Goal: Task Accomplishment & Management: Complete application form

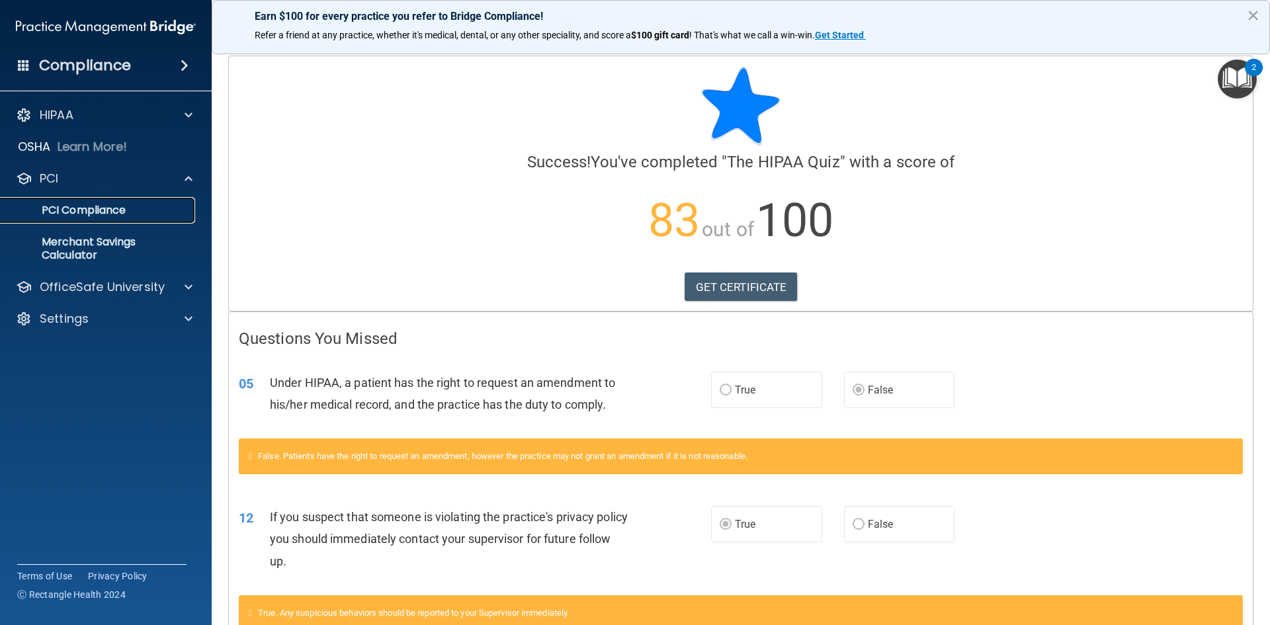
click at [92, 208] on p "PCI Compliance" at bounding box center [99, 210] width 181 height 13
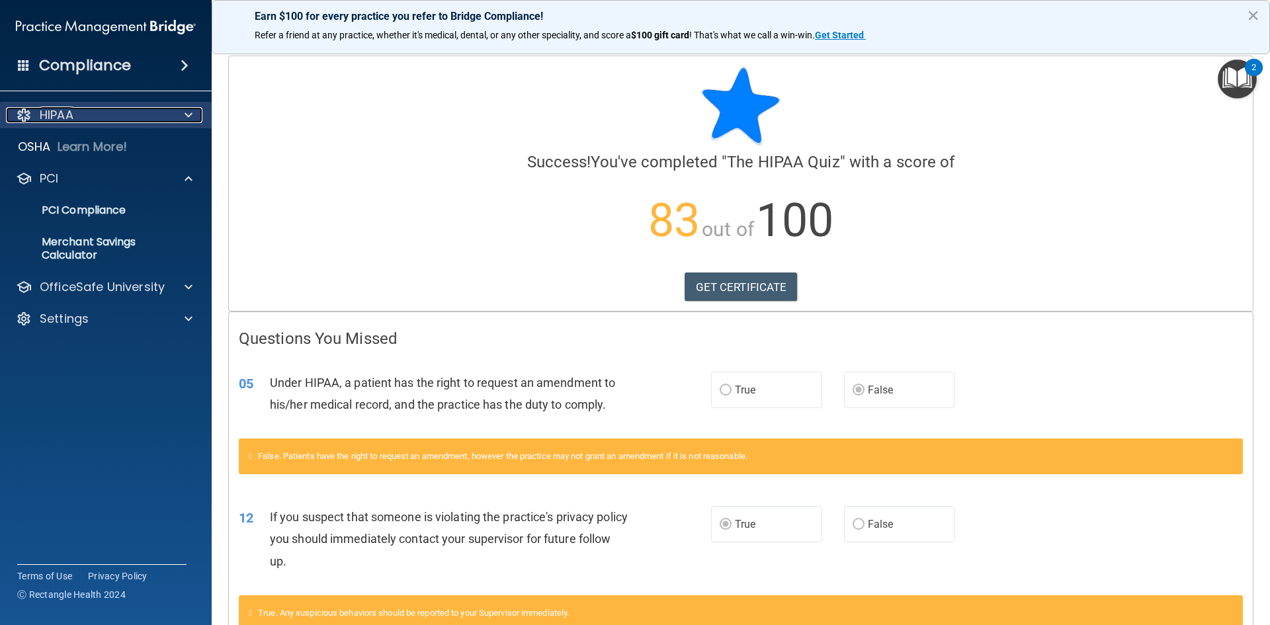
click at [69, 115] on p "HIPAA" at bounding box center [57, 115] width 34 height 16
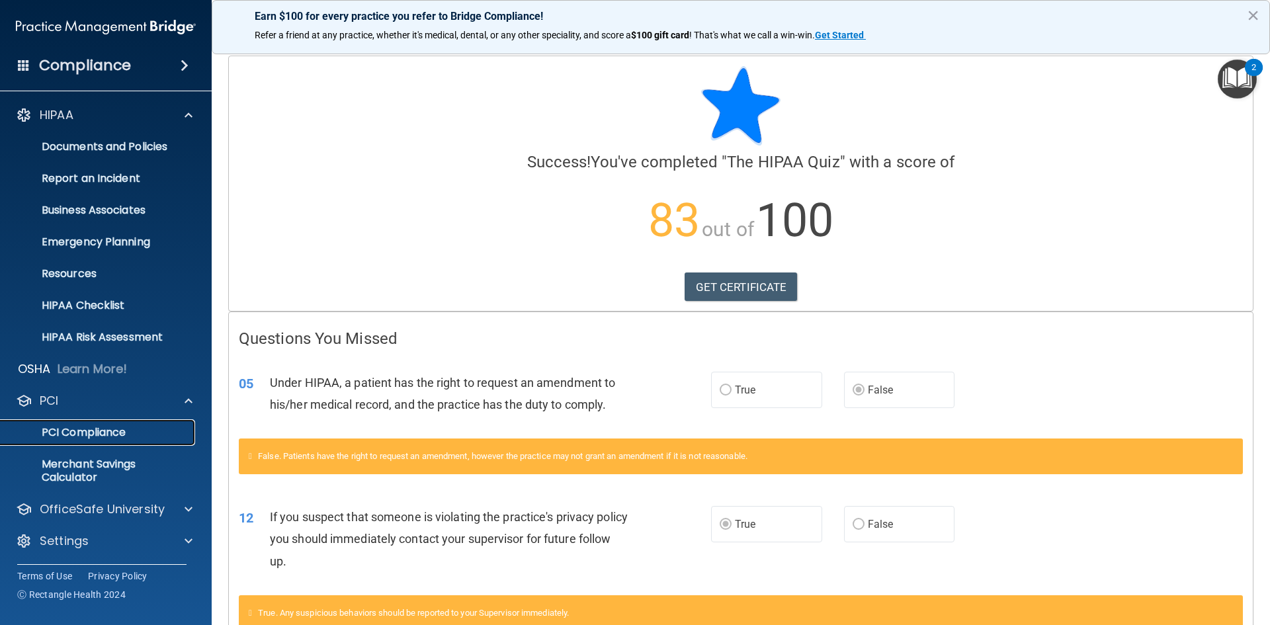
click at [58, 435] on p "PCI Compliance" at bounding box center [99, 432] width 181 height 13
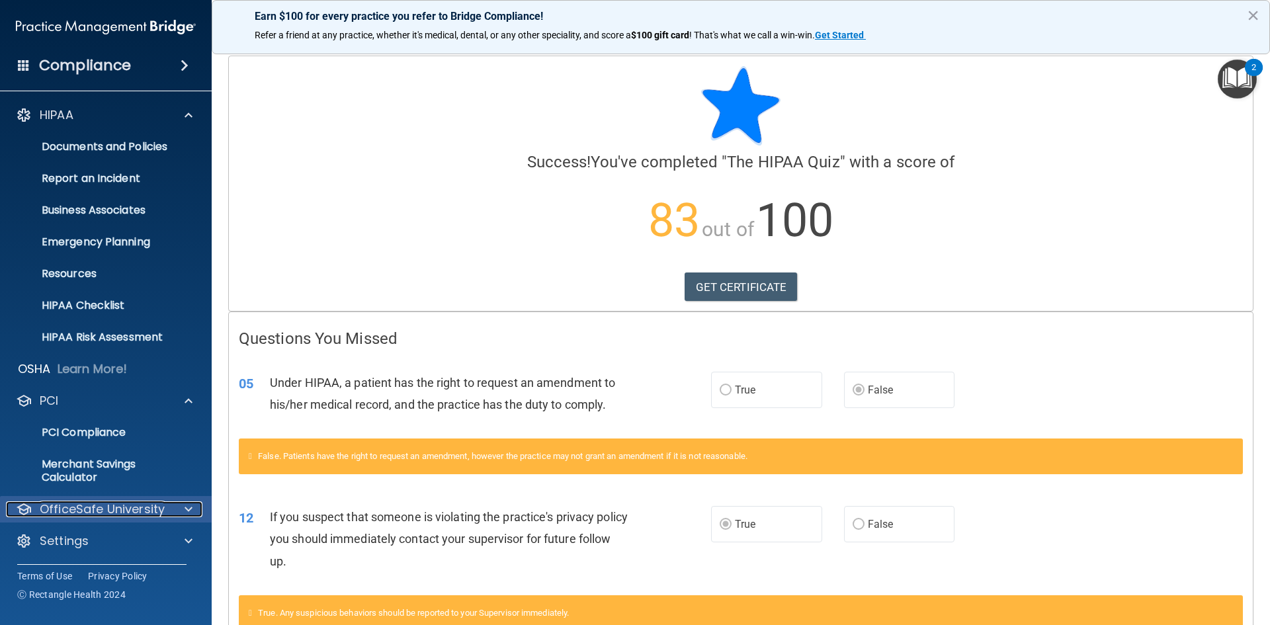
click at [177, 503] on div at bounding box center [186, 509] width 33 height 16
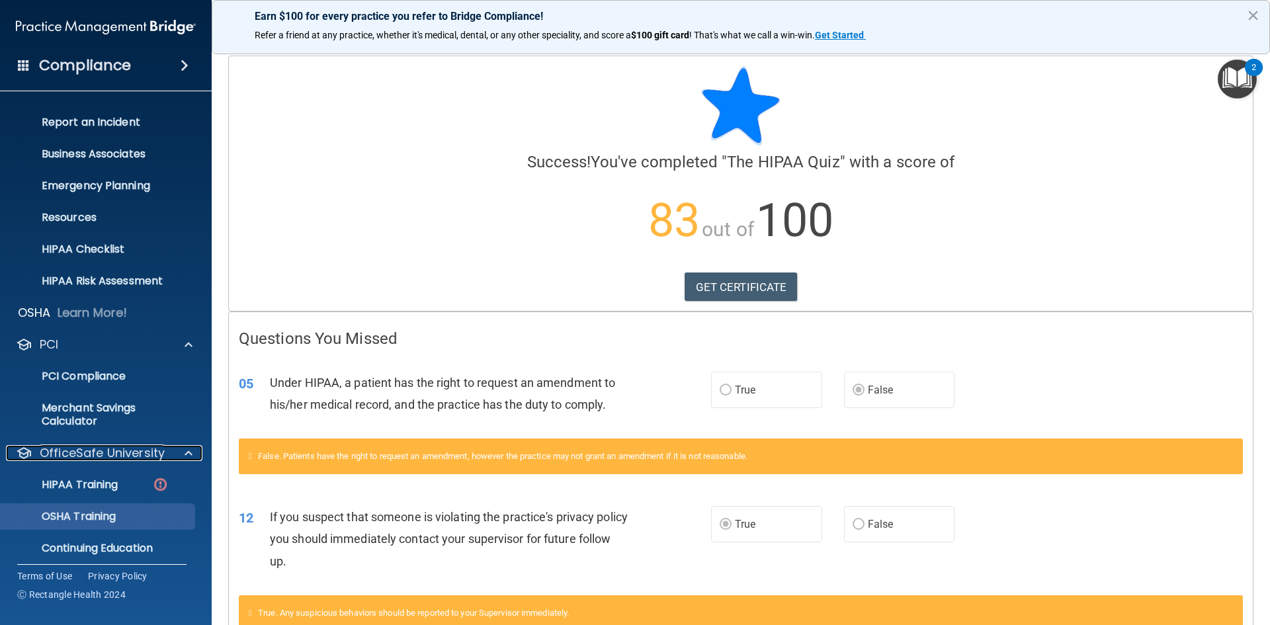
scroll to position [96, 0]
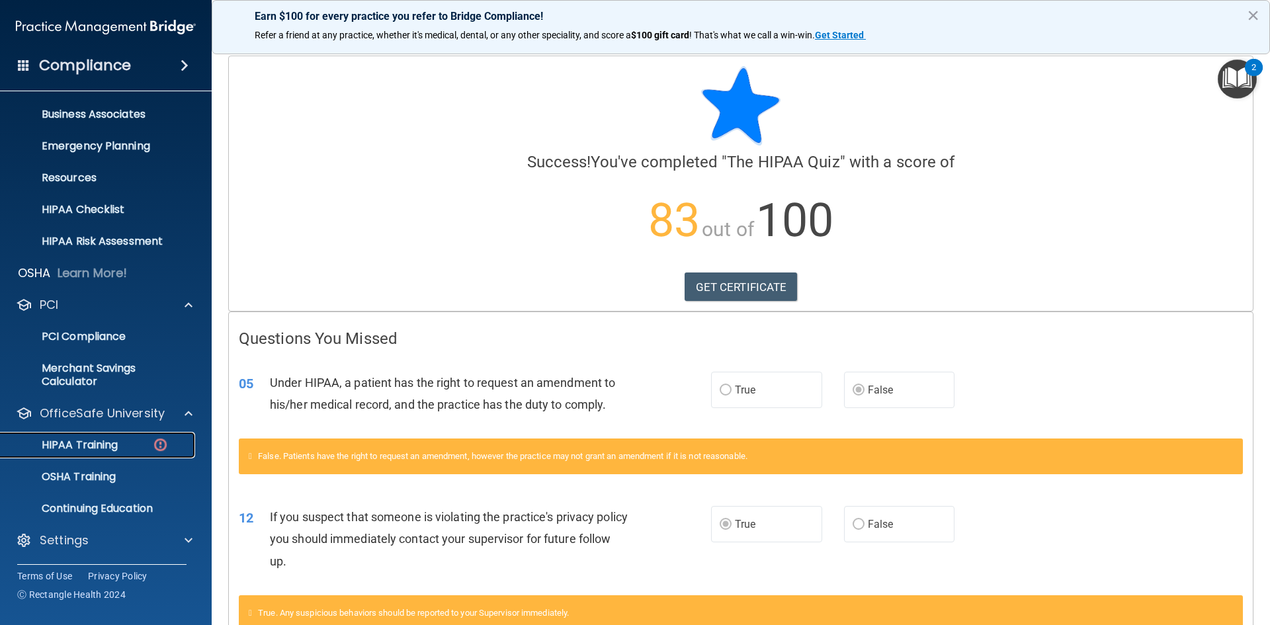
click at [102, 449] on p "HIPAA Training" at bounding box center [63, 445] width 109 height 13
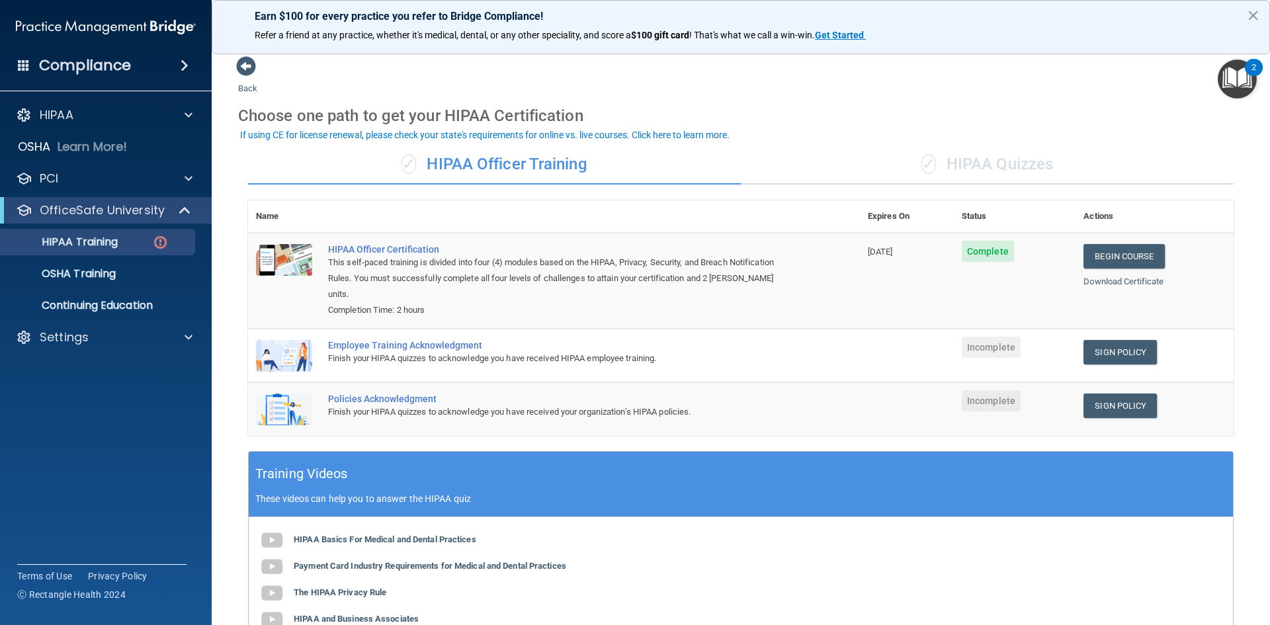
click at [999, 164] on div "✓ HIPAA Quizzes" at bounding box center [987, 165] width 493 height 40
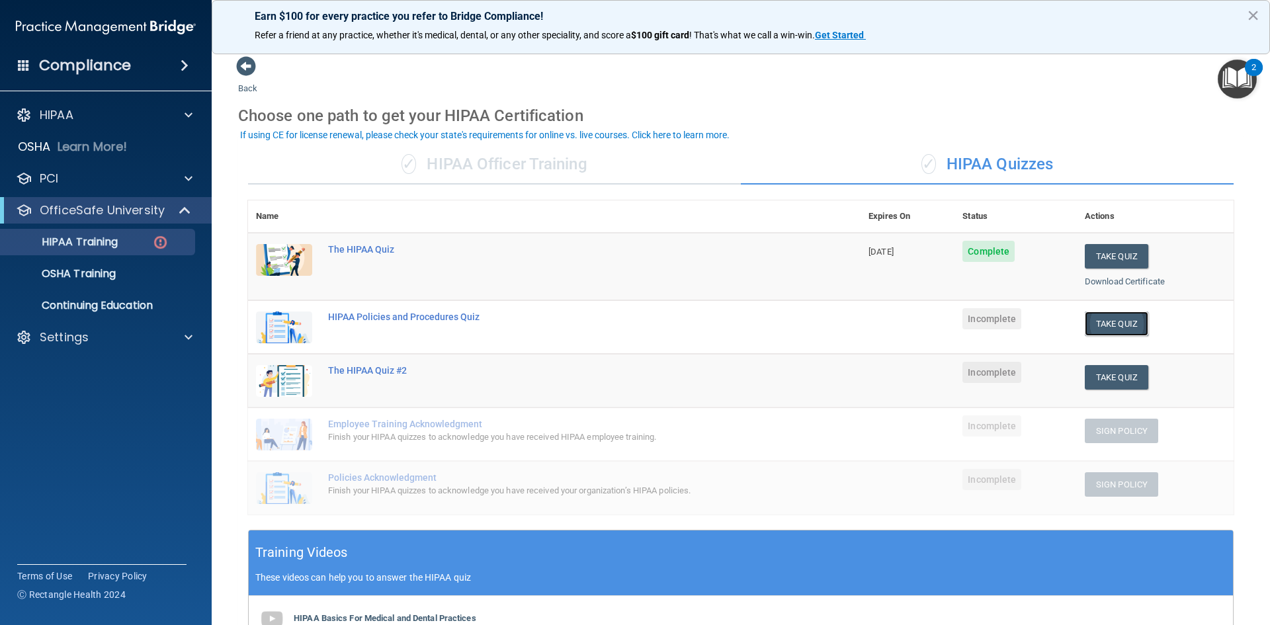
click at [1118, 328] on button "Take Quiz" at bounding box center [1116, 324] width 63 height 24
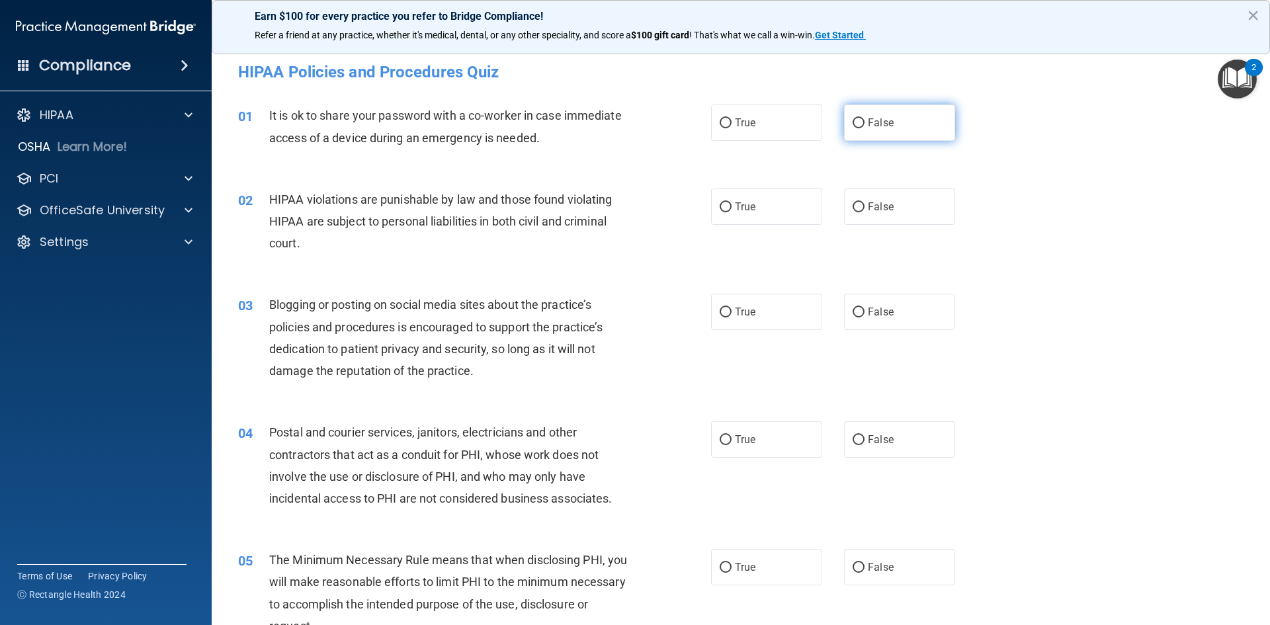
click at [856, 124] on input "False" at bounding box center [859, 123] width 12 height 10
radio input "true"
click at [722, 206] on input "True" at bounding box center [726, 207] width 12 height 10
radio input "true"
click at [857, 310] on input "False" at bounding box center [859, 313] width 12 height 10
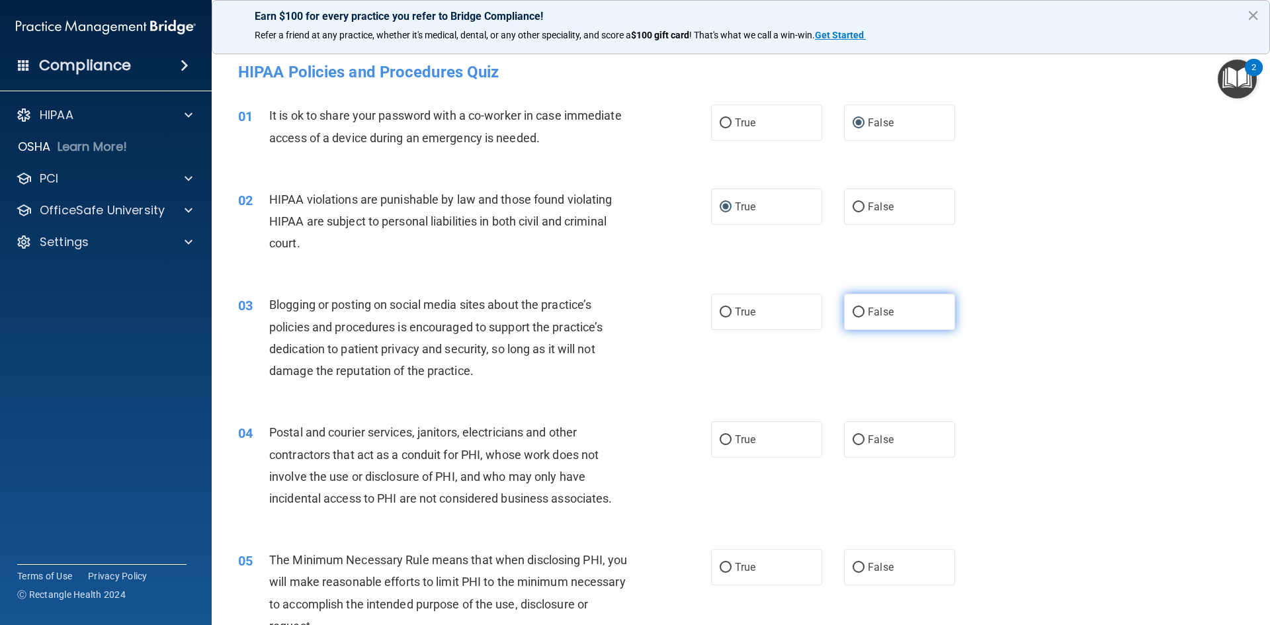
radio input "true"
click at [720, 436] on input "True" at bounding box center [726, 440] width 12 height 10
radio input "true"
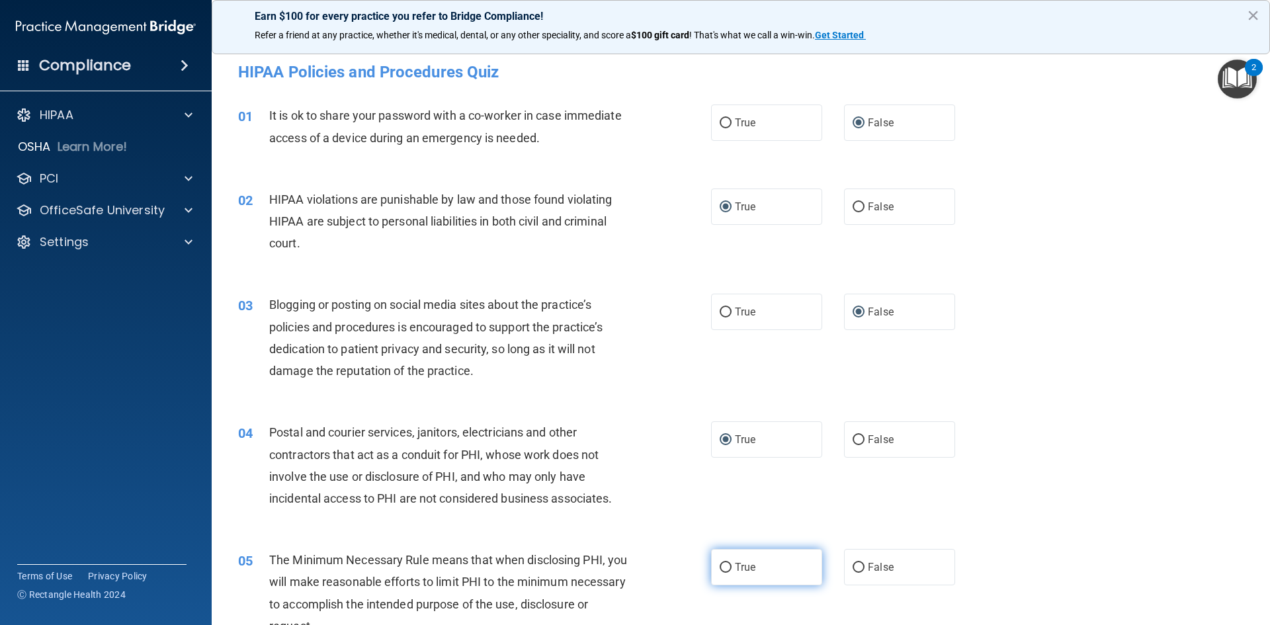
click at [720, 563] on input "True" at bounding box center [726, 568] width 12 height 10
radio input "true"
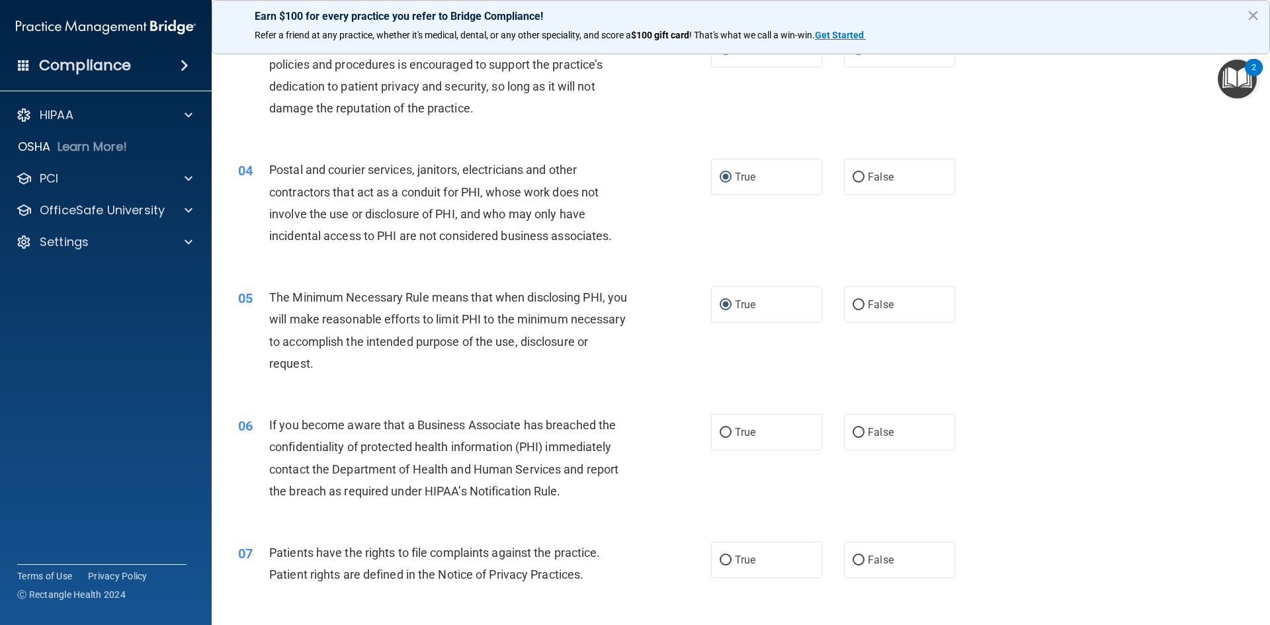
scroll to position [265, 0]
click at [853, 426] on input "False" at bounding box center [859, 431] width 12 height 10
radio input "true"
click at [853, 560] on input "False" at bounding box center [859, 559] width 12 height 10
radio input "true"
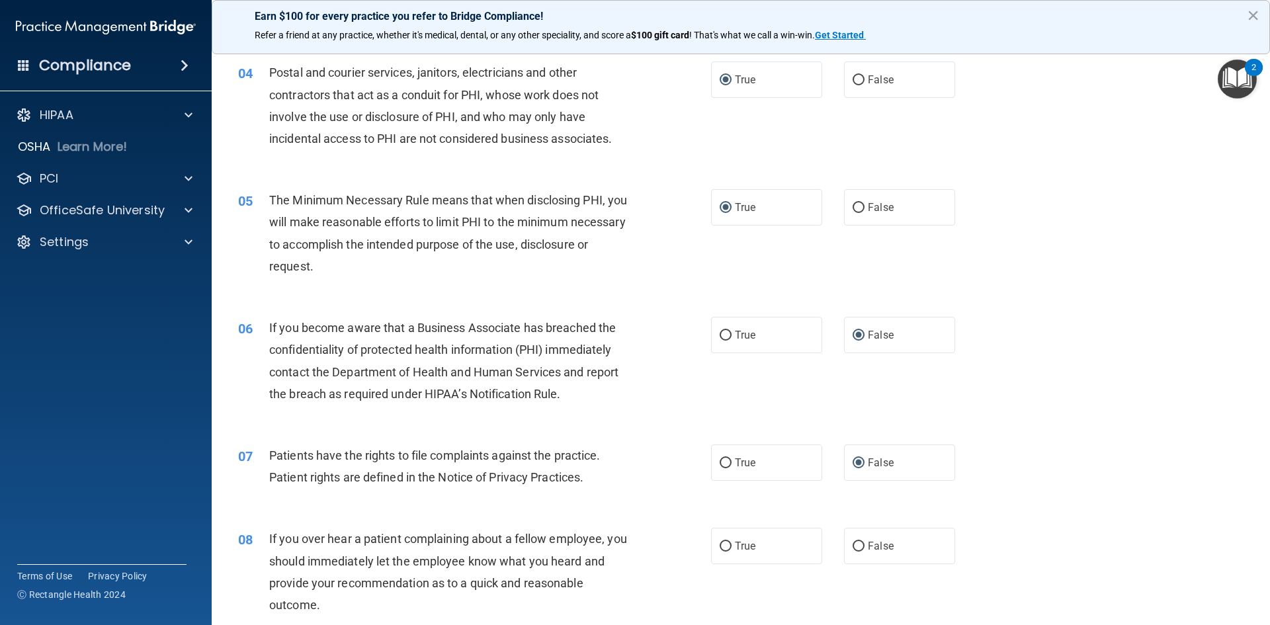
scroll to position [463, 0]
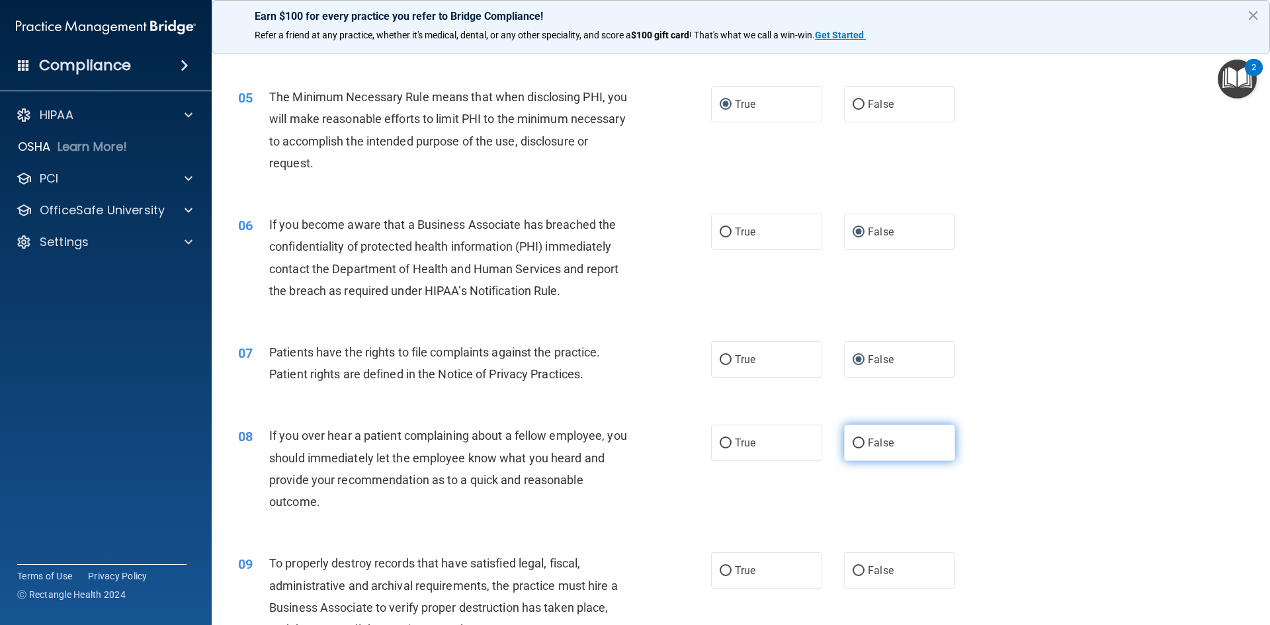
click at [853, 448] on input "False" at bounding box center [859, 444] width 12 height 10
radio input "true"
click at [853, 571] on input "False" at bounding box center [859, 571] width 12 height 10
radio input "true"
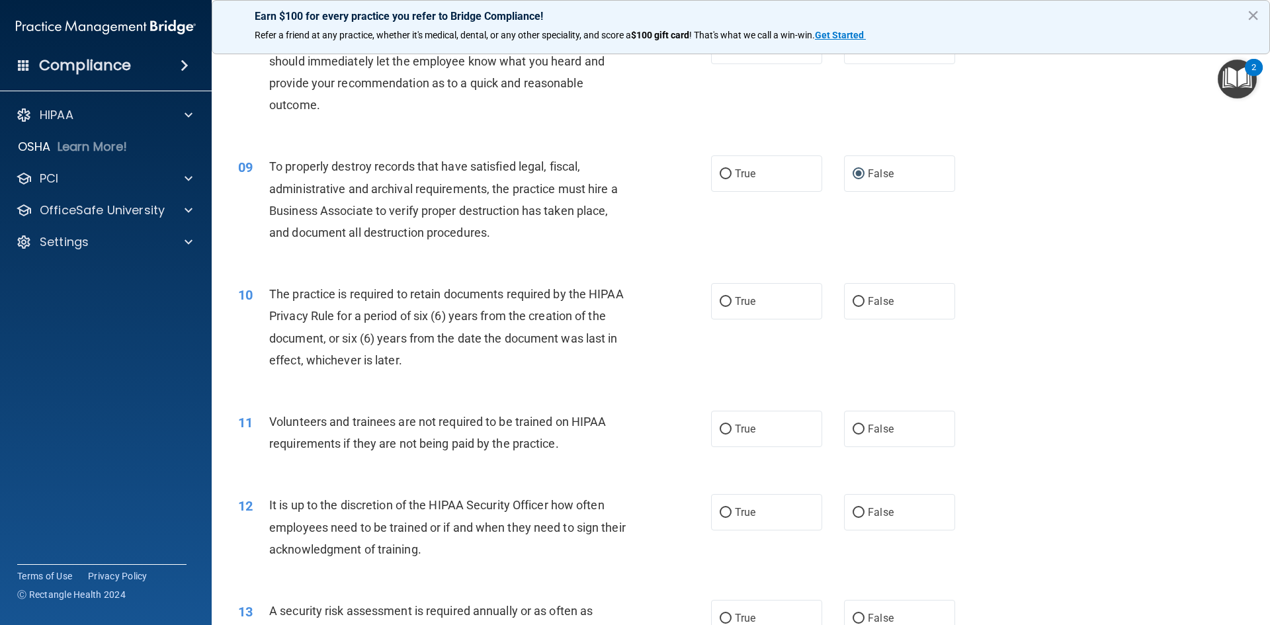
scroll to position [992, 0]
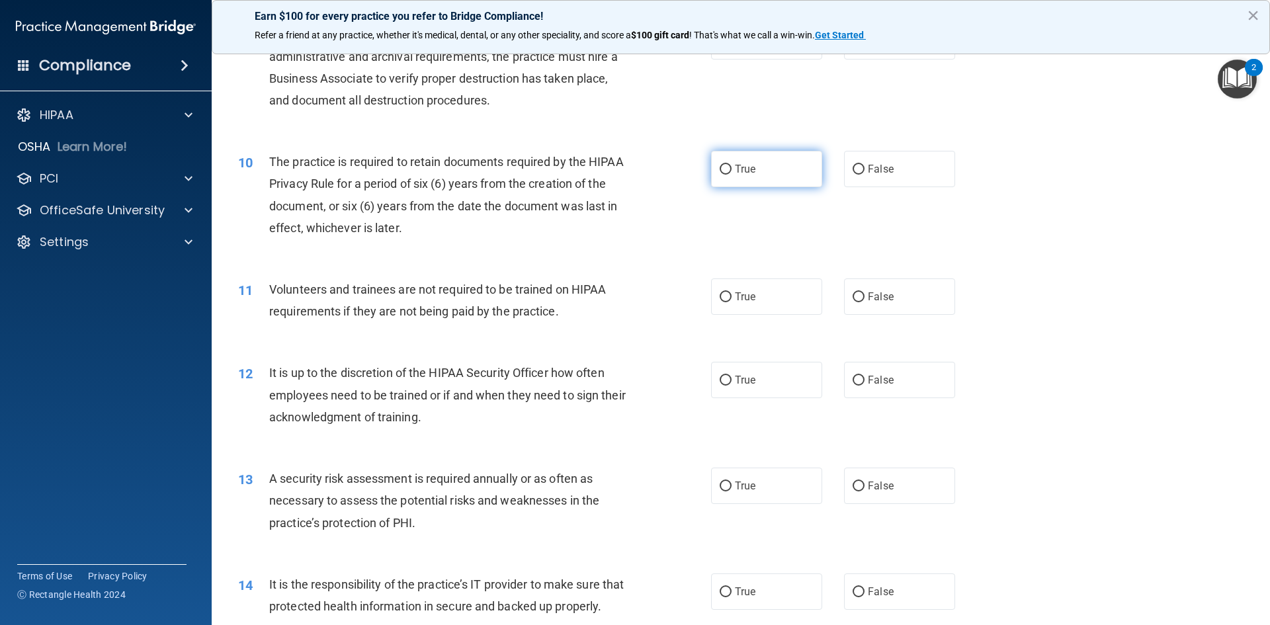
click at [725, 170] on input "True" at bounding box center [726, 170] width 12 height 10
radio input "true"
click at [722, 300] on input "True" at bounding box center [726, 297] width 12 height 10
radio input "true"
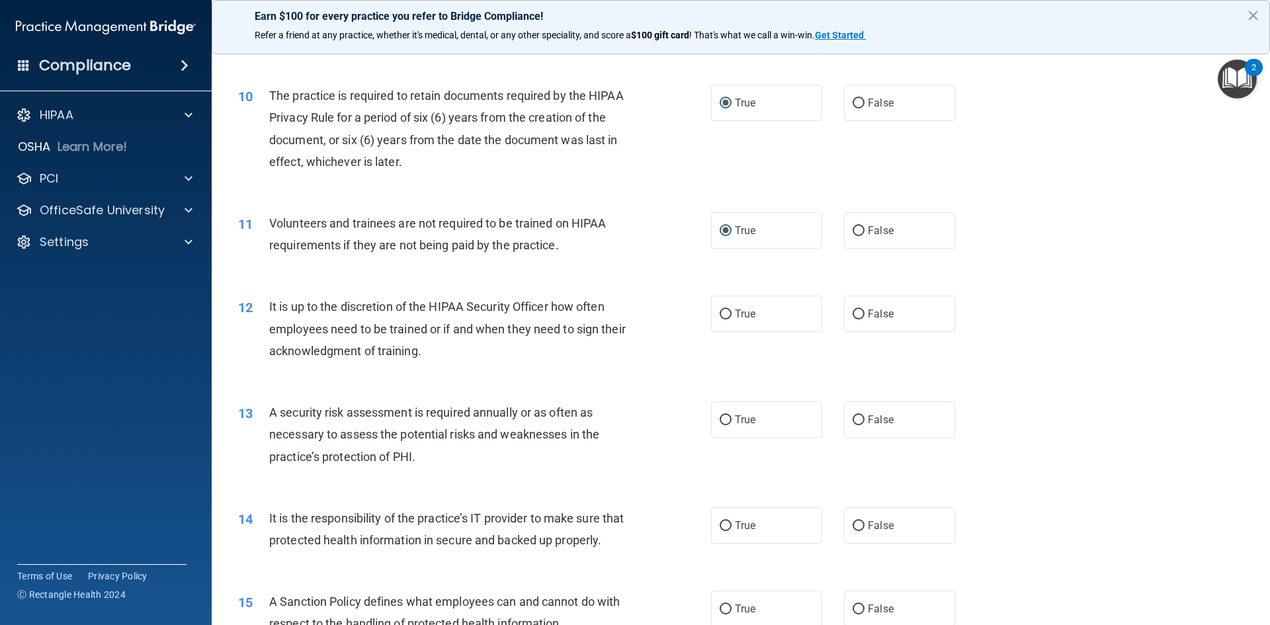
scroll to position [1124, 0]
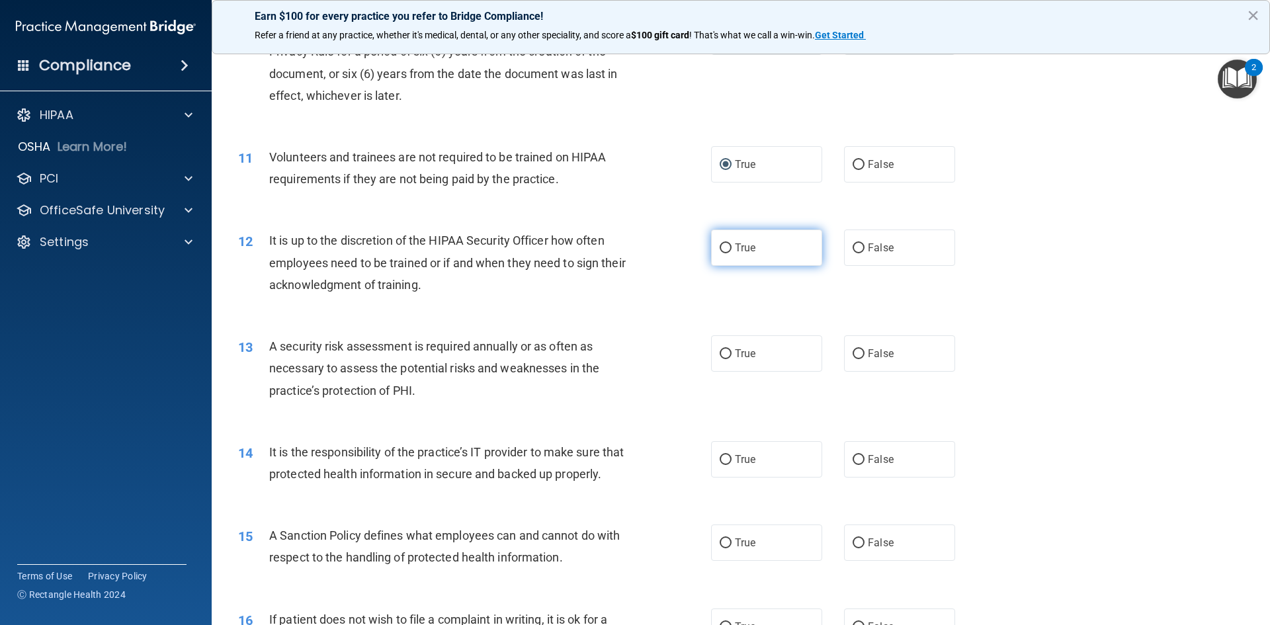
click at [735, 251] on span "True" at bounding box center [745, 247] width 21 height 13
click at [732, 251] on input "True" at bounding box center [726, 248] width 12 height 10
radio input "true"
click at [858, 352] on input "False" at bounding box center [859, 354] width 12 height 10
radio input "true"
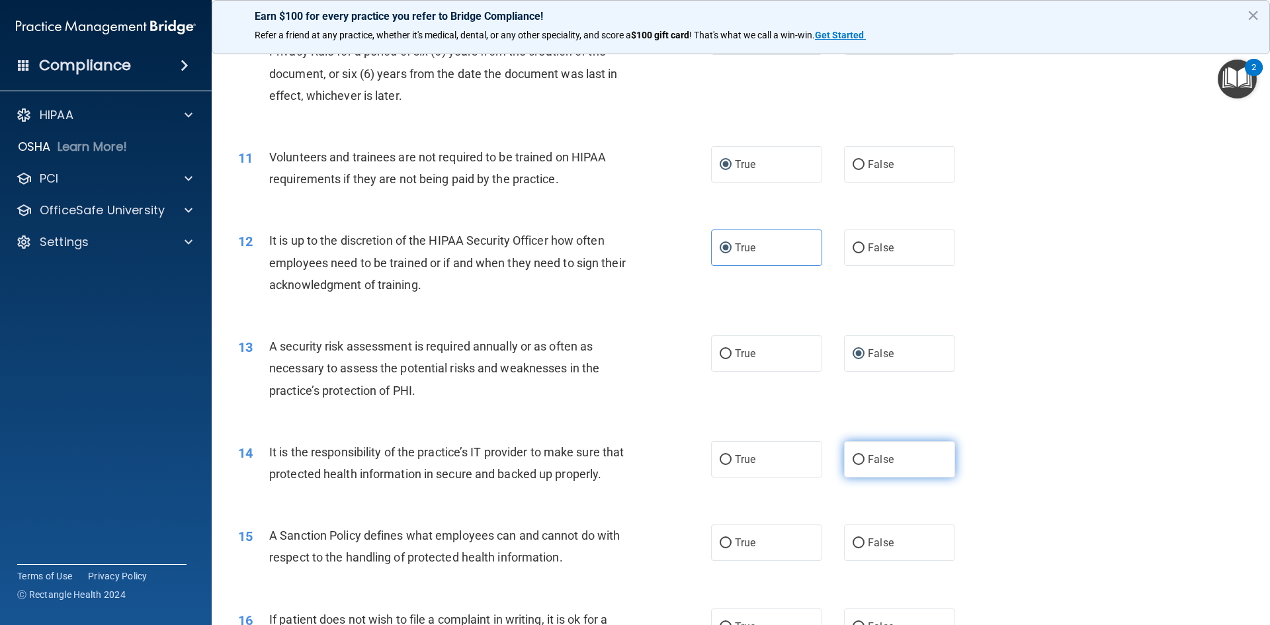
click at [853, 459] on input "False" at bounding box center [859, 460] width 12 height 10
radio input "true"
click at [728, 561] on label "True" at bounding box center [766, 542] width 111 height 36
click at [728, 548] on input "True" at bounding box center [726, 543] width 12 height 10
radio input "true"
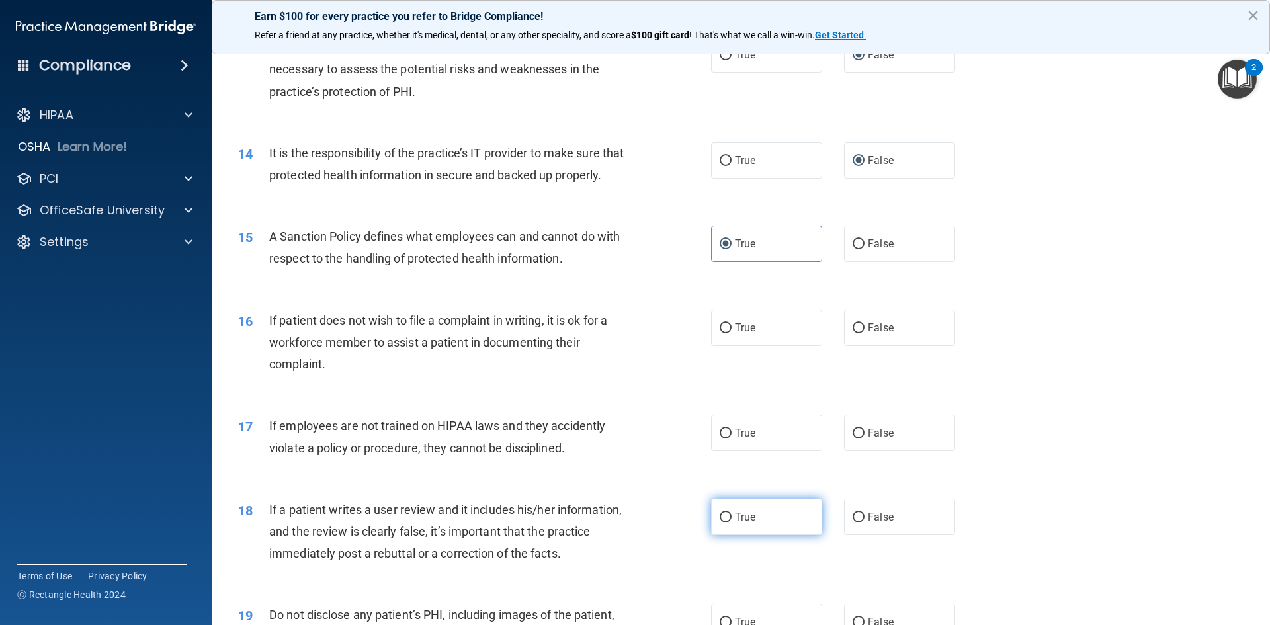
scroll to position [1455, 0]
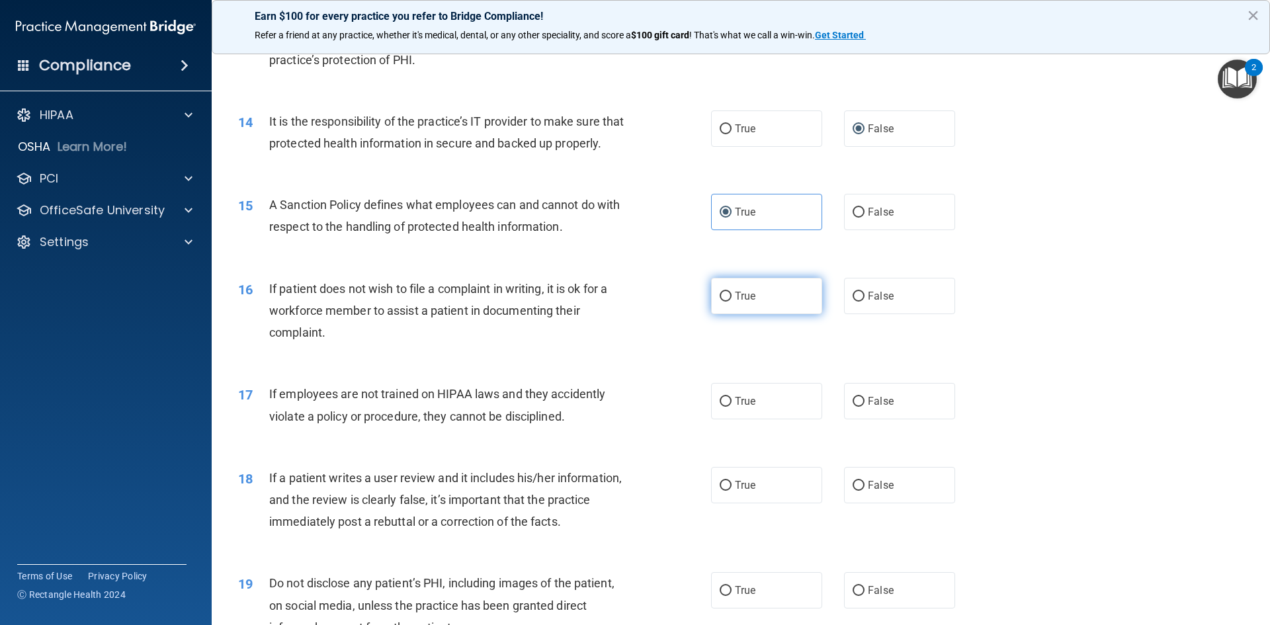
click at [720, 302] on input "True" at bounding box center [726, 297] width 12 height 10
radio input "true"
click at [722, 419] on label "True" at bounding box center [766, 401] width 111 height 36
click at [722, 407] on input "True" at bounding box center [726, 402] width 12 height 10
radio input "true"
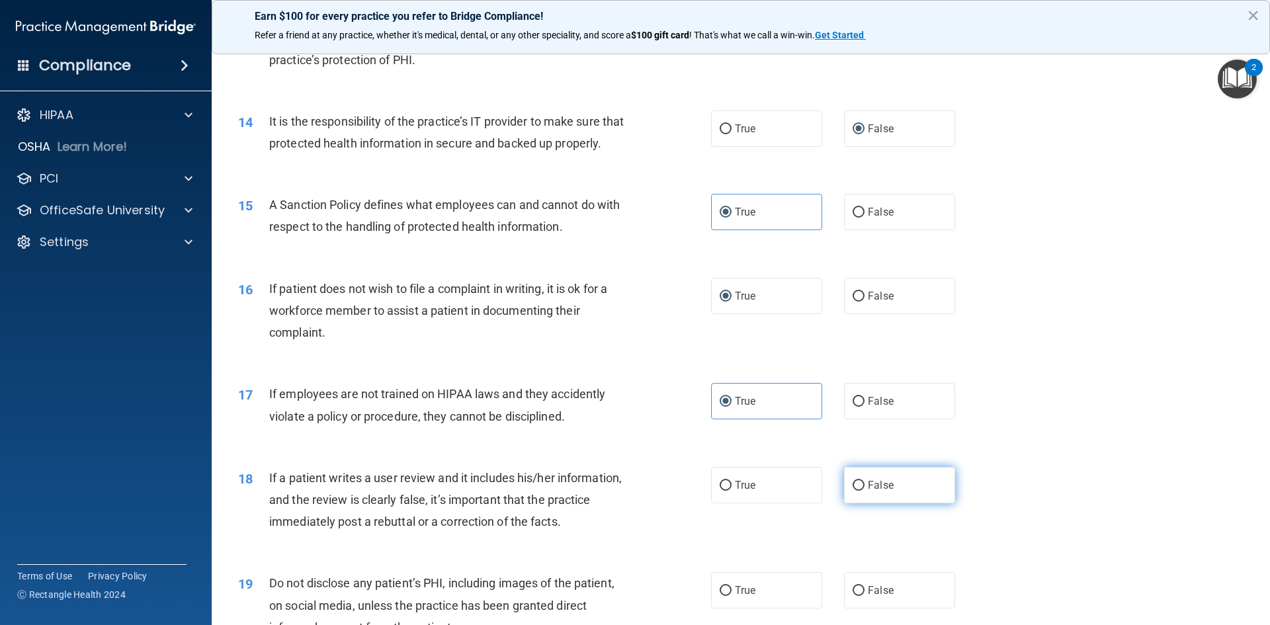
click at [853, 491] on input "False" at bounding box center [859, 486] width 12 height 10
radio input "true"
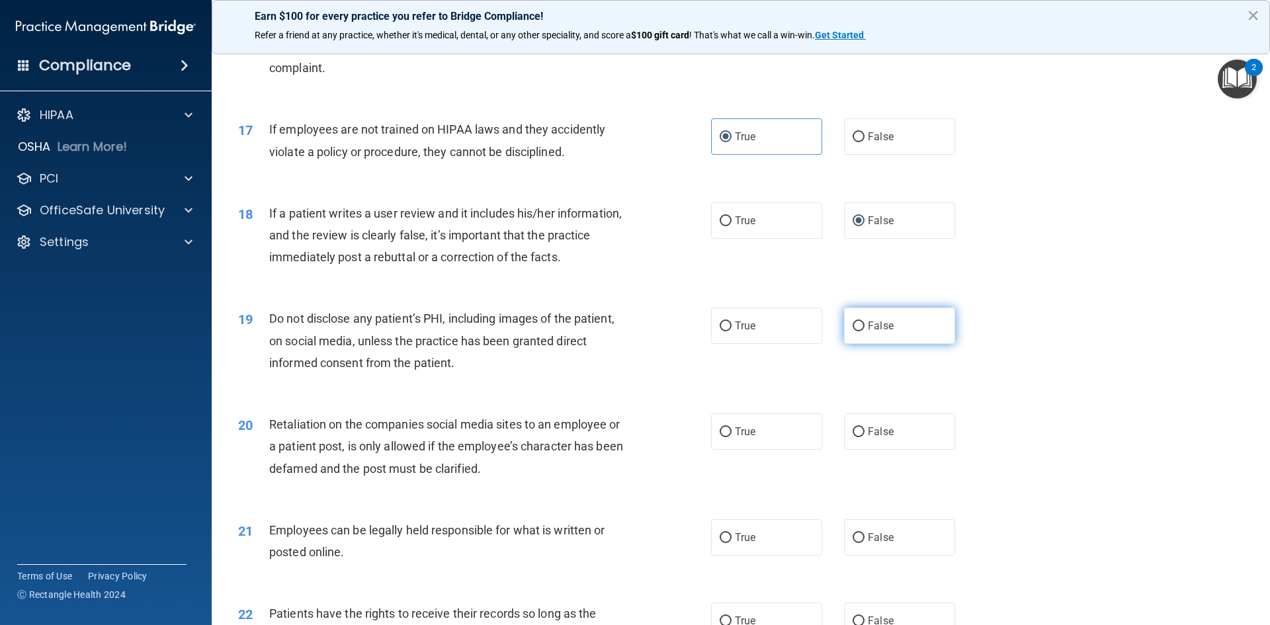
click at [853, 331] on input "False" at bounding box center [859, 326] width 12 height 10
radio input "true"
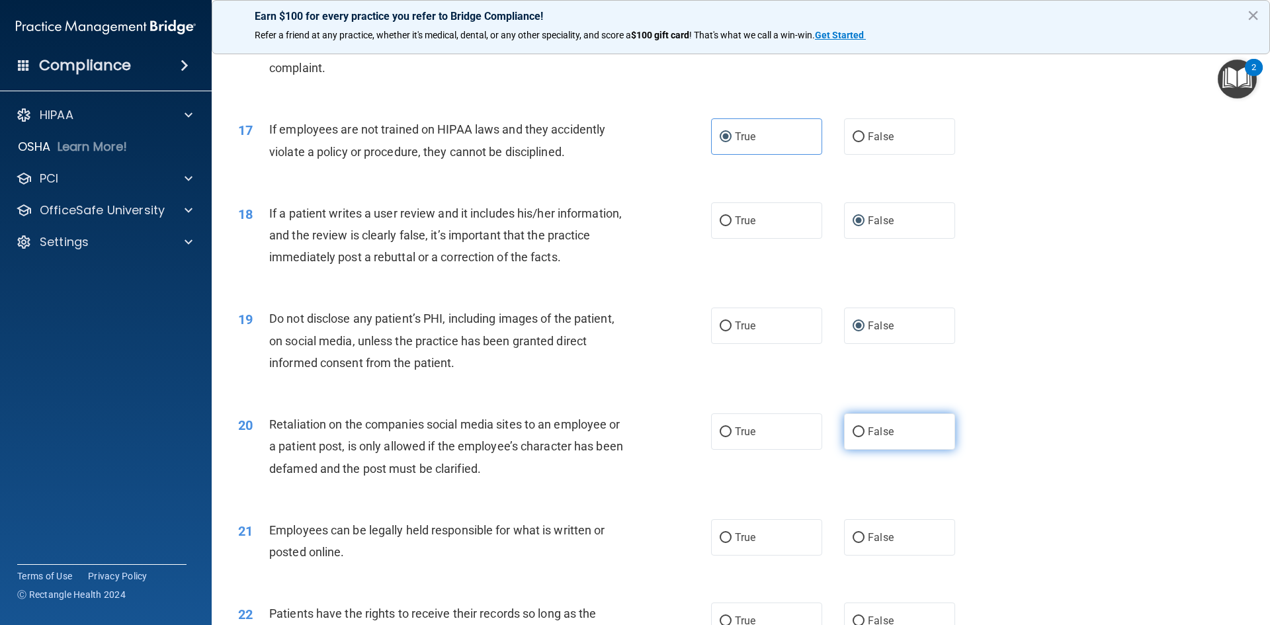
click at [852, 450] on label "False" at bounding box center [899, 431] width 111 height 36
click at [853, 437] on input "False" at bounding box center [859, 432] width 12 height 10
radio input "true"
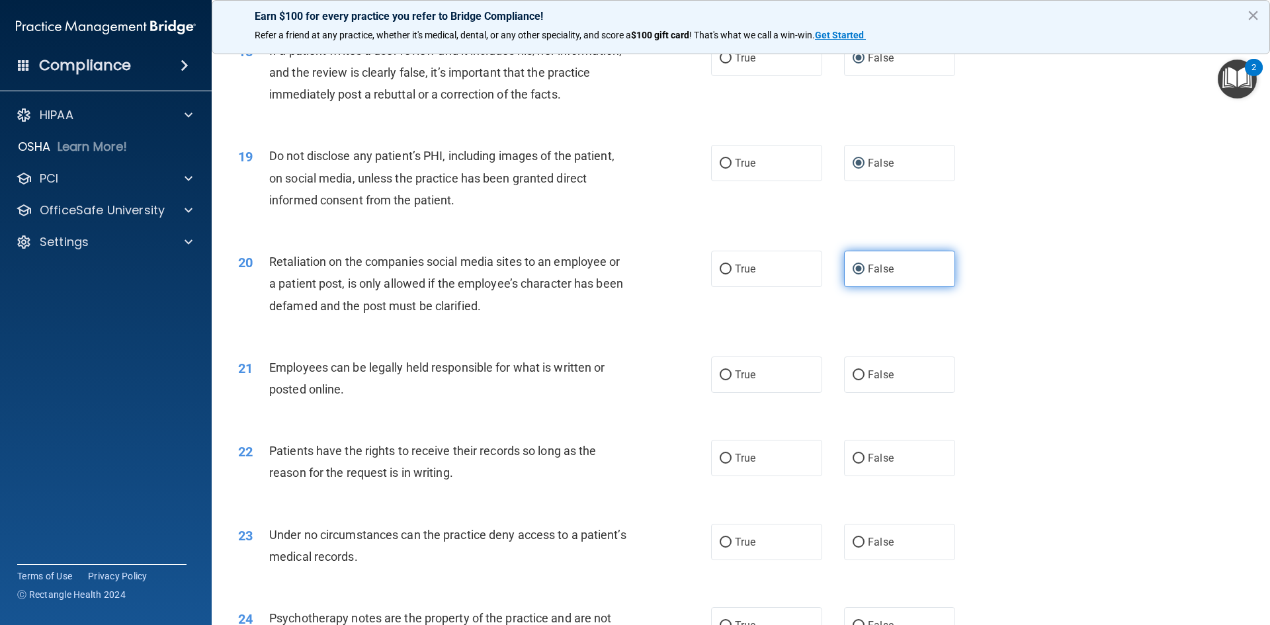
scroll to position [2050, 0]
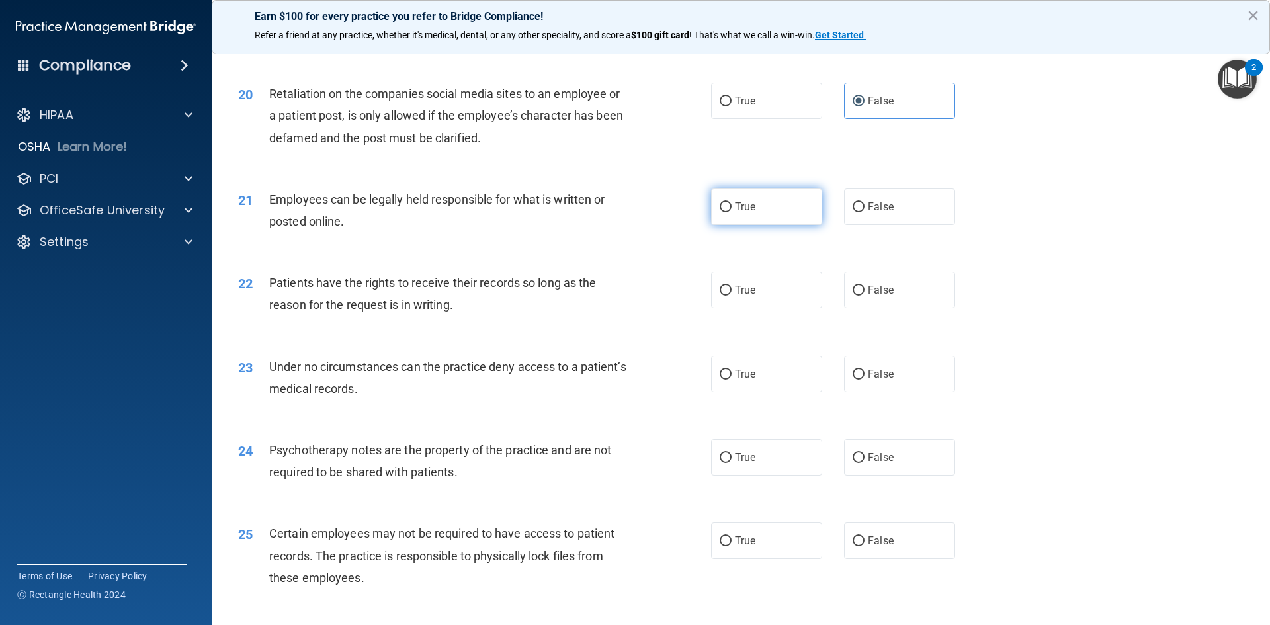
click at [720, 212] on input "True" at bounding box center [726, 207] width 12 height 10
radio input "true"
click at [735, 296] on span "True" at bounding box center [745, 290] width 21 height 13
click at [730, 296] on input "True" at bounding box center [726, 291] width 12 height 10
radio input "true"
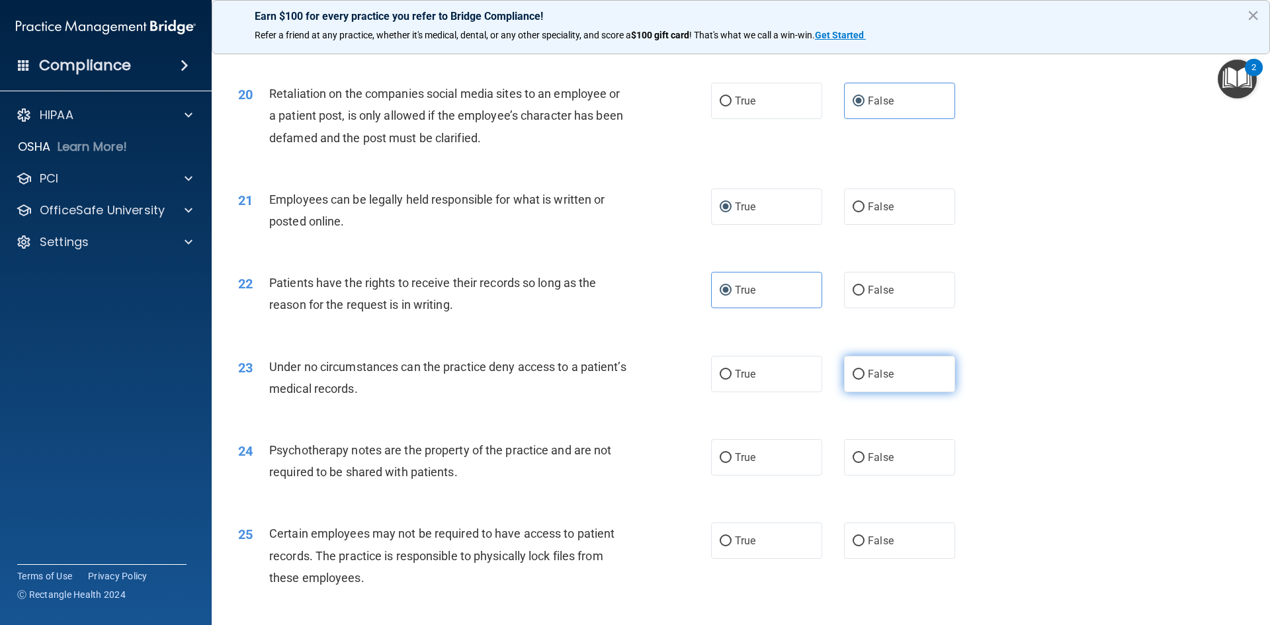
click at [853, 392] on label "False" at bounding box center [899, 374] width 111 height 36
click at [853, 380] on input "False" at bounding box center [859, 375] width 12 height 10
radio input "true"
click at [856, 463] on input "False" at bounding box center [859, 458] width 12 height 10
radio input "true"
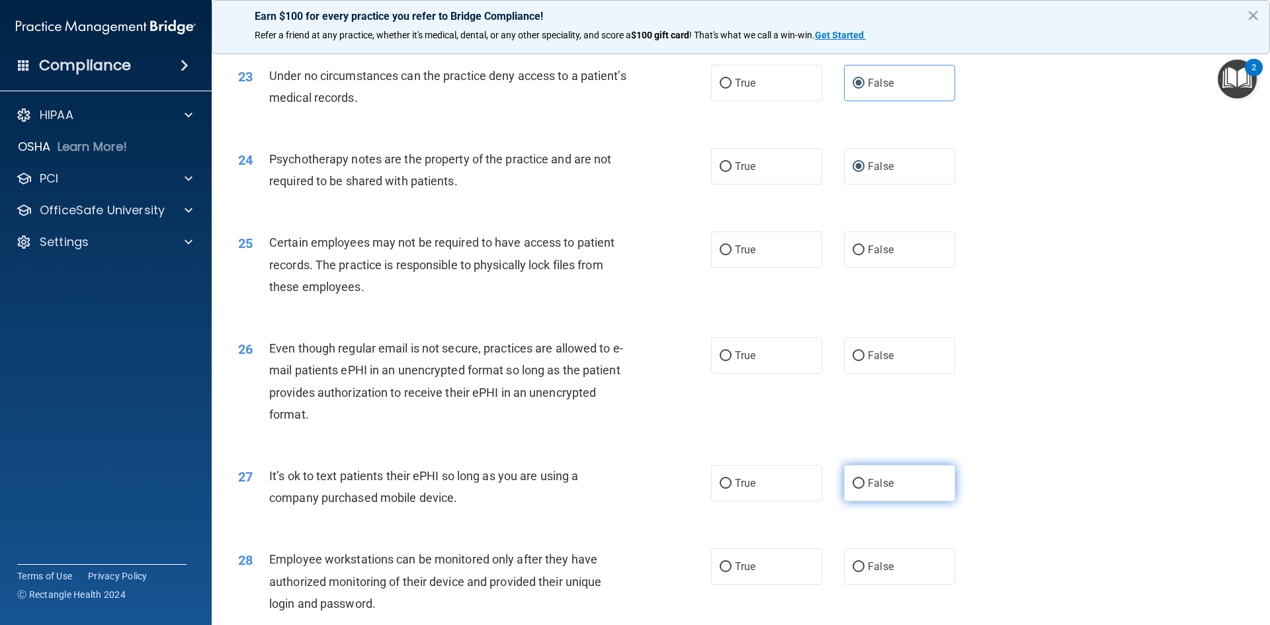
scroll to position [2381, 0]
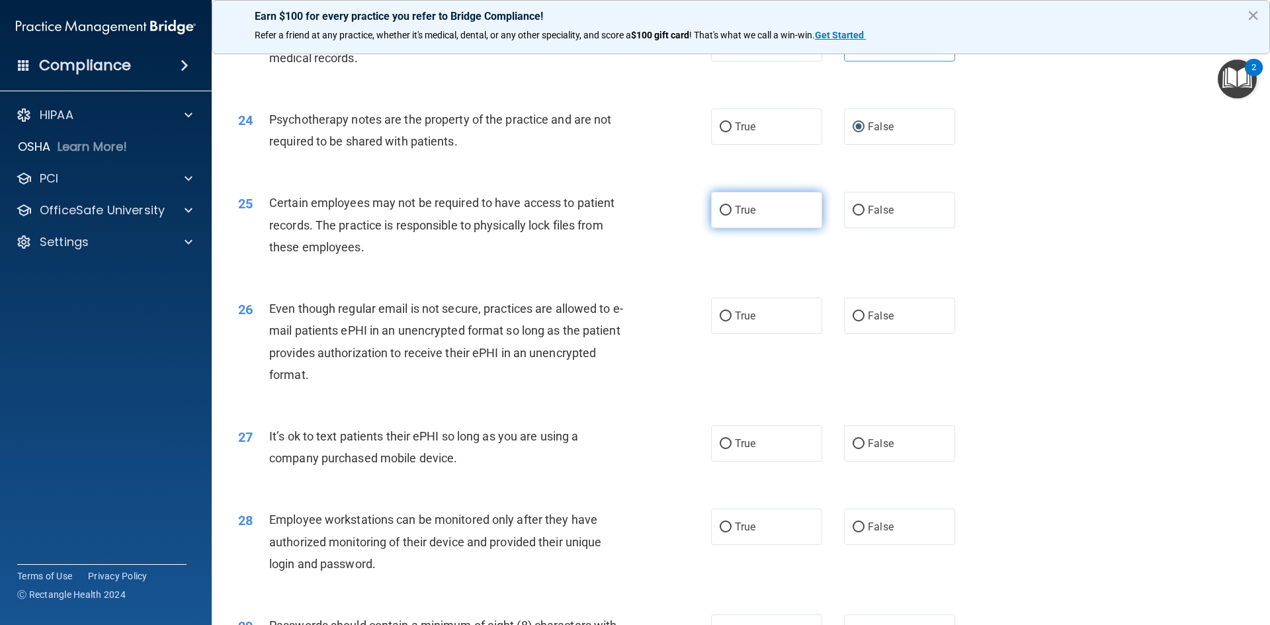
click at [720, 228] on label "True" at bounding box center [766, 210] width 111 height 36
click at [720, 216] on input "True" at bounding box center [726, 211] width 12 height 10
radio input "true"
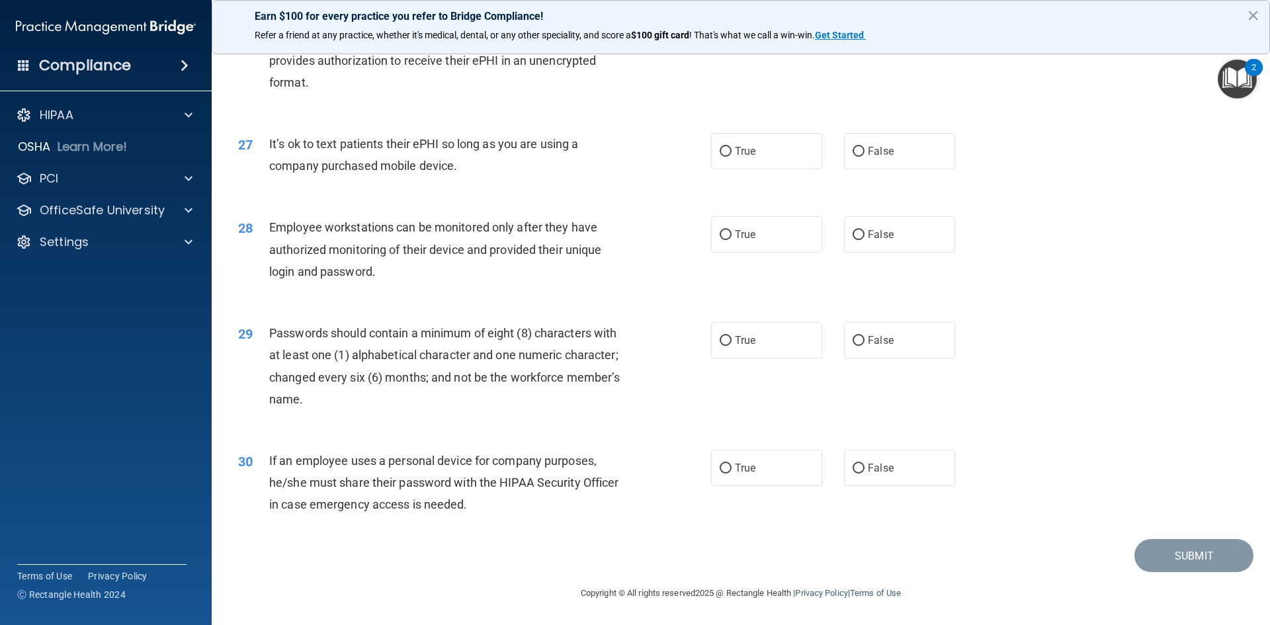
scroll to position [2695, 0]
click at [720, 464] on input "True" at bounding box center [726, 469] width 12 height 10
radio input "true"
click at [725, 342] on input "True" at bounding box center [726, 341] width 12 height 10
radio input "true"
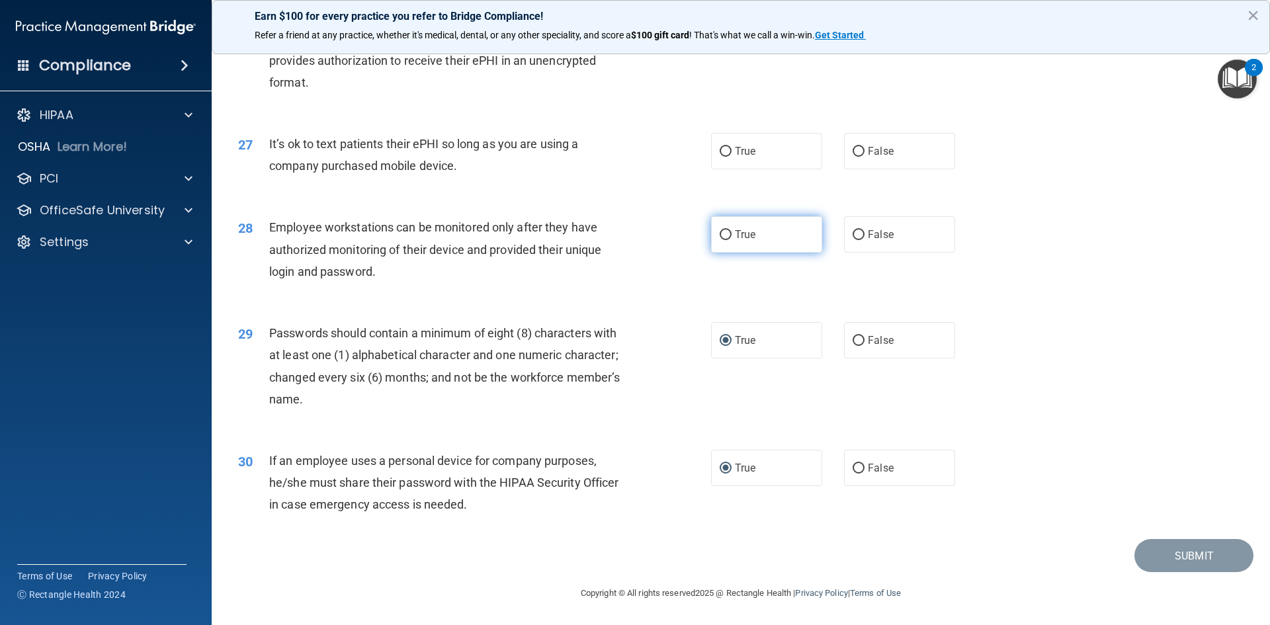
click at [724, 237] on input "True" at bounding box center [726, 235] width 12 height 10
radio input "true"
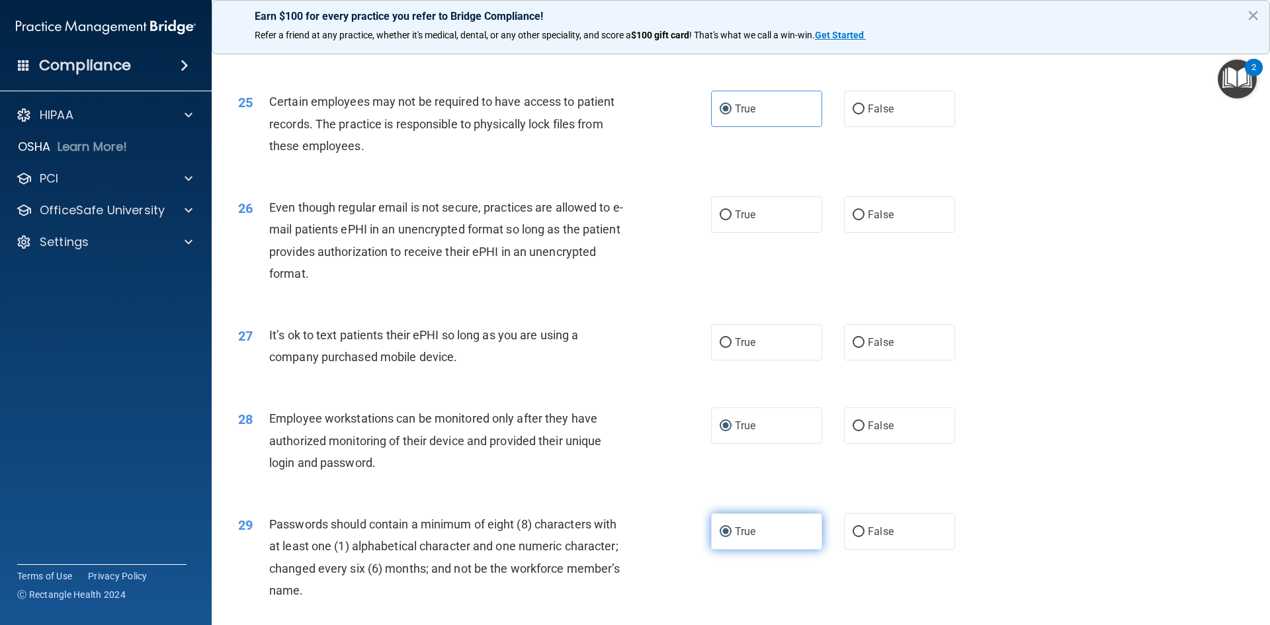
scroll to position [2431, 0]
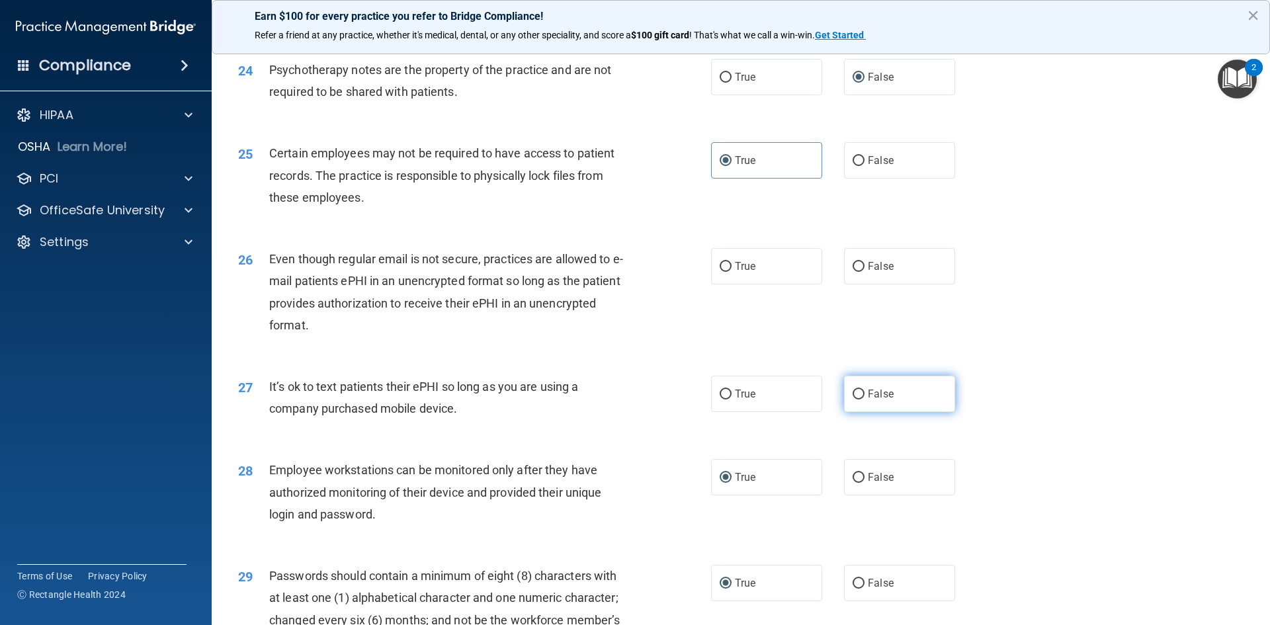
click at [855, 399] on input "False" at bounding box center [859, 395] width 12 height 10
radio input "true"
click at [853, 272] on input "False" at bounding box center [859, 267] width 12 height 10
radio input "true"
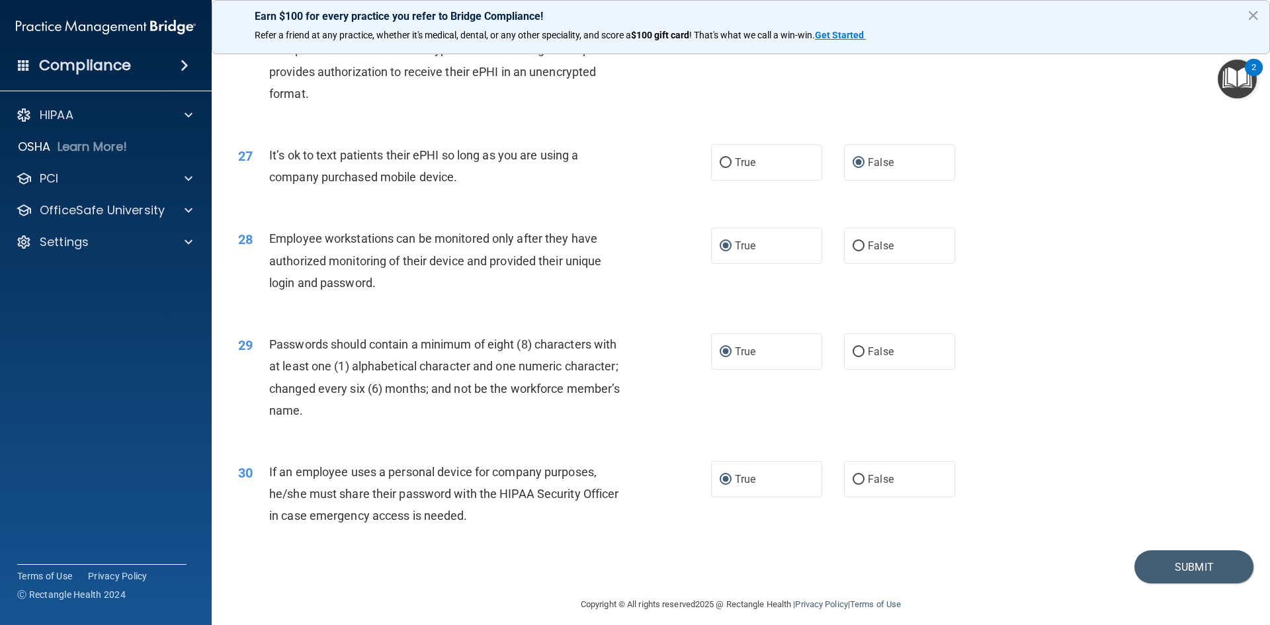
scroll to position [2695, 0]
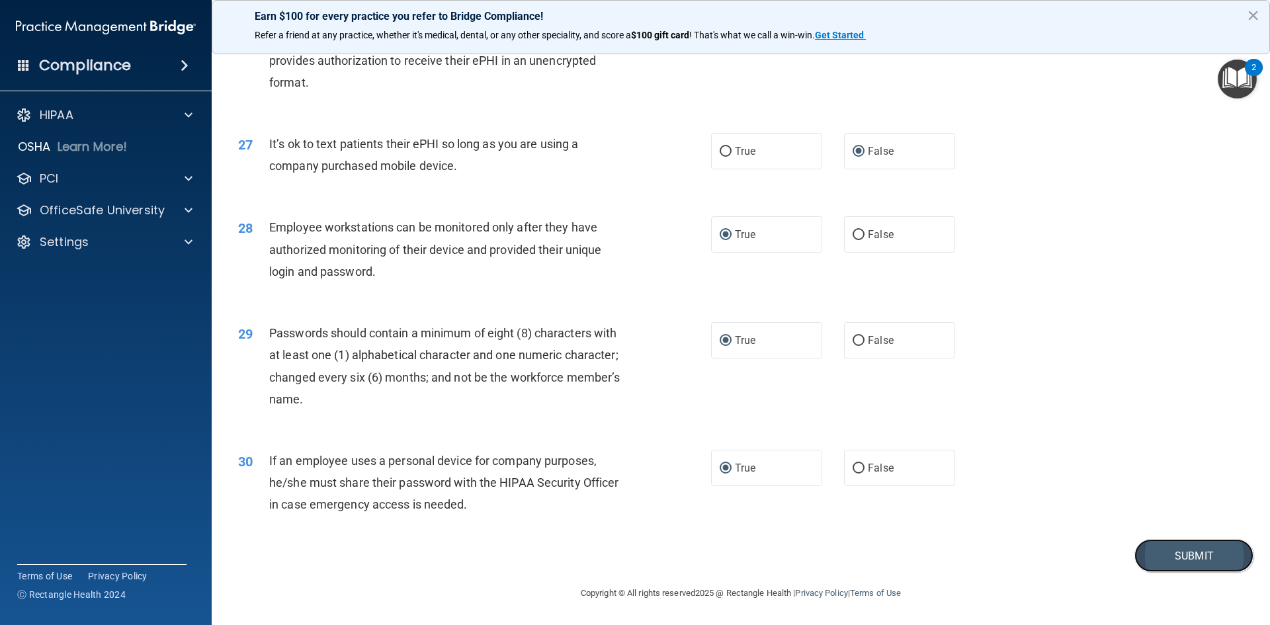
click at [1171, 548] on button "Submit" at bounding box center [1193, 556] width 119 height 34
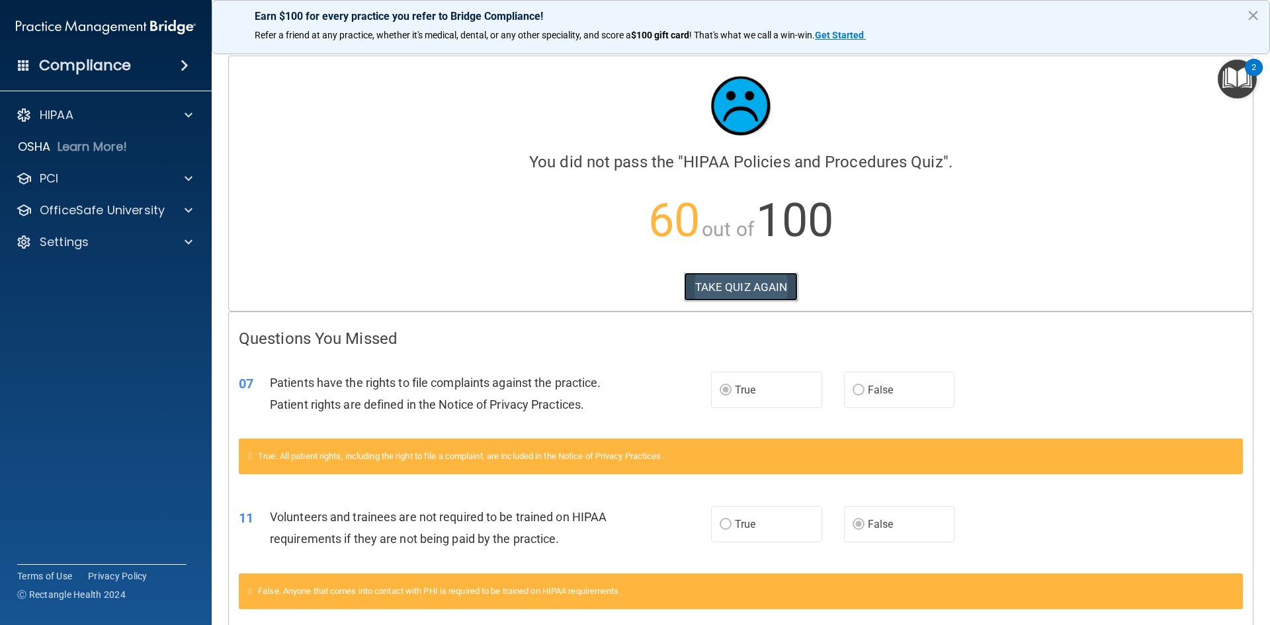
click at [750, 281] on button "TAKE QUIZ AGAIN" at bounding box center [741, 287] width 114 height 29
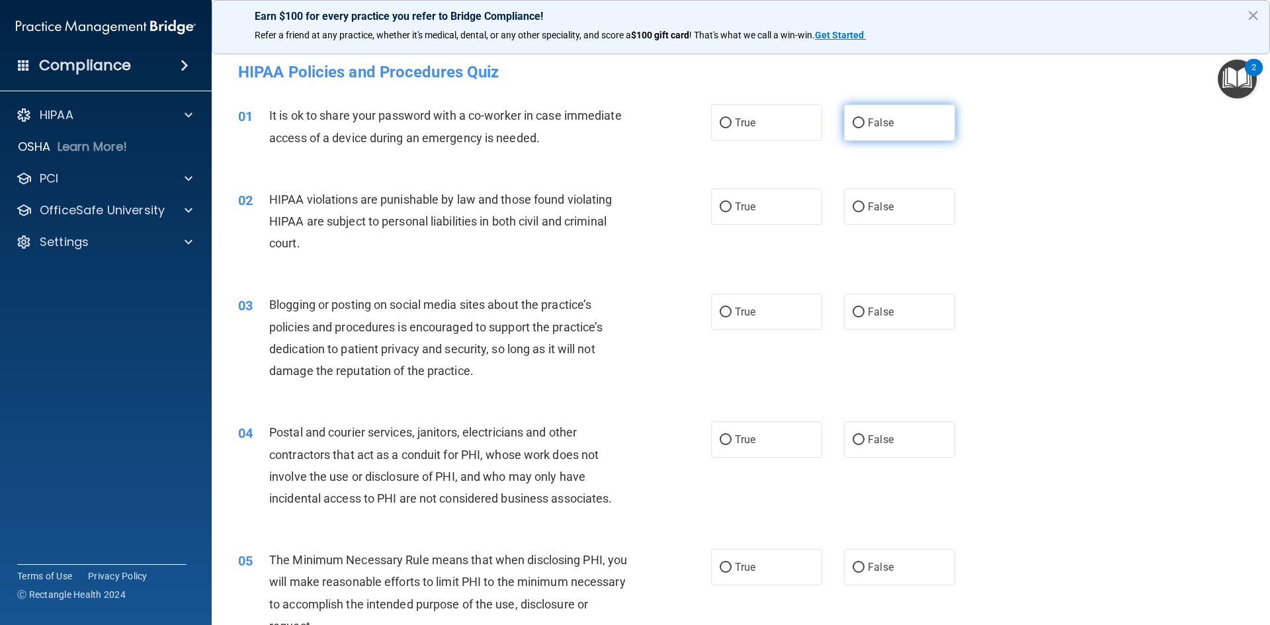
click at [853, 124] on input "False" at bounding box center [859, 123] width 12 height 10
radio input "true"
click at [713, 206] on label "True" at bounding box center [766, 207] width 111 height 36
click at [720, 206] on input "True" at bounding box center [726, 207] width 12 height 10
radio input "true"
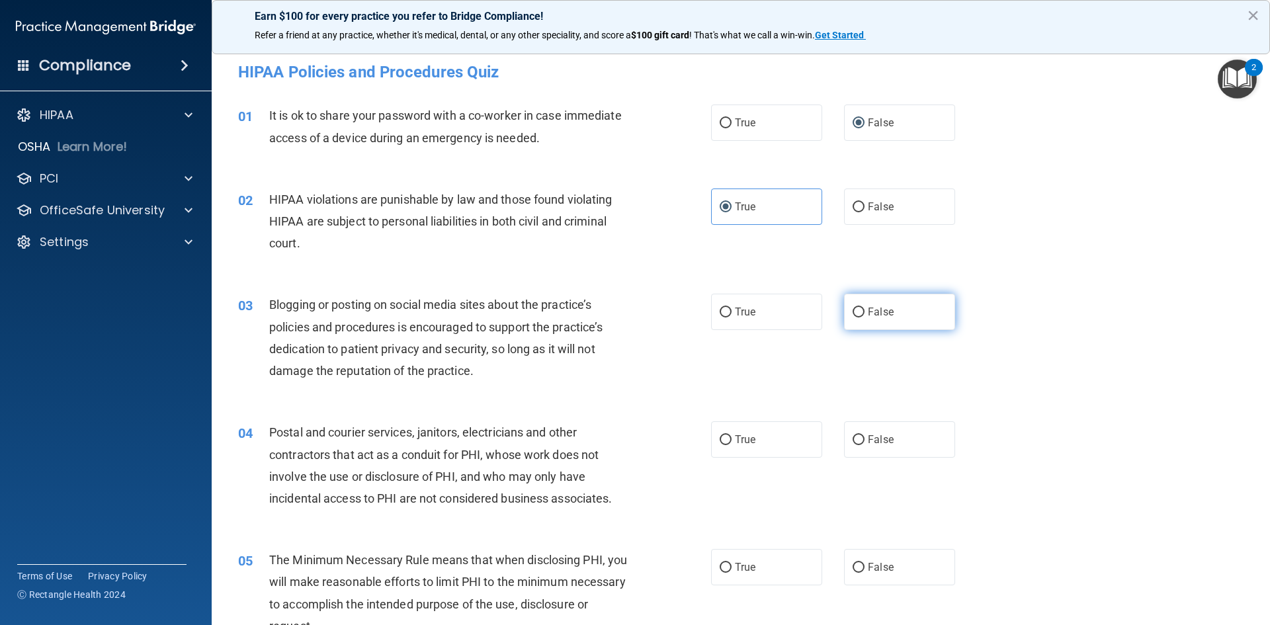
click at [857, 312] on input "False" at bounding box center [859, 313] width 12 height 10
radio input "true"
click at [720, 444] on input "True" at bounding box center [726, 440] width 12 height 10
radio input "true"
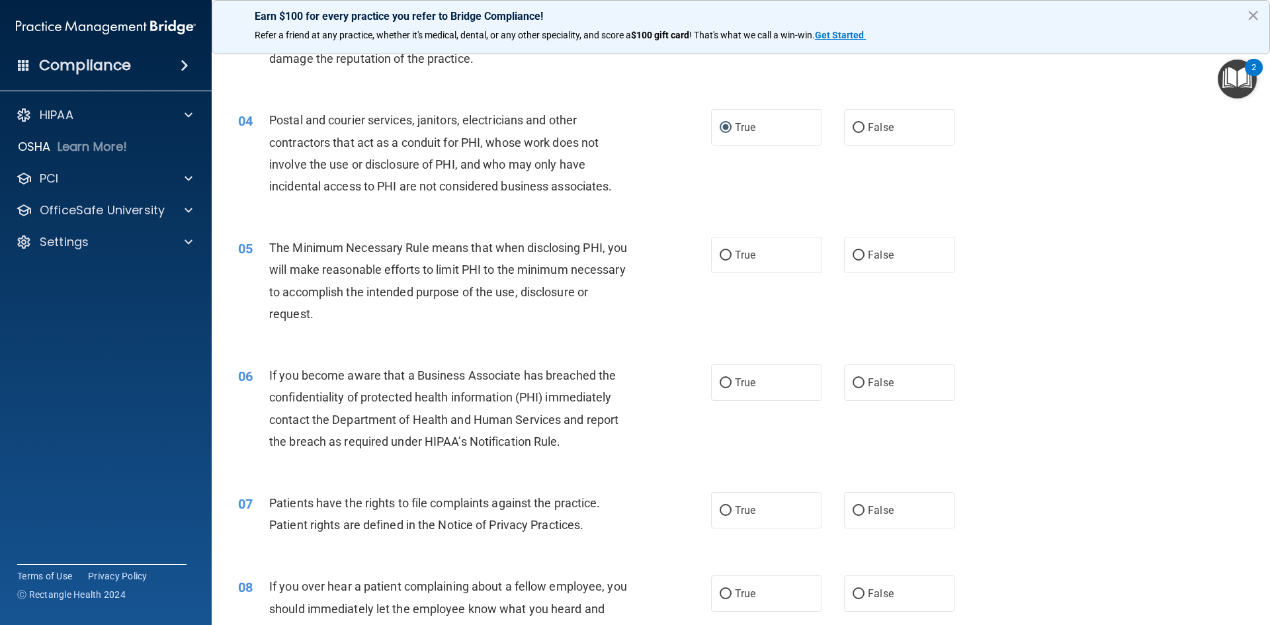
scroll to position [331, 0]
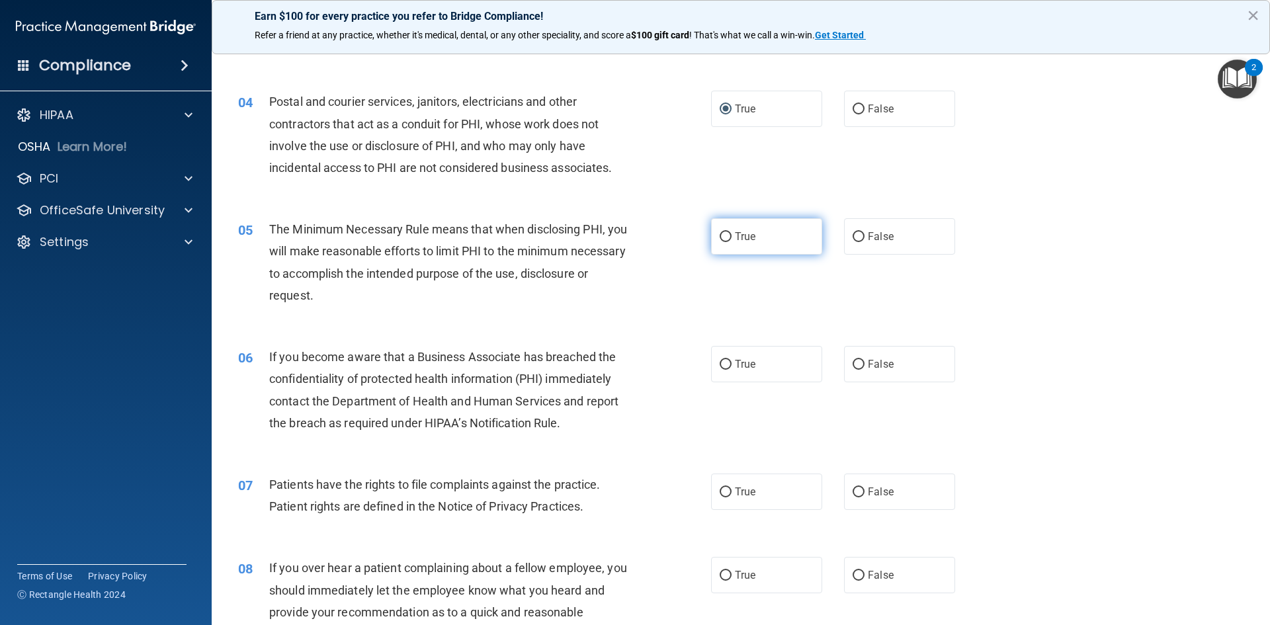
click at [720, 243] on label "True" at bounding box center [766, 236] width 111 height 36
click at [720, 242] on input "True" at bounding box center [726, 237] width 12 height 10
radio input "true"
click at [853, 364] on input "False" at bounding box center [859, 365] width 12 height 10
radio input "true"
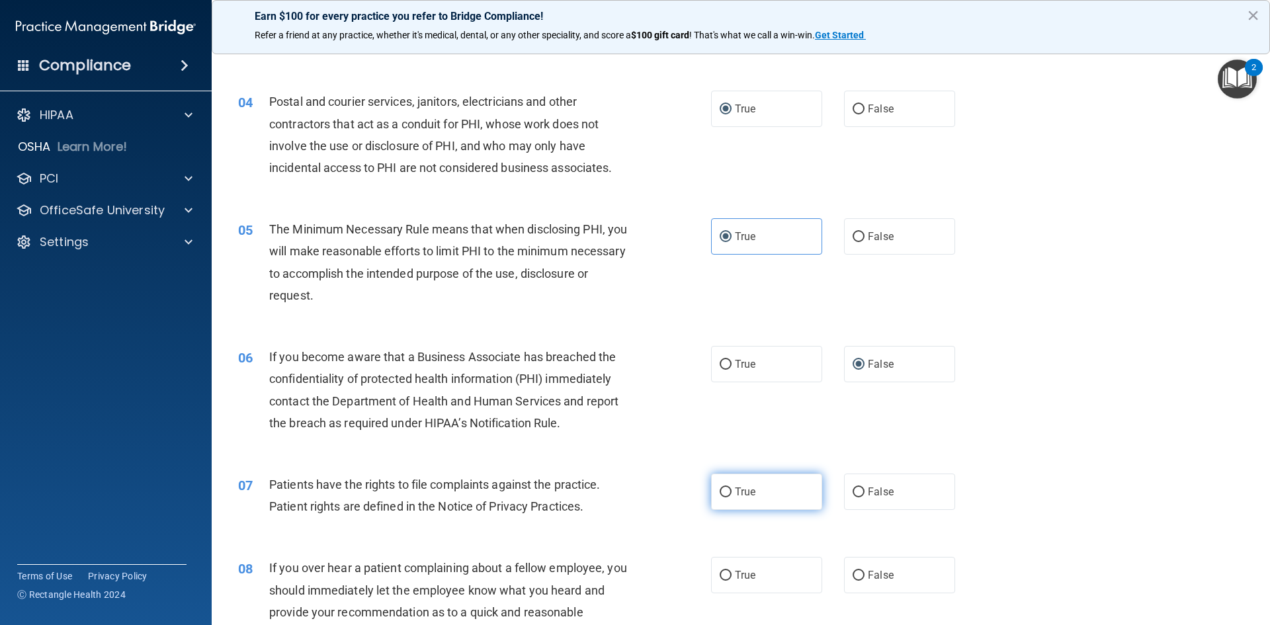
click at [727, 487] on label "True" at bounding box center [766, 492] width 111 height 36
click at [727, 487] on input "True" at bounding box center [726, 492] width 12 height 10
radio input "true"
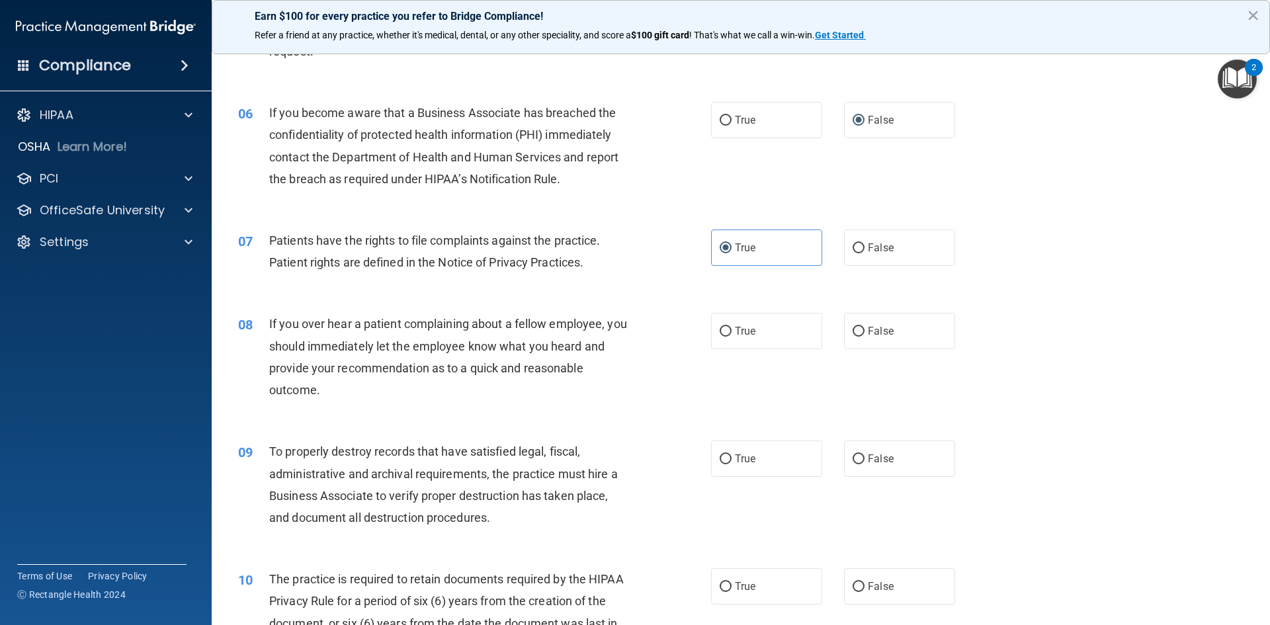
scroll to position [661, 0]
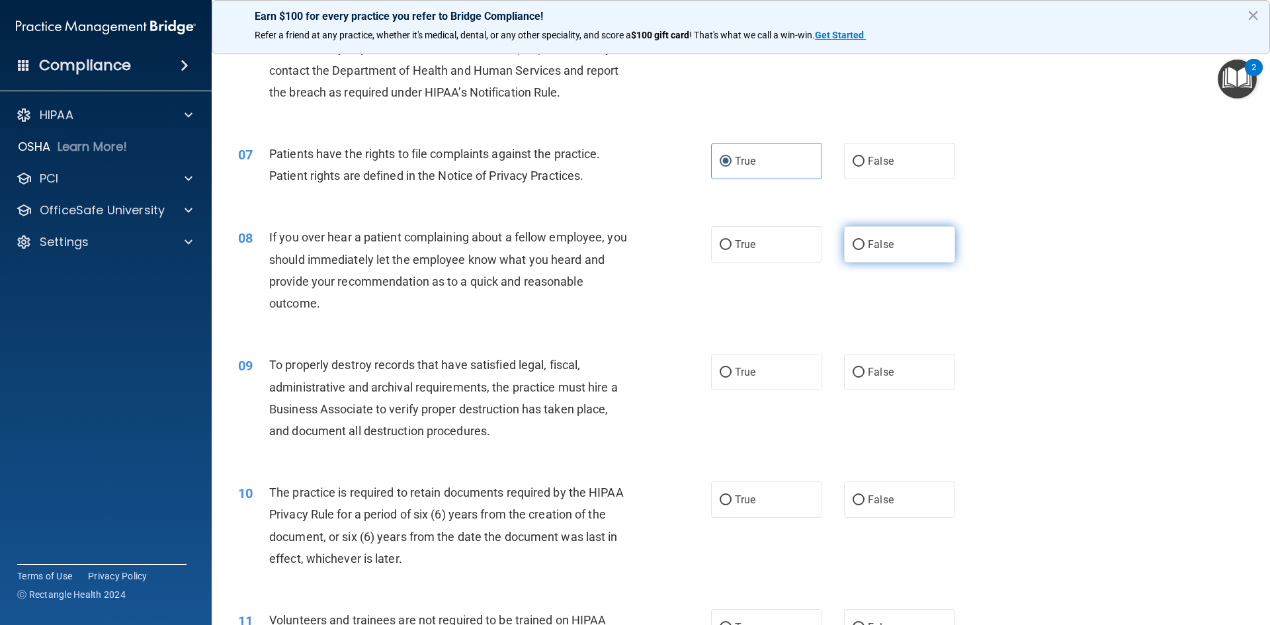
drag, startPoint x: 851, startPoint y: 241, endPoint x: 848, endPoint y: 253, distance: 12.4
click at [853, 241] on input "False" at bounding box center [859, 245] width 12 height 10
radio input "true"
click at [853, 370] on input "False" at bounding box center [859, 373] width 12 height 10
radio input "true"
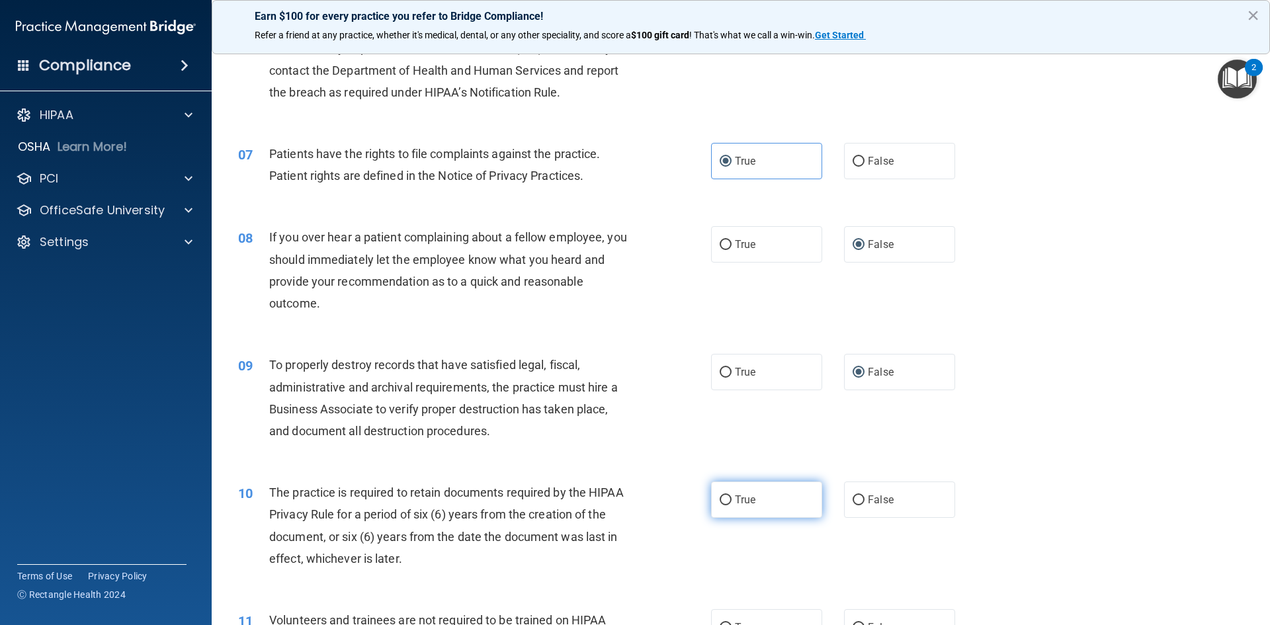
click at [716, 494] on label "True" at bounding box center [766, 500] width 111 height 36
click at [720, 495] on input "True" at bounding box center [726, 500] width 12 height 10
radio input "true"
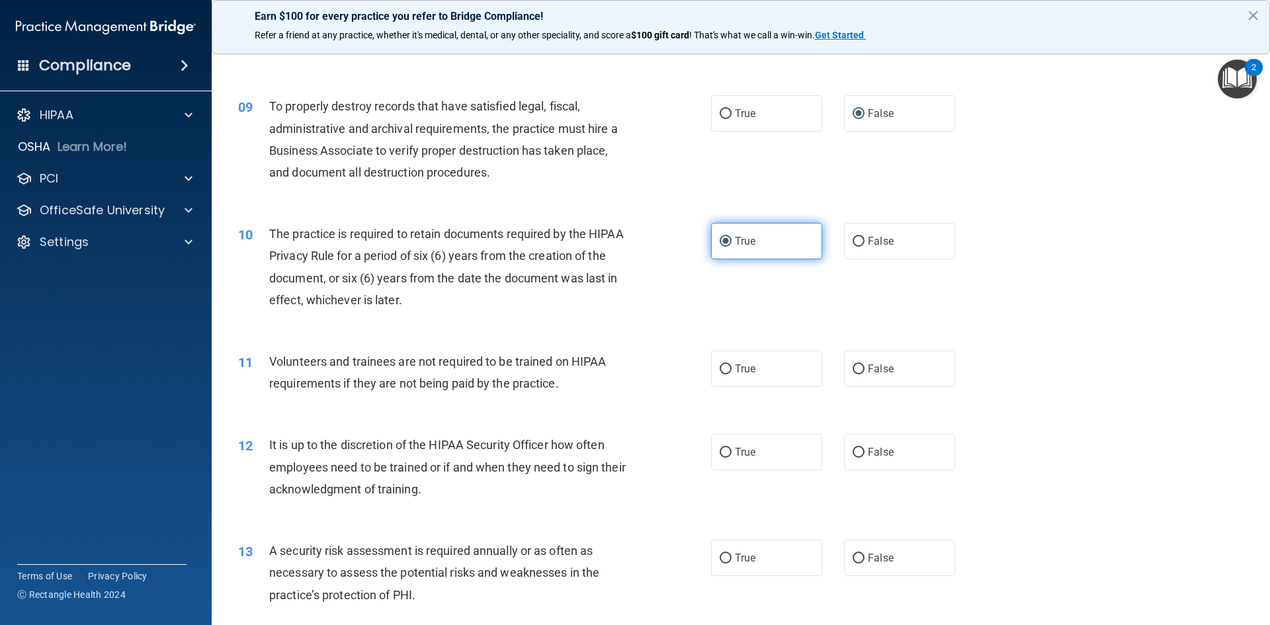
scroll to position [926, 0]
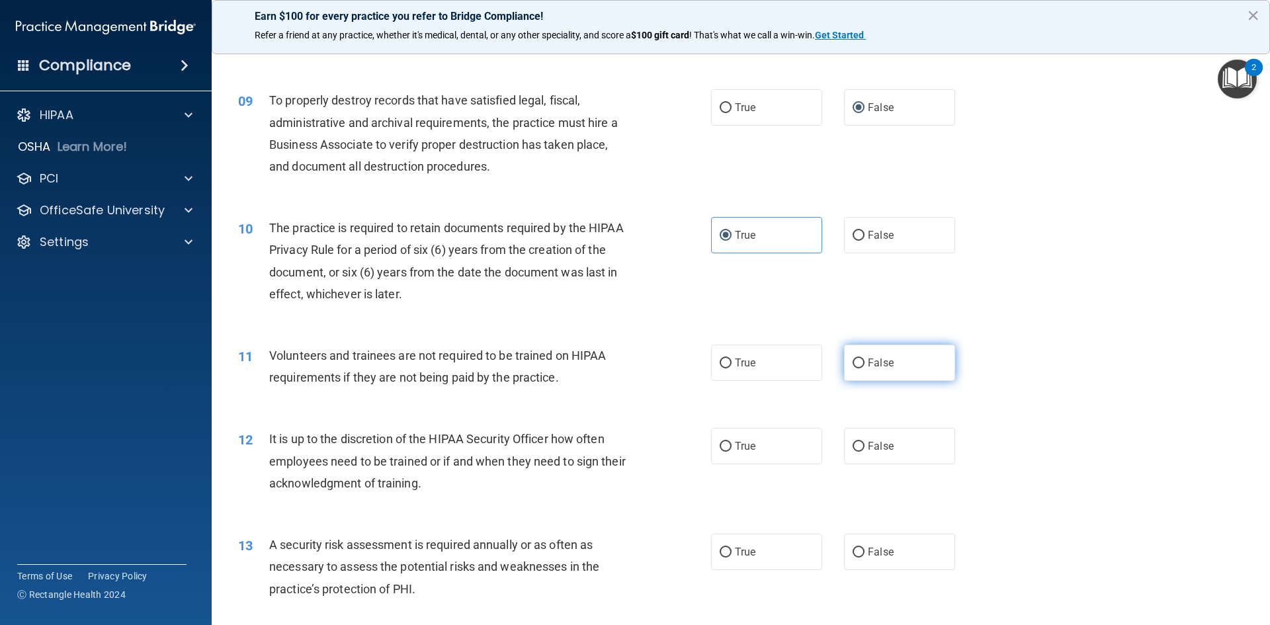
click at [853, 358] on input "False" at bounding box center [859, 363] width 12 height 10
radio input "true"
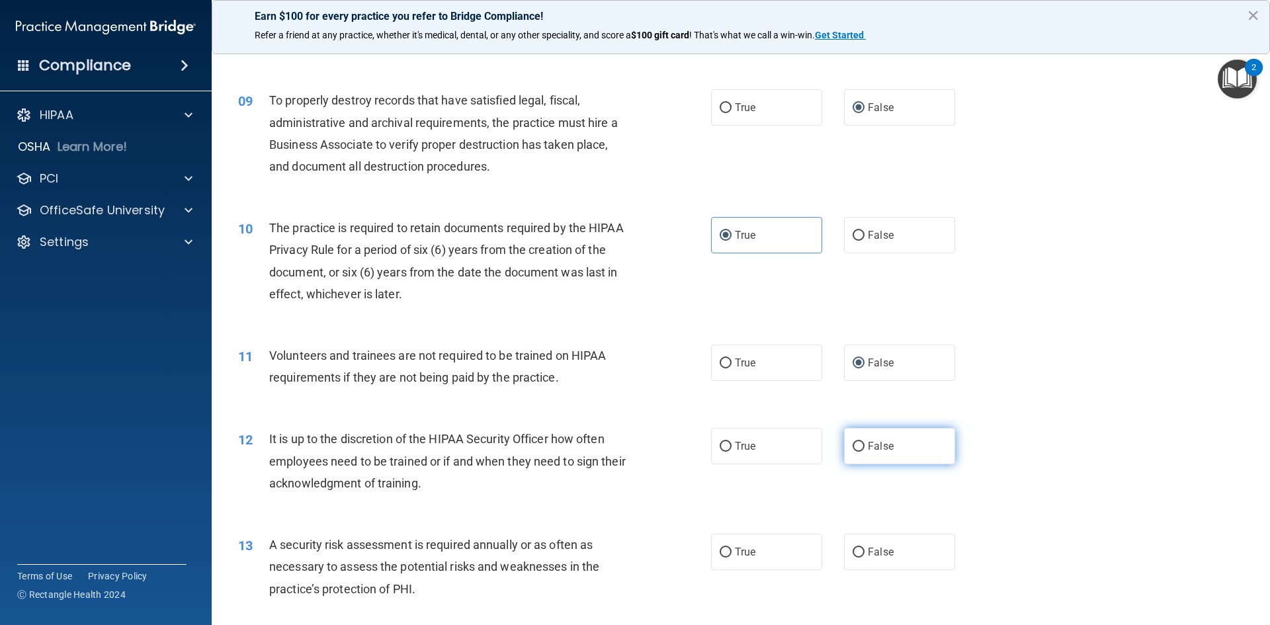
click at [853, 447] on input "False" at bounding box center [859, 447] width 12 height 10
radio input "true"
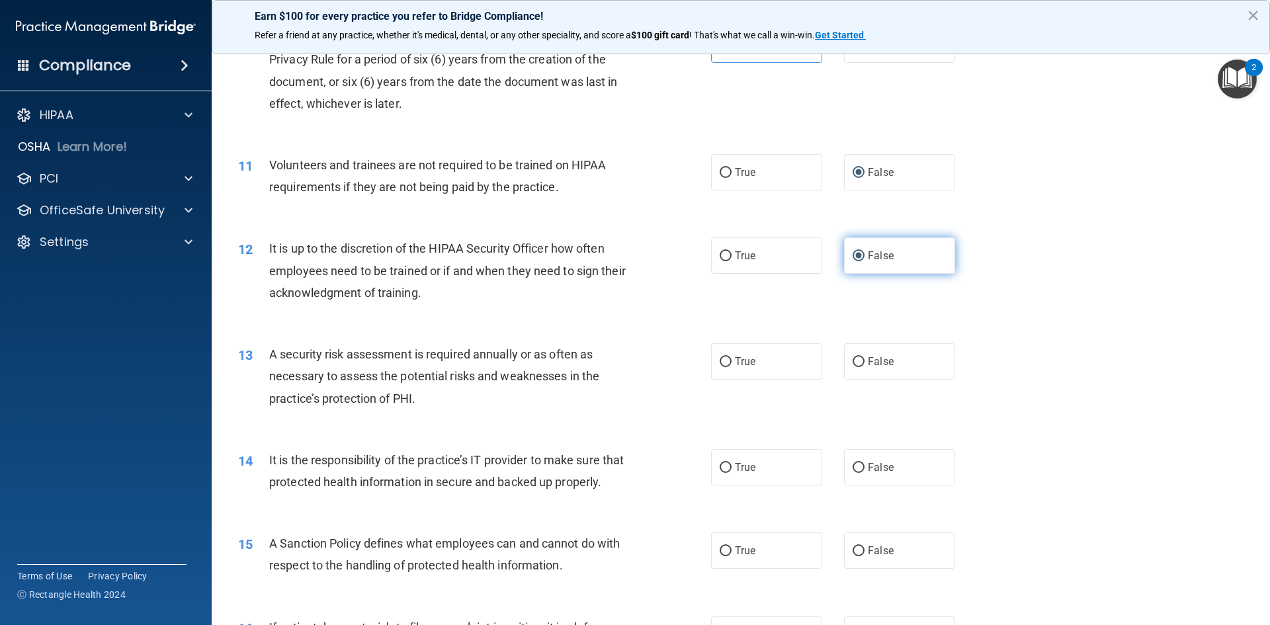
scroll to position [1191, 0]
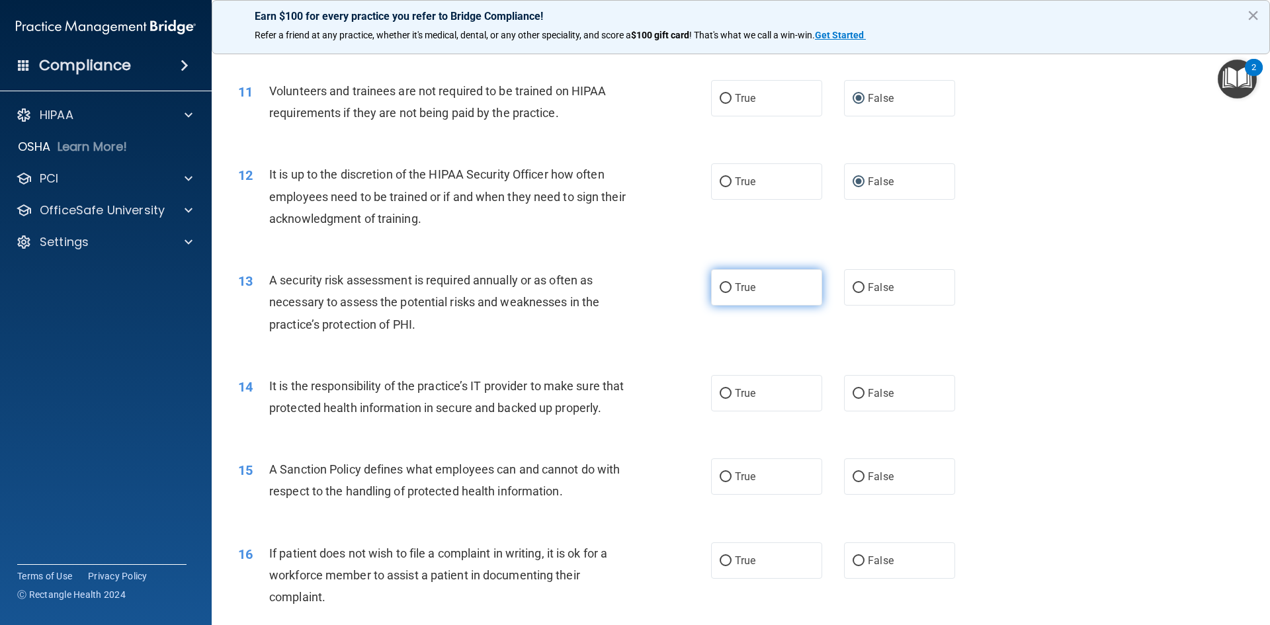
click at [725, 286] on input "True" at bounding box center [726, 288] width 12 height 10
radio input "true"
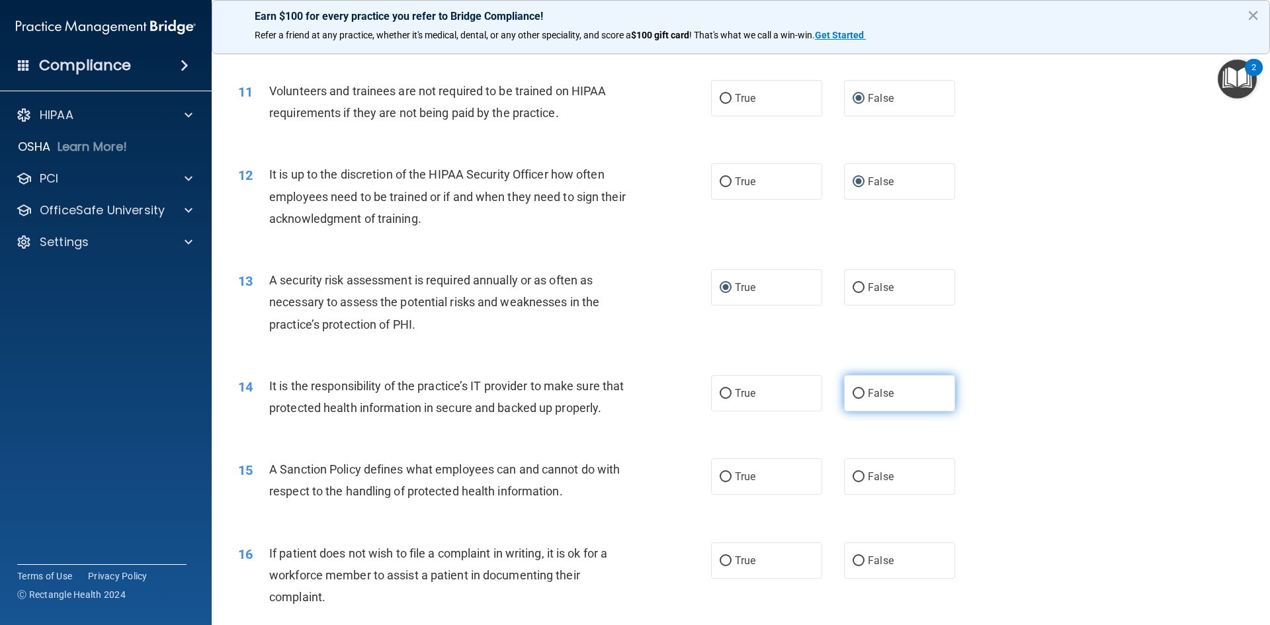
click at [868, 392] on span "False" at bounding box center [881, 393] width 26 height 13
click at [863, 392] on input "False" at bounding box center [859, 394] width 12 height 10
radio input "true"
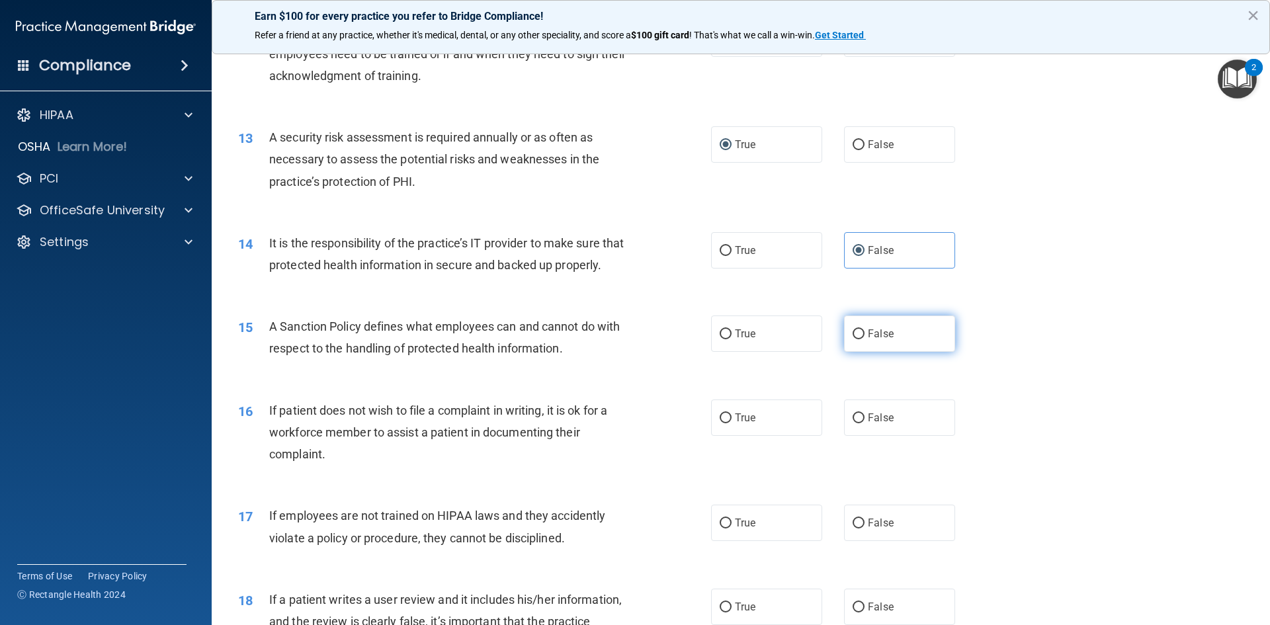
scroll to position [1389, 0]
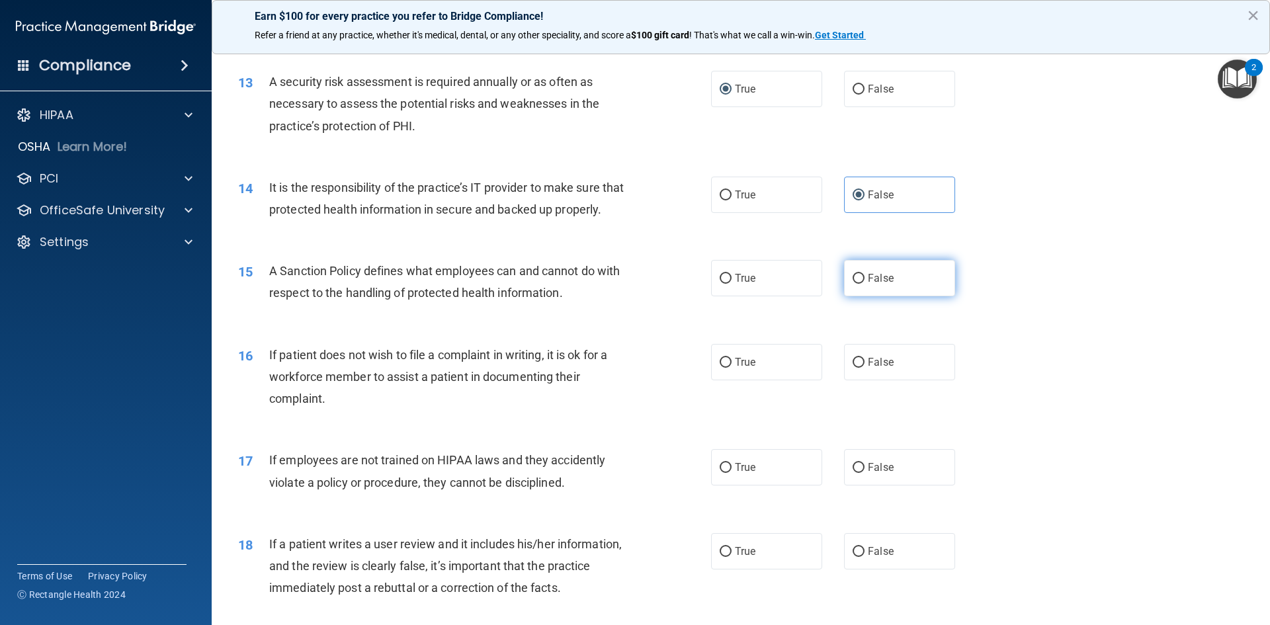
click at [868, 284] on span "False" at bounding box center [881, 278] width 26 height 13
click at [863, 284] on input "False" at bounding box center [859, 279] width 12 height 10
radio input "true"
click at [853, 473] on input "False" at bounding box center [859, 468] width 12 height 10
radio input "true"
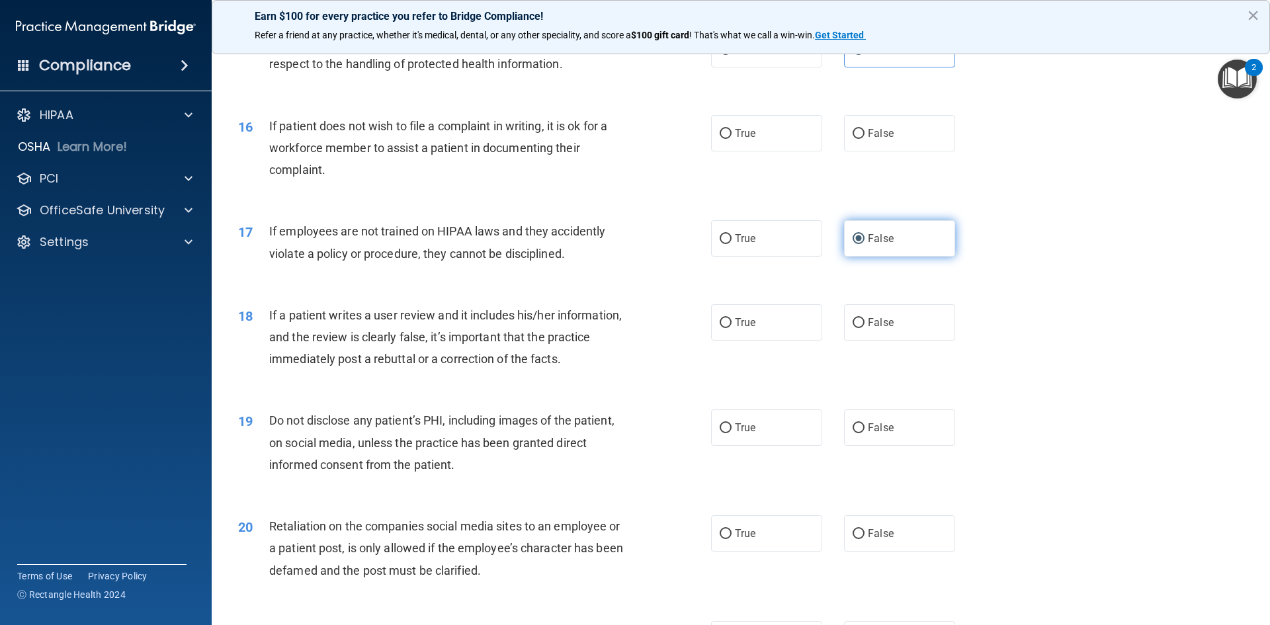
scroll to position [1654, 0]
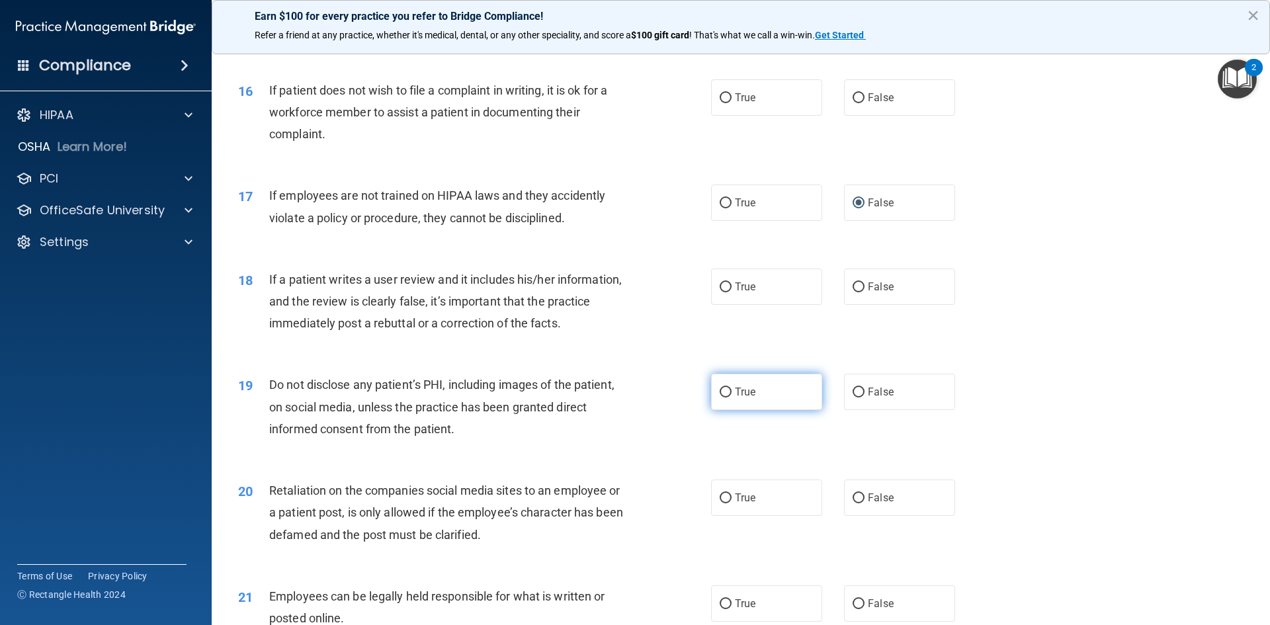
click at [720, 398] on input "True" at bounding box center [726, 393] width 12 height 10
radio input "true"
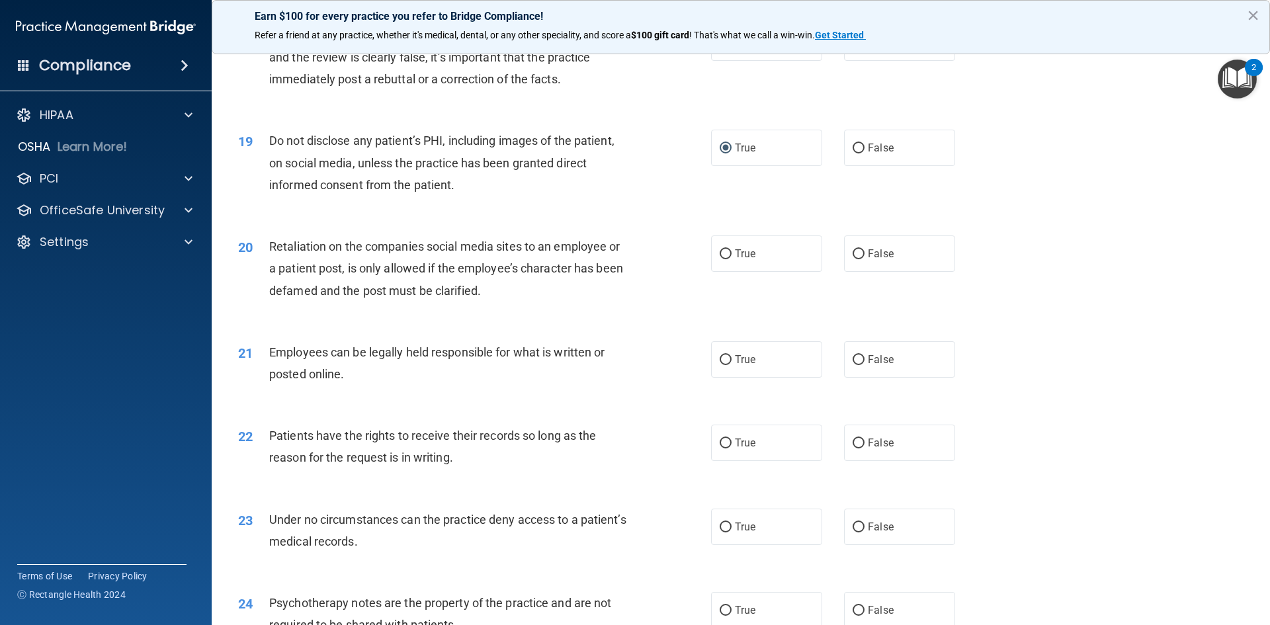
scroll to position [1918, 0]
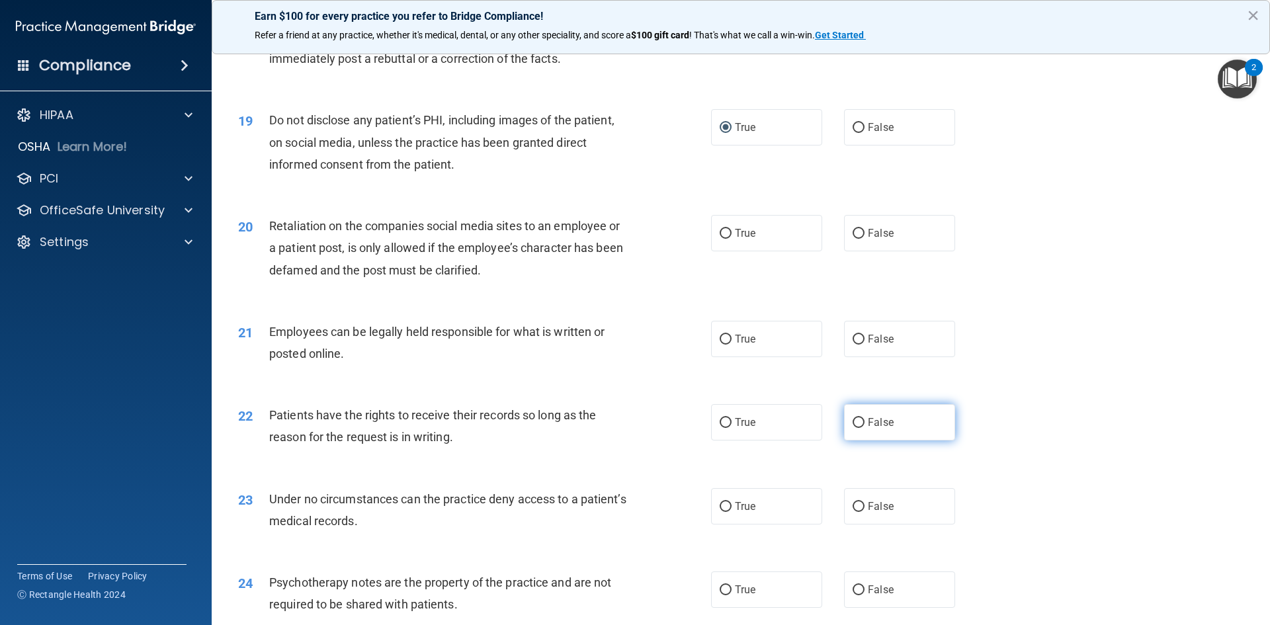
click at [857, 428] on input "False" at bounding box center [859, 423] width 12 height 10
radio input "true"
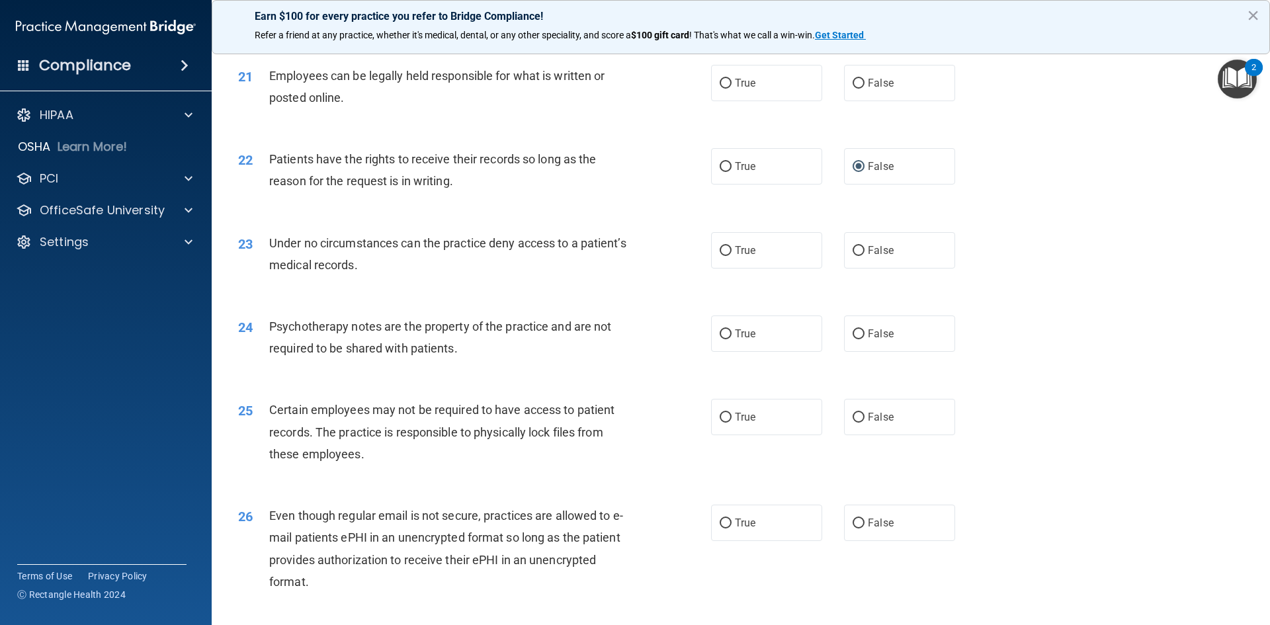
scroll to position [2183, 0]
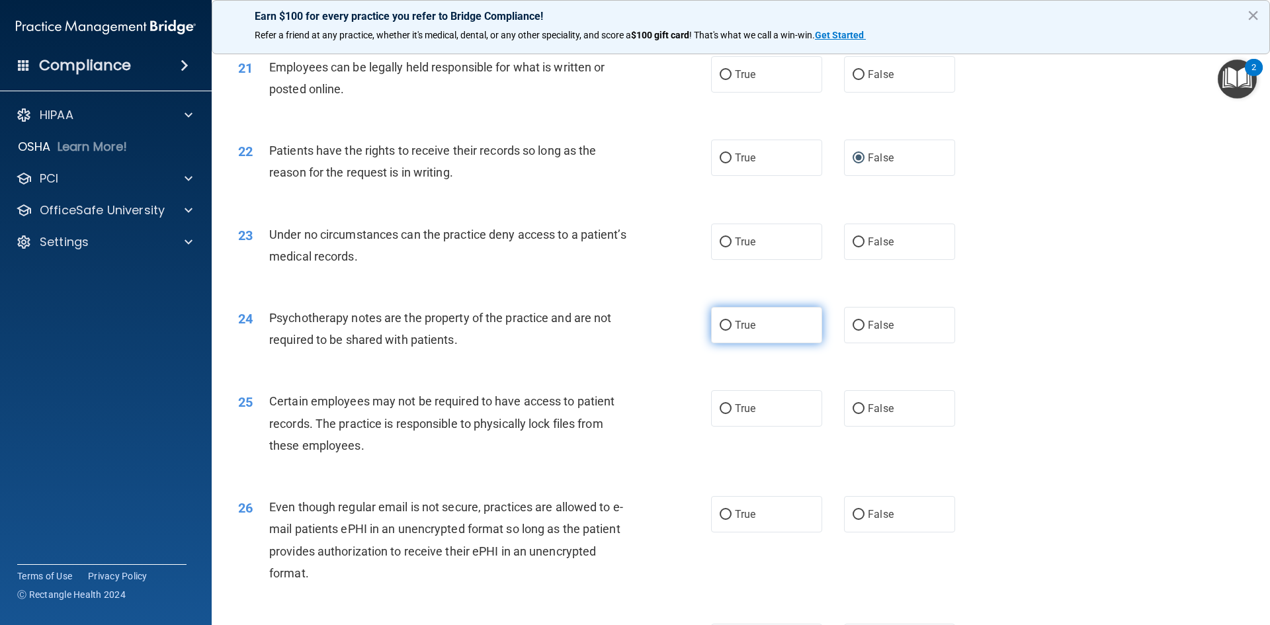
click at [724, 331] on input "True" at bounding box center [726, 326] width 12 height 10
radio input "true"
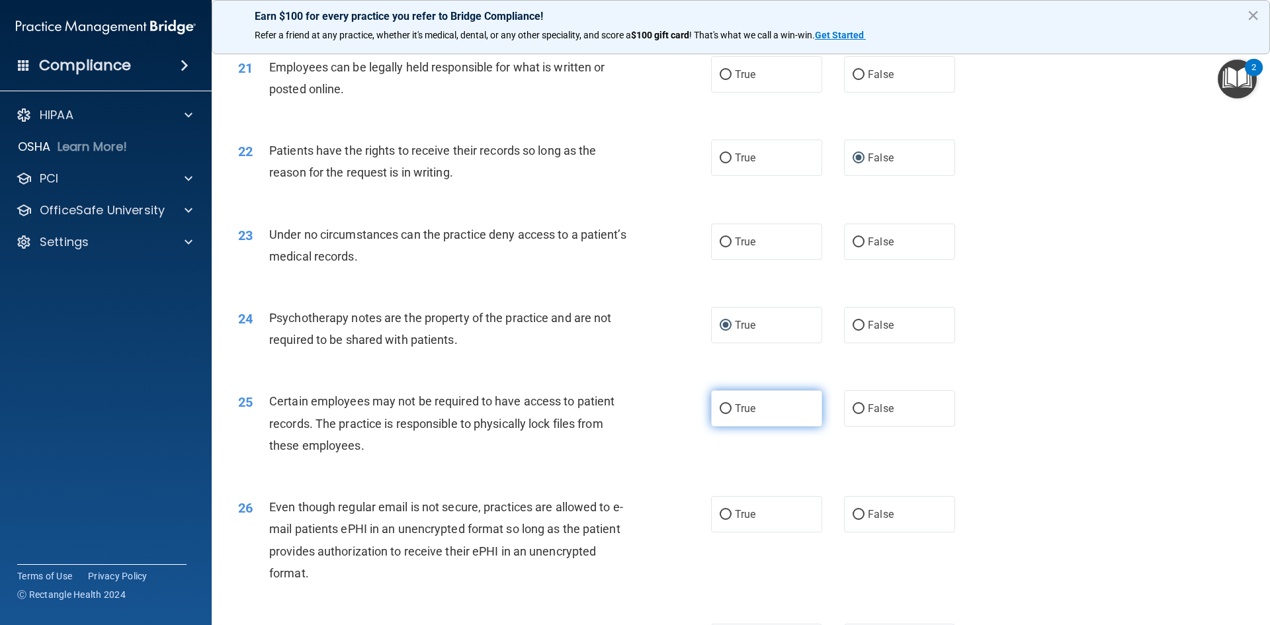
click at [720, 414] on input "True" at bounding box center [726, 409] width 12 height 10
radio input "true"
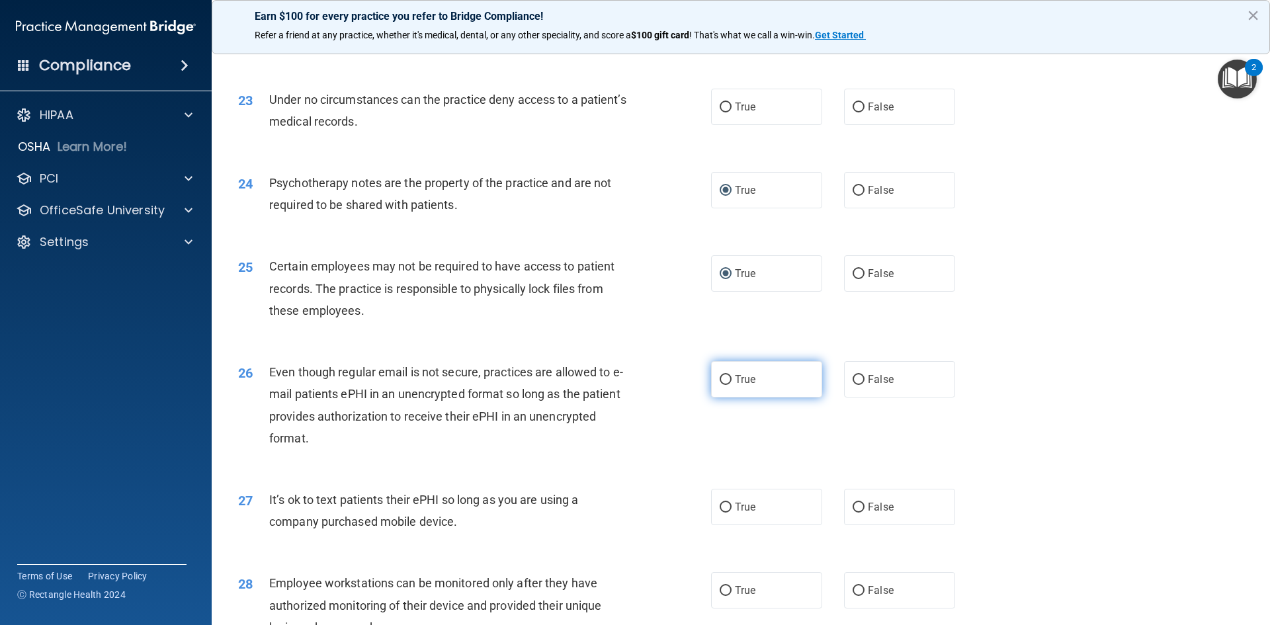
scroll to position [2447, 0]
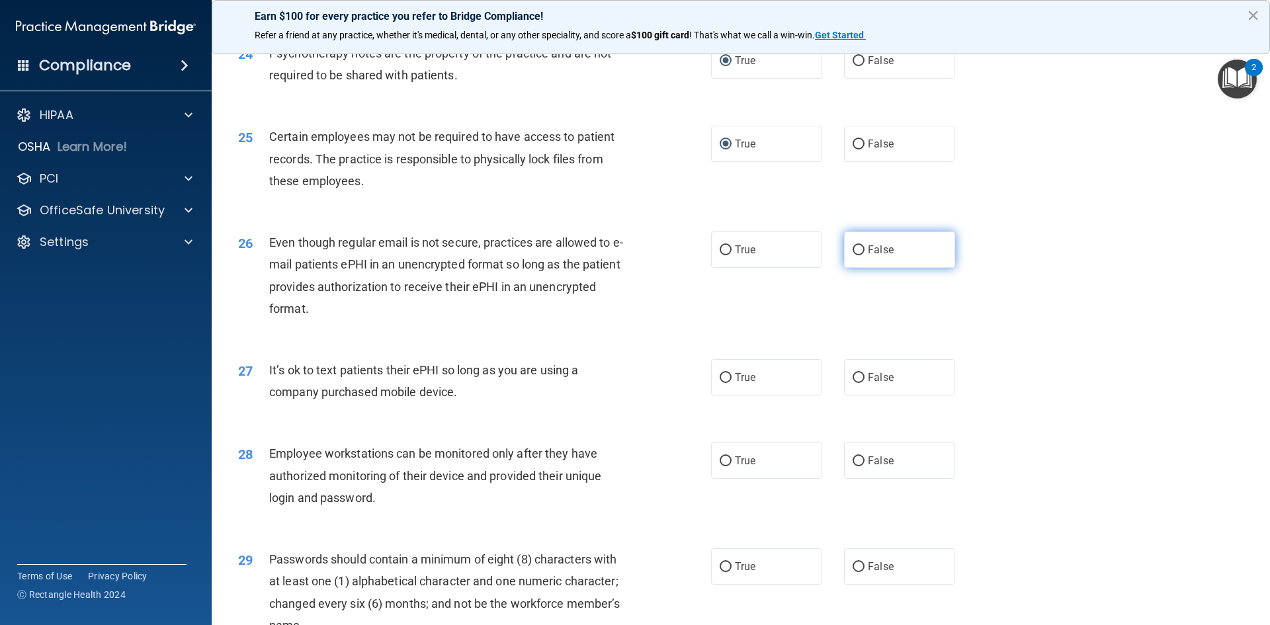
click at [859, 268] on label "False" at bounding box center [899, 249] width 111 height 36
click at [859, 255] on input "False" at bounding box center [859, 250] width 12 height 10
radio input "true"
click at [853, 383] on input "False" at bounding box center [859, 378] width 12 height 10
radio input "true"
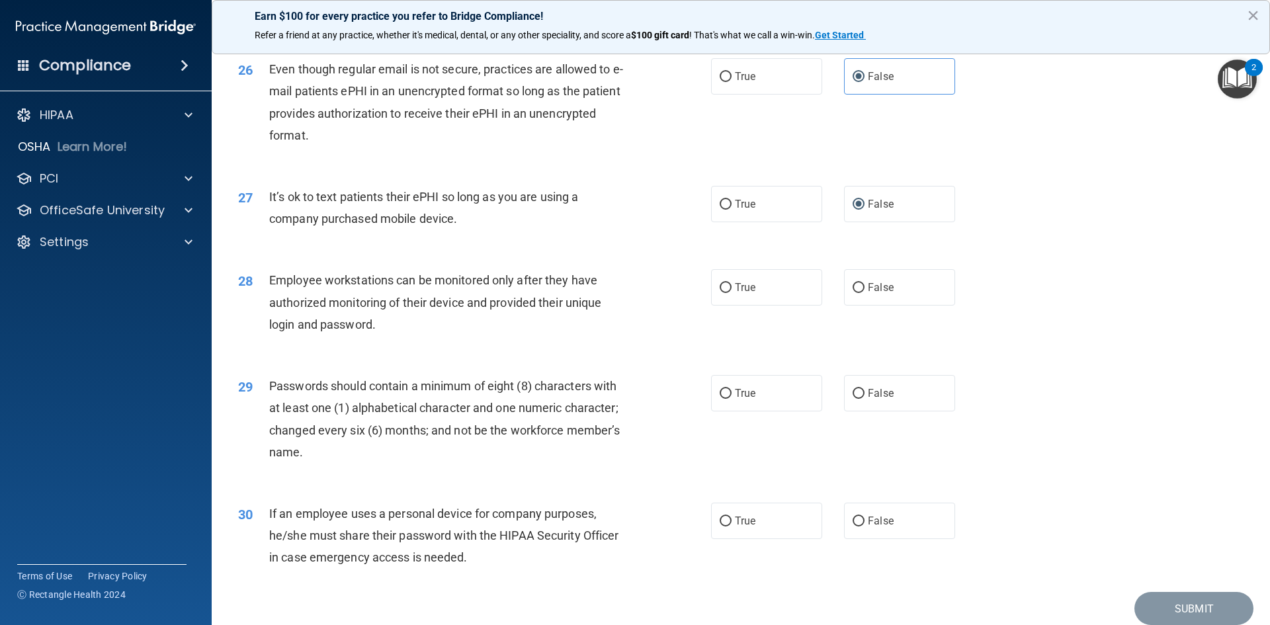
scroll to position [2646, 0]
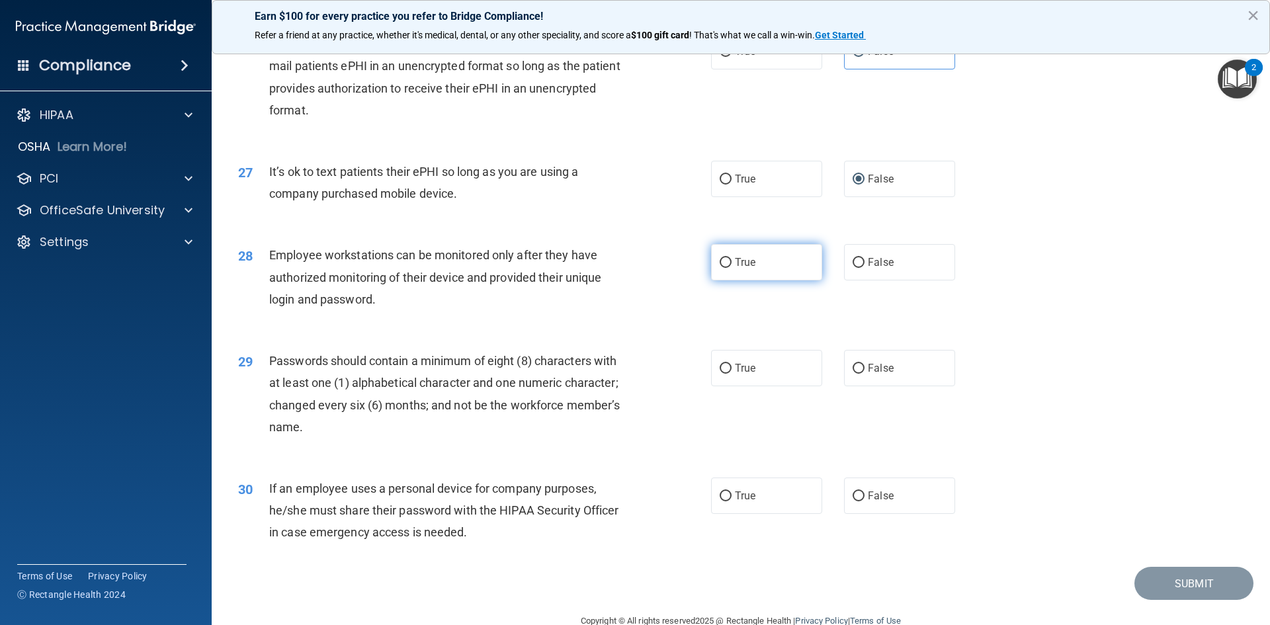
click at [724, 268] on input "True" at bounding box center [726, 263] width 12 height 10
radio input "true"
click at [724, 374] on input "True" at bounding box center [726, 369] width 12 height 10
radio input "true"
click at [725, 501] on input "True" at bounding box center [726, 496] width 12 height 10
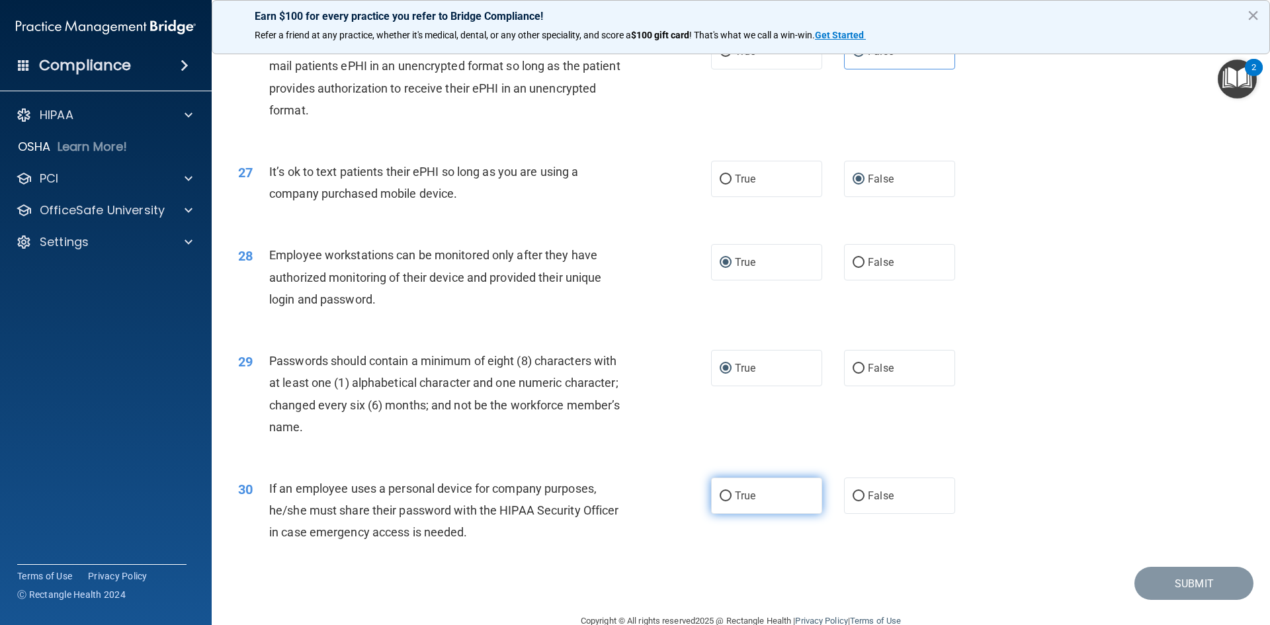
radio input "true"
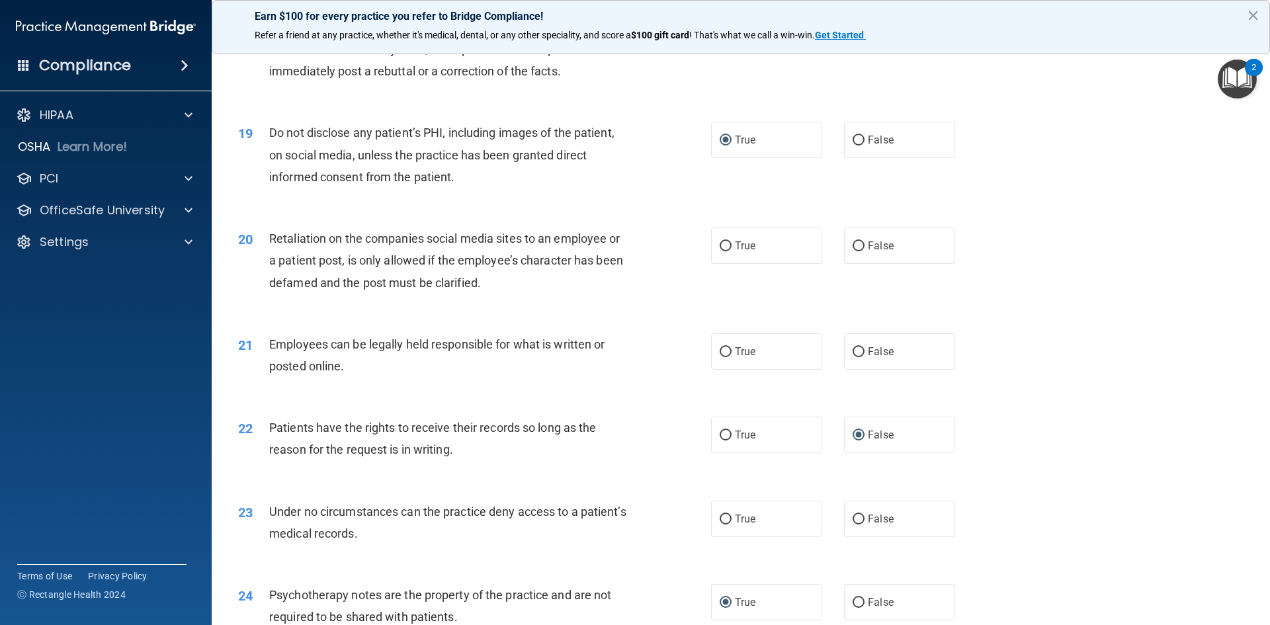
scroll to position [1786, 0]
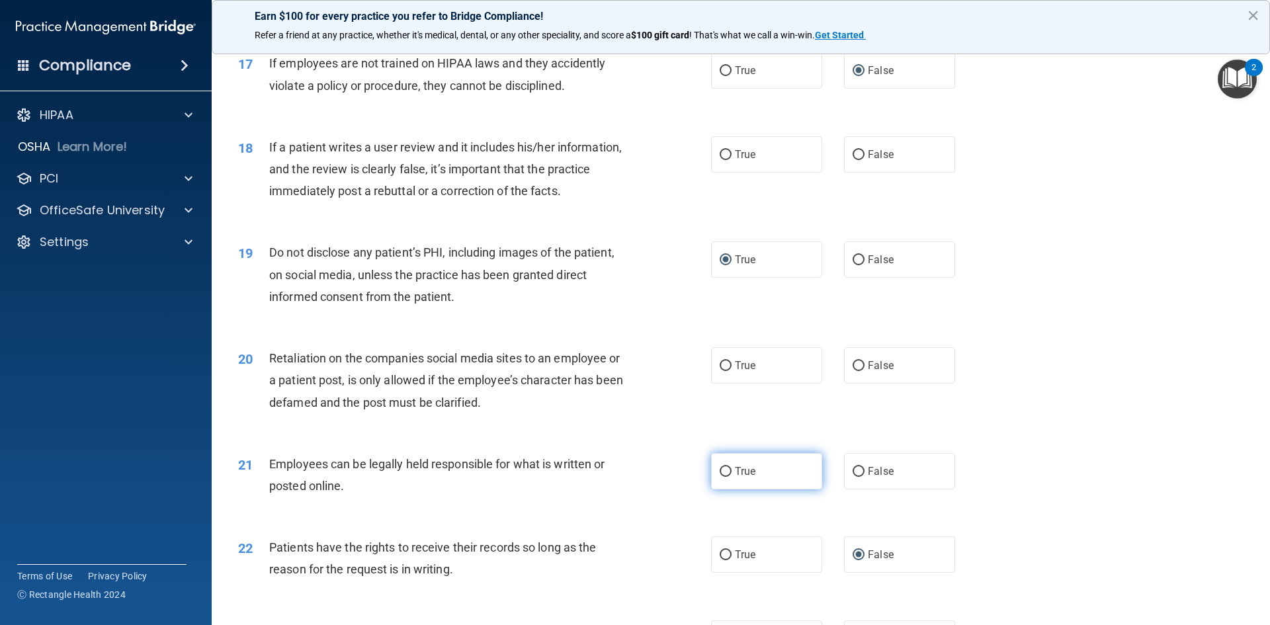
click at [720, 477] on input "True" at bounding box center [726, 472] width 12 height 10
radio input "true"
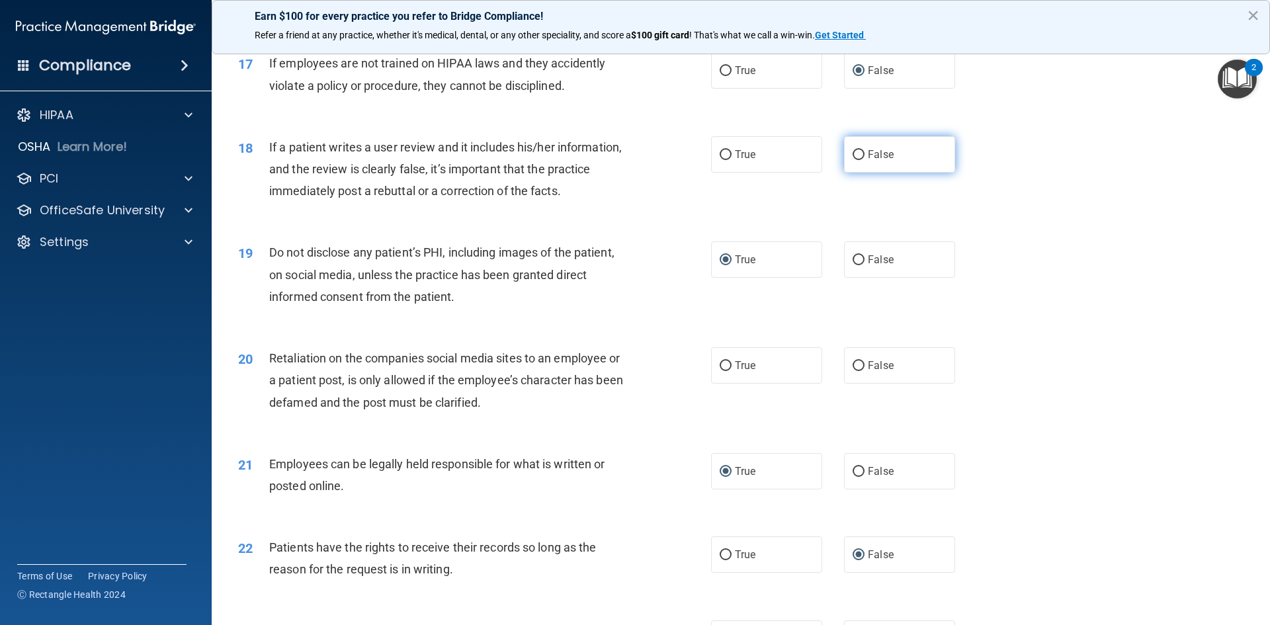
click at [853, 160] on input "False" at bounding box center [859, 155] width 12 height 10
radio input "true"
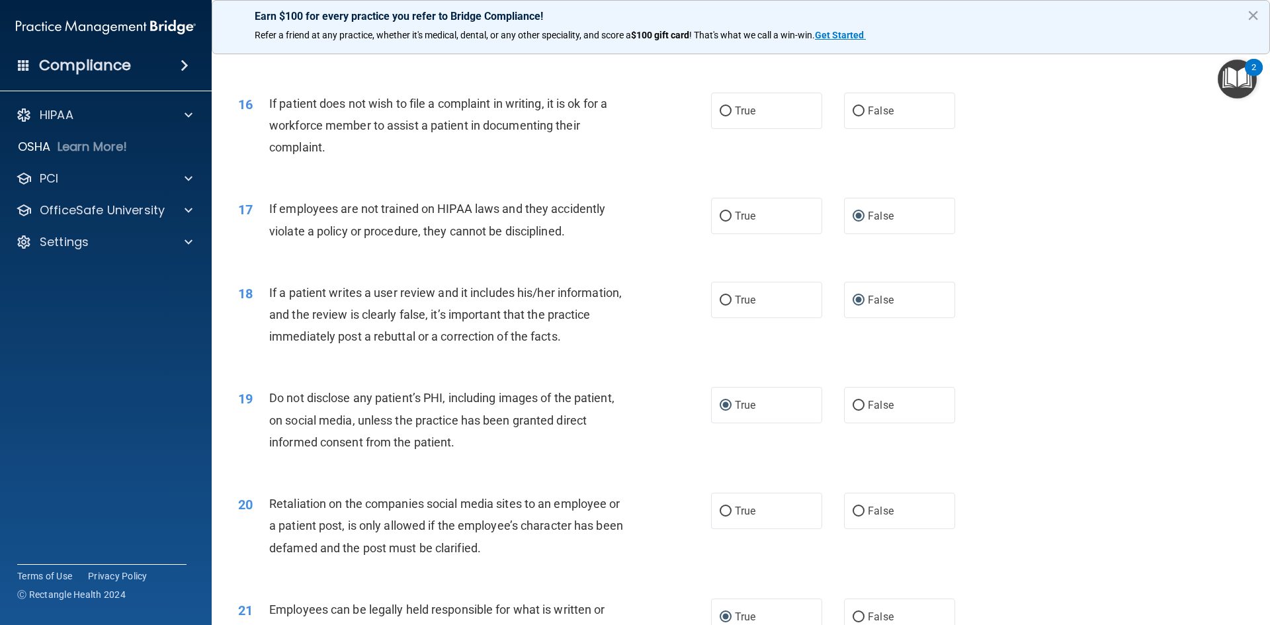
scroll to position [1587, 0]
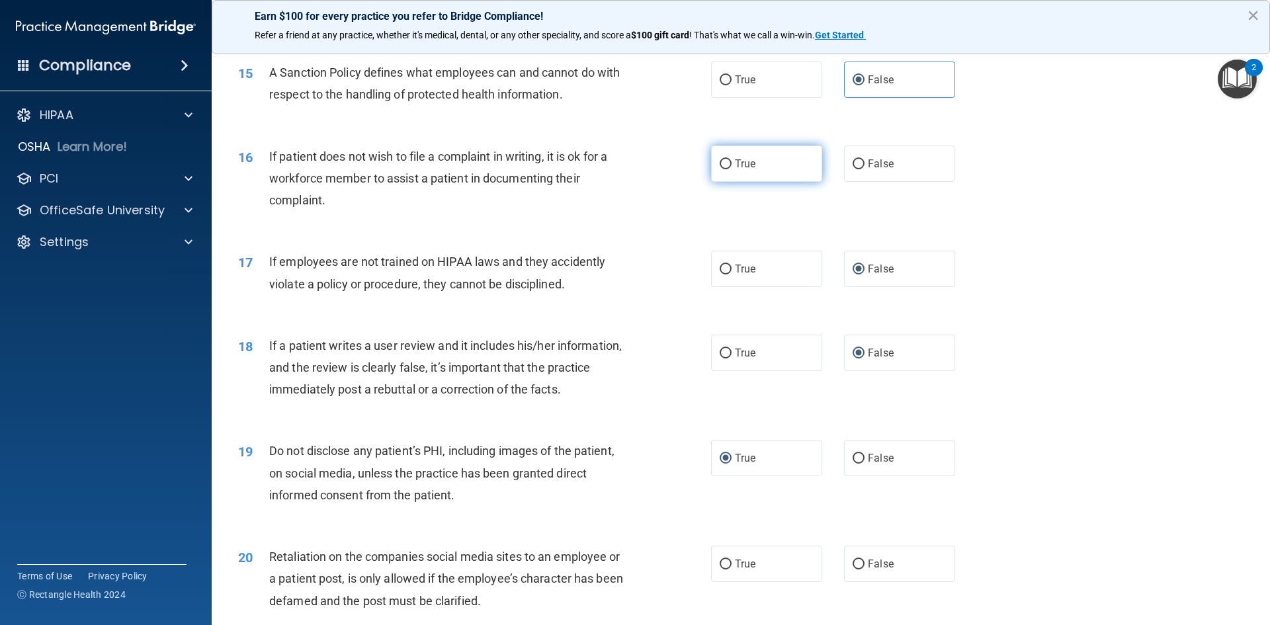
click at [721, 169] on input "True" at bounding box center [726, 164] width 12 height 10
radio input "true"
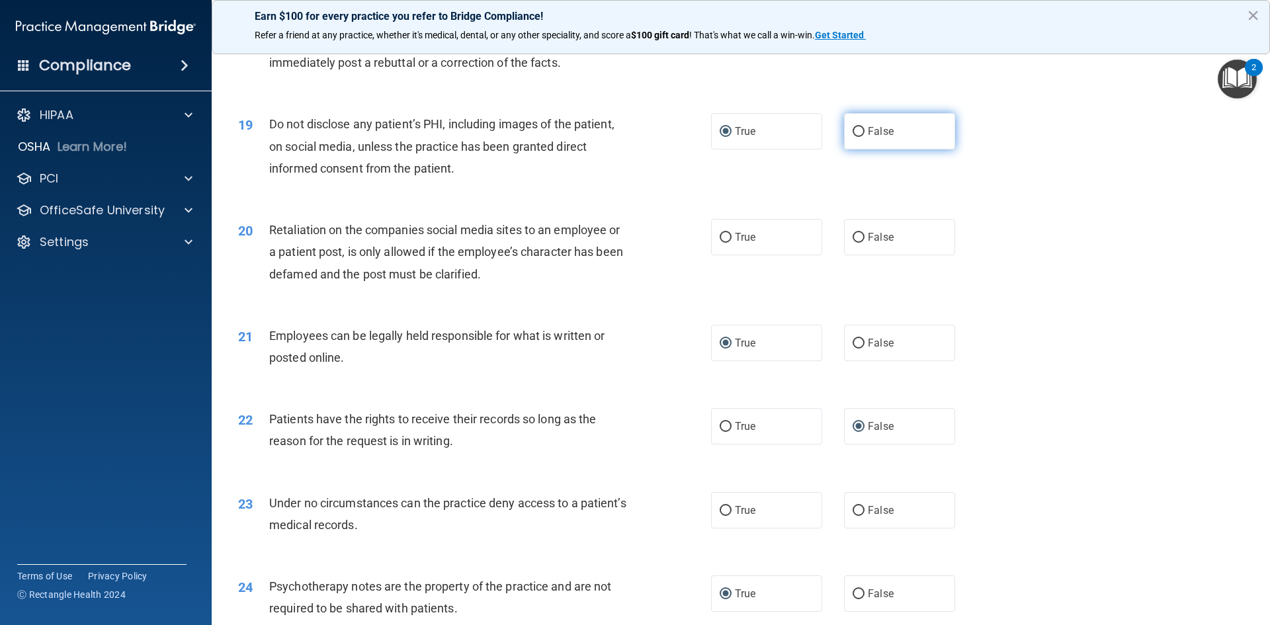
scroll to position [1984, 0]
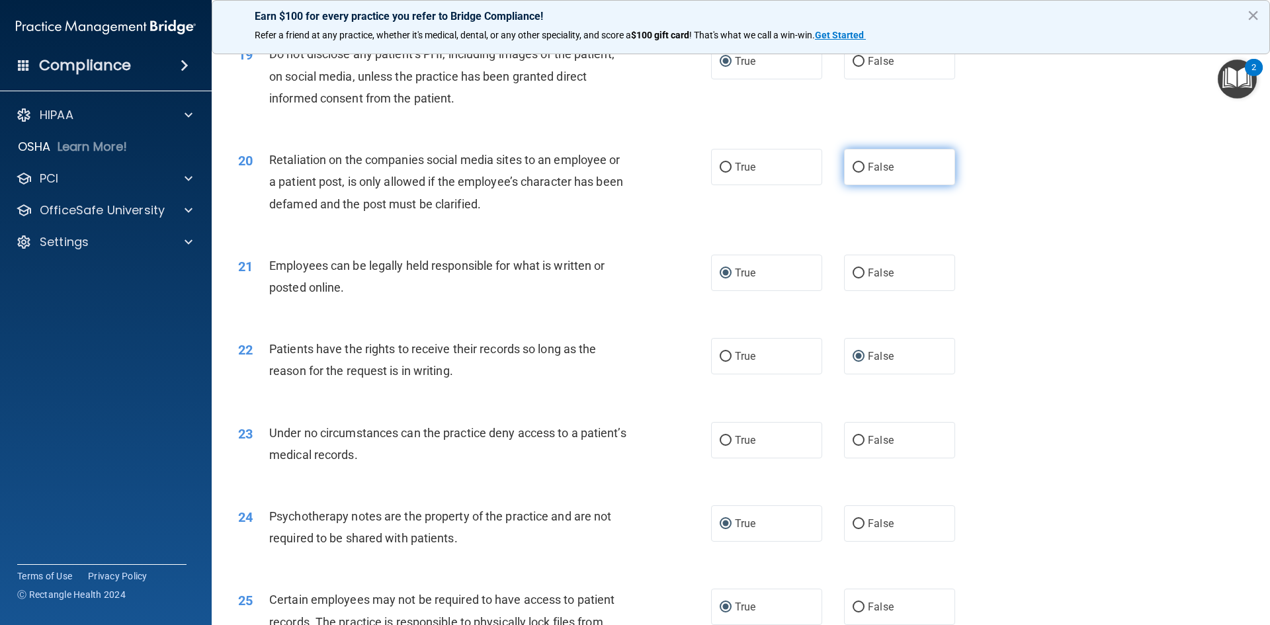
click at [853, 173] on input "False" at bounding box center [859, 168] width 12 height 10
radio input "true"
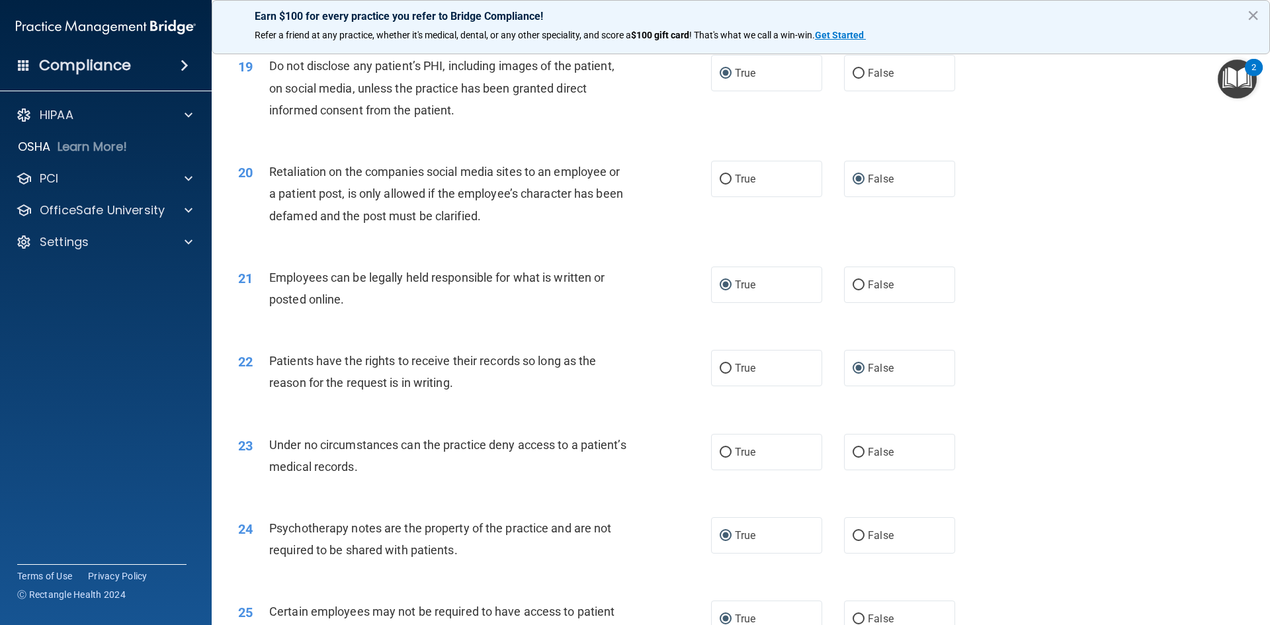
scroll to position [1968, 0]
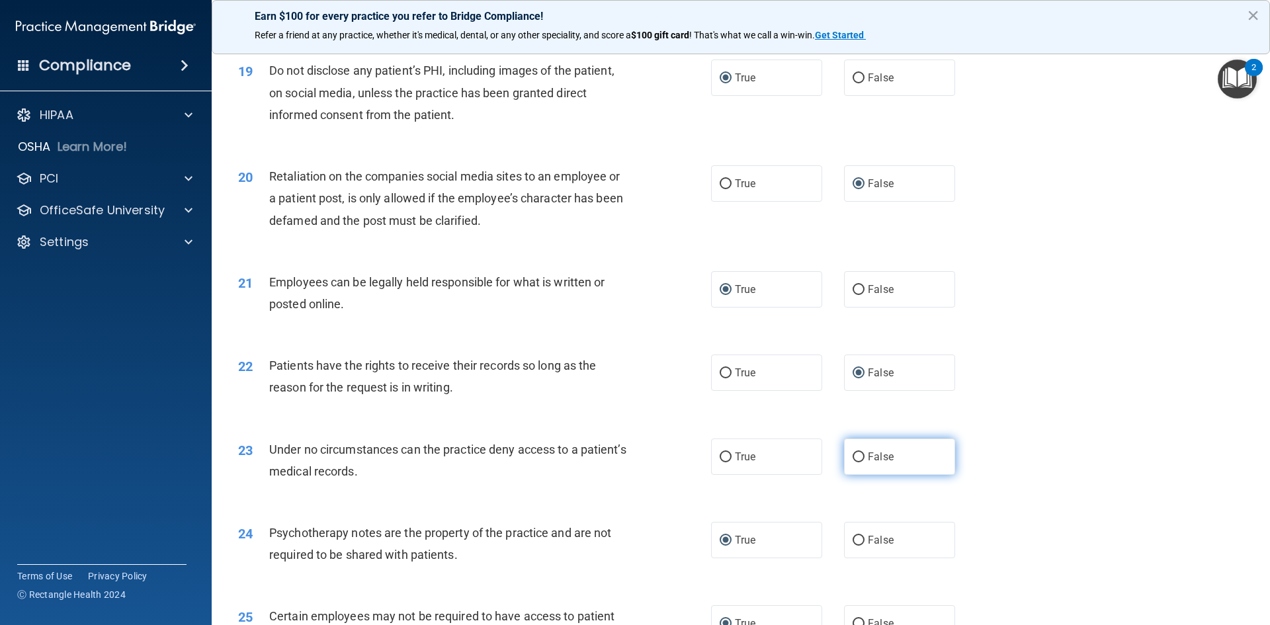
click at [853, 462] on input "False" at bounding box center [859, 457] width 12 height 10
radio input "true"
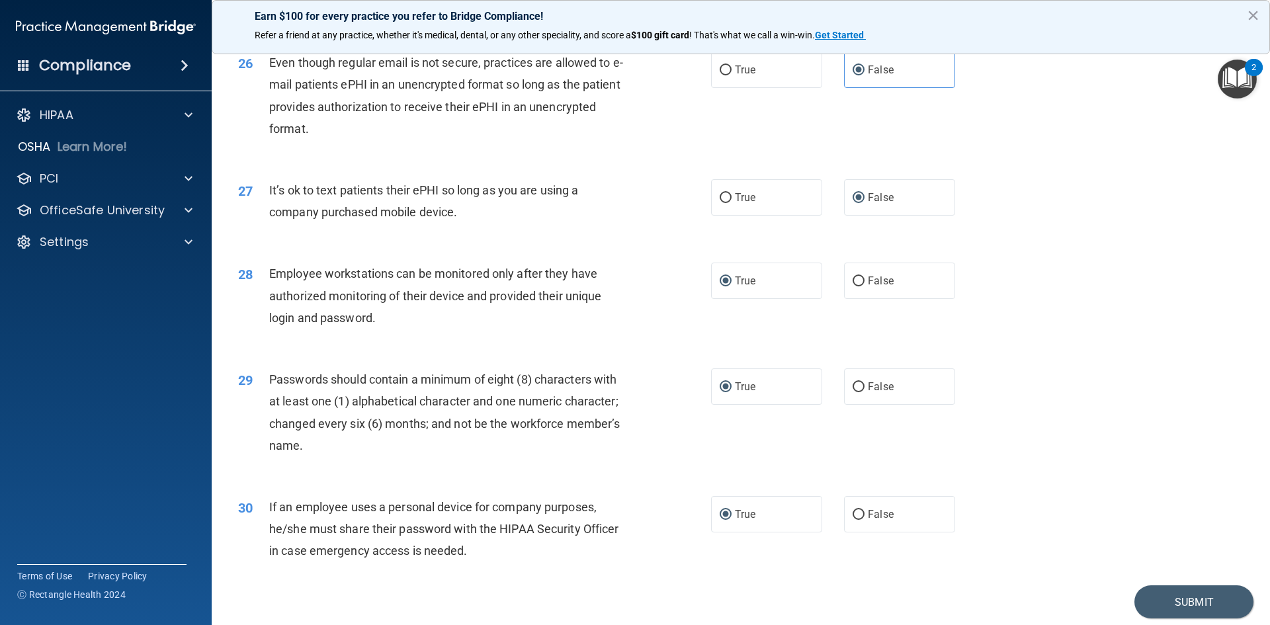
scroll to position [2695, 0]
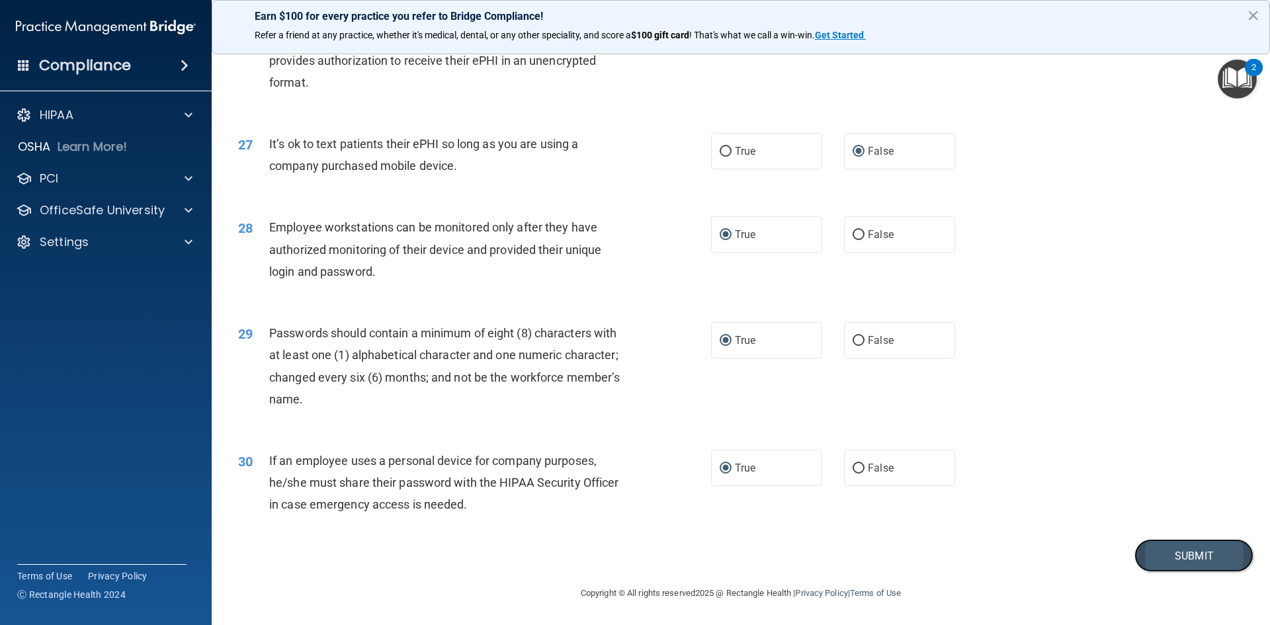
click at [1159, 546] on button "Submit" at bounding box center [1193, 556] width 119 height 34
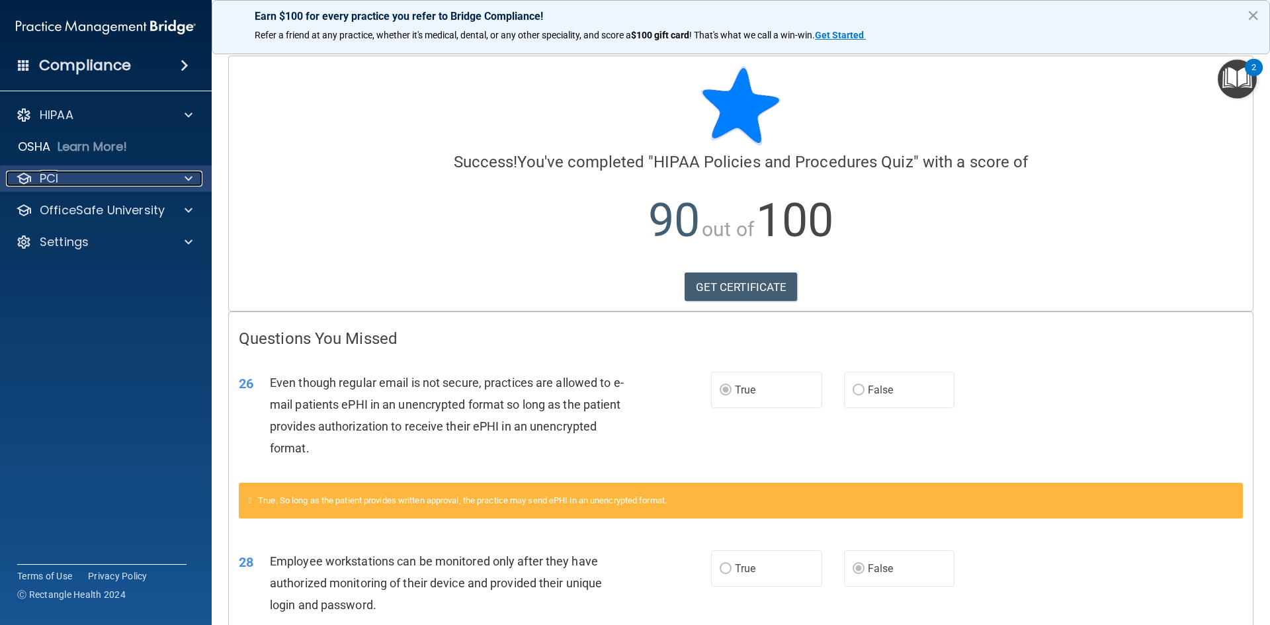
click at [57, 171] on p "PCI" at bounding box center [49, 179] width 19 height 16
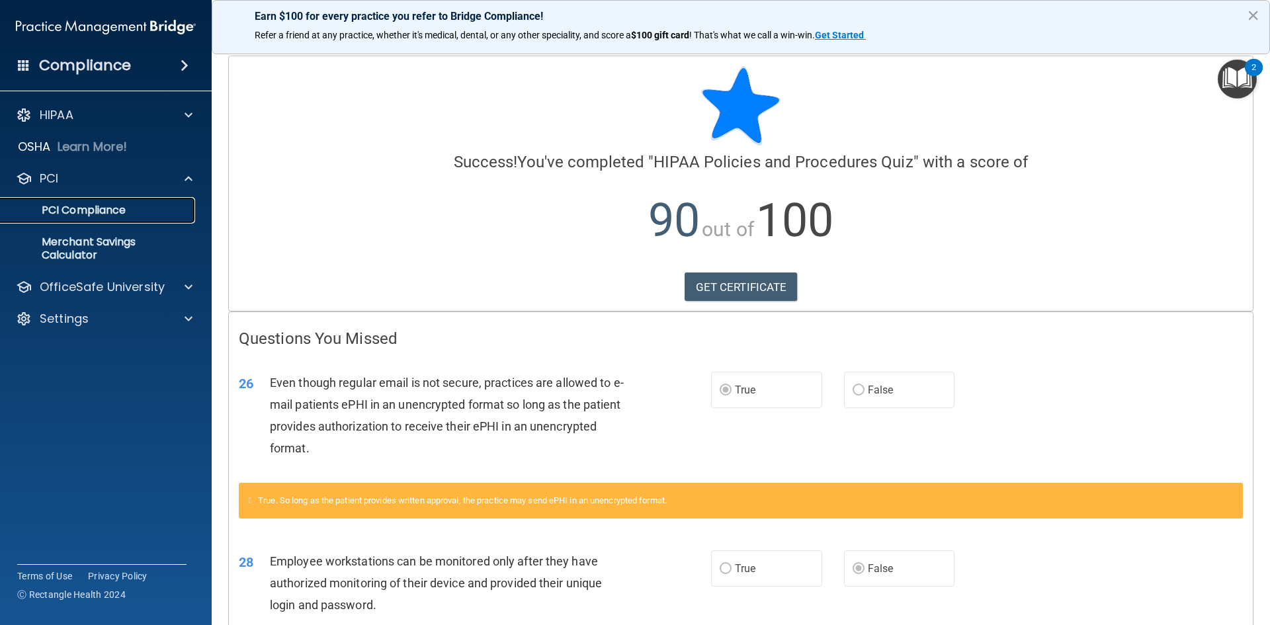
click at [78, 205] on p "PCI Compliance" at bounding box center [99, 210] width 181 height 13
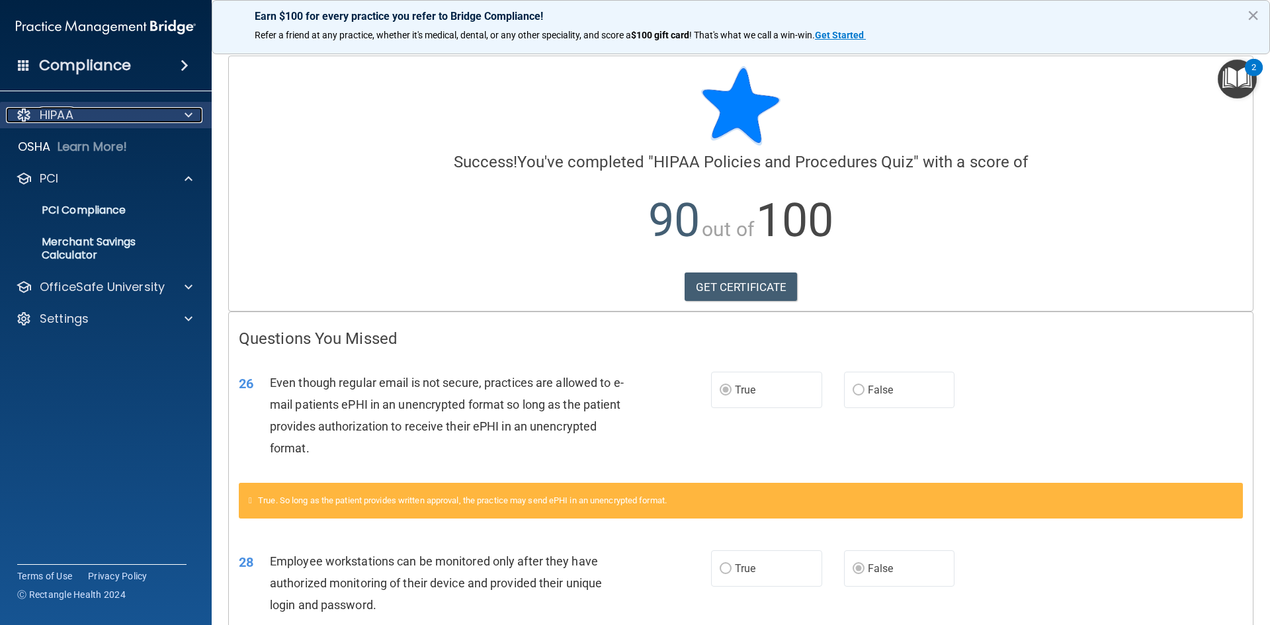
click at [71, 111] on p "HIPAA" at bounding box center [57, 115] width 34 height 16
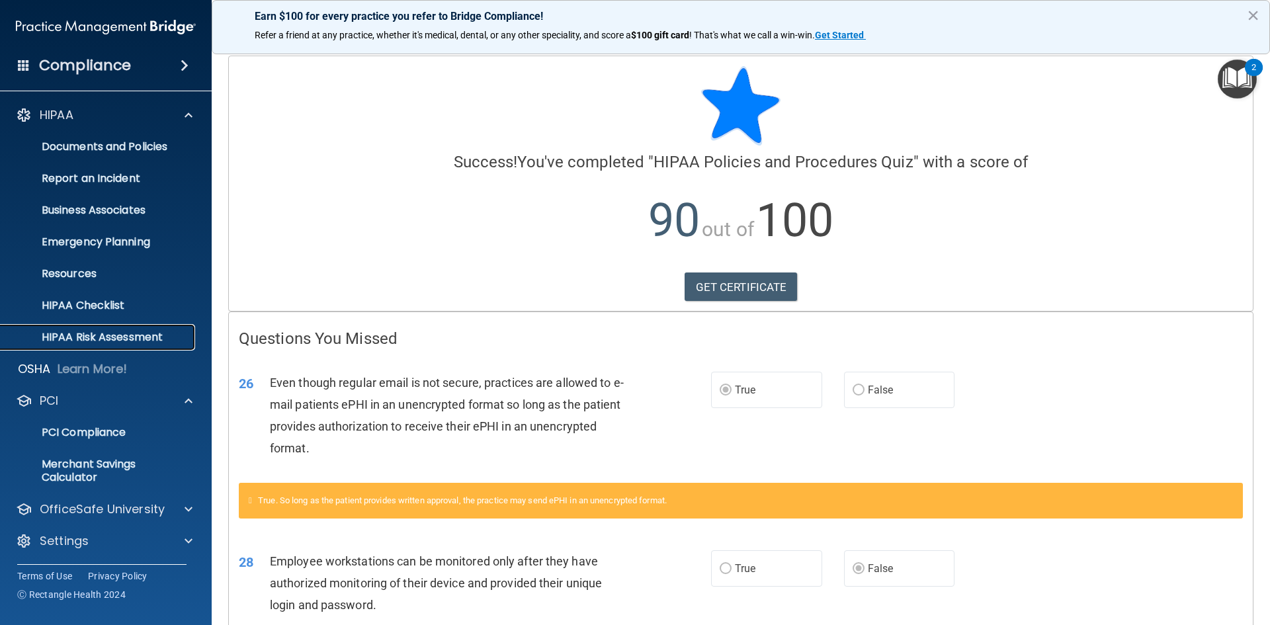
click at [86, 333] on p "HIPAA Risk Assessment" at bounding box center [99, 337] width 181 height 13
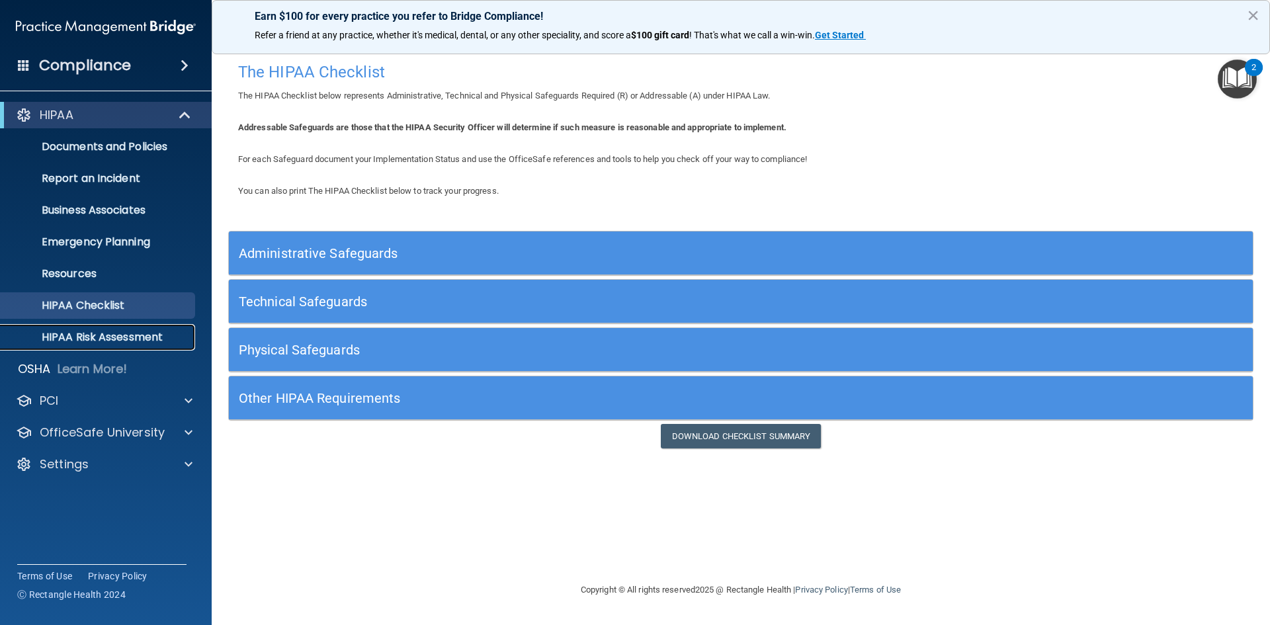
click at [75, 331] on p "HIPAA Risk Assessment" at bounding box center [99, 337] width 181 height 13
click at [113, 309] on p "HIPAA Checklist" at bounding box center [99, 305] width 181 height 13
click at [103, 331] on p "HIPAA Risk Assessment" at bounding box center [99, 337] width 181 height 13
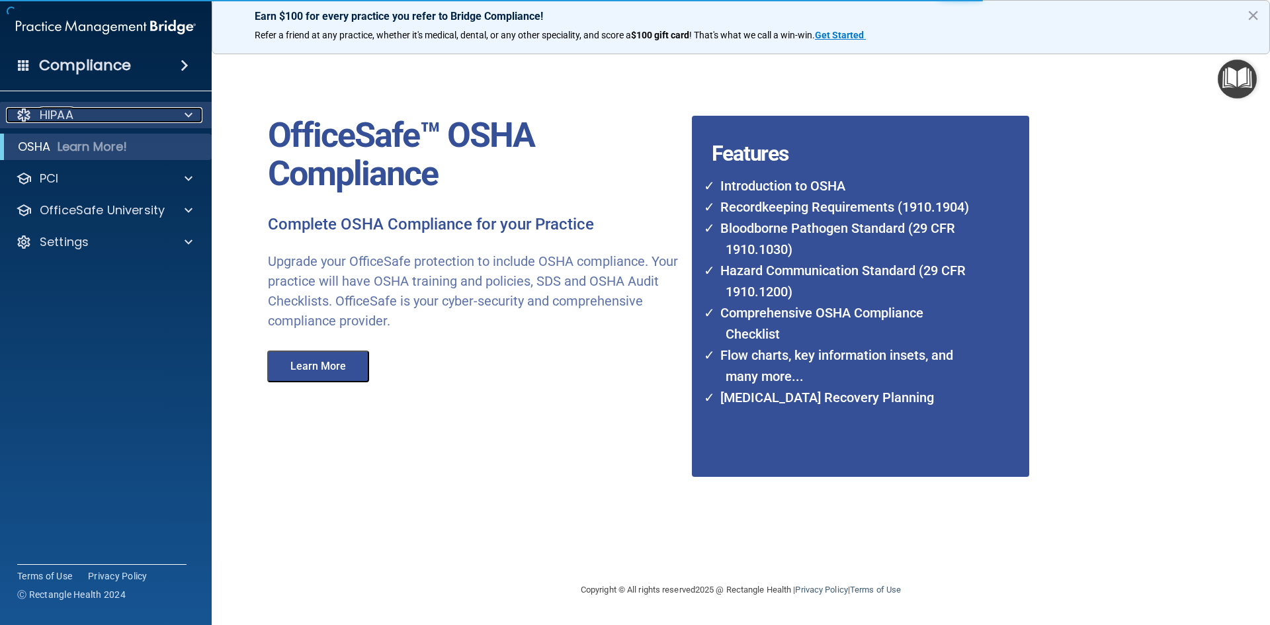
click at [64, 111] on p "HIPAA" at bounding box center [57, 115] width 34 height 16
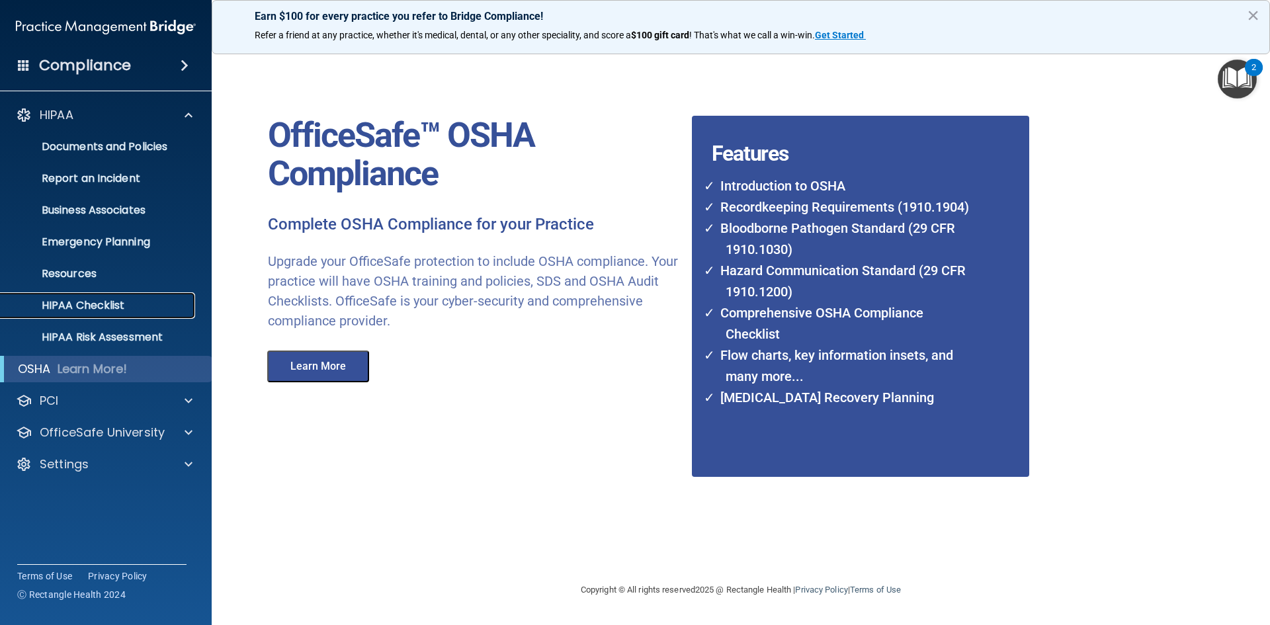
click at [83, 304] on p "HIPAA Checklist" at bounding box center [99, 305] width 181 height 13
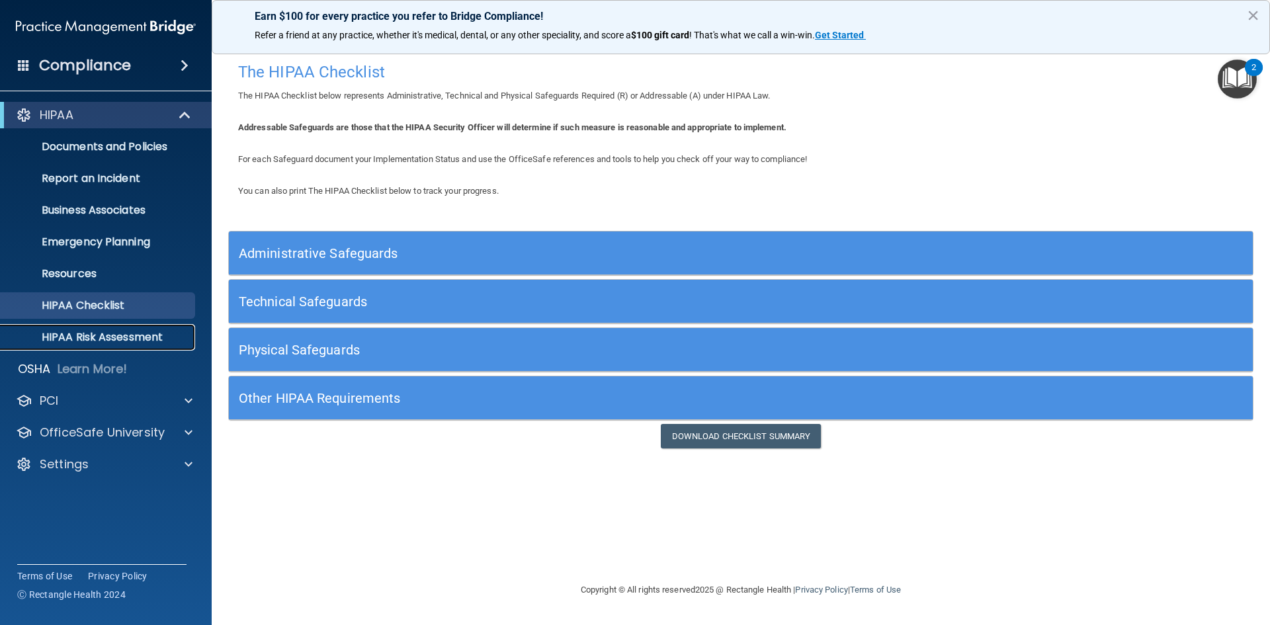
click at [107, 337] on p "HIPAA Risk Assessment" at bounding box center [99, 337] width 181 height 13
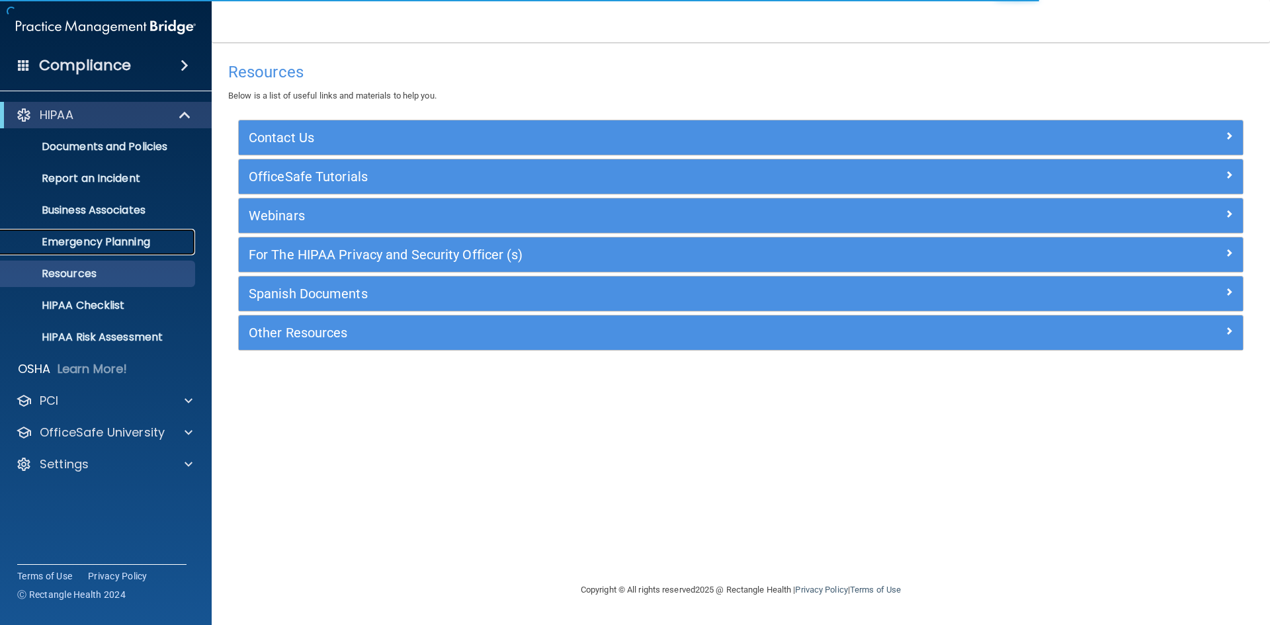
click at [93, 246] on p "Emergency Planning" at bounding box center [99, 241] width 181 height 13
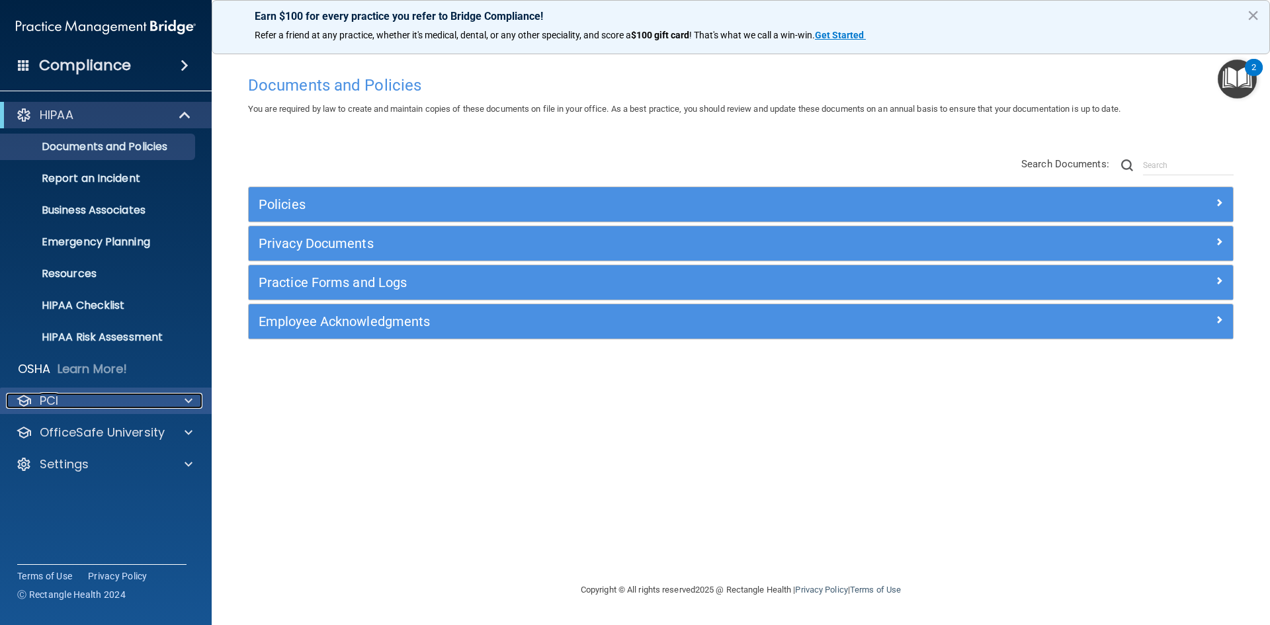
click at [52, 398] on p "PCI" at bounding box center [49, 401] width 19 height 16
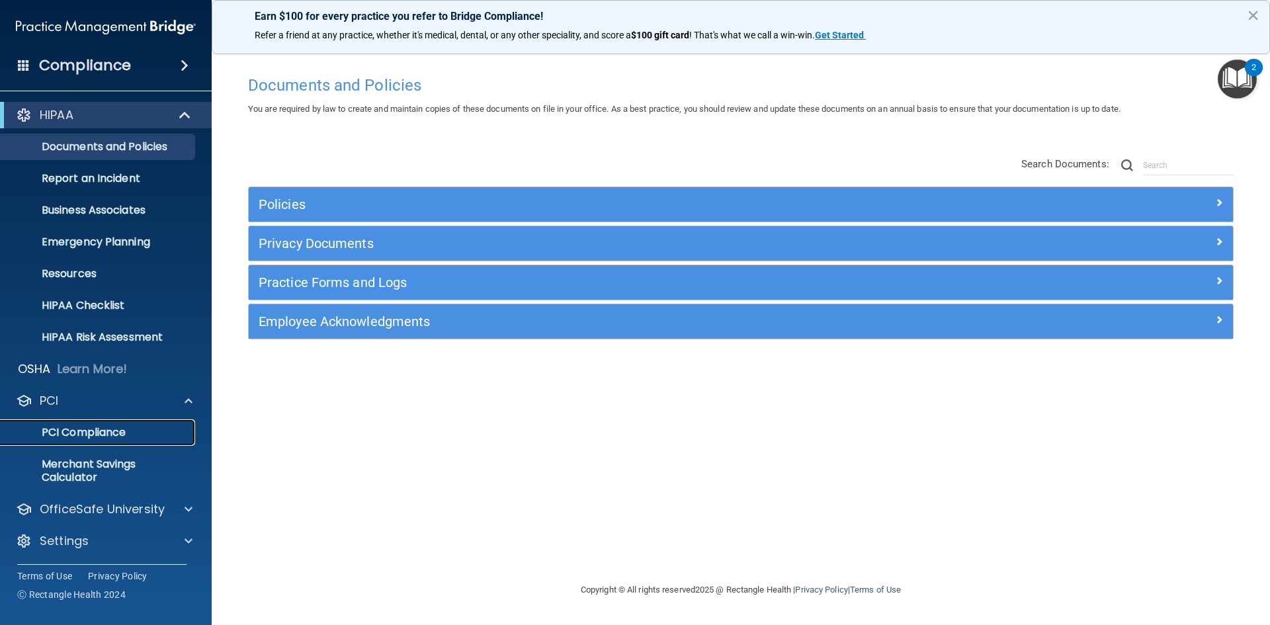
click at [70, 426] on p "PCI Compliance" at bounding box center [99, 432] width 181 height 13
click at [98, 145] on p "Documents and Policies" at bounding box center [99, 146] width 181 height 13
click at [96, 177] on p "Report an Incident" at bounding box center [99, 178] width 181 height 13
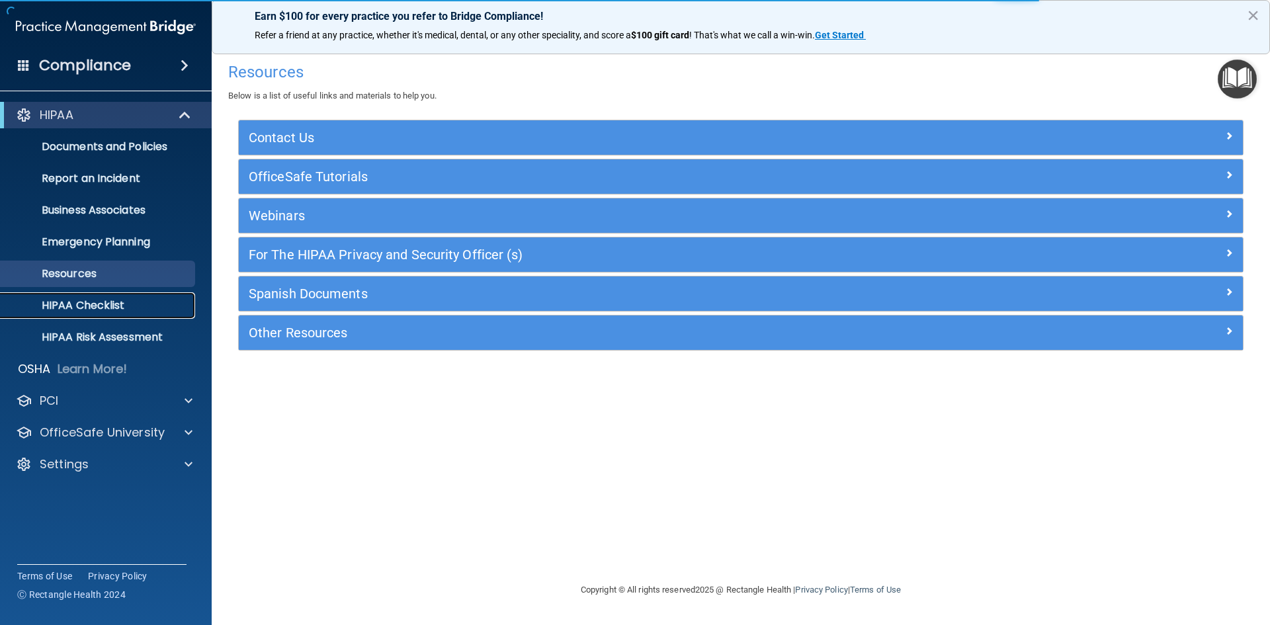
click at [81, 300] on p "HIPAA Checklist" at bounding box center [99, 305] width 181 height 13
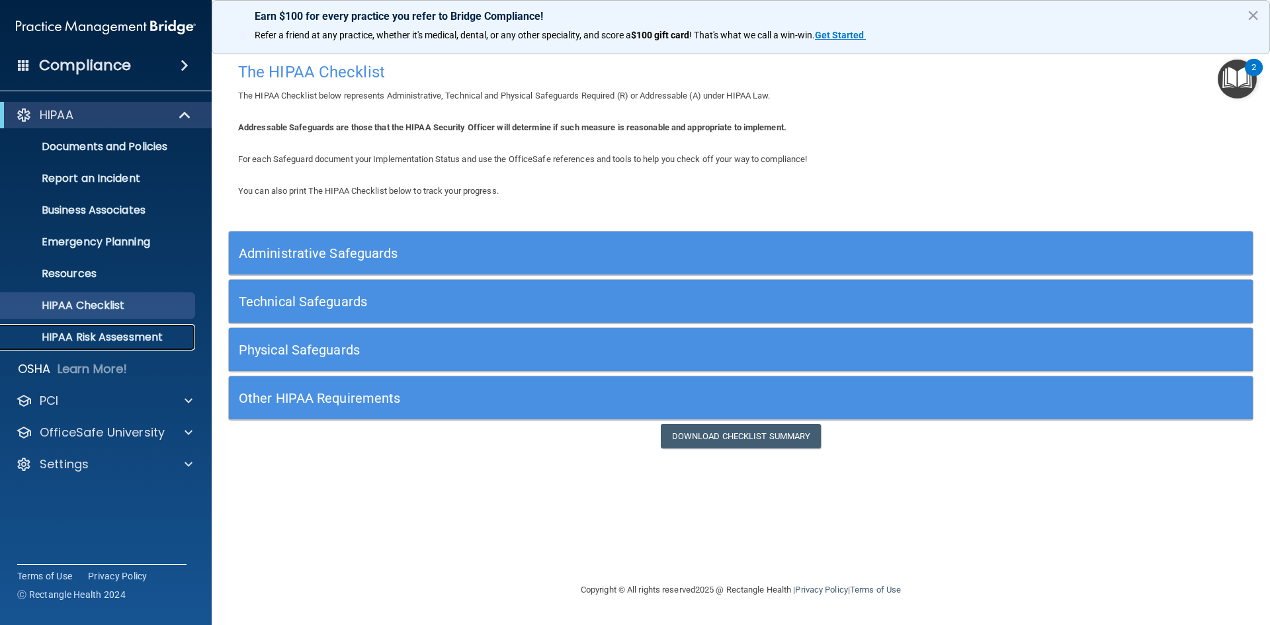
click at [61, 333] on p "HIPAA Risk Assessment" at bounding box center [99, 337] width 181 height 13
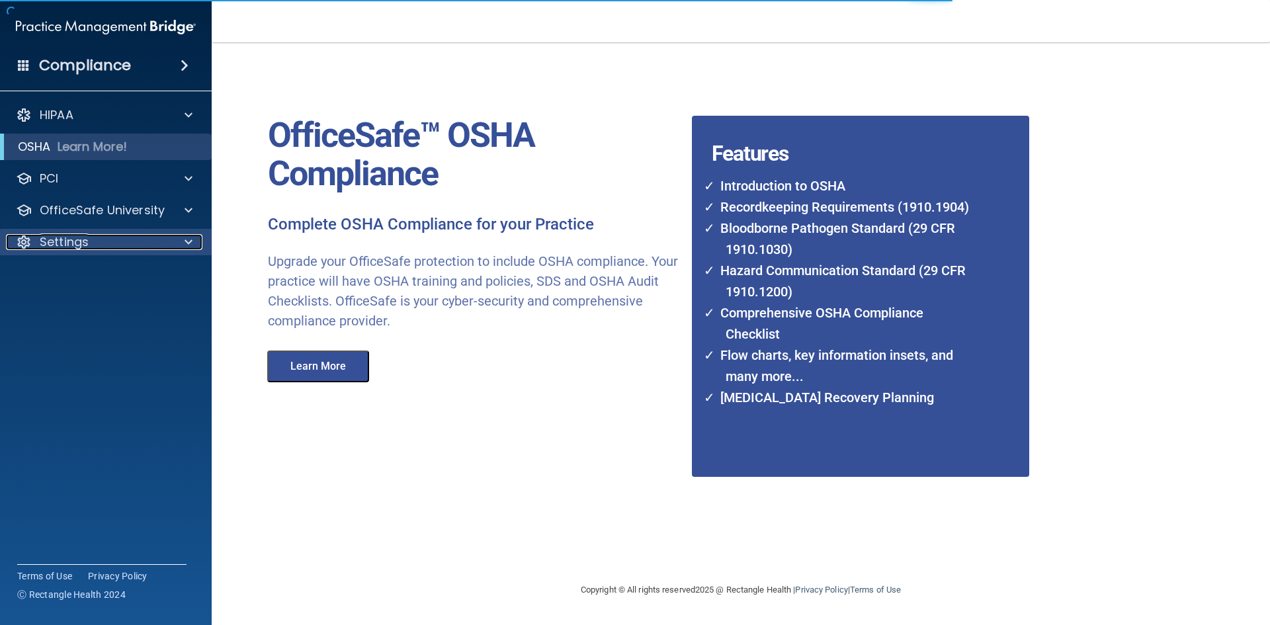
click at [63, 237] on p "Settings" at bounding box center [64, 242] width 49 height 16
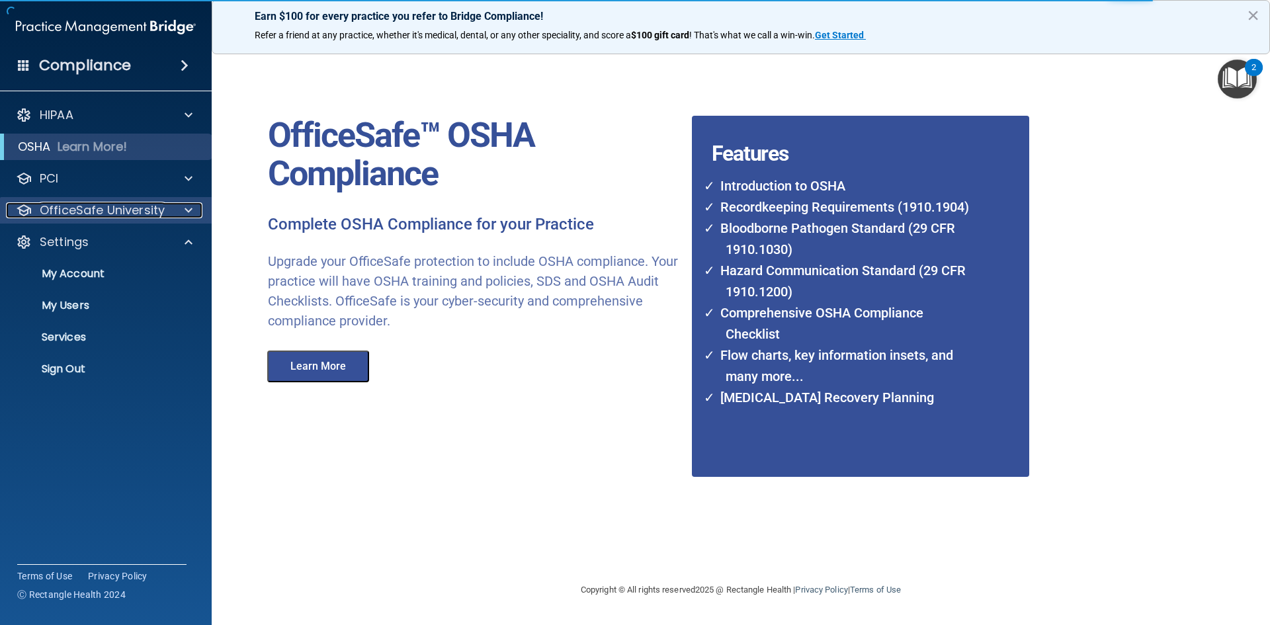
click at [67, 211] on p "OfficeSafe University" at bounding box center [102, 210] width 125 height 16
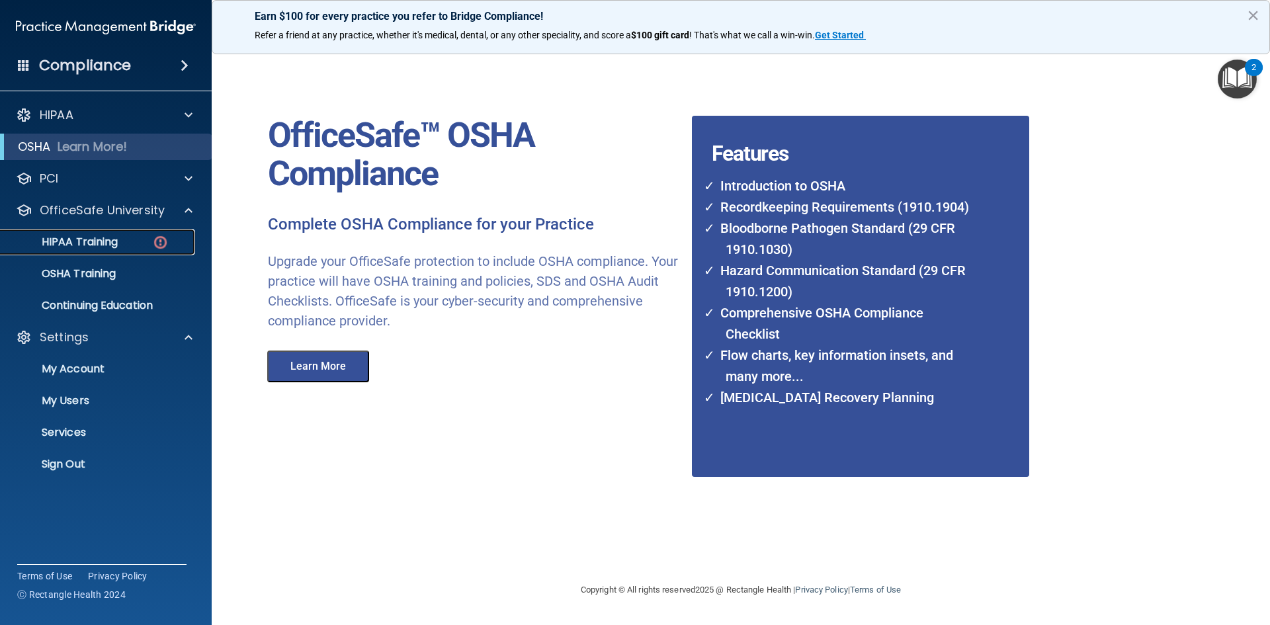
click at [71, 239] on p "HIPAA Training" at bounding box center [63, 241] width 109 height 13
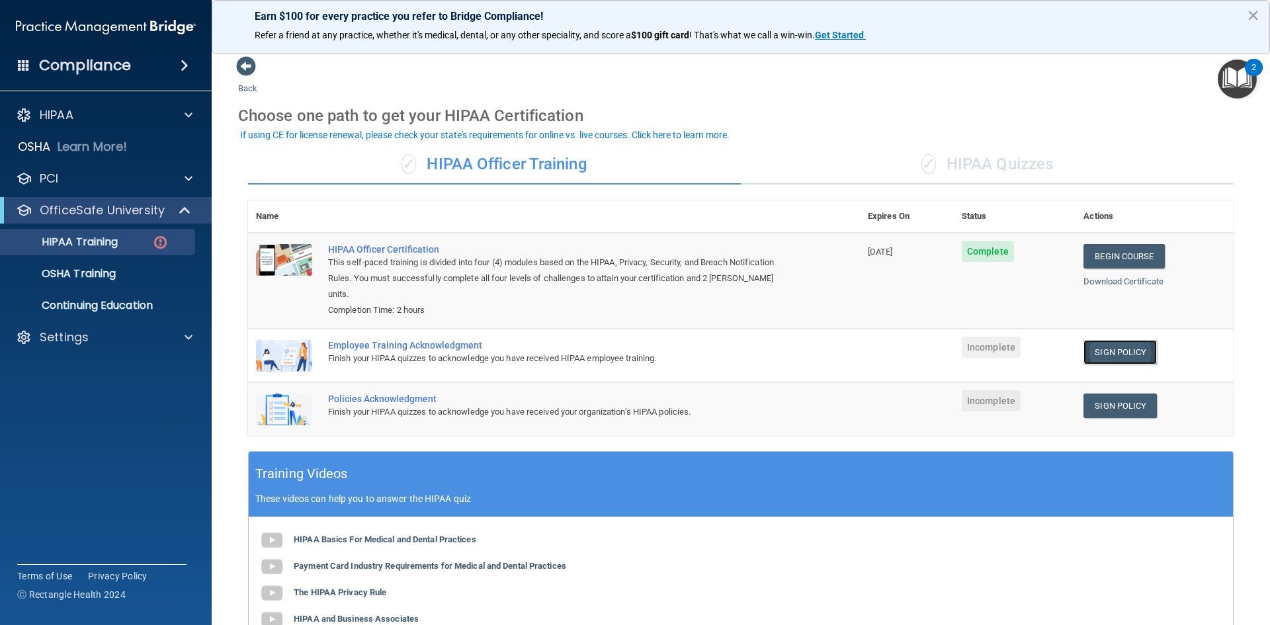
click at [1119, 340] on link "Sign Policy" at bounding box center [1119, 352] width 73 height 24
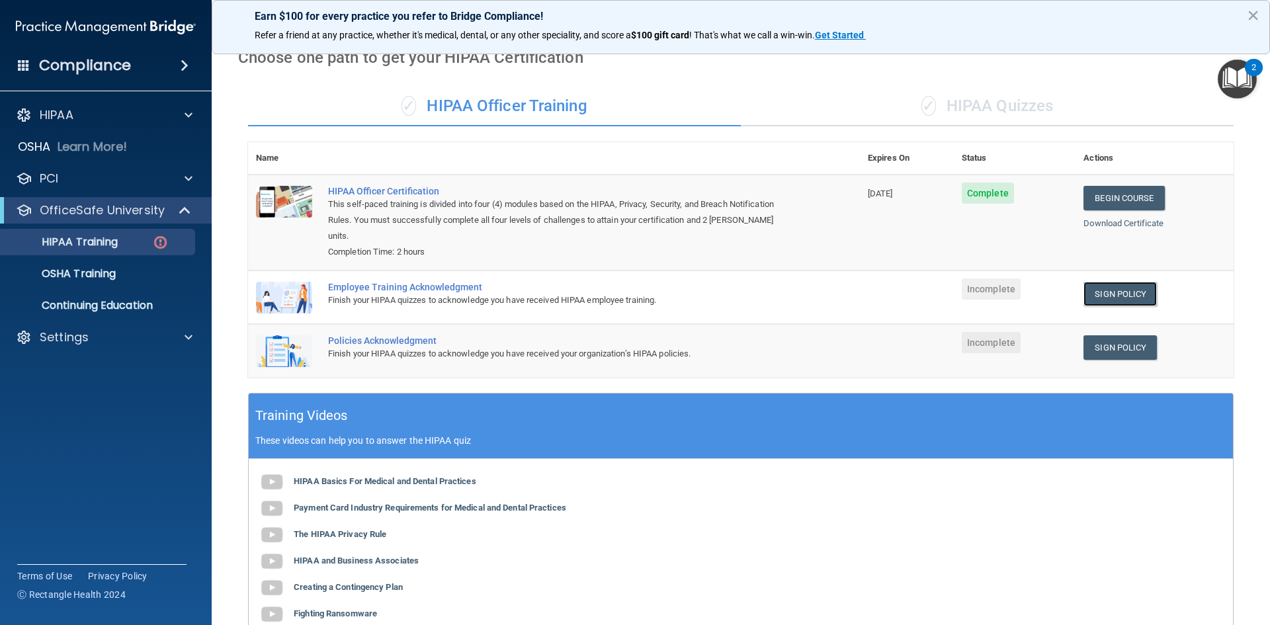
scroll to position [23, 0]
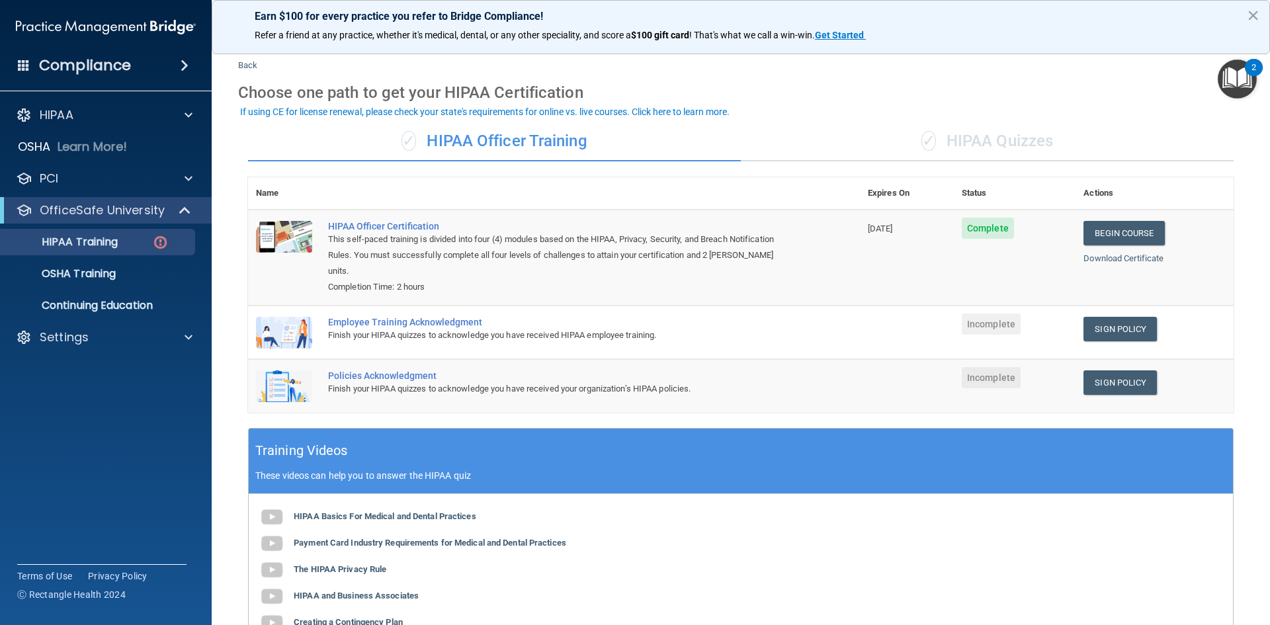
click at [984, 146] on div "✓ HIPAA Quizzes" at bounding box center [987, 142] width 493 height 40
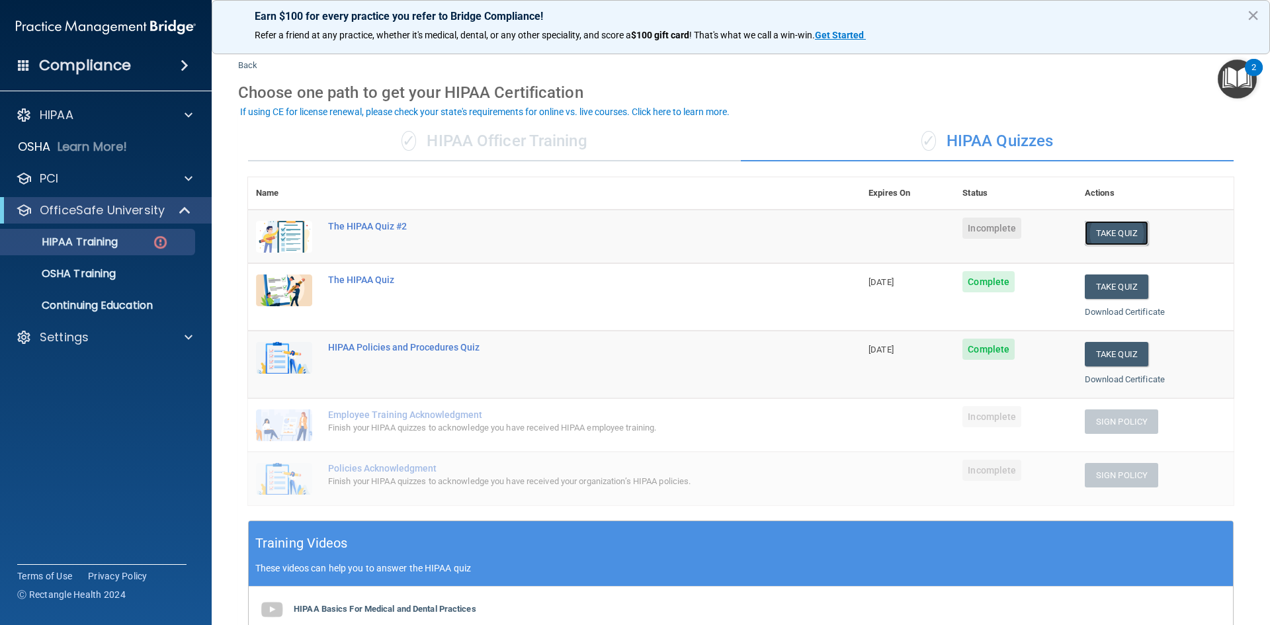
click at [1092, 230] on button "Take Quiz" at bounding box center [1116, 233] width 63 height 24
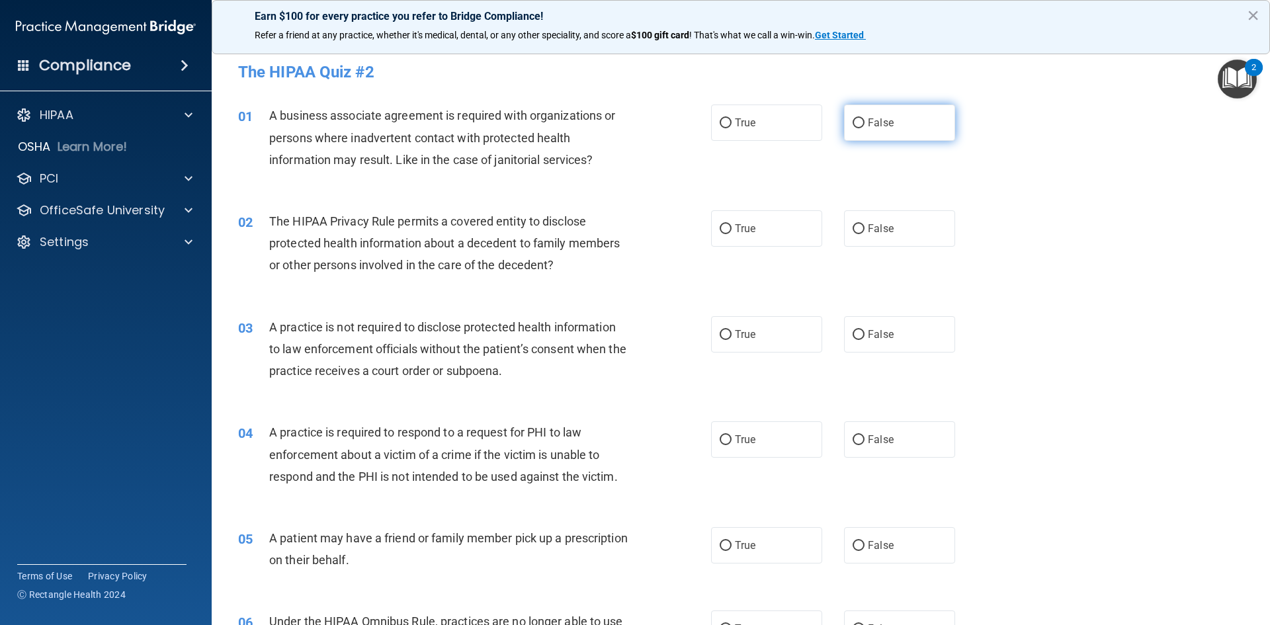
click at [853, 118] on input "False" at bounding box center [859, 123] width 12 height 10
radio input "true"
click at [720, 230] on input "True" at bounding box center [726, 229] width 12 height 10
radio input "true"
click at [857, 330] on input "False" at bounding box center [859, 335] width 12 height 10
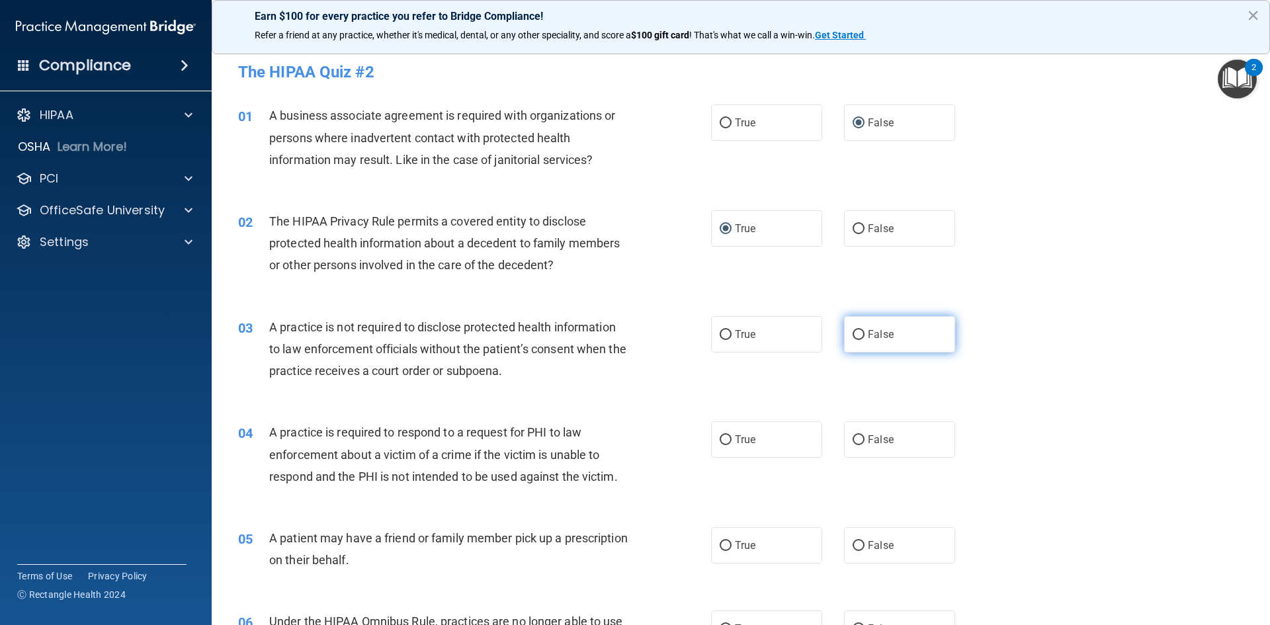
radio input "true"
click at [727, 442] on label "True" at bounding box center [766, 439] width 111 height 36
click at [727, 442] on input "True" at bounding box center [726, 440] width 12 height 10
radio input "true"
click at [726, 544] on input "True" at bounding box center [726, 546] width 12 height 10
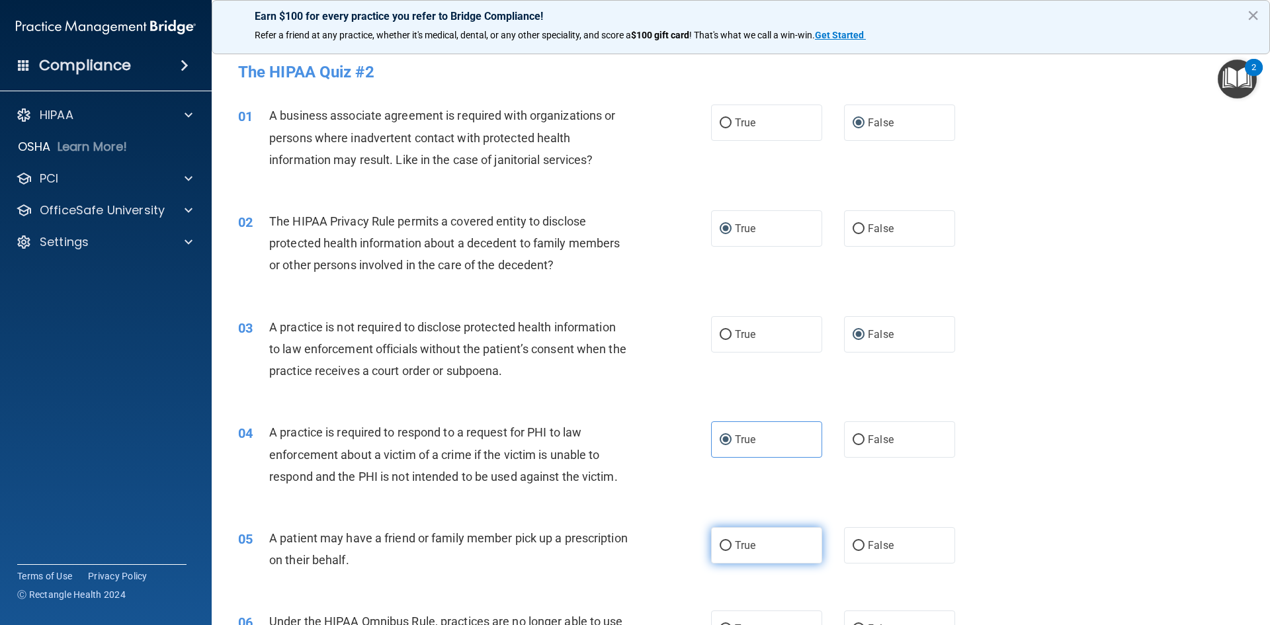
radio input "true"
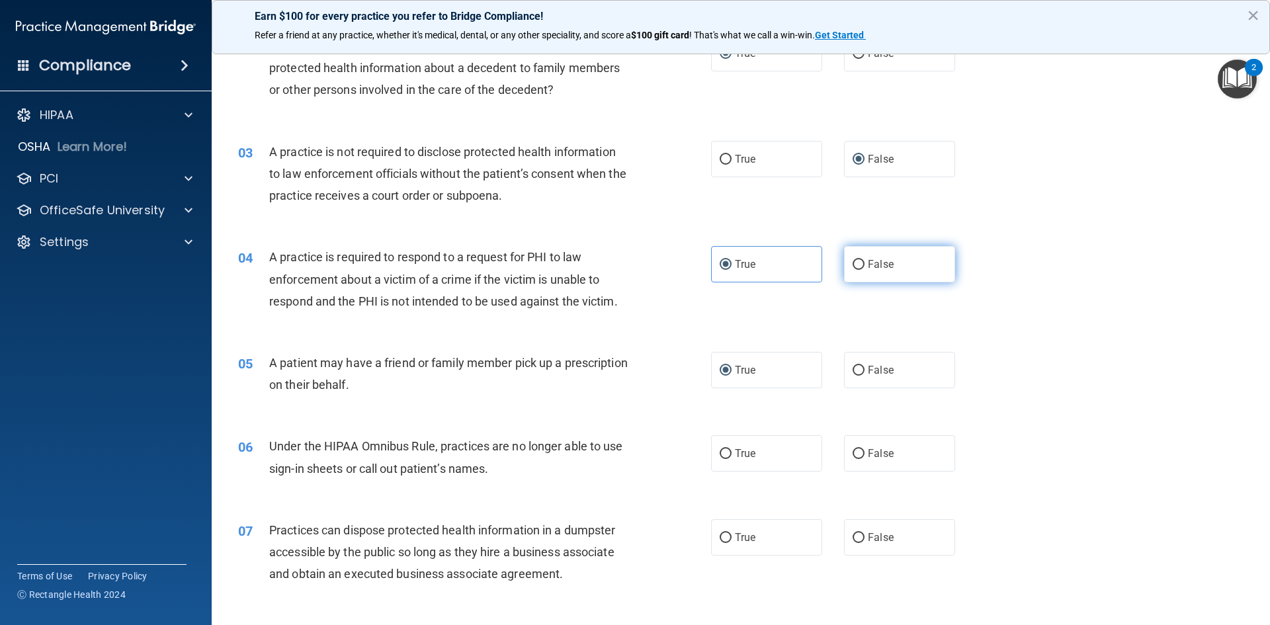
scroll to position [331, 0]
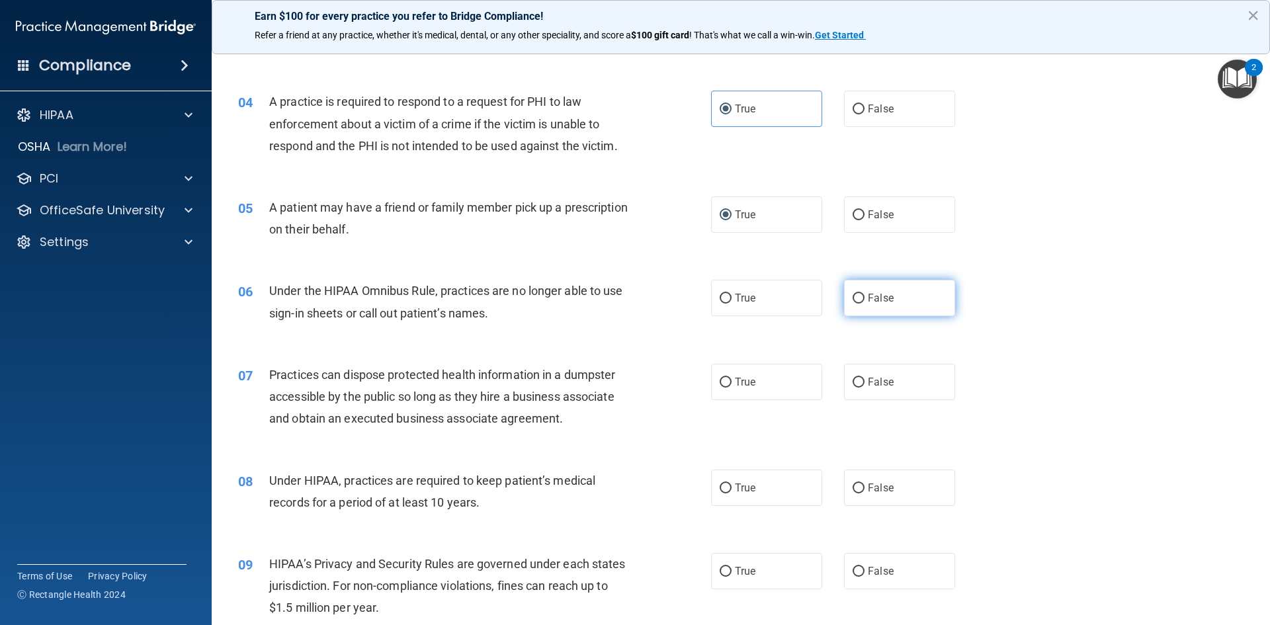
click at [853, 298] on input "False" at bounding box center [859, 299] width 12 height 10
radio input "true"
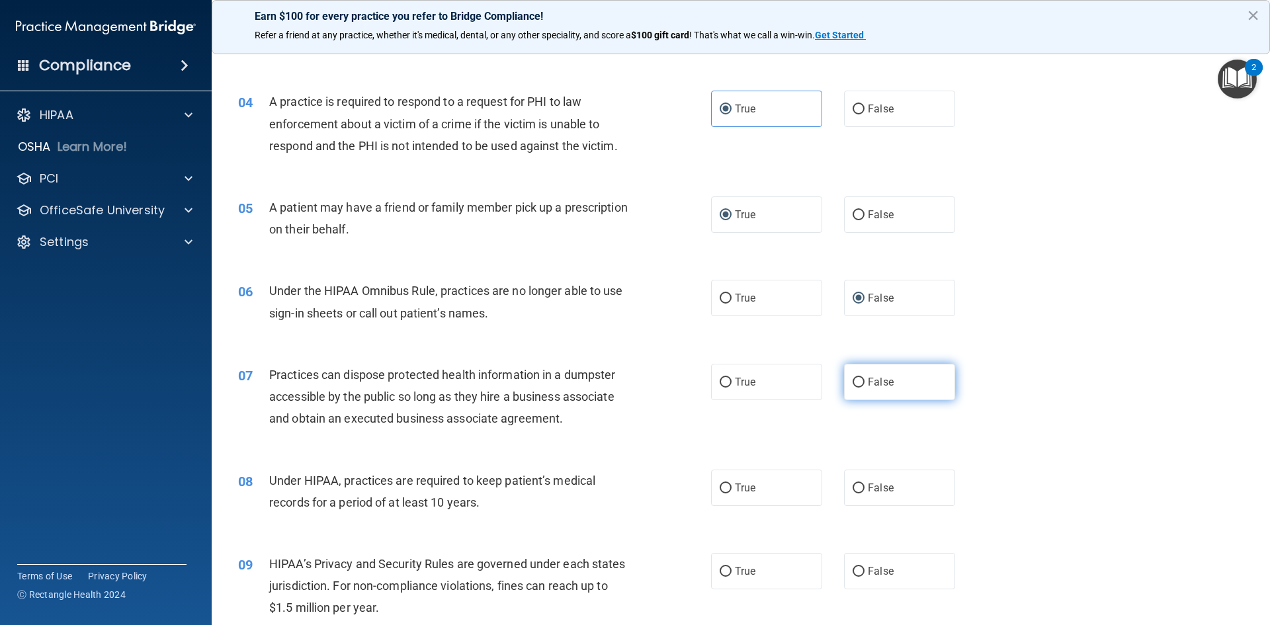
click at [855, 384] on input "False" at bounding box center [859, 383] width 12 height 10
radio input "true"
click at [855, 493] on input "False" at bounding box center [859, 488] width 12 height 10
radio input "true"
click at [857, 571] on input "False" at bounding box center [859, 572] width 12 height 10
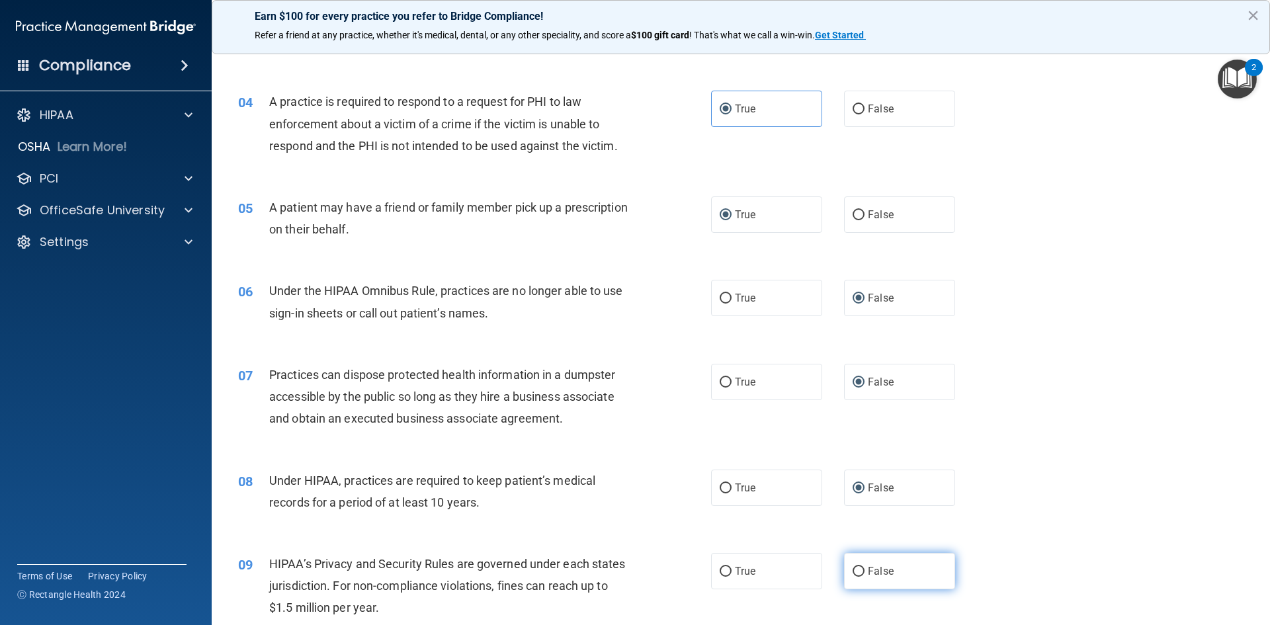
radio input "true"
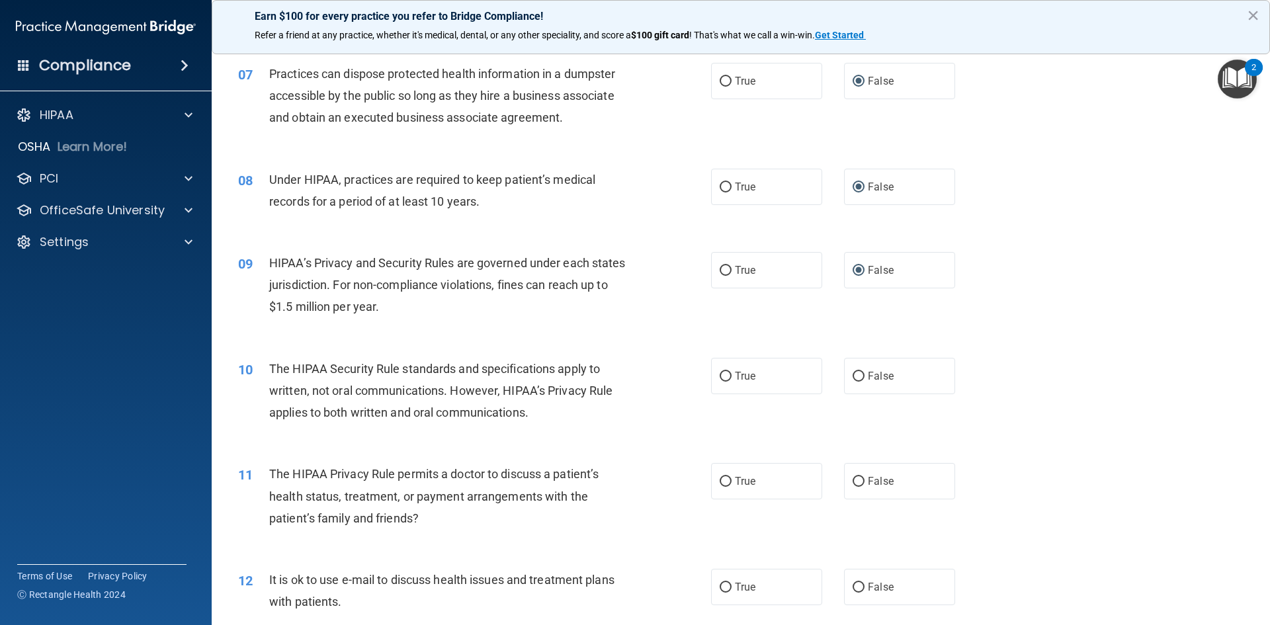
scroll to position [661, 0]
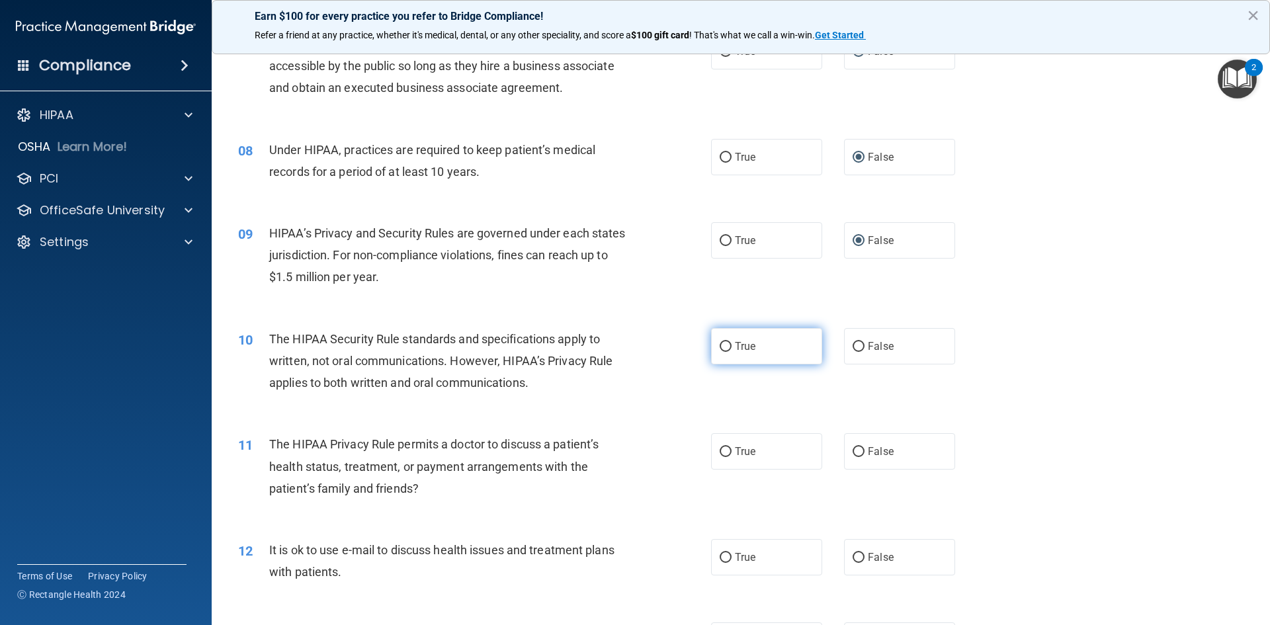
click at [720, 346] on input "True" at bounding box center [726, 347] width 12 height 10
radio input "true"
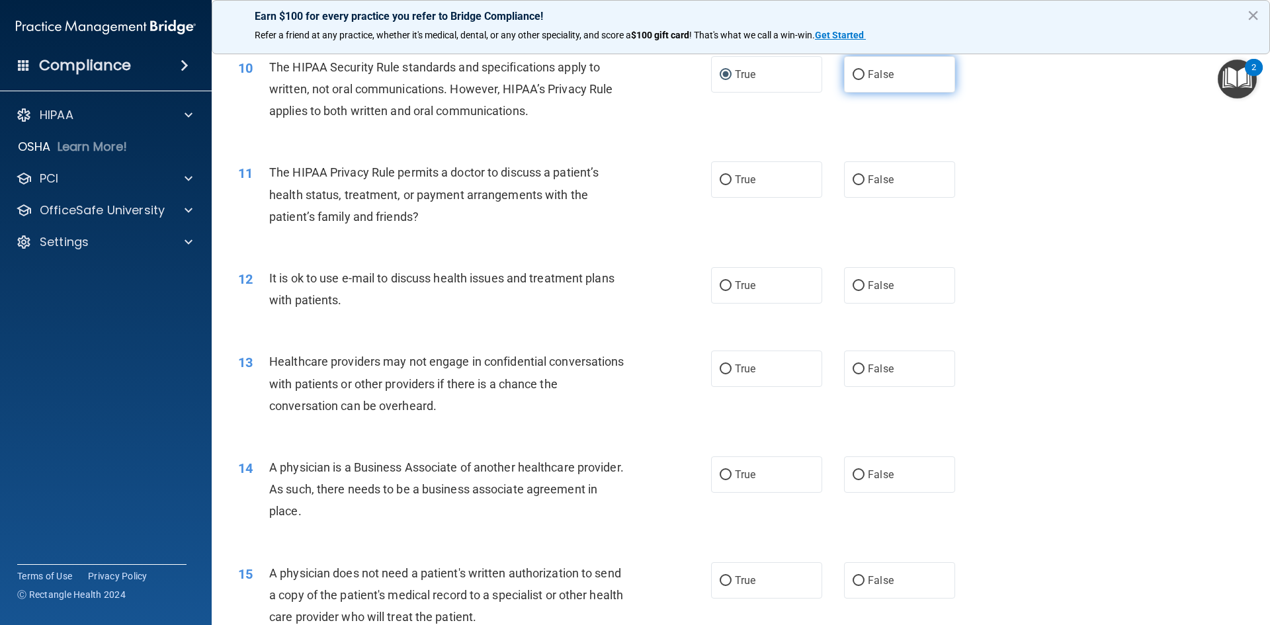
scroll to position [992, 0]
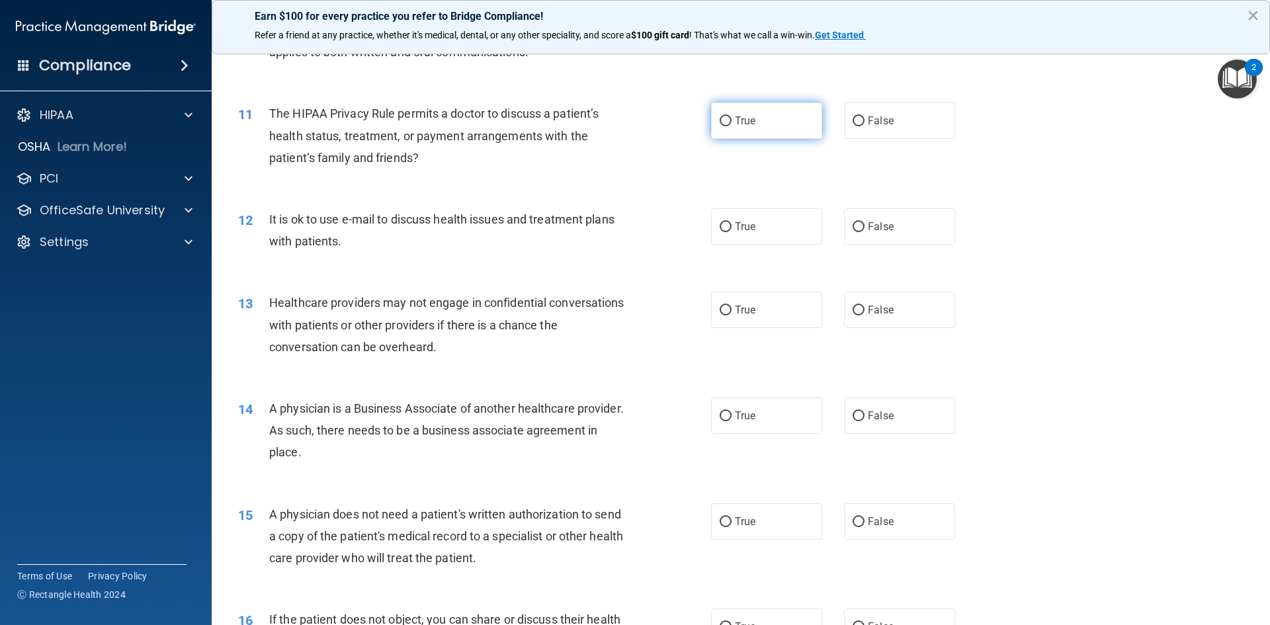
click at [722, 122] on input "True" at bounding box center [726, 121] width 12 height 10
radio input "true"
click at [723, 231] on input "True" at bounding box center [726, 227] width 12 height 10
radio input "true"
click at [853, 306] on input "False" at bounding box center [859, 311] width 12 height 10
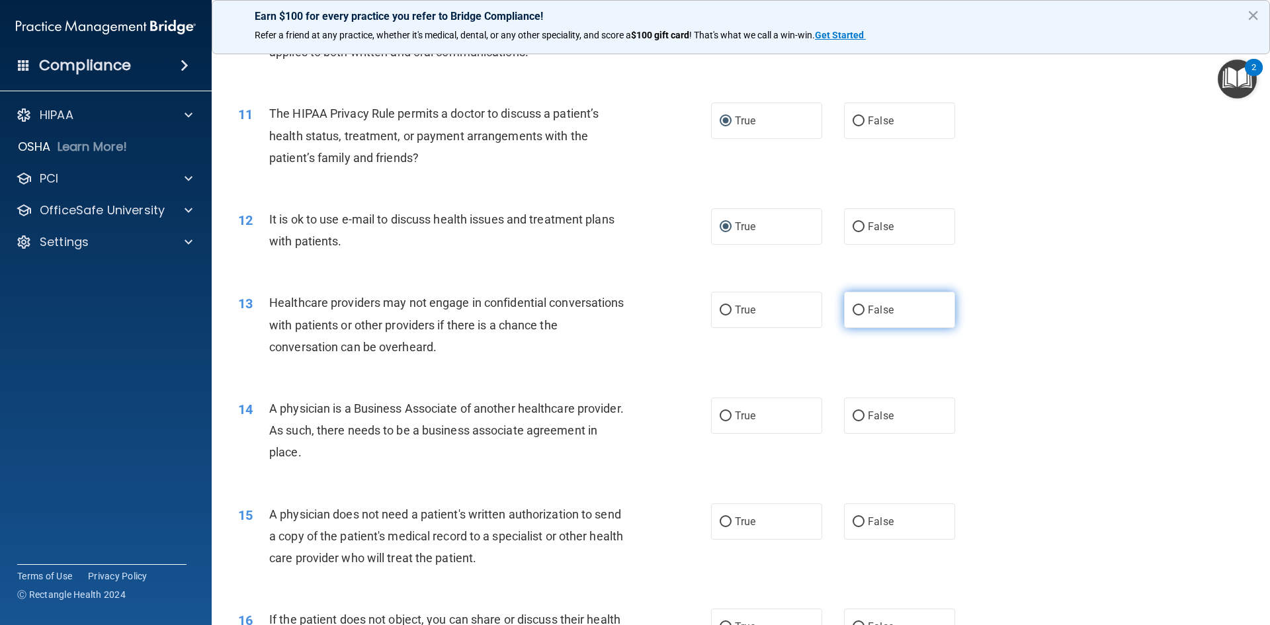
radio input "true"
drag, startPoint x: 852, startPoint y: 418, endPoint x: 839, endPoint y: 434, distance: 20.7
click at [853, 419] on input "False" at bounding box center [859, 416] width 12 height 10
radio input "true"
click at [720, 519] on input "True" at bounding box center [726, 522] width 12 height 10
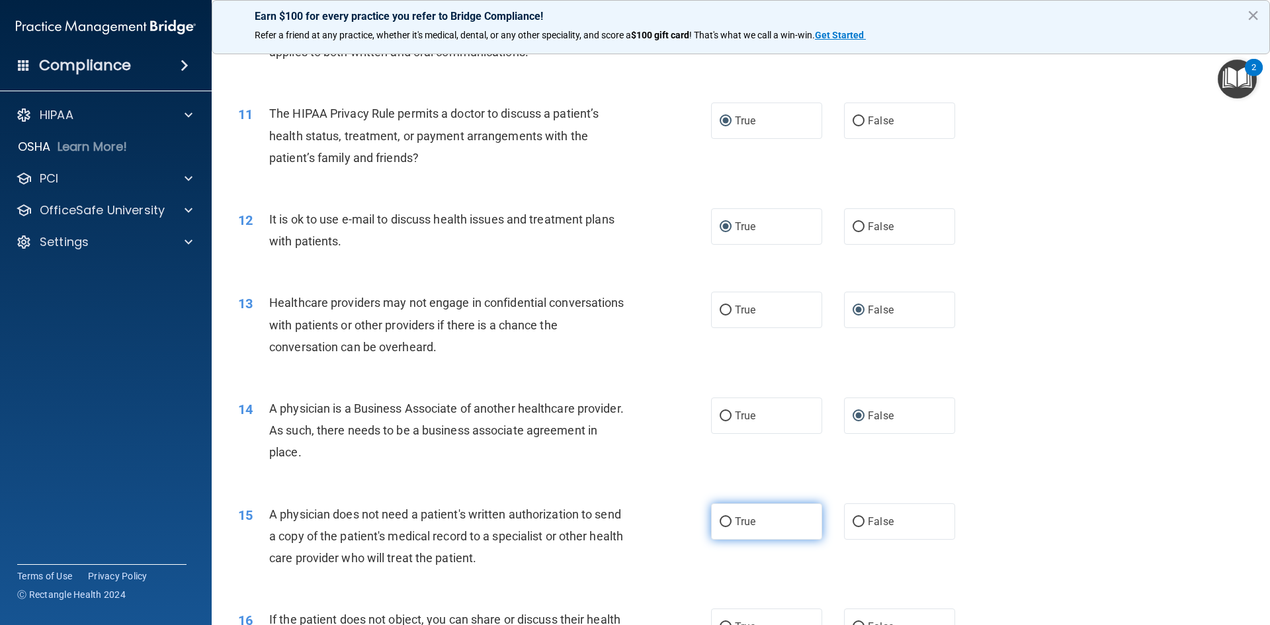
radio input "true"
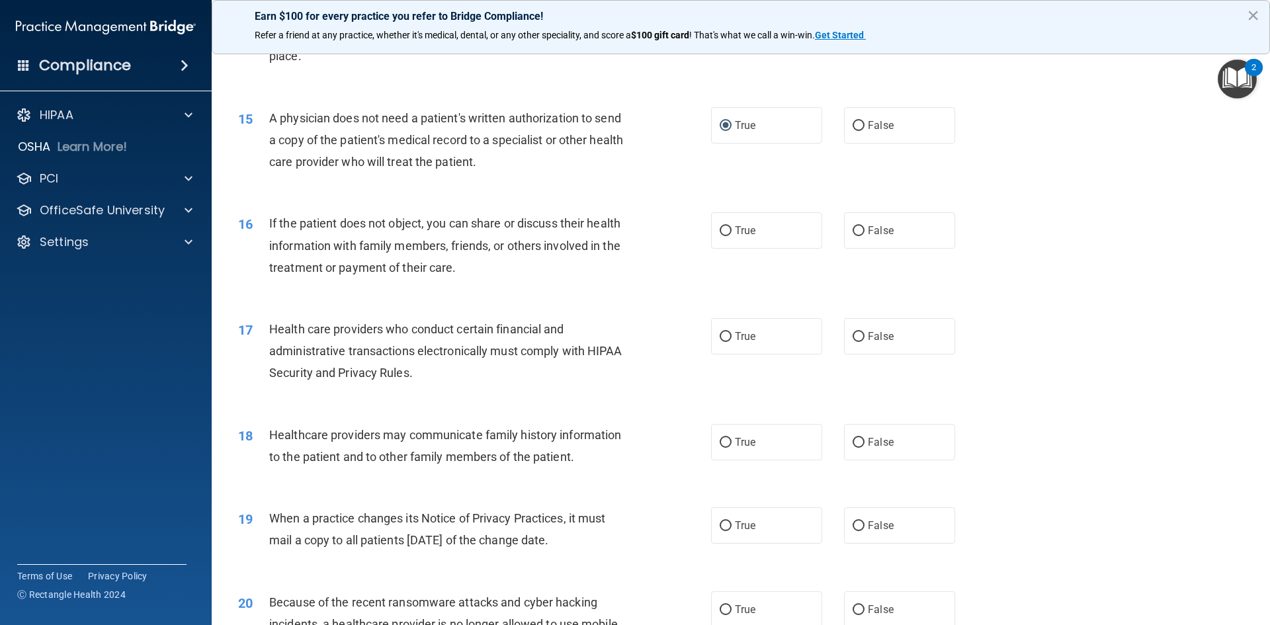
scroll to position [1389, 0]
click at [722, 230] on input "True" at bounding box center [726, 231] width 12 height 10
radio input "true"
click at [725, 331] on input "True" at bounding box center [726, 336] width 12 height 10
radio input "true"
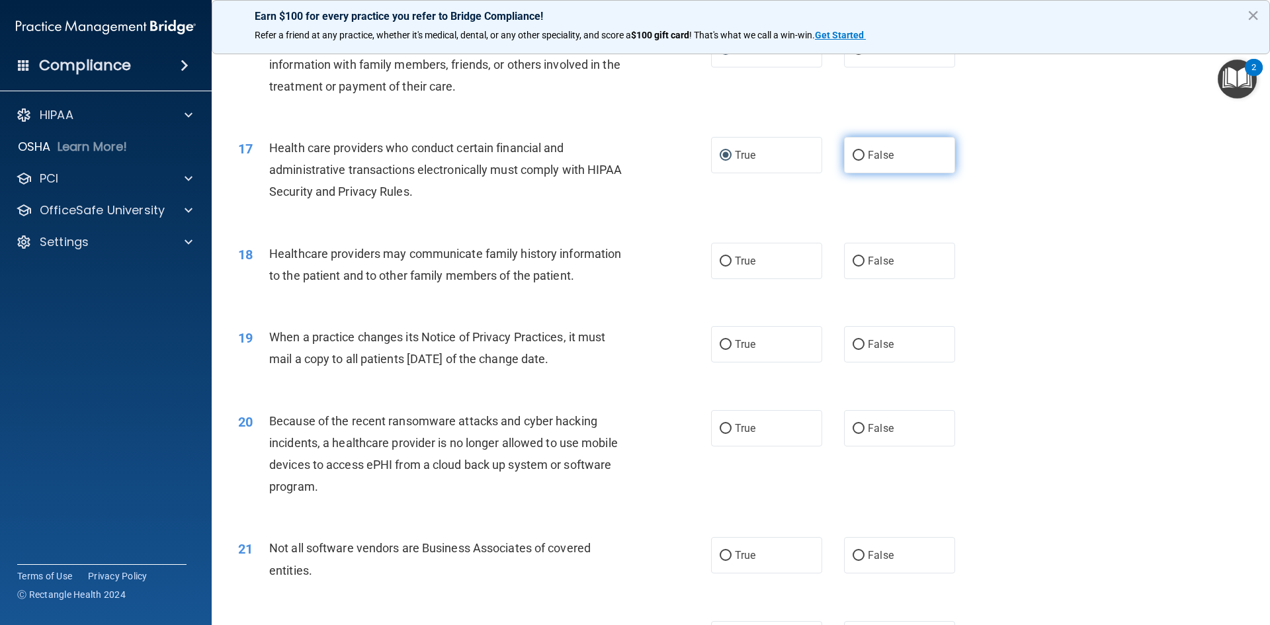
scroll to position [1654, 0]
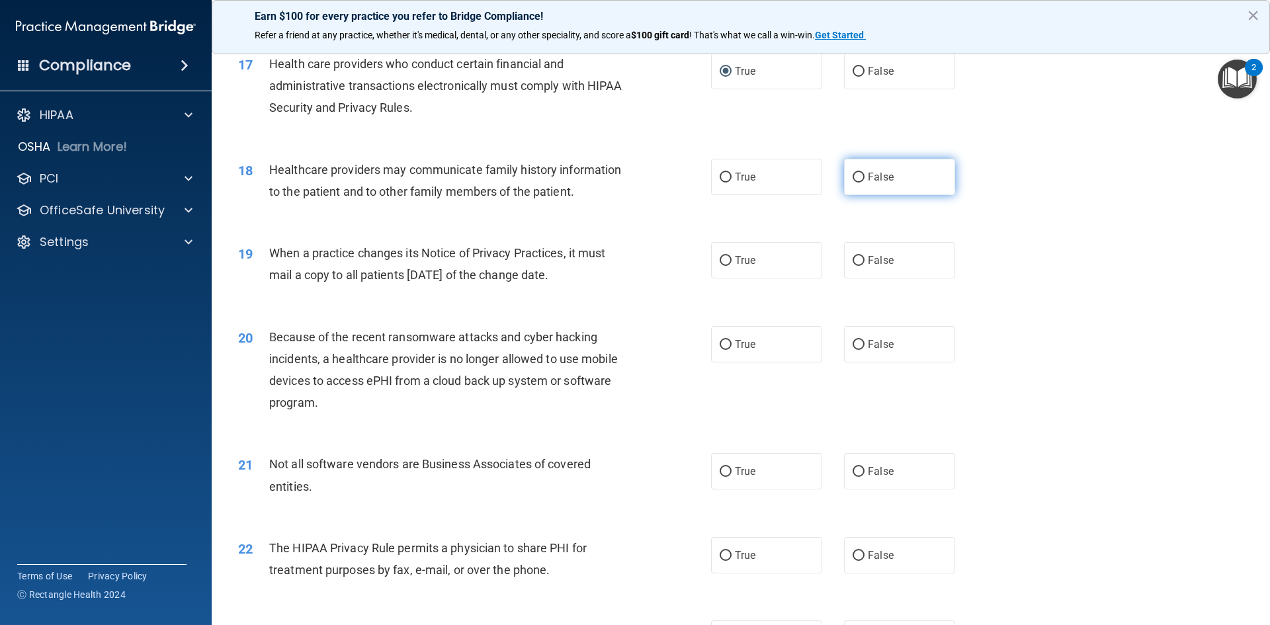
click at [853, 178] on input "False" at bounding box center [859, 178] width 12 height 10
radio input "true"
click at [853, 265] on input "False" at bounding box center [859, 261] width 12 height 10
radio input "true"
click at [859, 344] on label "False" at bounding box center [899, 344] width 111 height 36
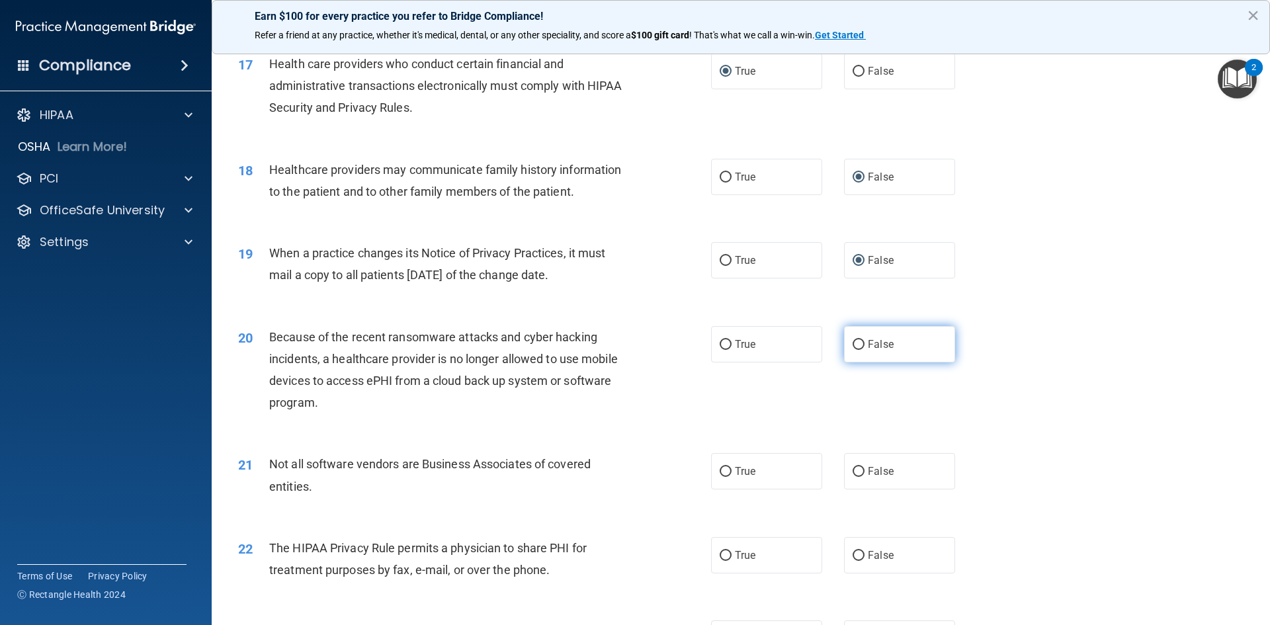
click at [859, 344] on input "False" at bounding box center [859, 345] width 12 height 10
radio input "true"
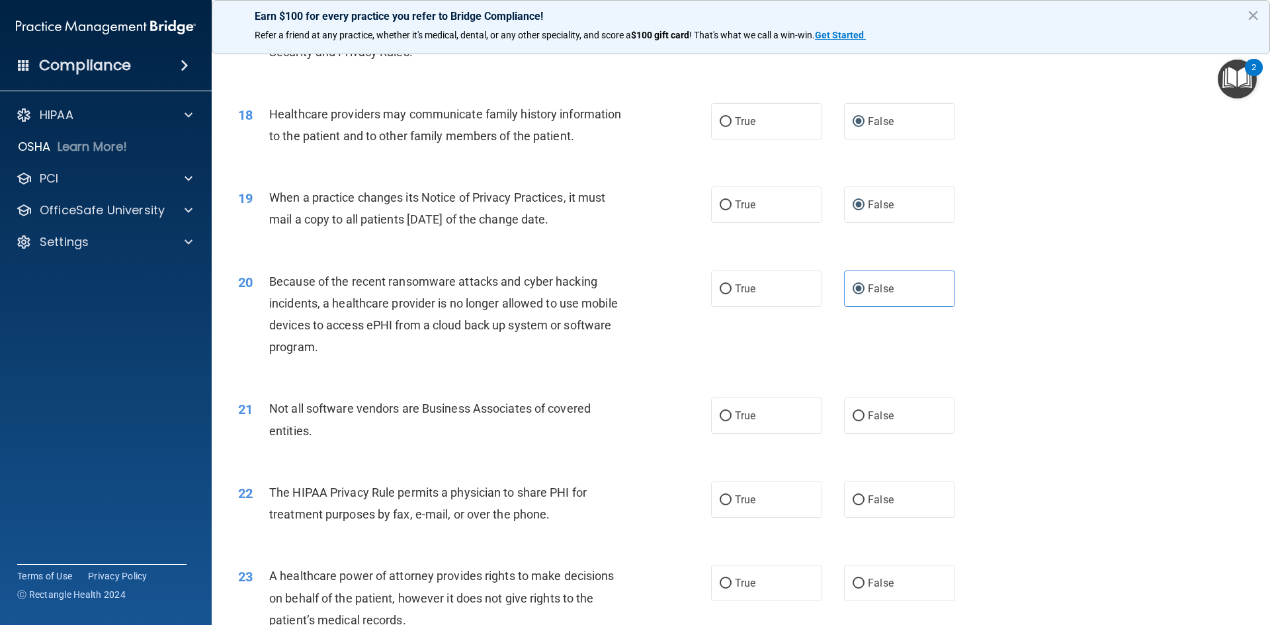
scroll to position [1918, 0]
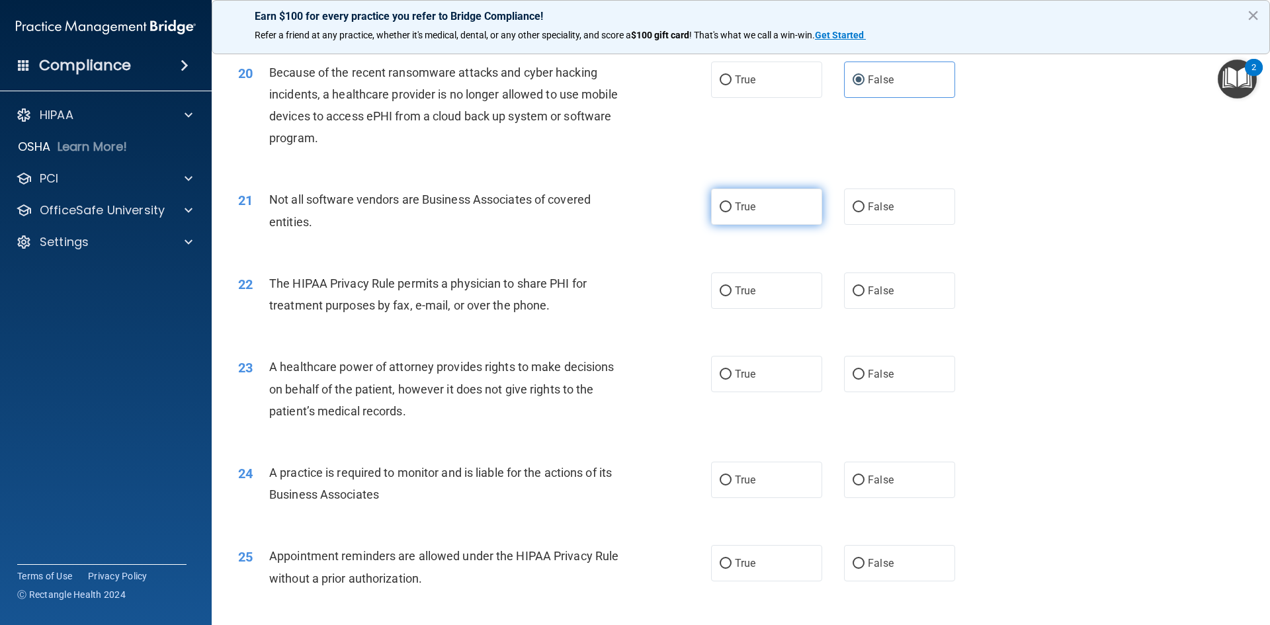
click at [722, 204] on input "True" at bounding box center [726, 207] width 12 height 10
radio input "true"
click at [724, 296] on input "True" at bounding box center [726, 291] width 12 height 10
radio input "true"
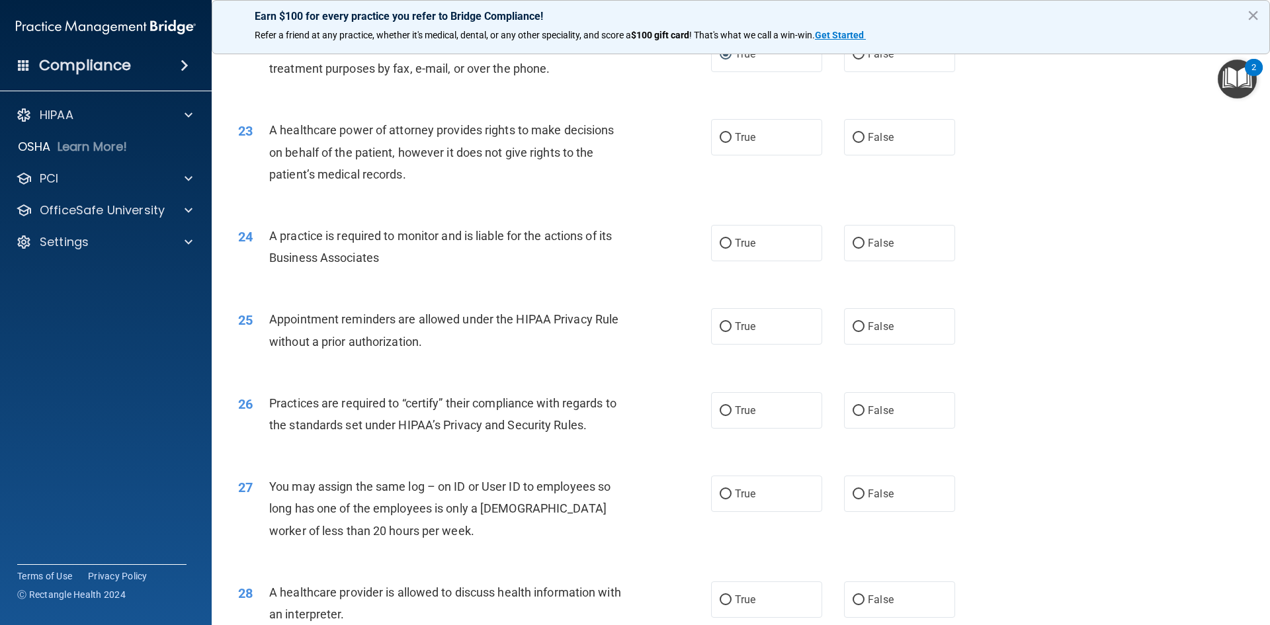
scroll to position [2183, 0]
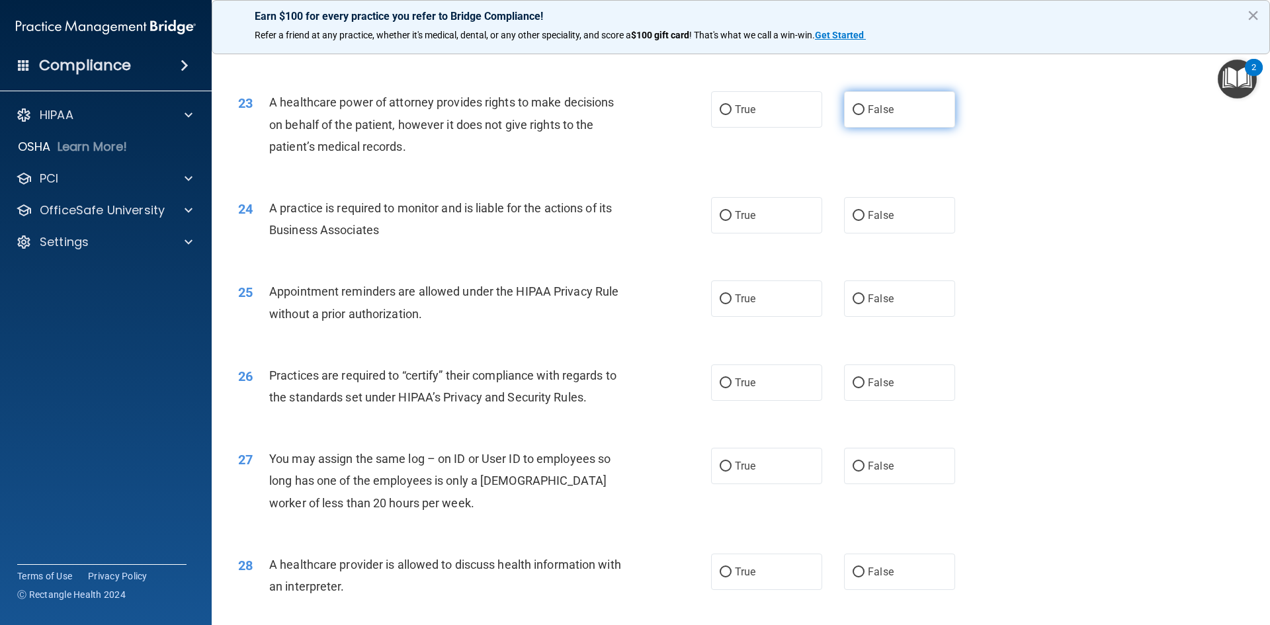
click at [853, 110] on input "False" at bounding box center [859, 110] width 12 height 10
radio input "true"
click at [853, 217] on input "False" at bounding box center [859, 216] width 12 height 10
radio input "true"
click at [720, 300] on input "True" at bounding box center [726, 299] width 12 height 10
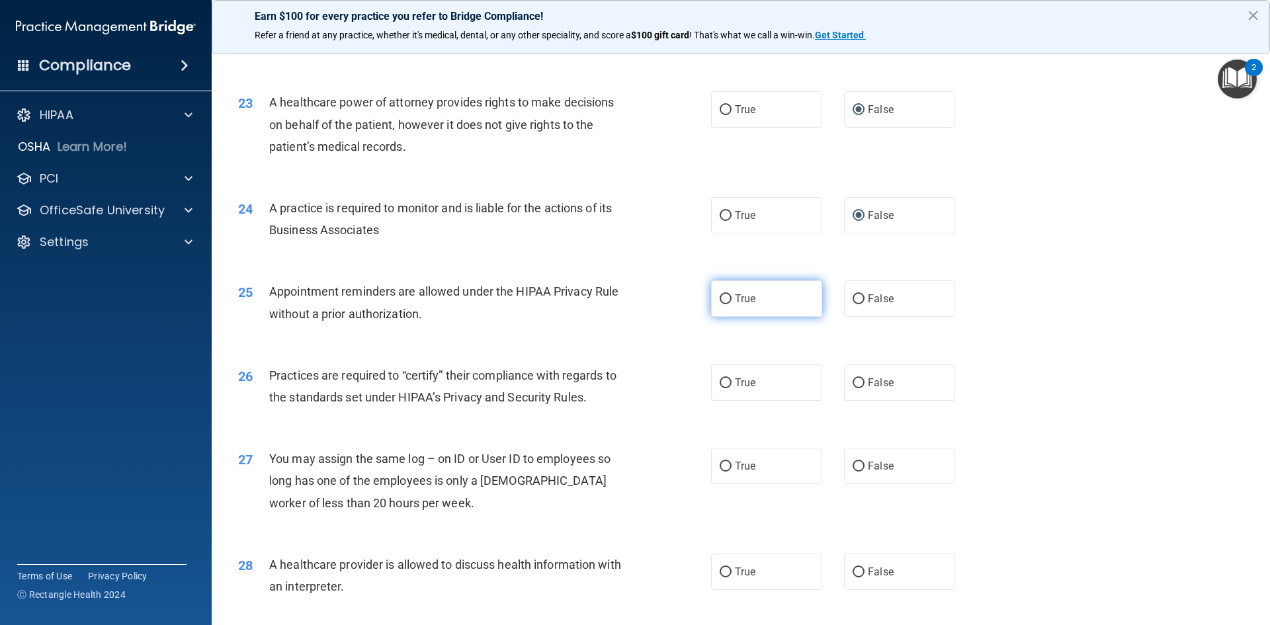
radio input "true"
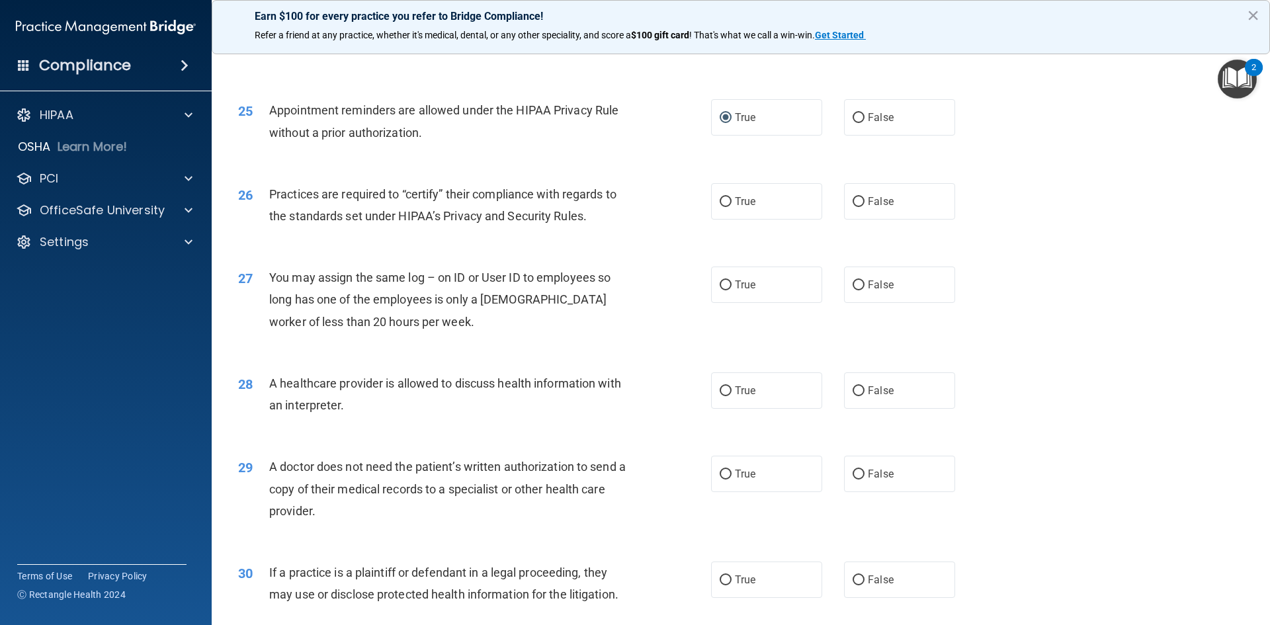
scroll to position [2381, 0]
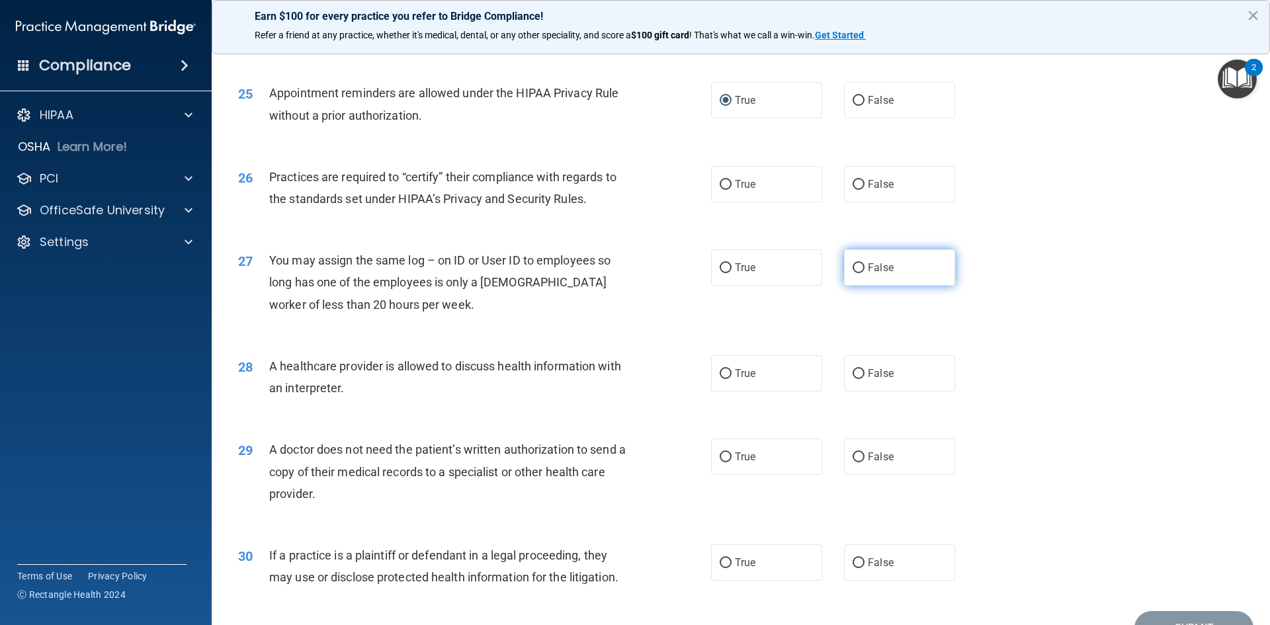
click at [857, 272] on input "False" at bounding box center [859, 268] width 12 height 10
radio input "true"
click at [857, 189] on input "False" at bounding box center [859, 185] width 12 height 10
radio input "true"
drag, startPoint x: 720, startPoint y: 374, endPoint x: 718, endPoint y: 401, distance: 27.2
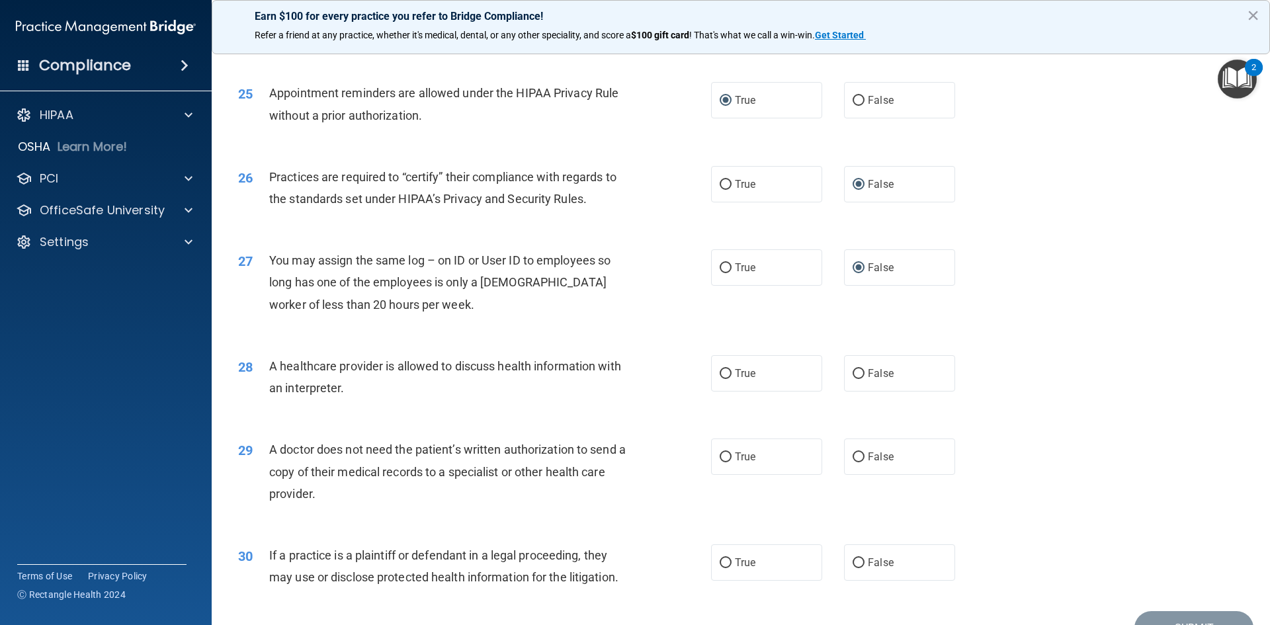
click at [720, 374] on input "True" at bounding box center [726, 374] width 12 height 10
radio input "true"
click at [721, 459] on input "True" at bounding box center [726, 457] width 12 height 10
radio input "true"
click at [720, 561] on input "True" at bounding box center [726, 563] width 12 height 10
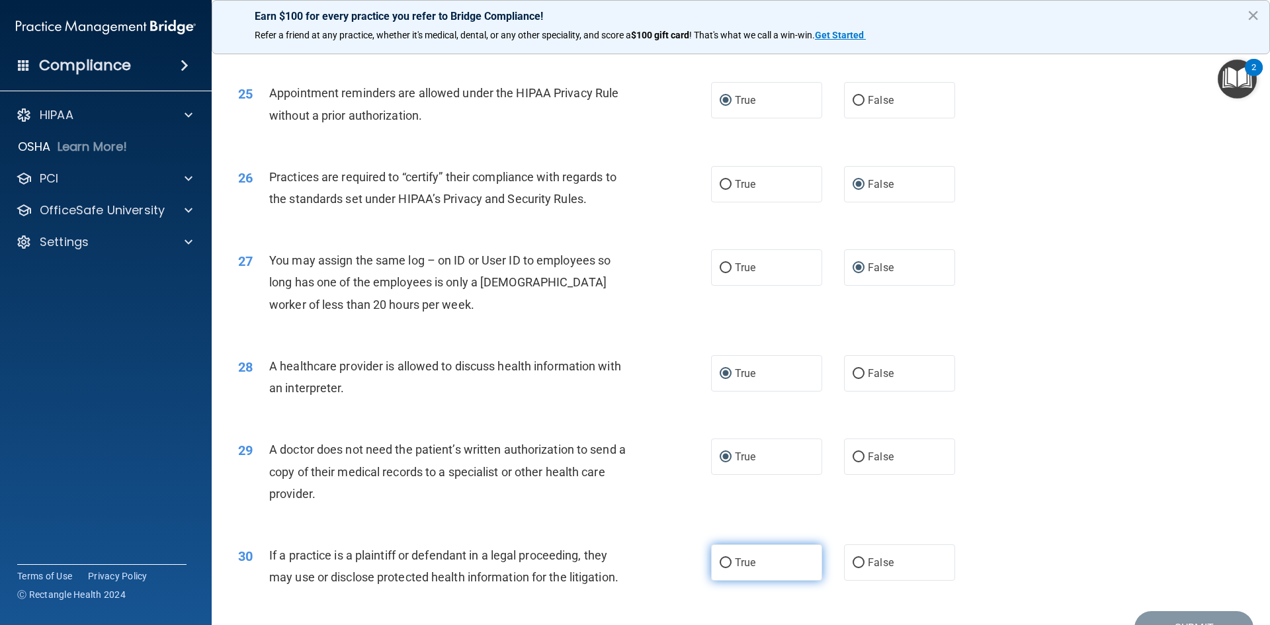
radio input "true"
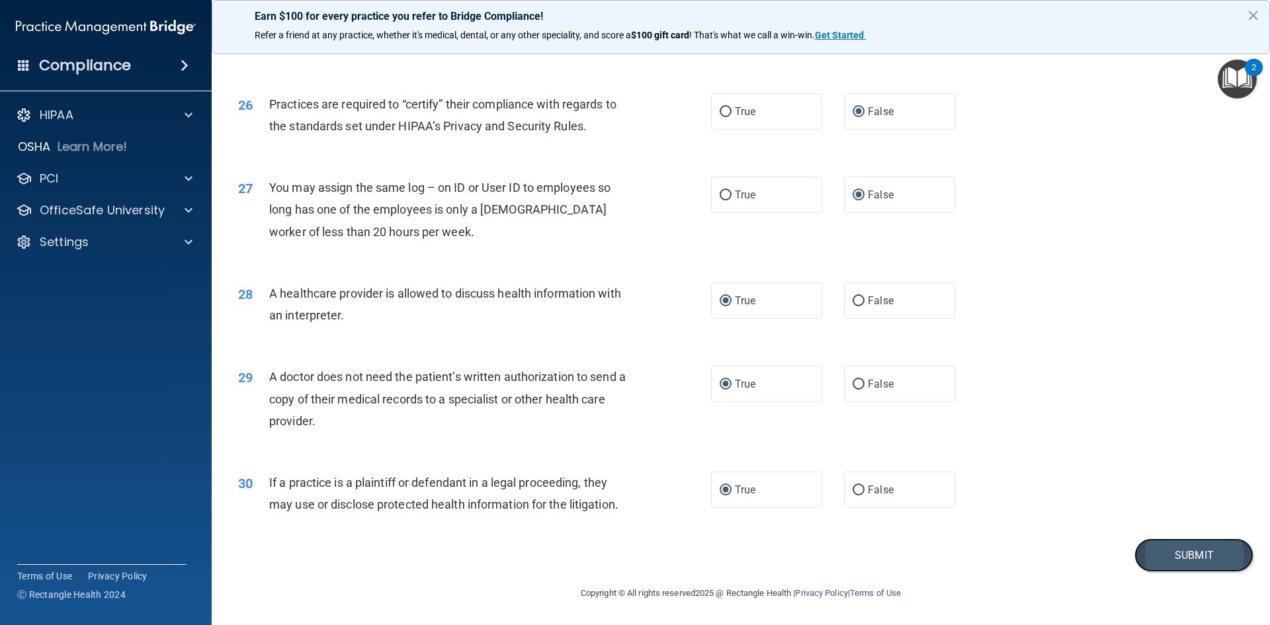
click at [1175, 552] on button "Submit" at bounding box center [1193, 555] width 119 height 34
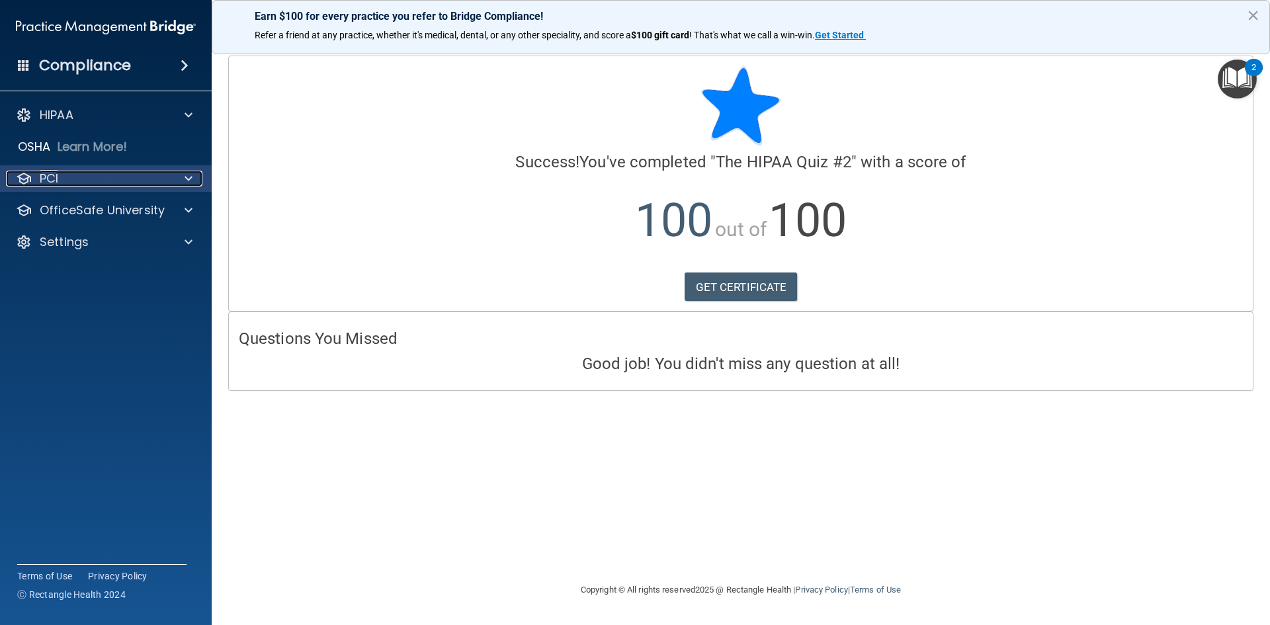
click at [40, 174] on p "PCI" at bounding box center [49, 179] width 19 height 16
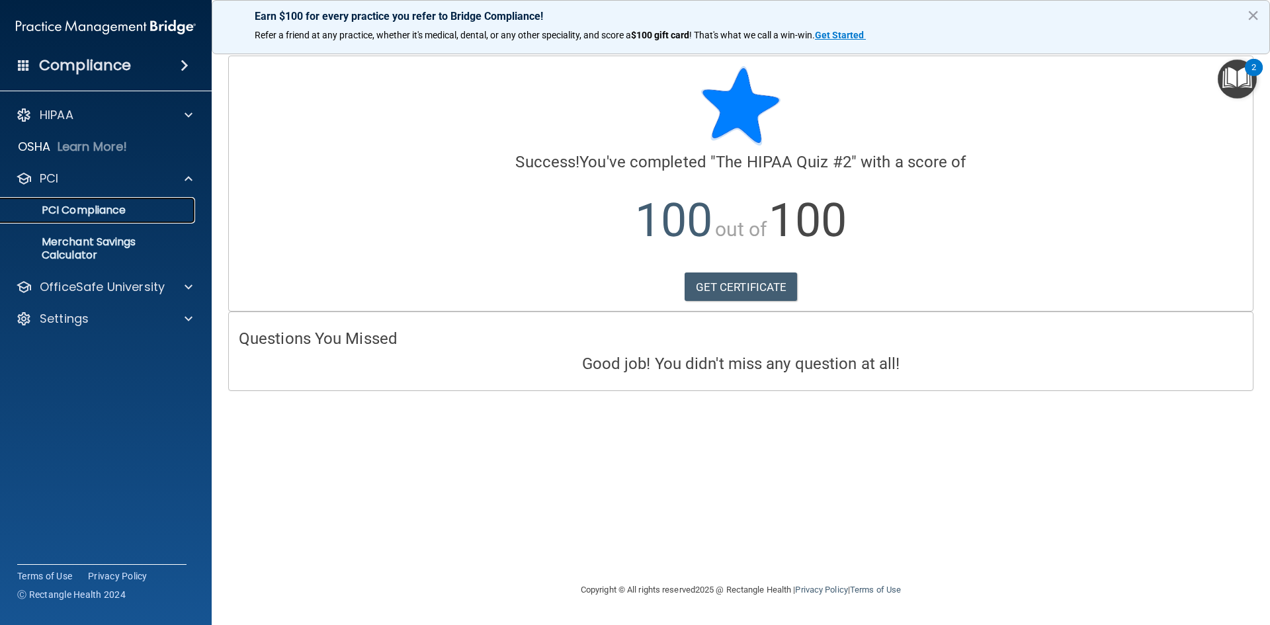
click at [61, 211] on p "PCI Compliance" at bounding box center [99, 210] width 181 height 13
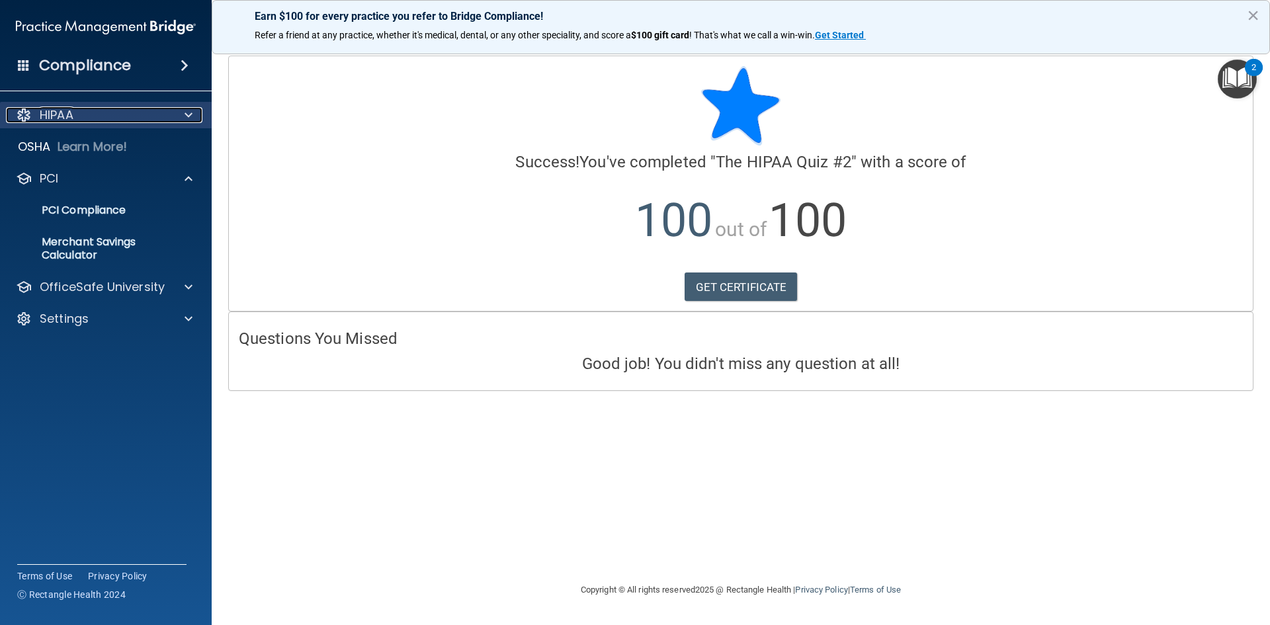
click at [60, 116] on p "HIPAA" at bounding box center [57, 115] width 34 height 16
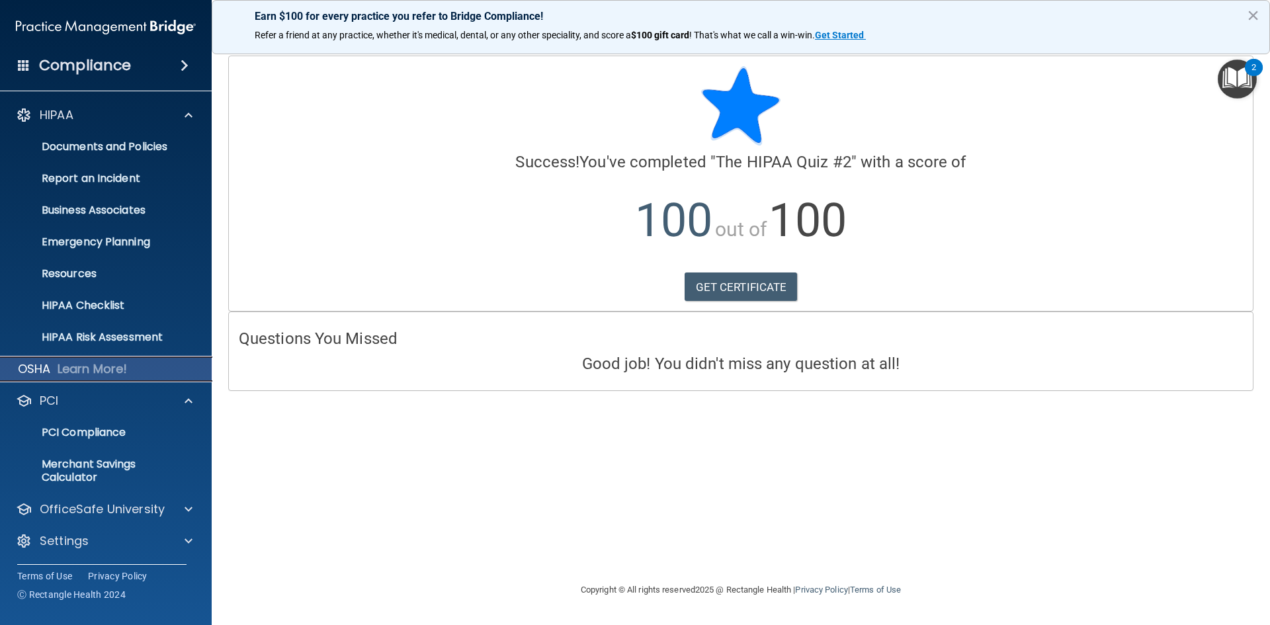
click at [32, 364] on p "OSHA" at bounding box center [34, 369] width 33 height 16
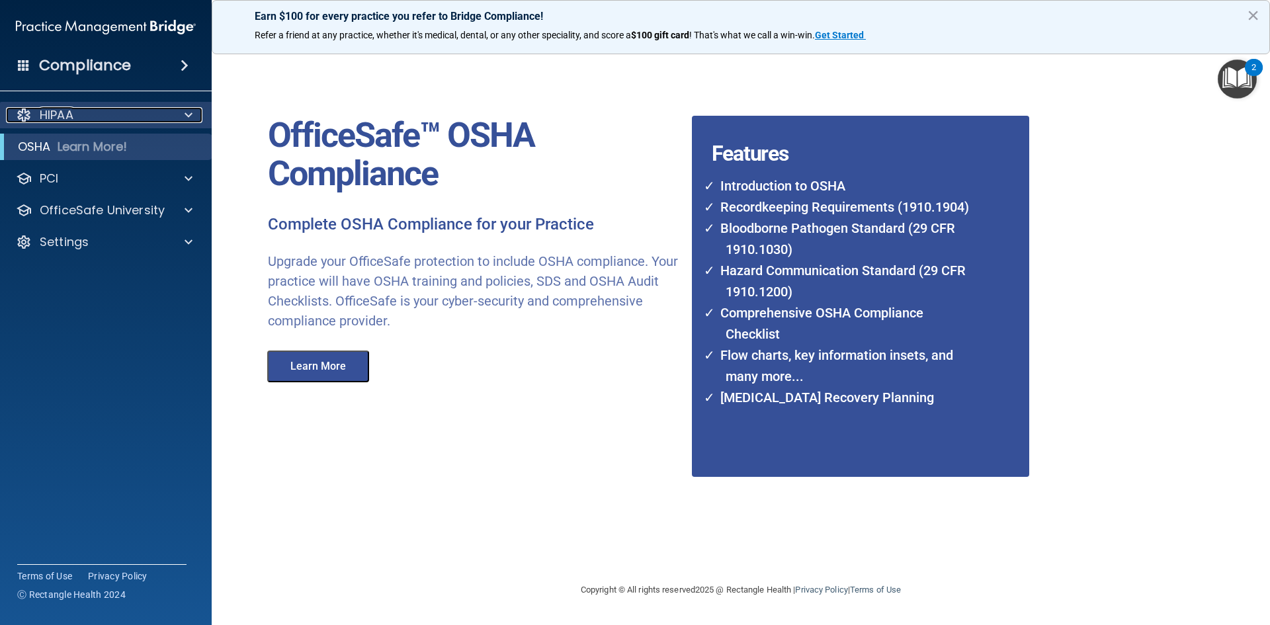
click at [60, 110] on p "HIPAA" at bounding box center [57, 115] width 34 height 16
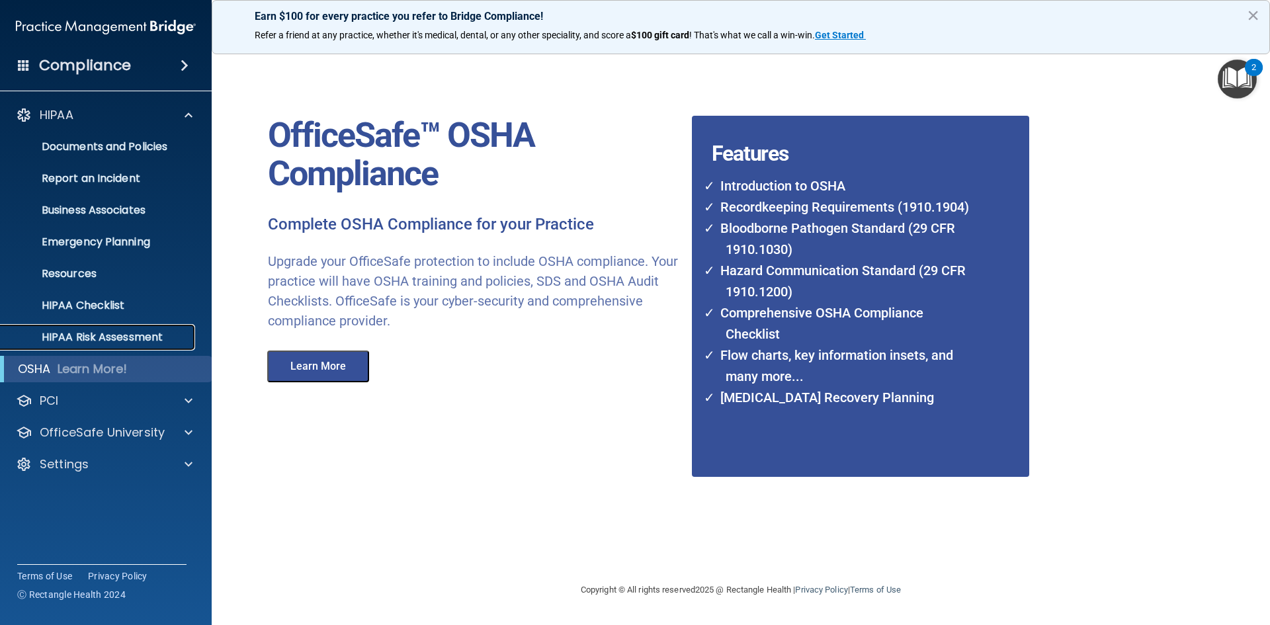
click at [75, 338] on p "HIPAA Risk Assessment" at bounding box center [99, 337] width 181 height 13
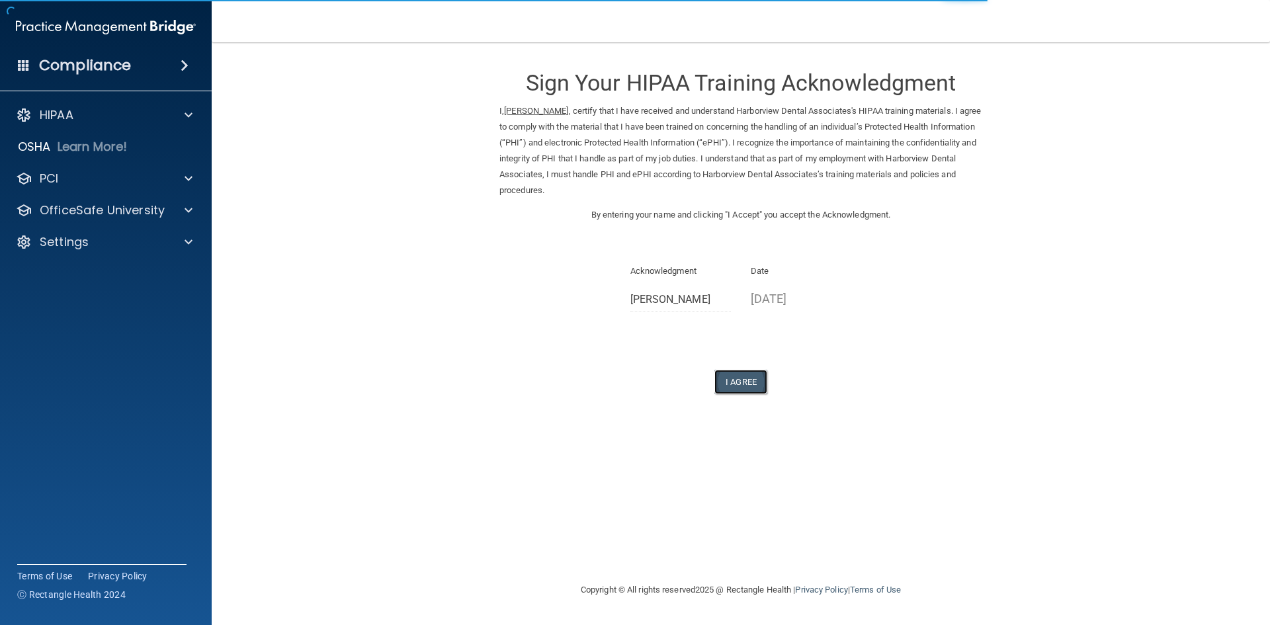
click at [725, 386] on button "I Agree" at bounding box center [740, 382] width 53 height 24
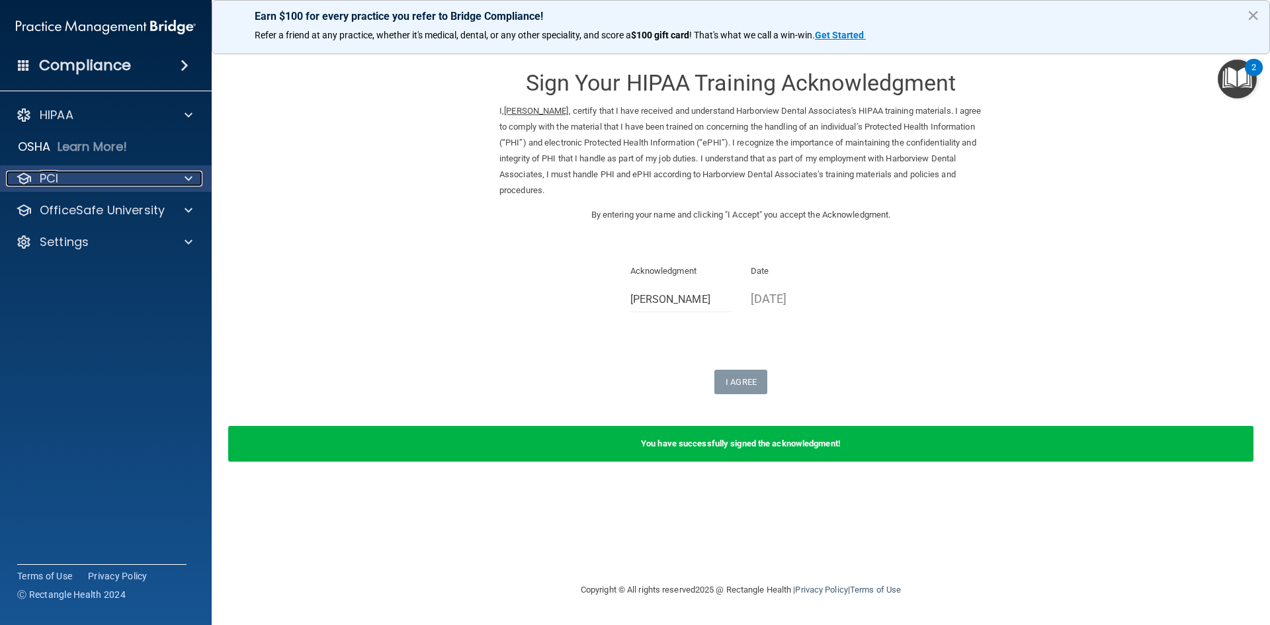
click at [142, 183] on div "PCI" at bounding box center [88, 179] width 164 height 16
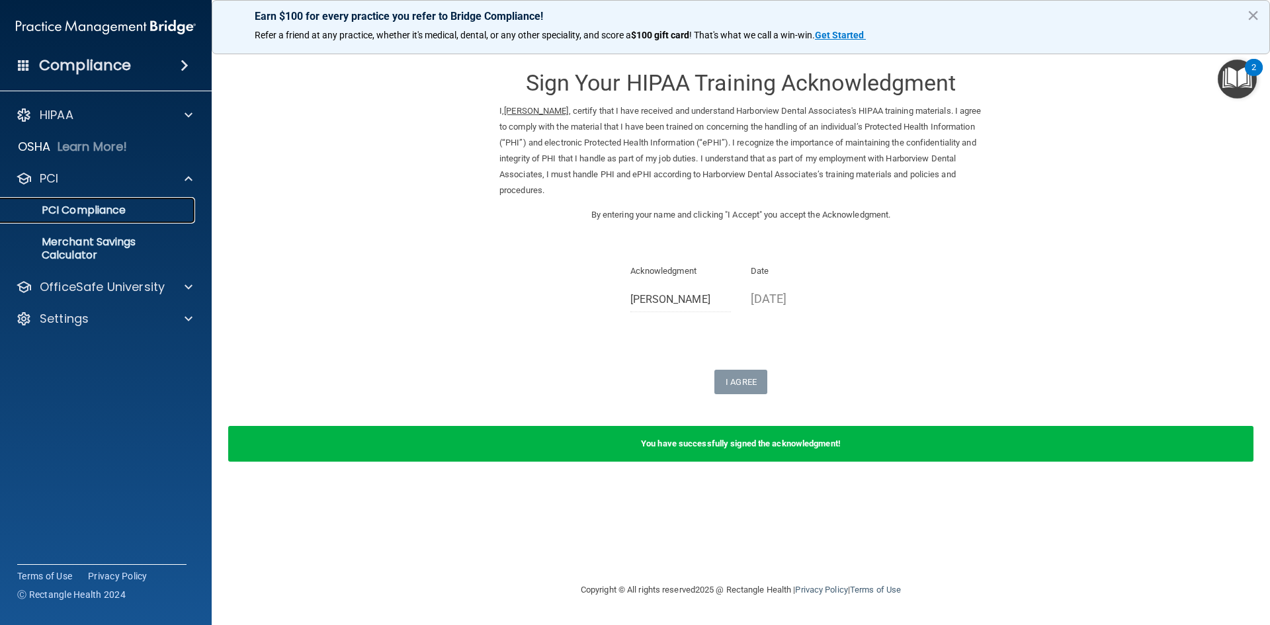
click at [131, 208] on p "PCI Compliance" at bounding box center [99, 210] width 181 height 13
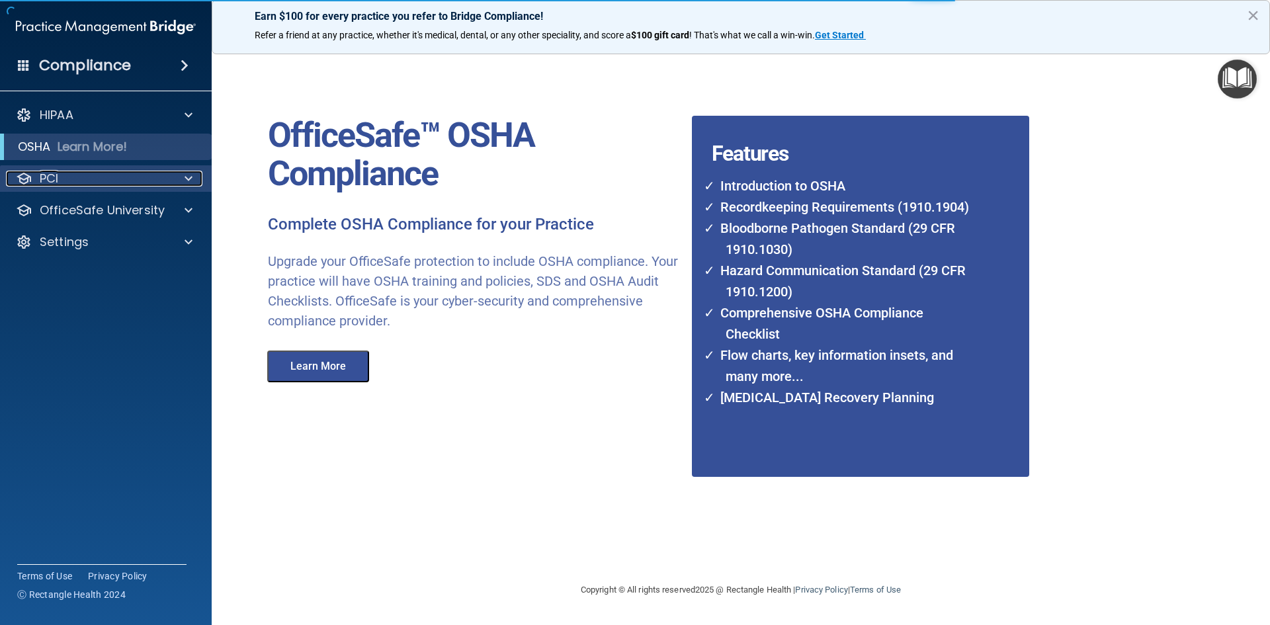
click at [101, 173] on div "PCI" at bounding box center [88, 179] width 164 height 16
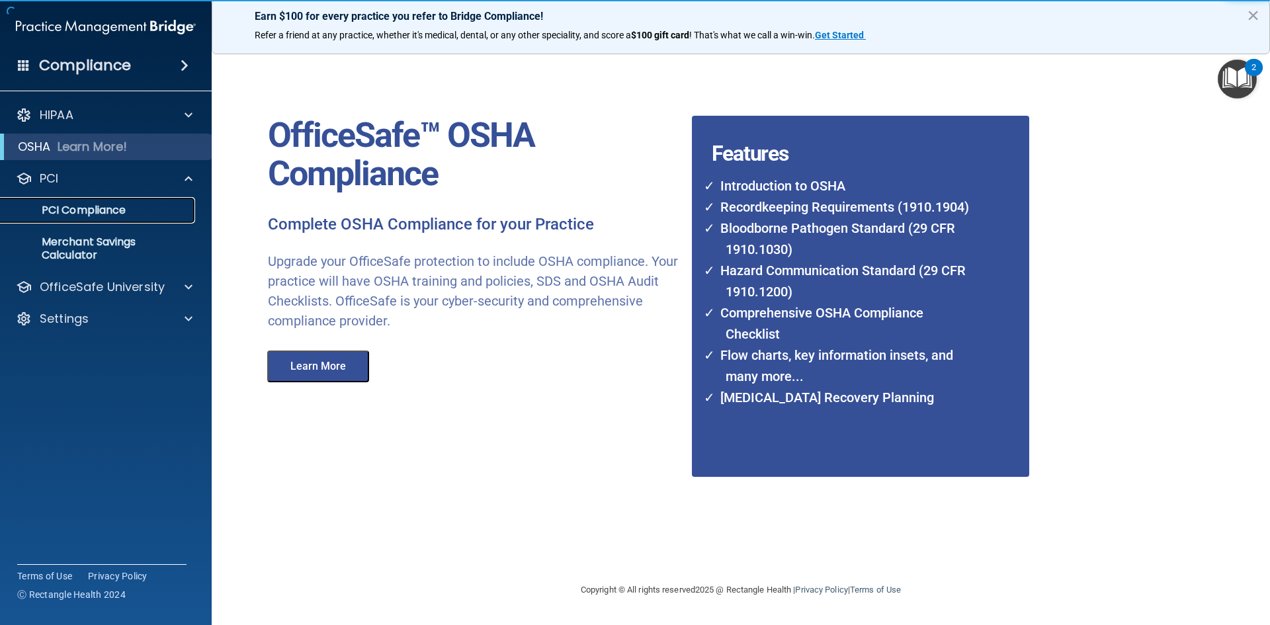
click at [98, 206] on p "PCI Compliance" at bounding box center [99, 210] width 181 height 13
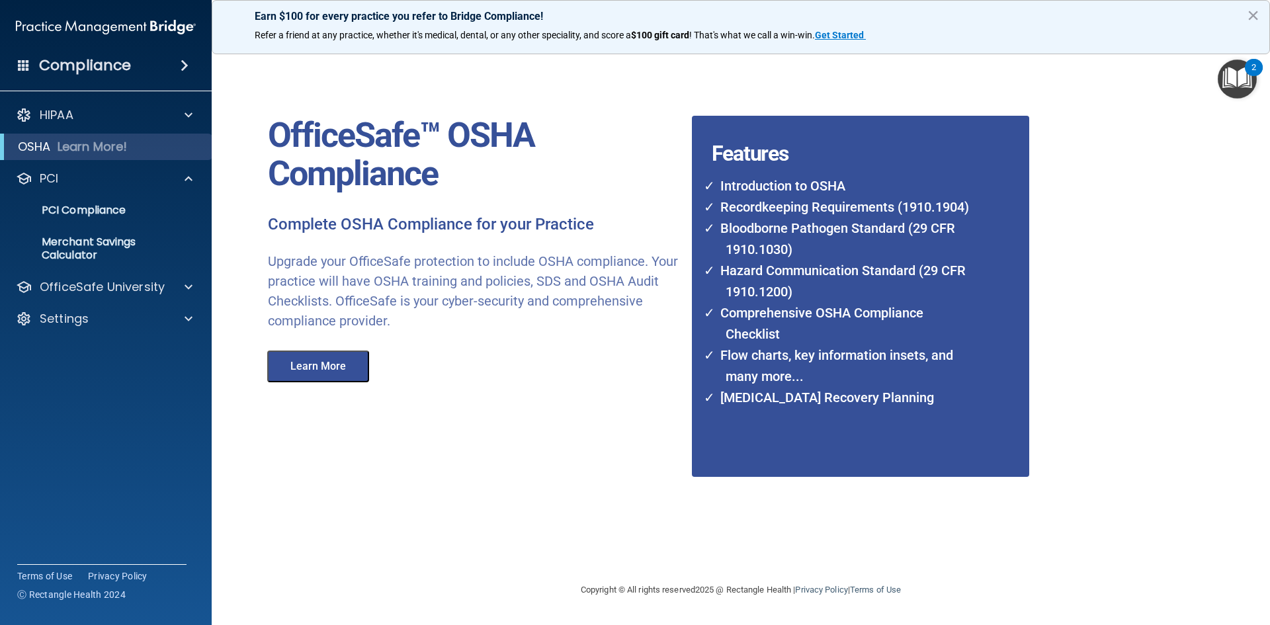
click at [78, 62] on h4 "Compliance" at bounding box center [85, 65] width 92 height 19
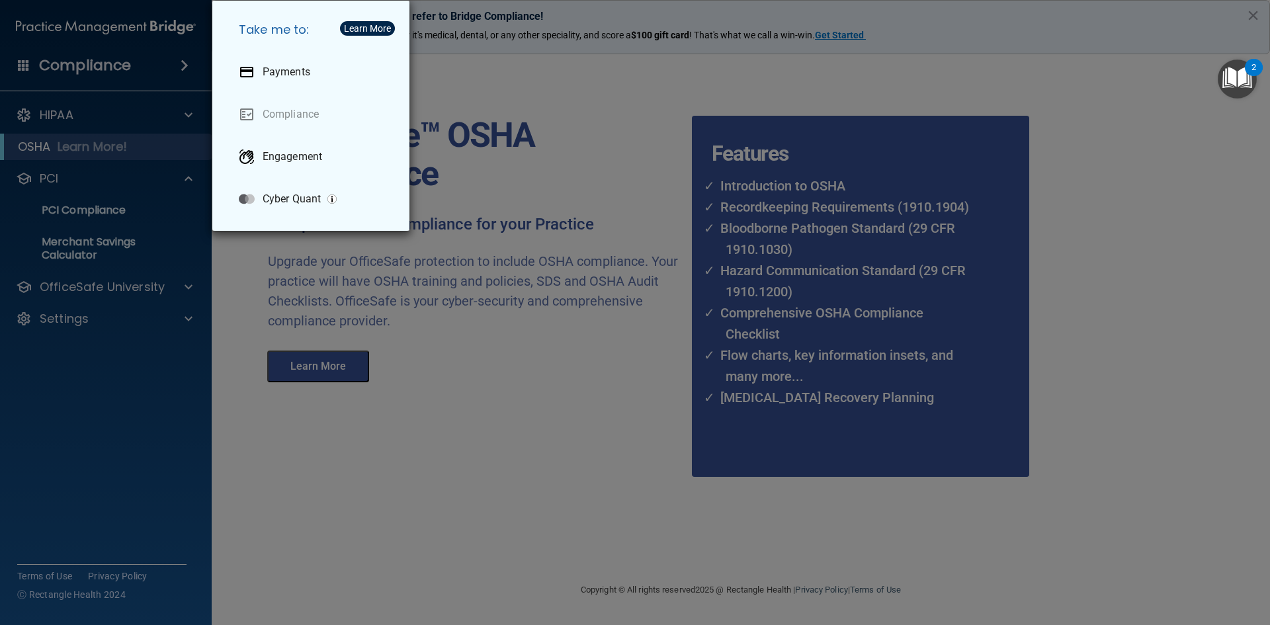
click at [75, 136] on div "Take me to: Payments Compliance Engagement Cyber Quant" at bounding box center [635, 312] width 1270 height 625
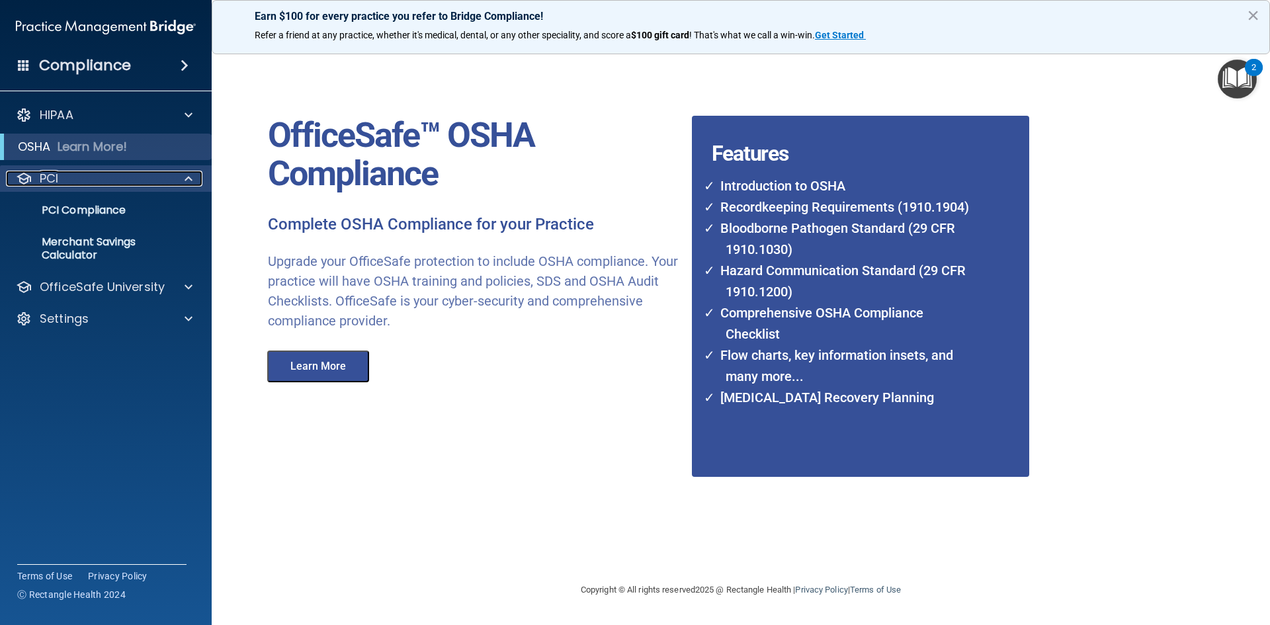
click at [41, 177] on p "PCI" at bounding box center [49, 179] width 19 height 16
click at [44, 173] on p "PCI" at bounding box center [49, 179] width 19 height 16
click at [73, 209] on p "PCI Compliance" at bounding box center [99, 210] width 181 height 13
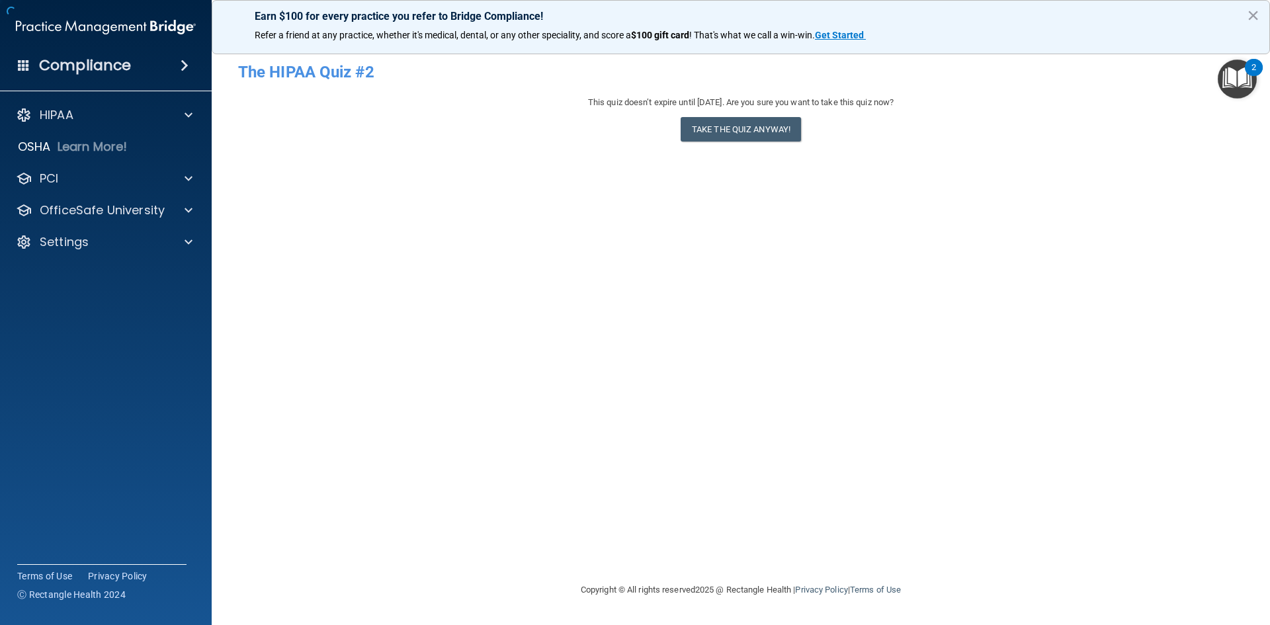
click at [52, 62] on h4 "Compliance" at bounding box center [85, 65] width 92 height 19
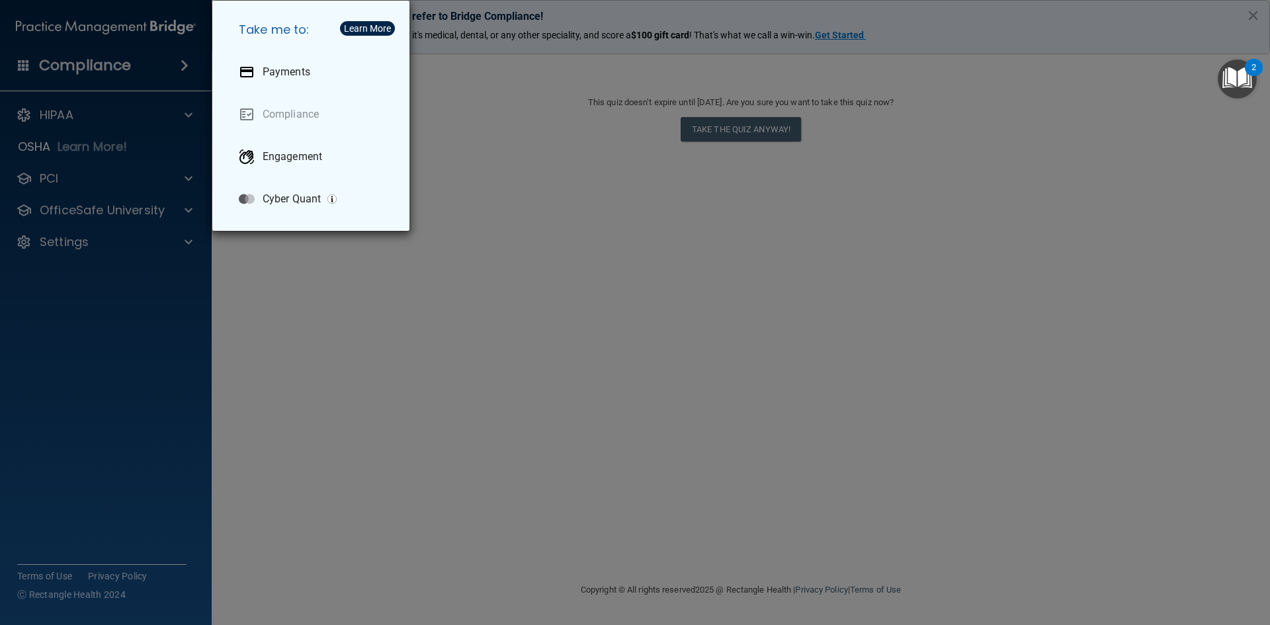
click at [56, 134] on div "Take me to: Payments Compliance Engagement Cyber Quant" at bounding box center [635, 312] width 1270 height 625
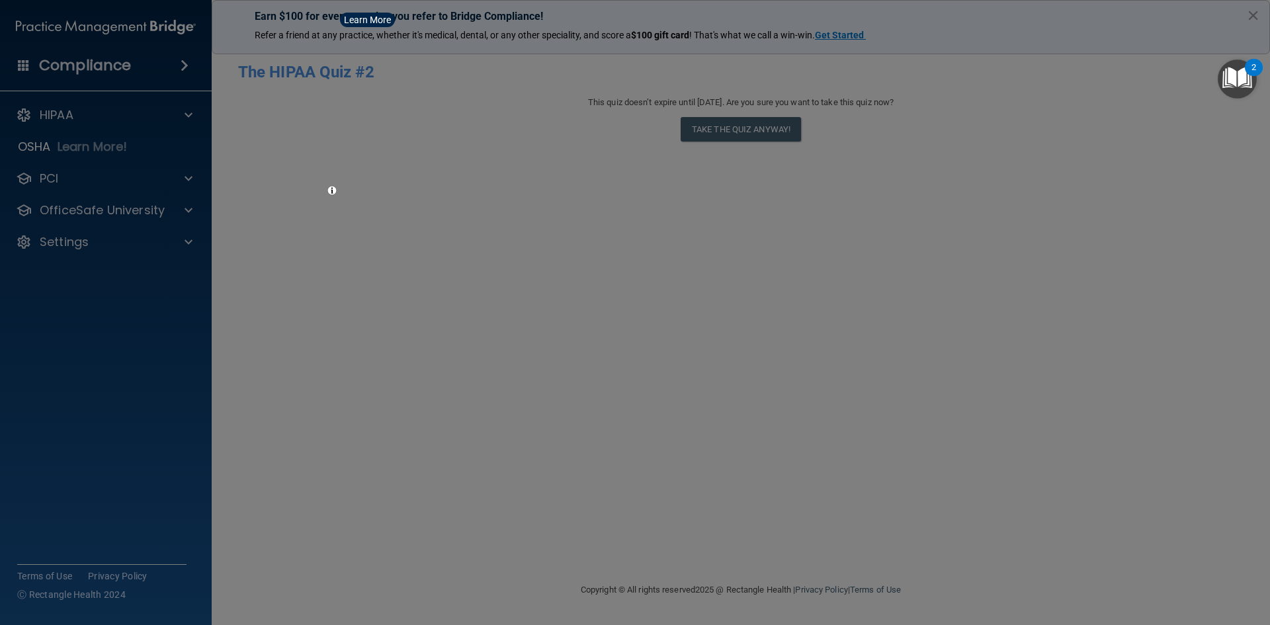
click at [53, 117] on div at bounding box center [635, 312] width 1270 height 625
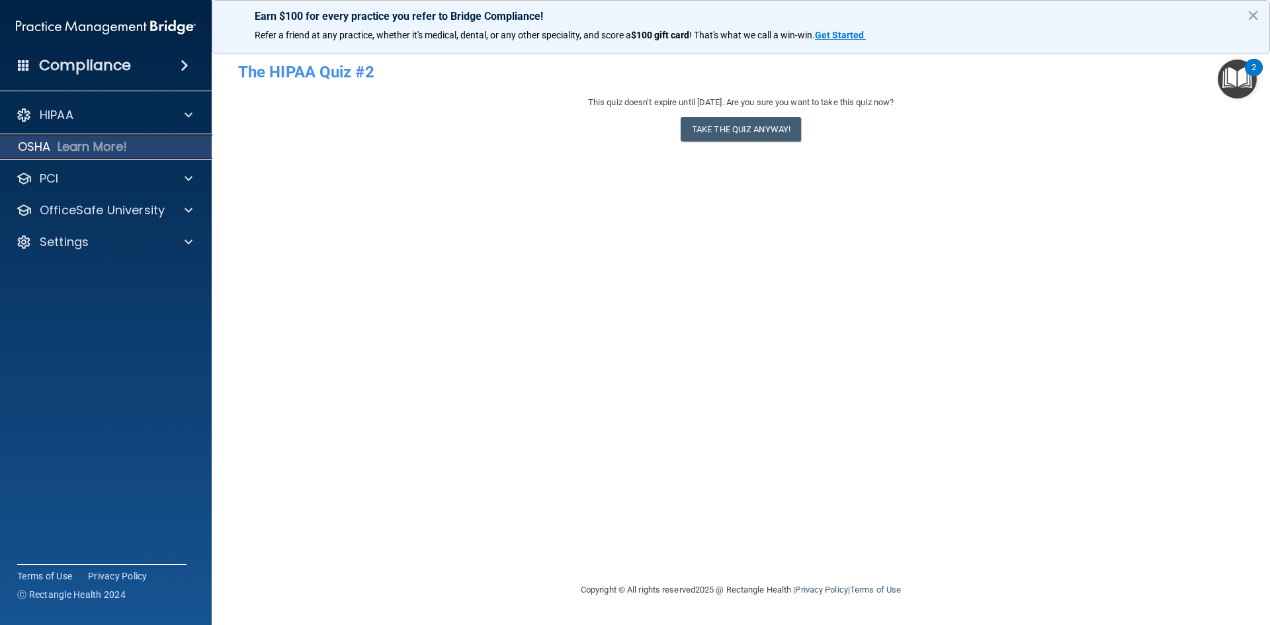
click at [75, 149] on p "Learn More!" at bounding box center [93, 147] width 70 height 16
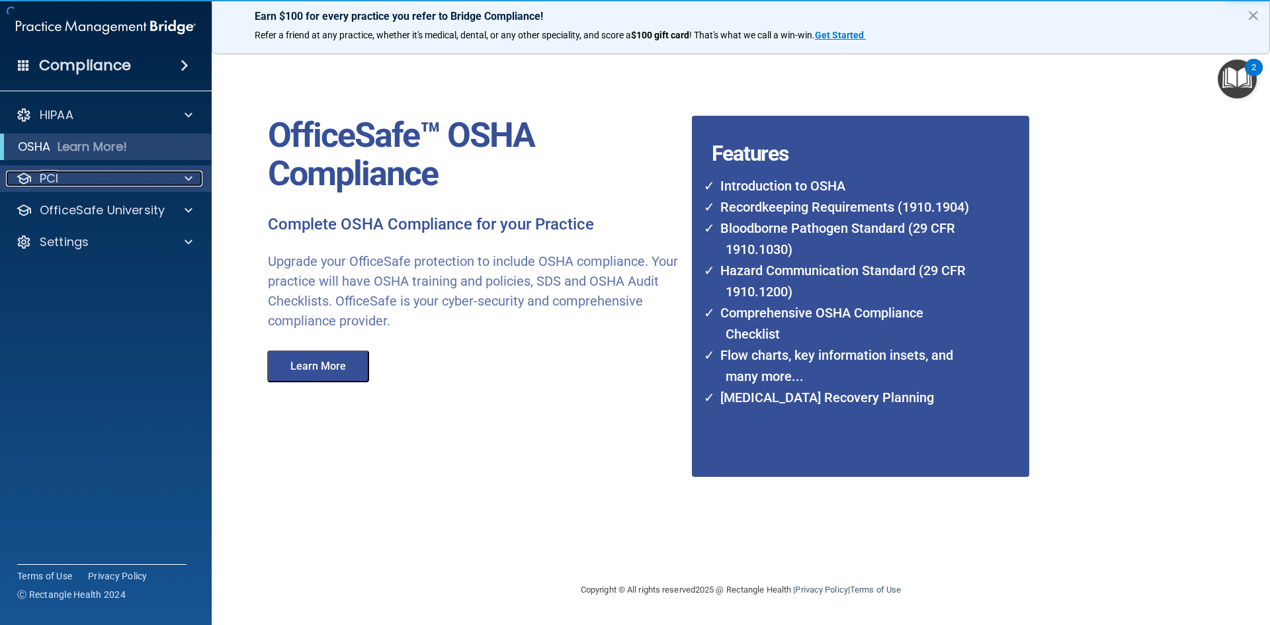
click at [36, 176] on div "PCI" at bounding box center [88, 179] width 164 height 16
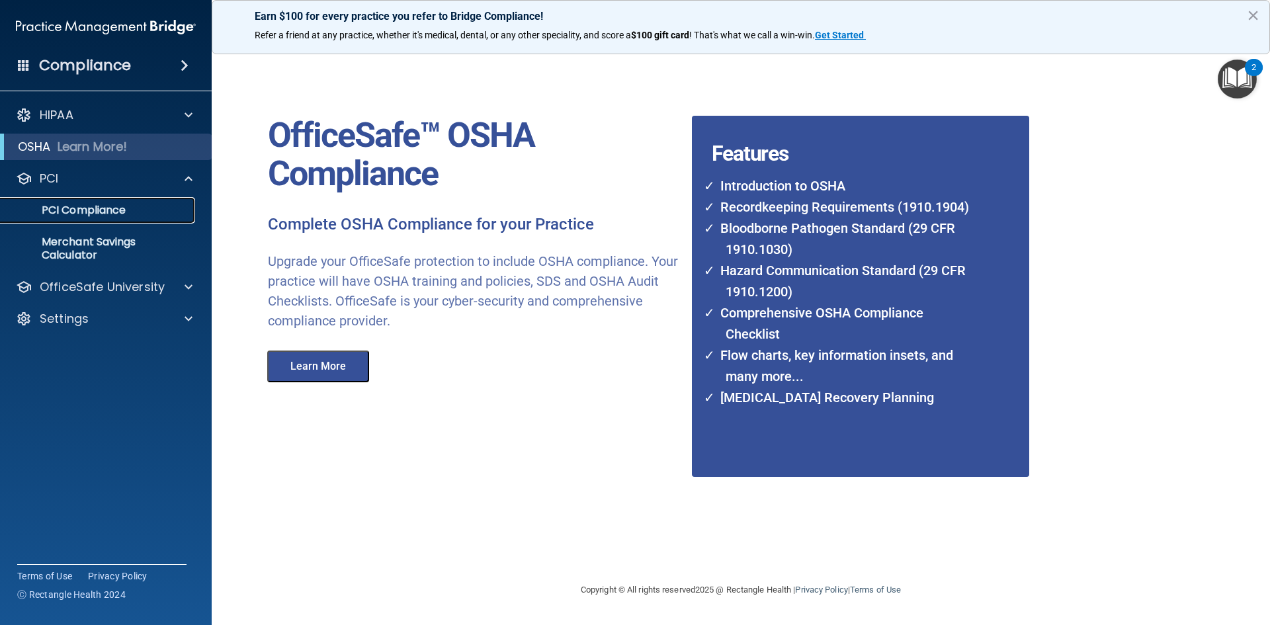
click at [54, 208] on p "PCI Compliance" at bounding box center [99, 210] width 181 height 13
click at [60, 61] on h4 "Compliance" at bounding box center [85, 65] width 92 height 19
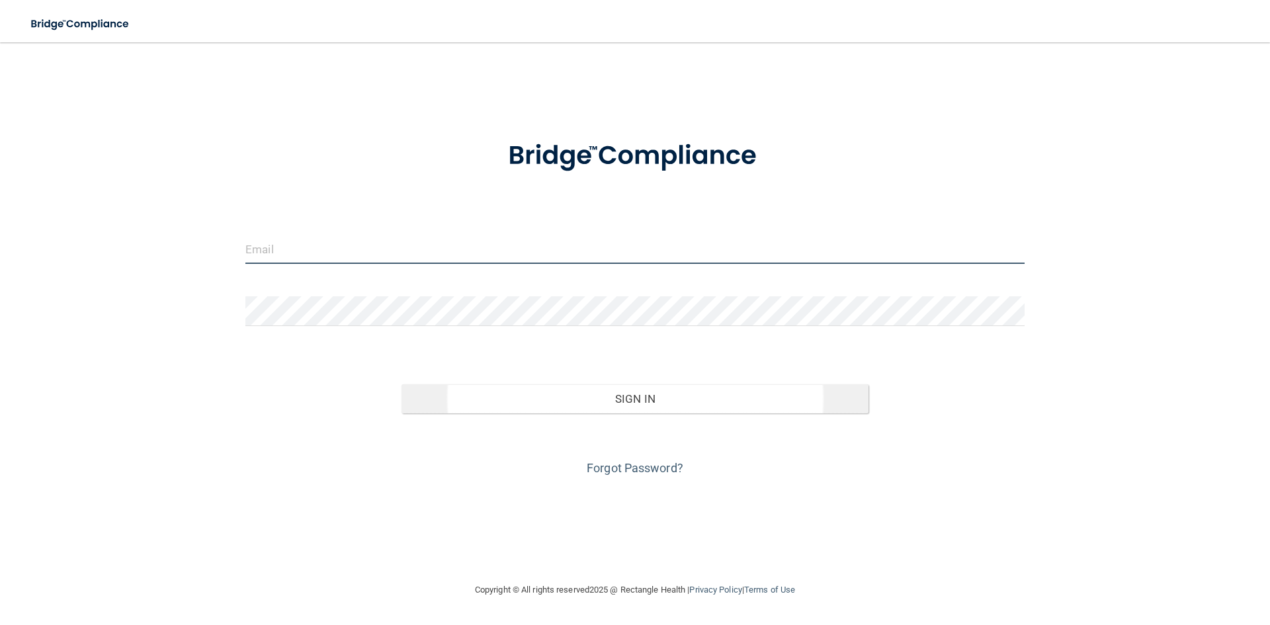
type input "[PERSON_NAME][EMAIL_ADDRESS][DOMAIN_NAME]"
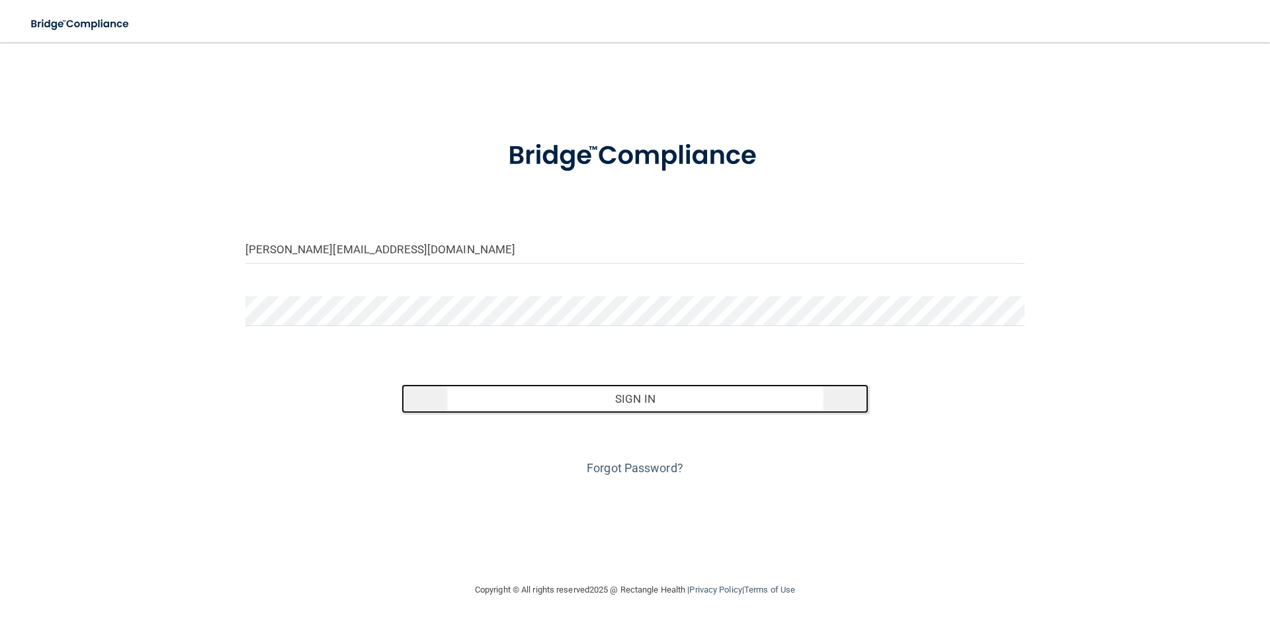
drag, startPoint x: 655, startPoint y: 405, endPoint x: 669, endPoint y: 405, distance: 14.6
click at [657, 405] on button "Sign In" at bounding box center [635, 398] width 468 height 29
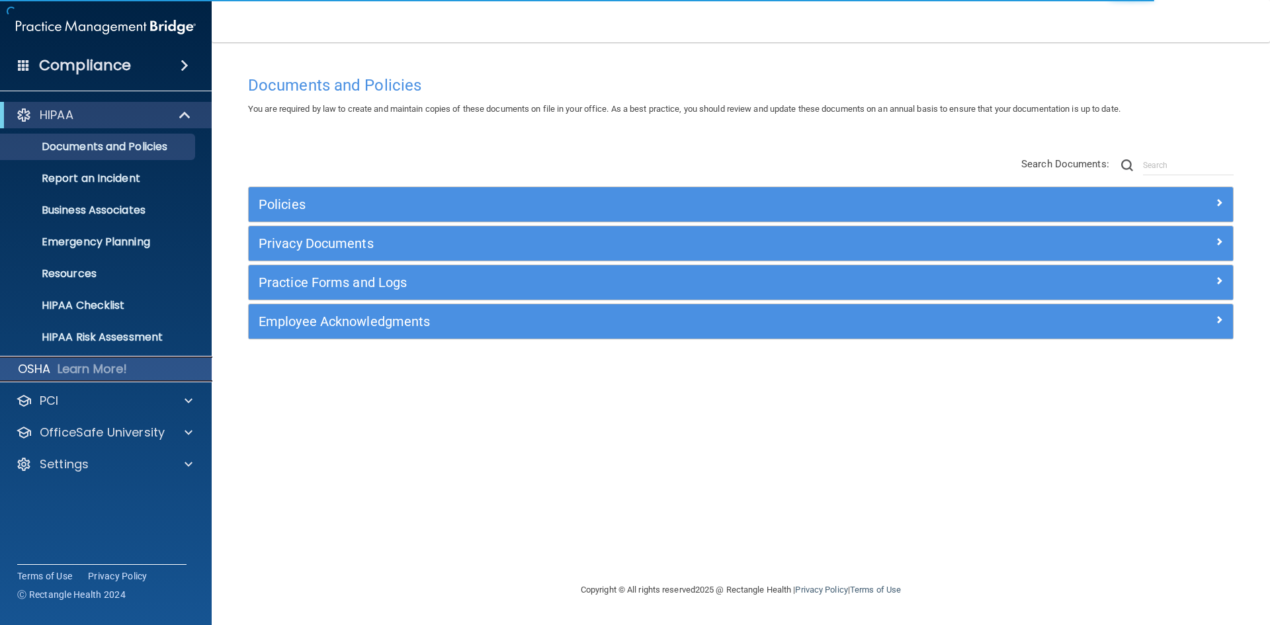
click at [31, 372] on p "OSHA" at bounding box center [34, 369] width 33 height 16
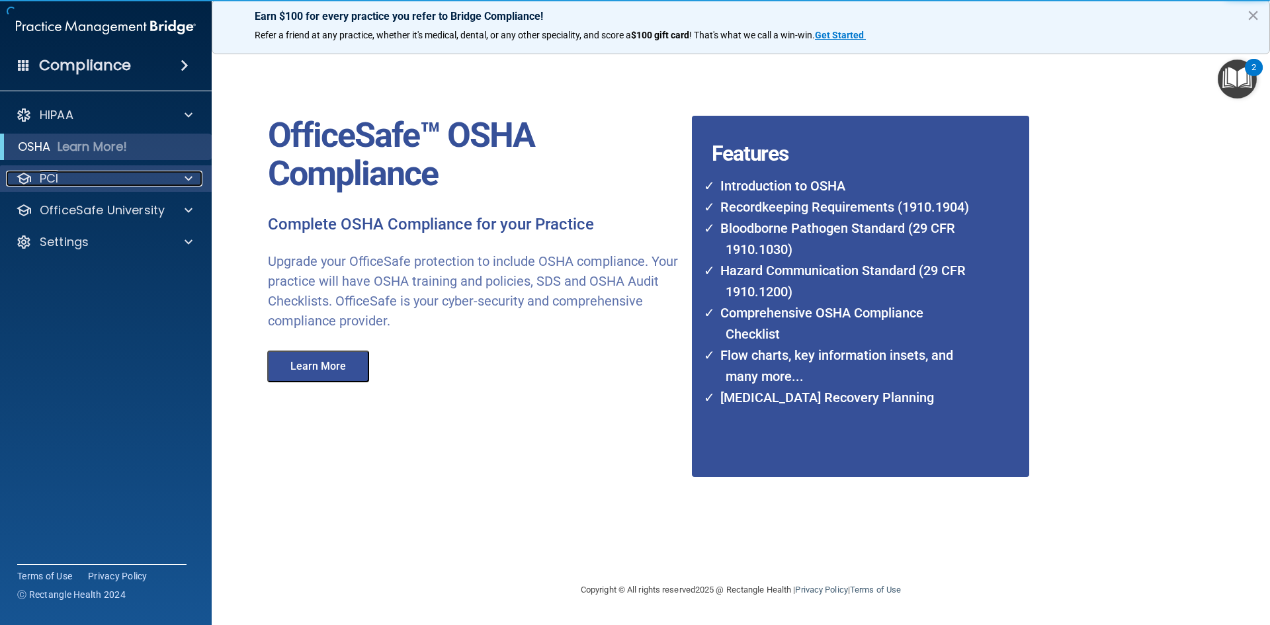
click at [46, 172] on p "PCI" at bounding box center [49, 179] width 19 height 16
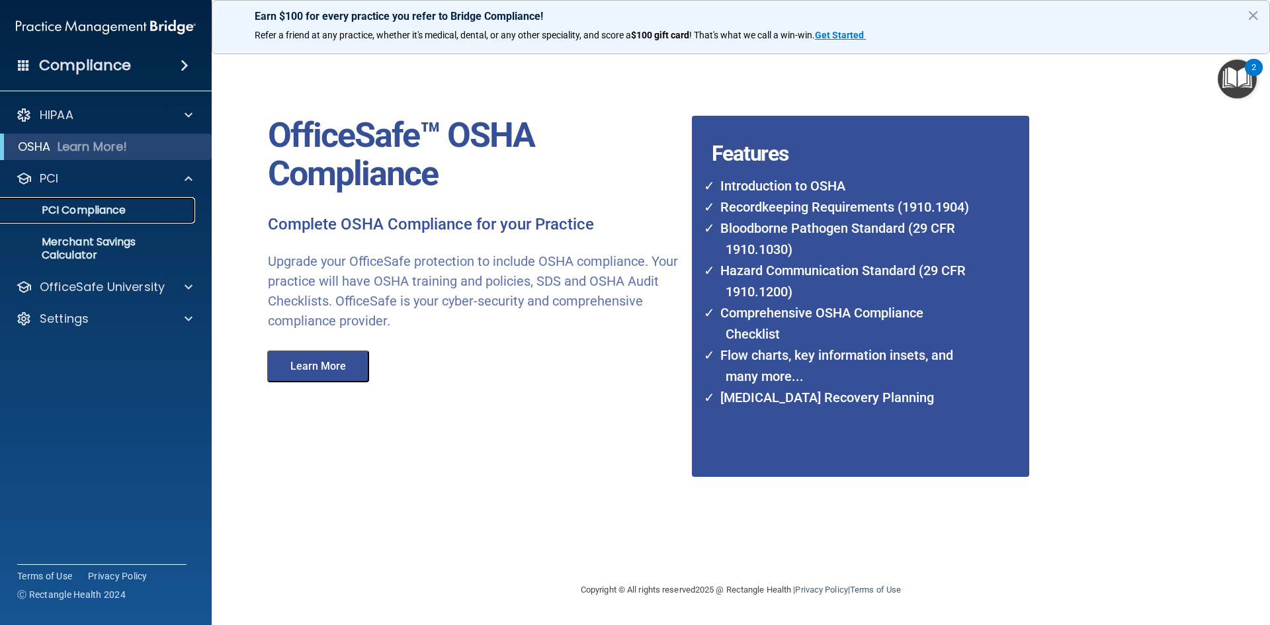
click at [59, 207] on p "PCI Compliance" at bounding box center [99, 210] width 181 height 13
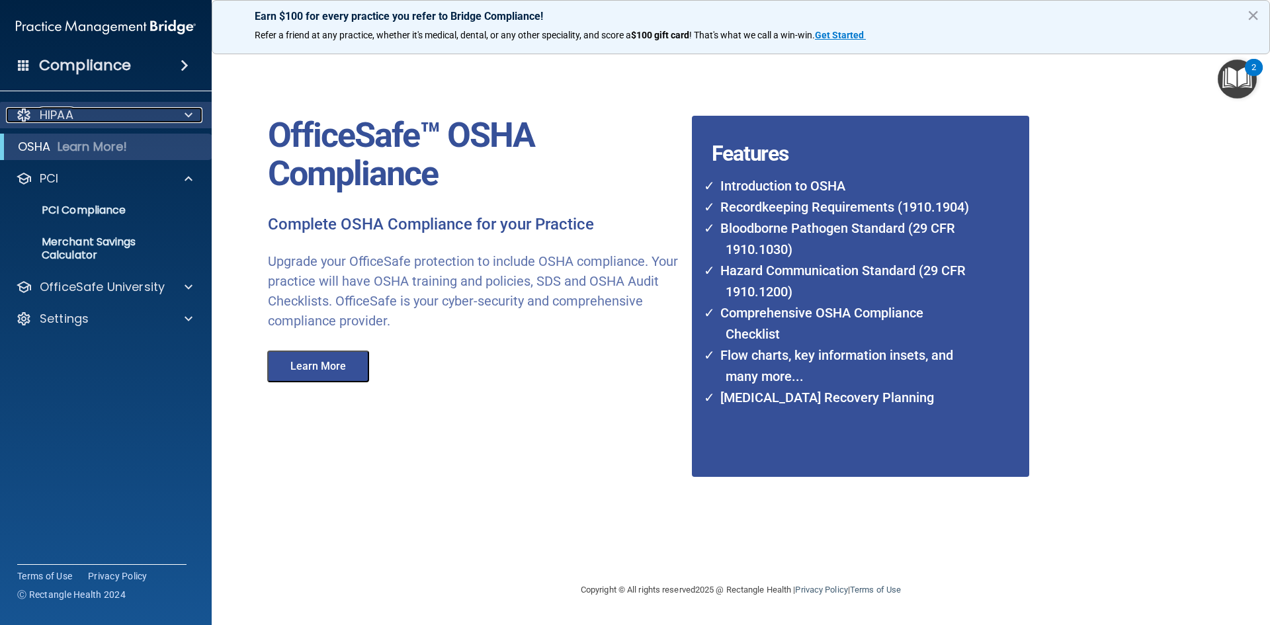
click at [73, 115] on p "HIPAA" at bounding box center [57, 115] width 34 height 16
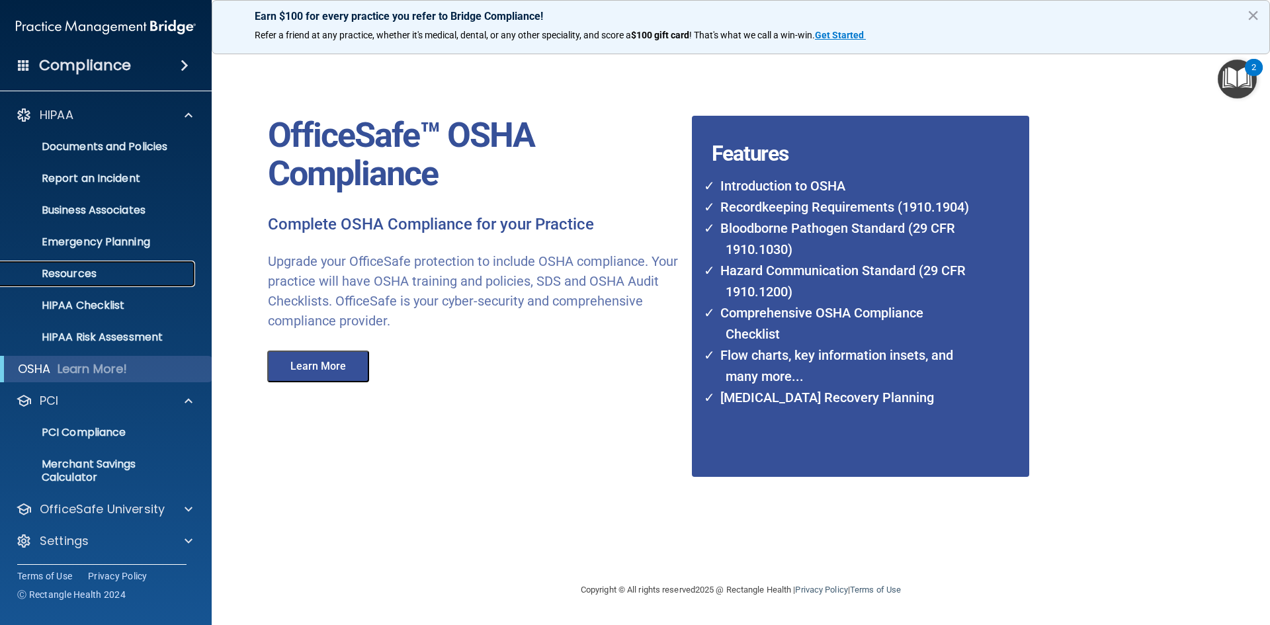
click at [65, 267] on p "Resources" at bounding box center [99, 273] width 181 height 13
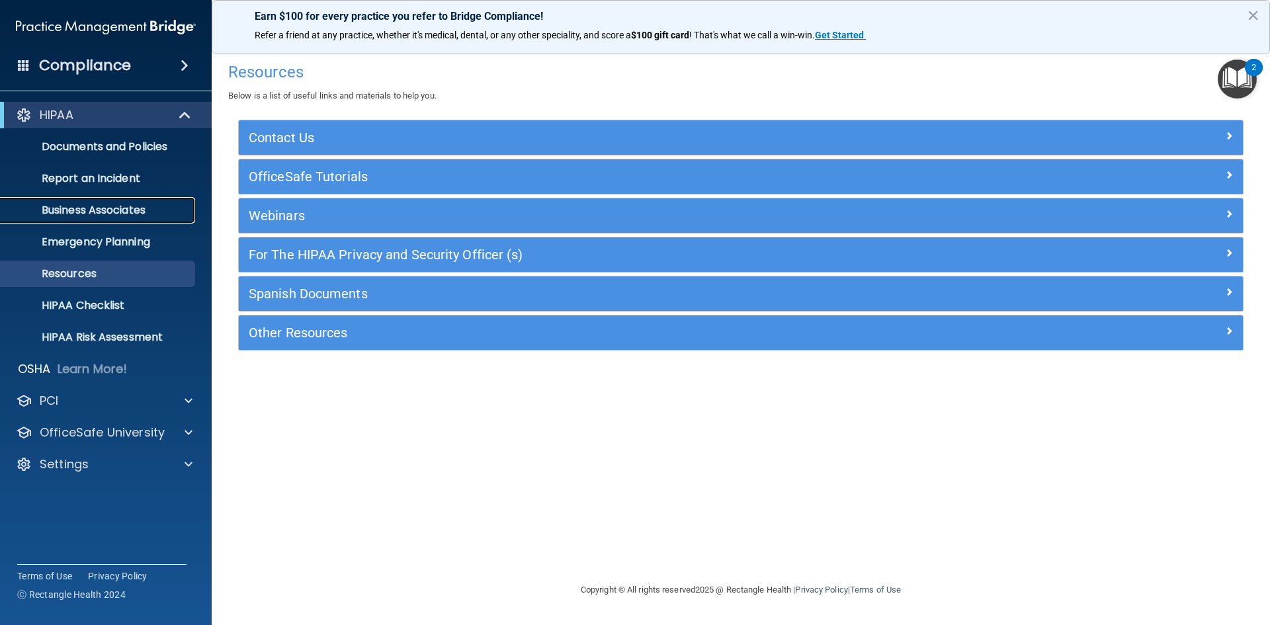
click at [91, 208] on p "Business Associates" at bounding box center [99, 210] width 181 height 13
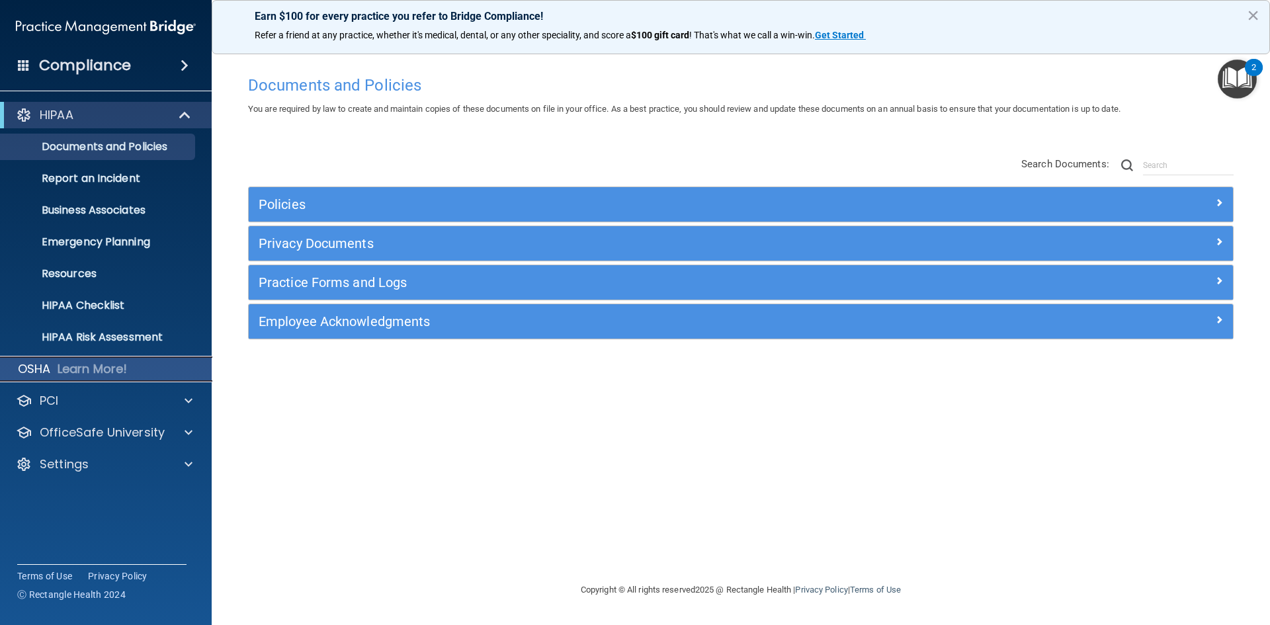
click at [44, 367] on p "OSHA" at bounding box center [34, 369] width 33 height 16
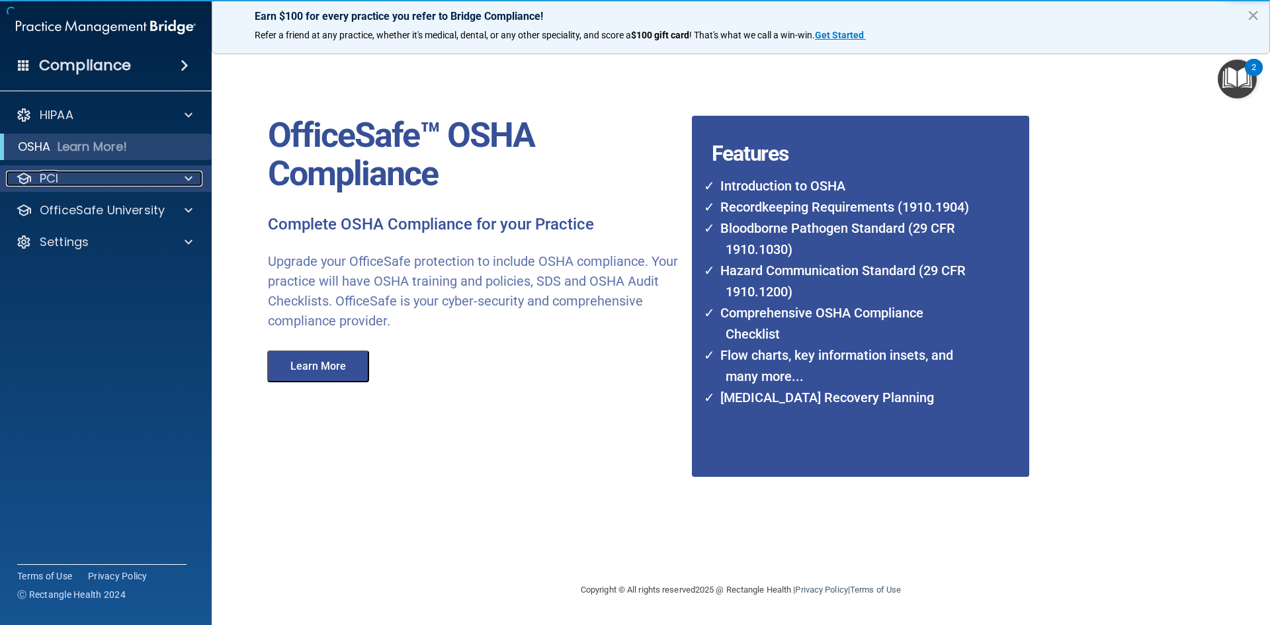
click at [100, 173] on div "PCI" at bounding box center [88, 179] width 164 height 16
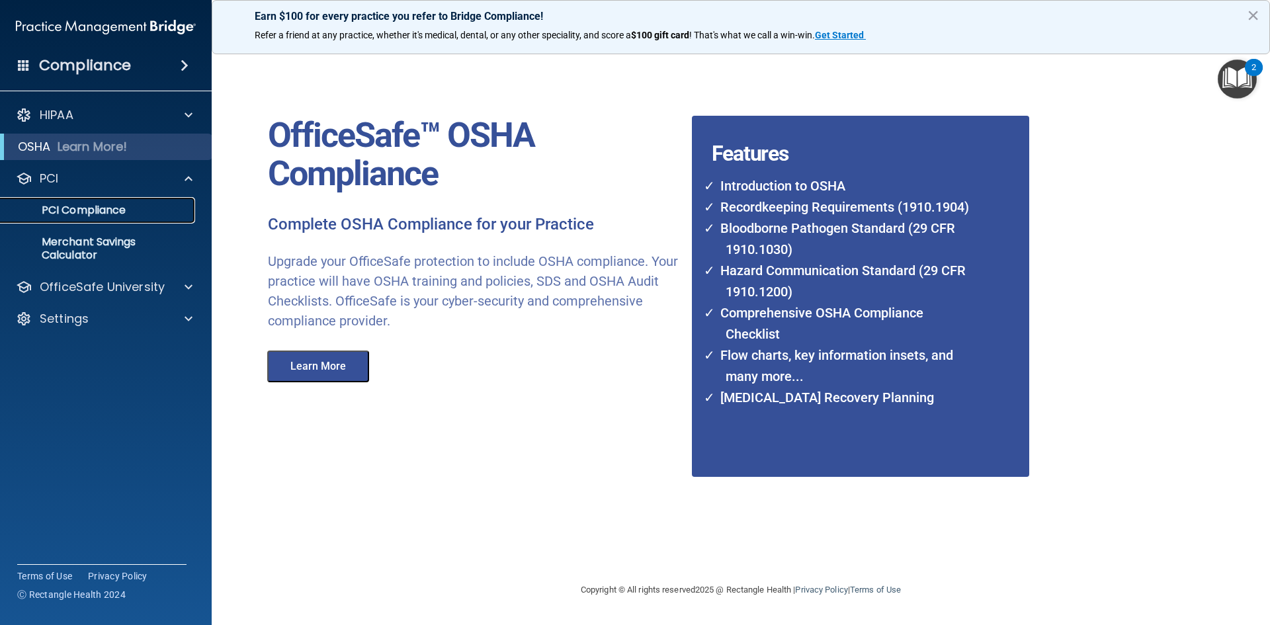
click at [85, 207] on p "PCI Compliance" at bounding box center [99, 210] width 181 height 13
click at [114, 315] on div "Settings" at bounding box center [88, 319] width 164 height 16
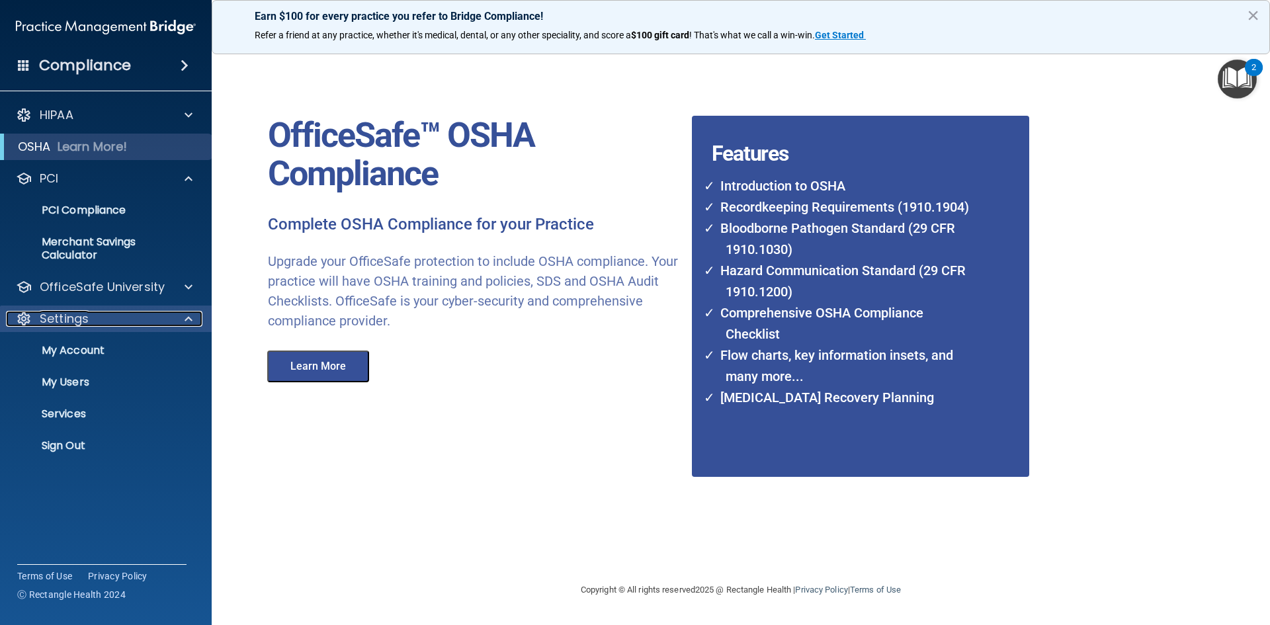
click at [114, 315] on div "Settings" at bounding box center [88, 319] width 164 height 16
click at [185, 63] on span at bounding box center [185, 66] width 8 height 16
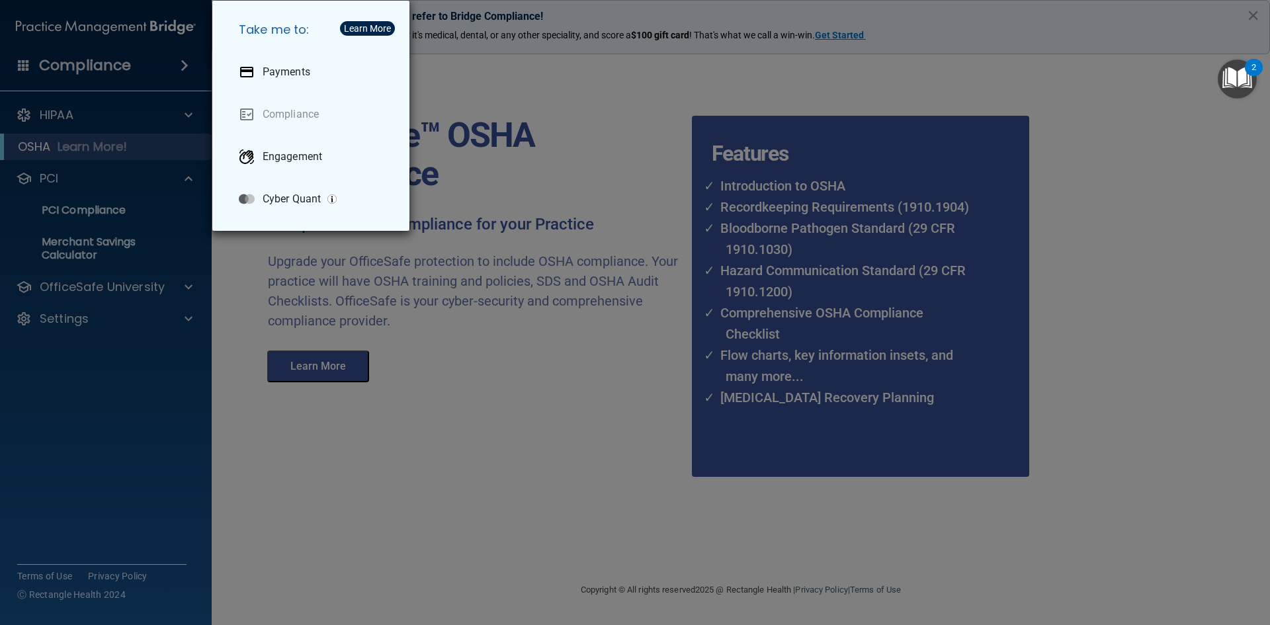
click at [183, 65] on div "Take me to: Payments Compliance Engagement Cyber Quant" at bounding box center [635, 312] width 1270 height 625
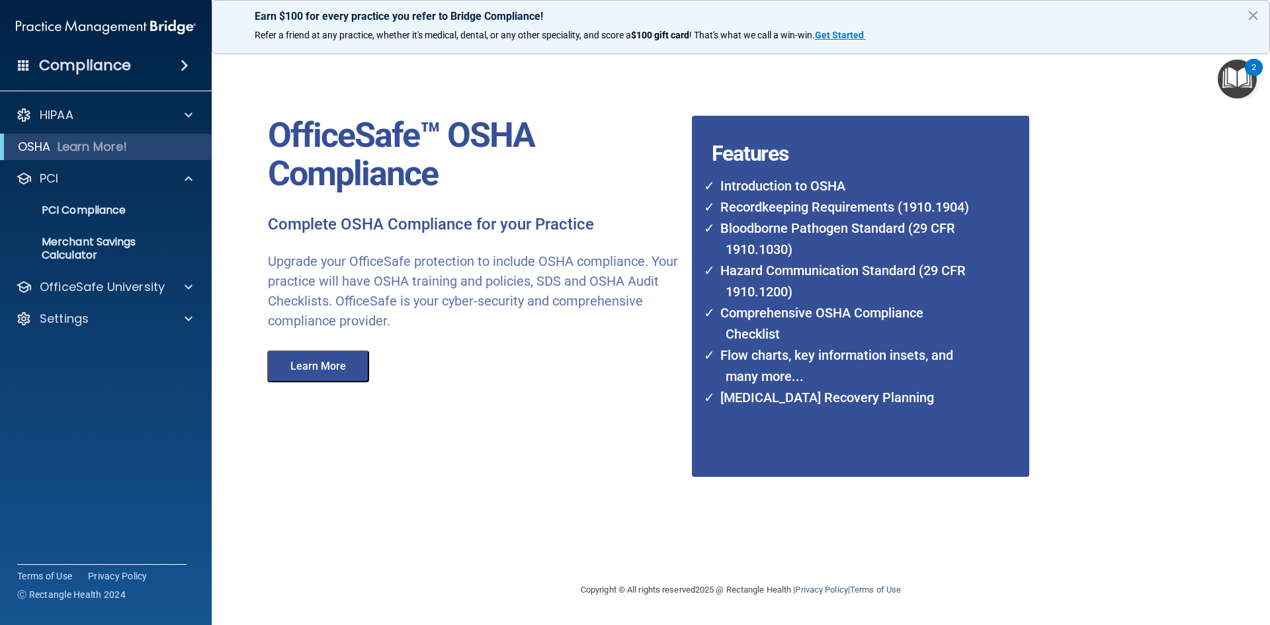
click at [79, 28] on img at bounding box center [106, 27] width 180 height 26
click at [43, 171] on p "PCI" at bounding box center [49, 179] width 19 height 16
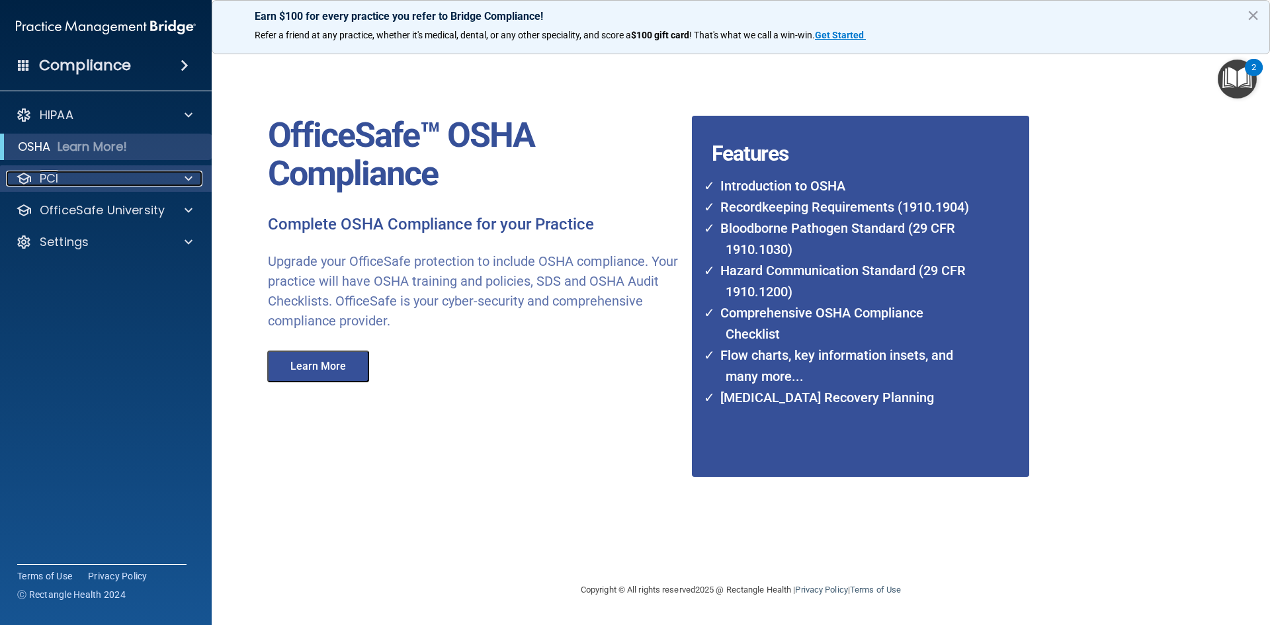
click at [40, 176] on p "PCI" at bounding box center [49, 179] width 19 height 16
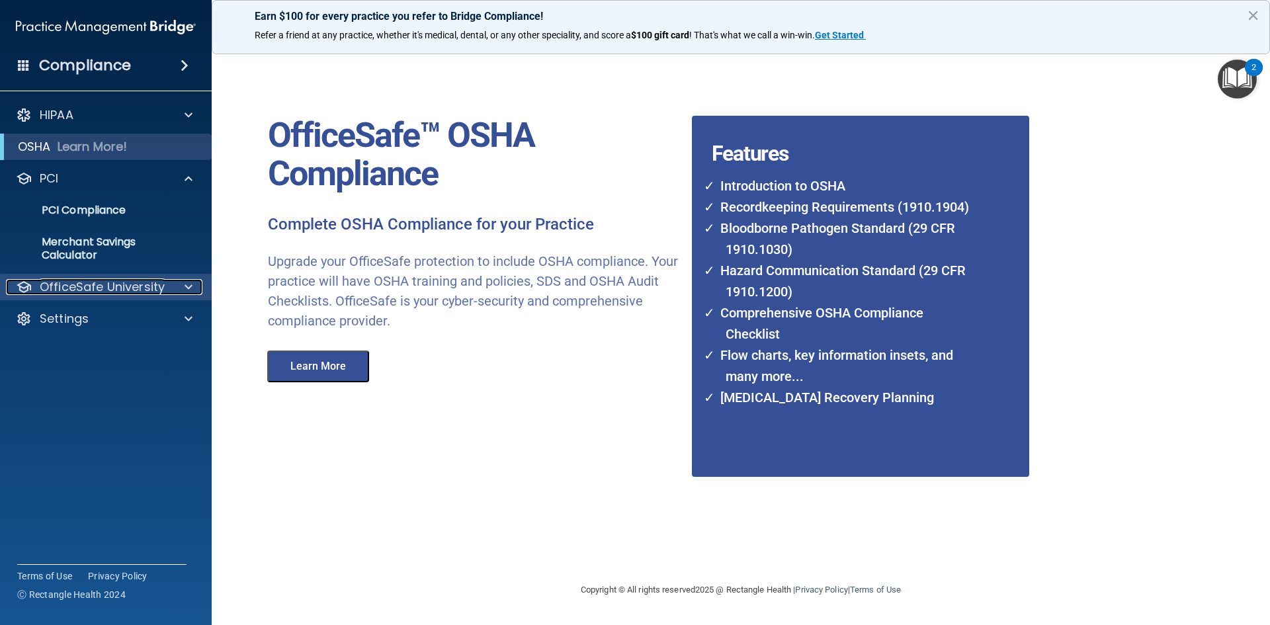
click at [89, 286] on p "OfficeSafe University" at bounding box center [102, 287] width 125 height 16
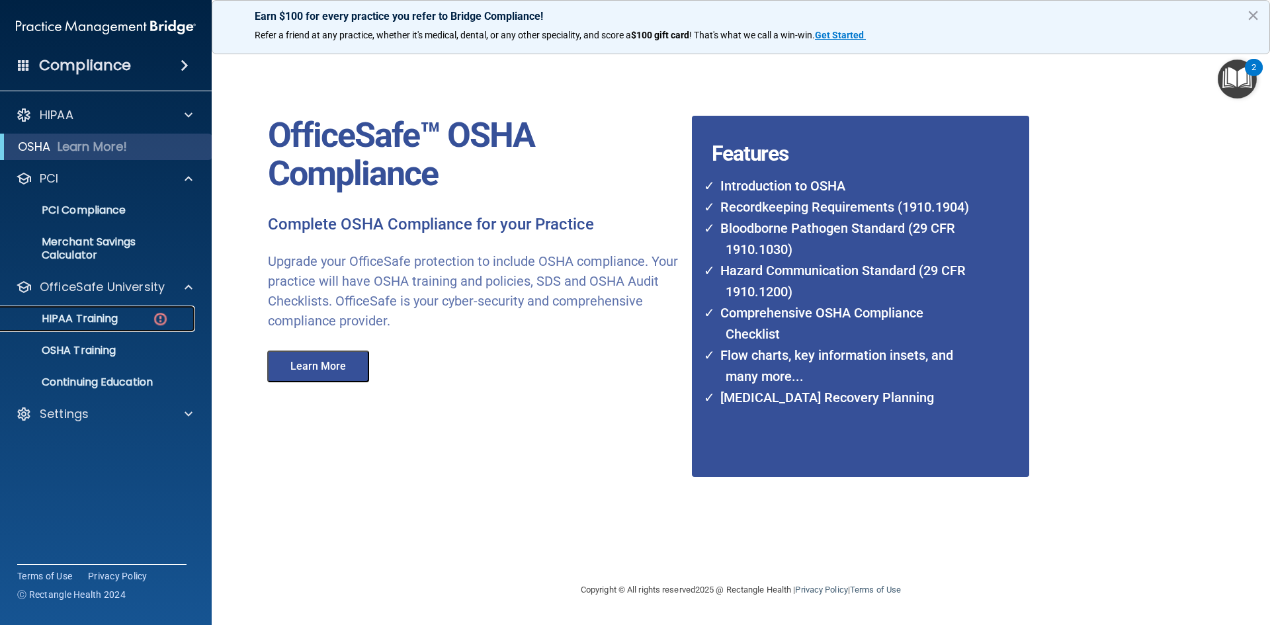
click at [83, 315] on p "HIPAA Training" at bounding box center [63, 318] width 109 height 13
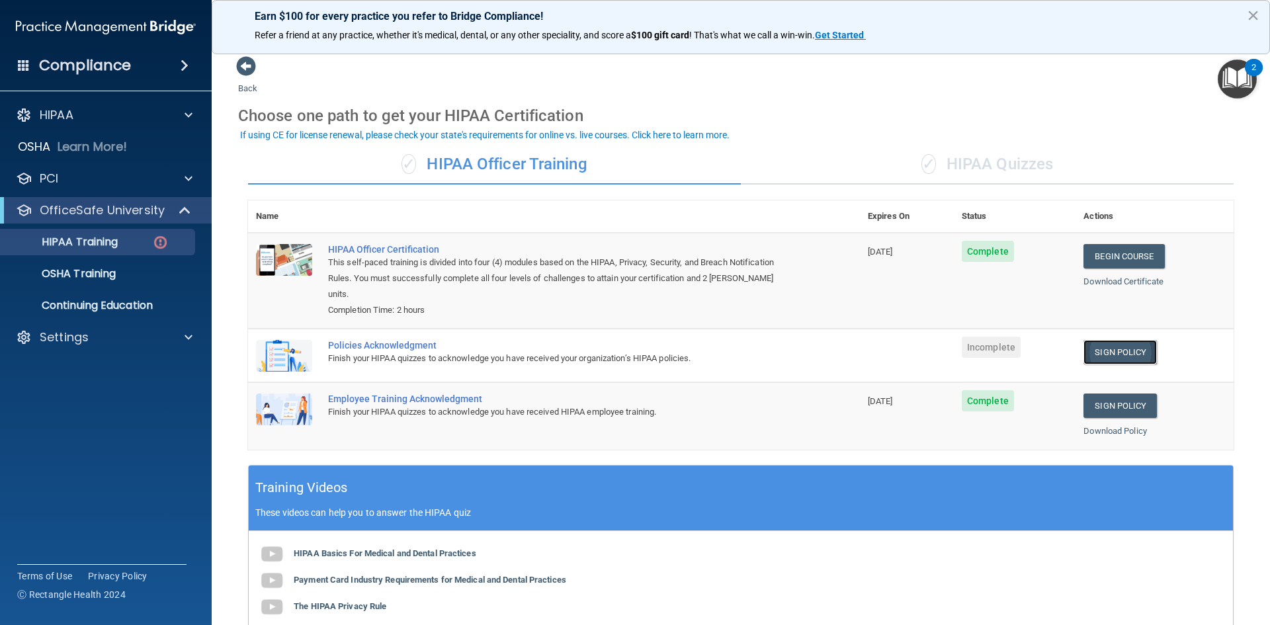
click at [1112, 340] on link "Sign Policy" at bounding box center [1119, 352] width 73 height 24
click at [991, 337] on span "Incomplete" at bounding box center [991, 347] width 59 height 21
click at [1116, 340] on link "Sign Policy" at bounding box center [1119, 352] width 73 height 24
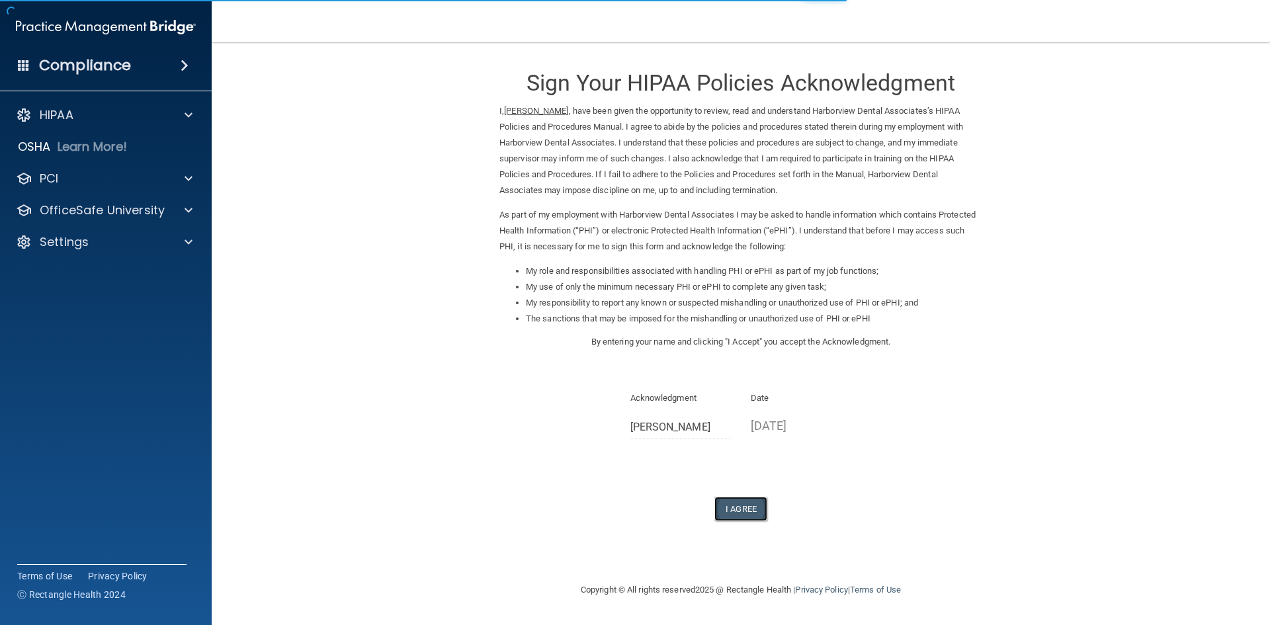
click at [735, 503] on button "I Agree" at bounding box center [740, 509] width 53 height 24
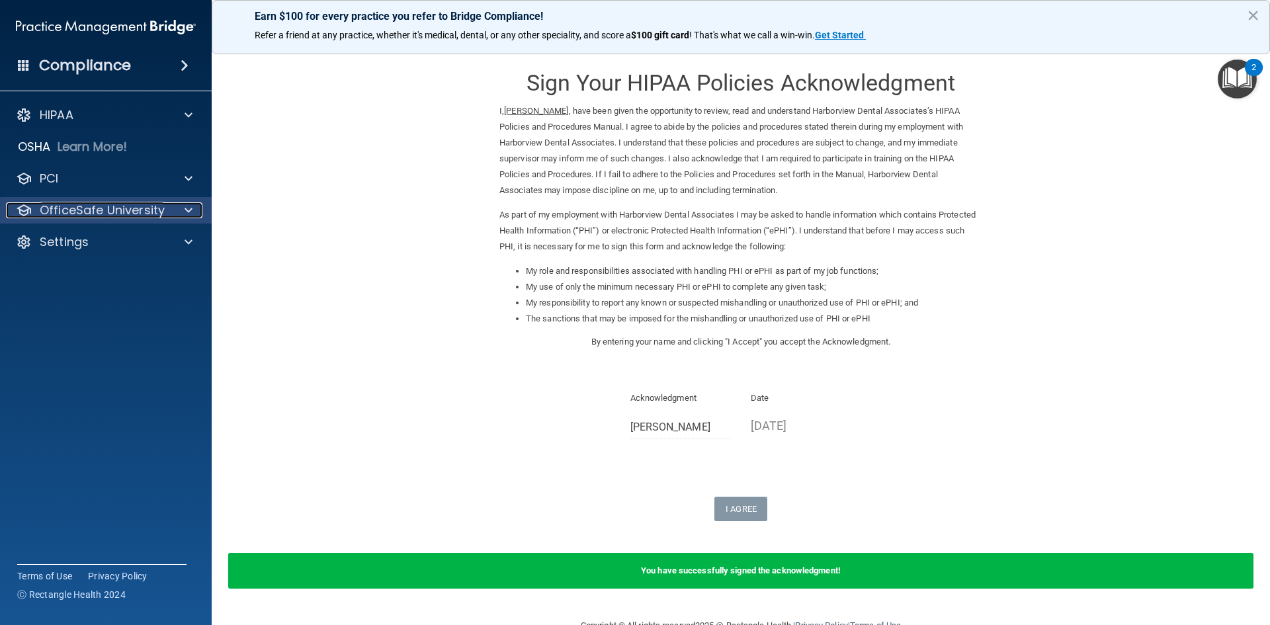
click at [75, 204] on p "OfficeSafe University" at bounding box center [102, 210] width 125 height 16
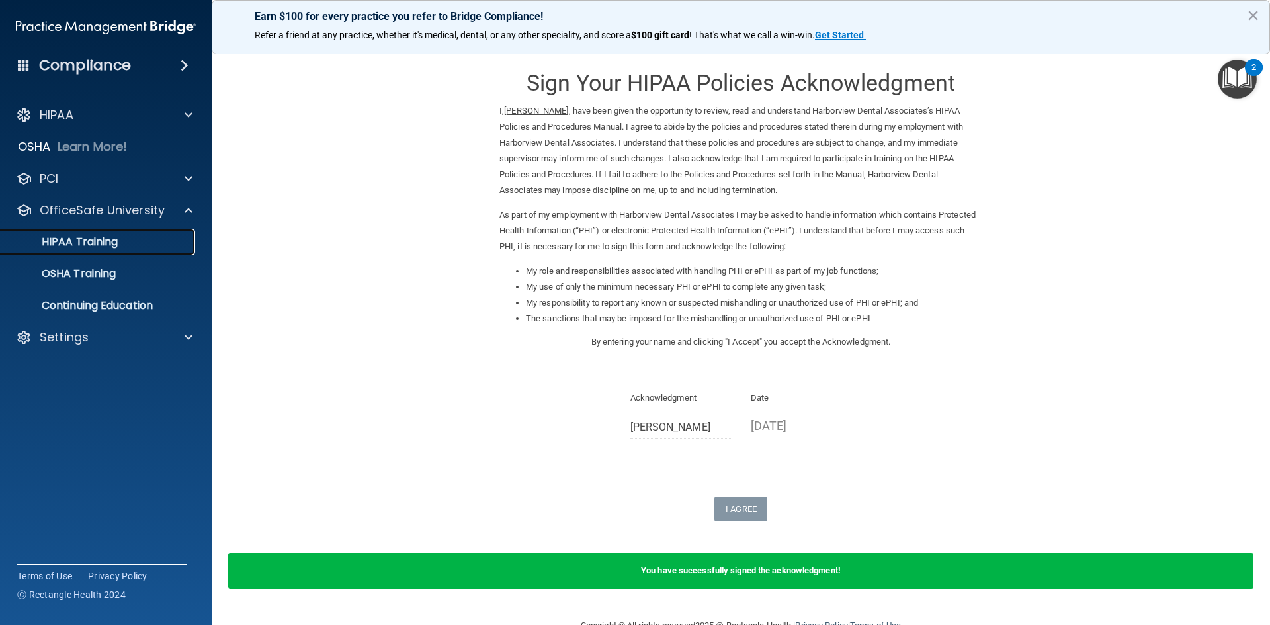
click at [79, 239] on p "HIPAA Training" at bounding box center [63, 241] width 109 height 13
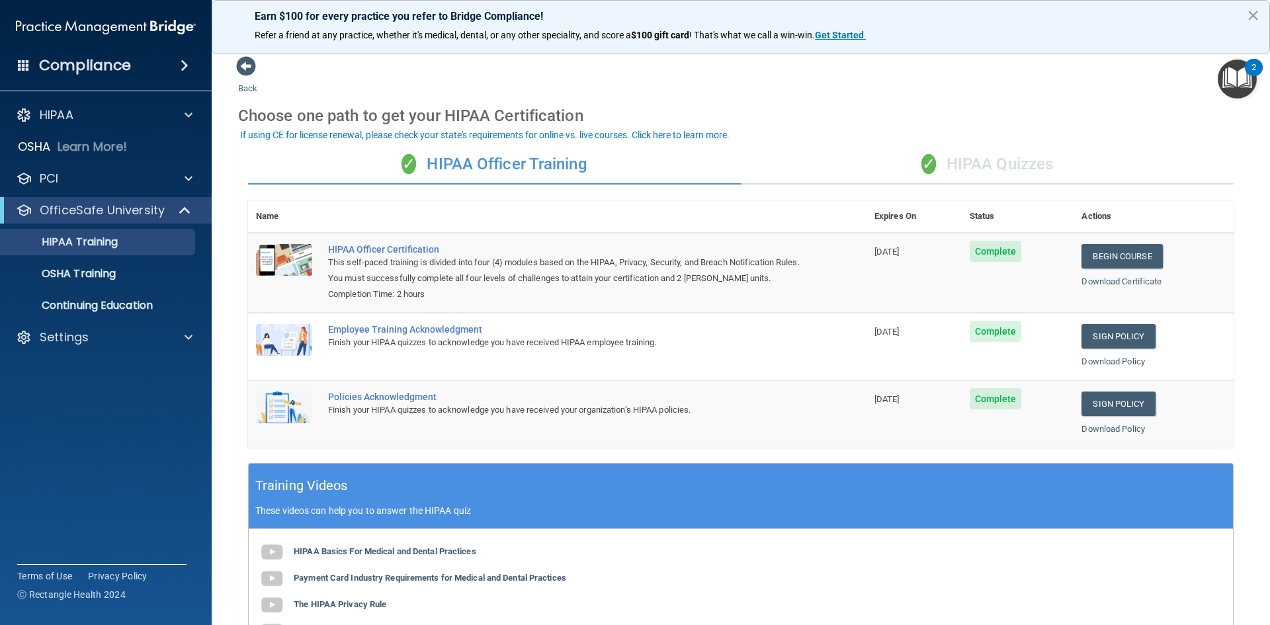
click at [1025, 165] on div "✓ HIPAA Quizzes" at bounding box center [987, 165] width 493 height 40
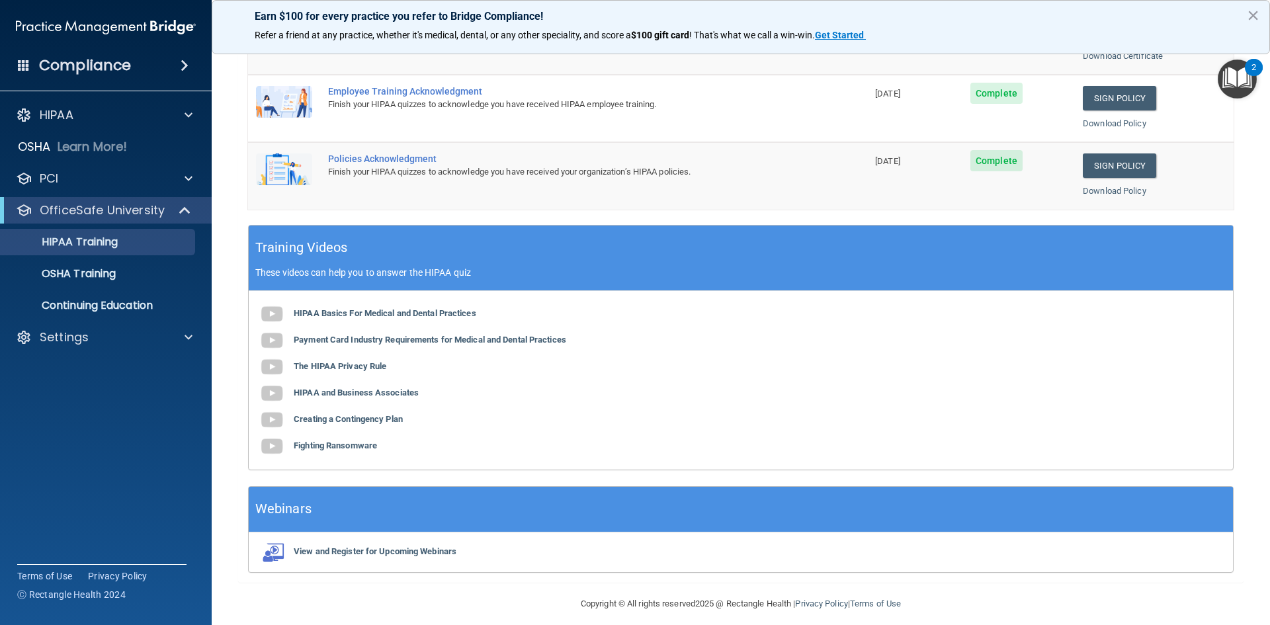
scroll to position [371, 0]
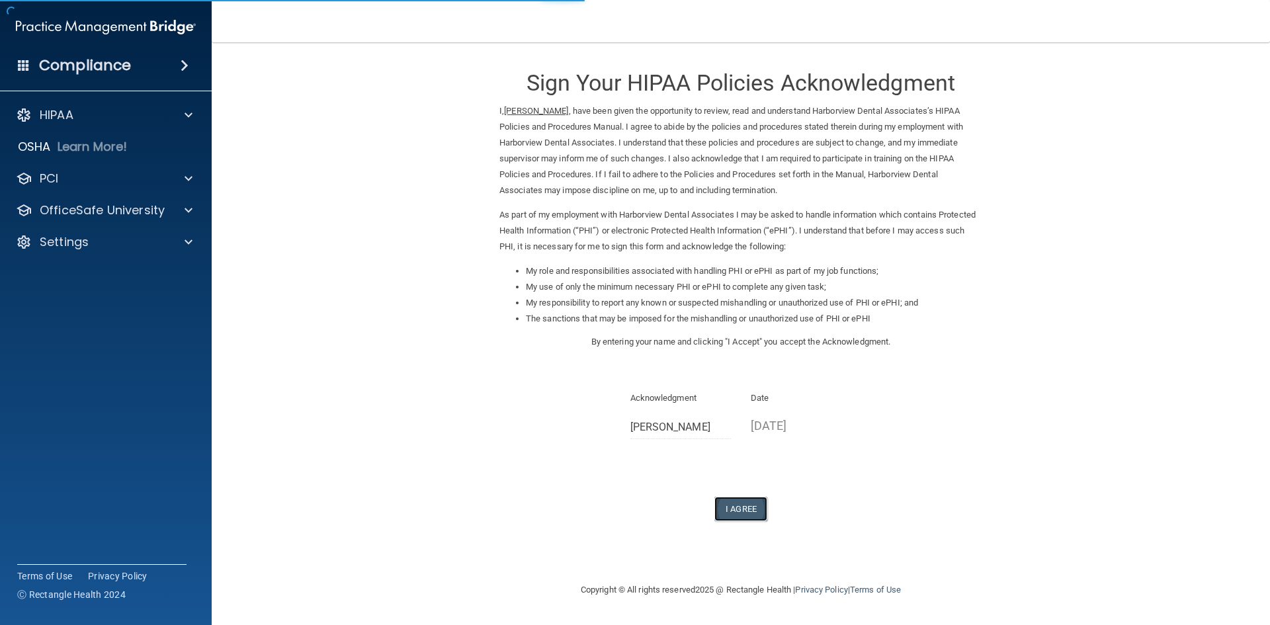
click at [737, 504] on button "I Agree" at bounding box center [740, 509] width 53 height 24
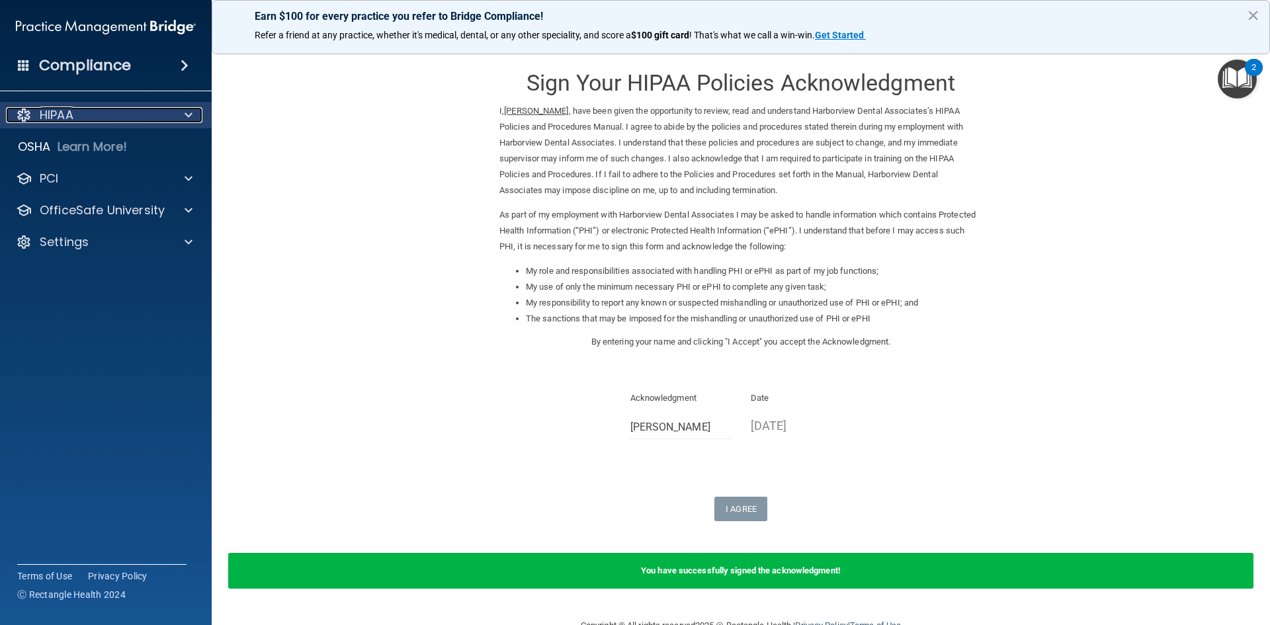
click at [79, 118] on div "HIPAA" at bounding box center [88, 115] width 164 height 16
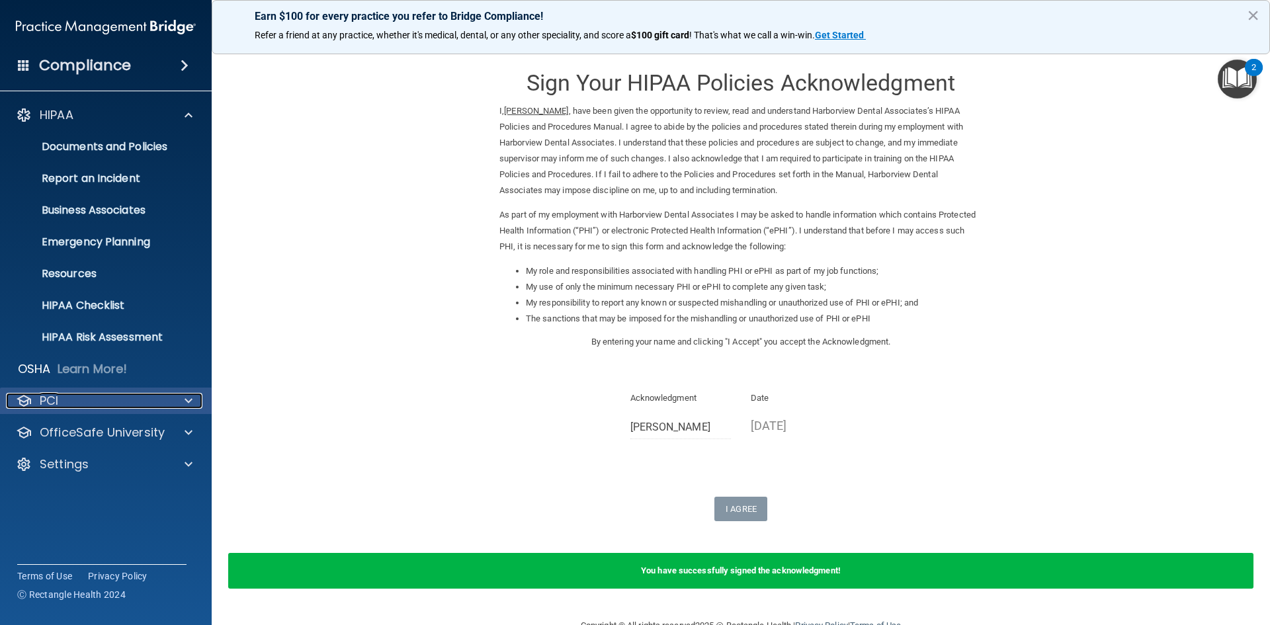
click at [52, 399] on p "PCI" at bounding box center [49, 401] width 19 height 16
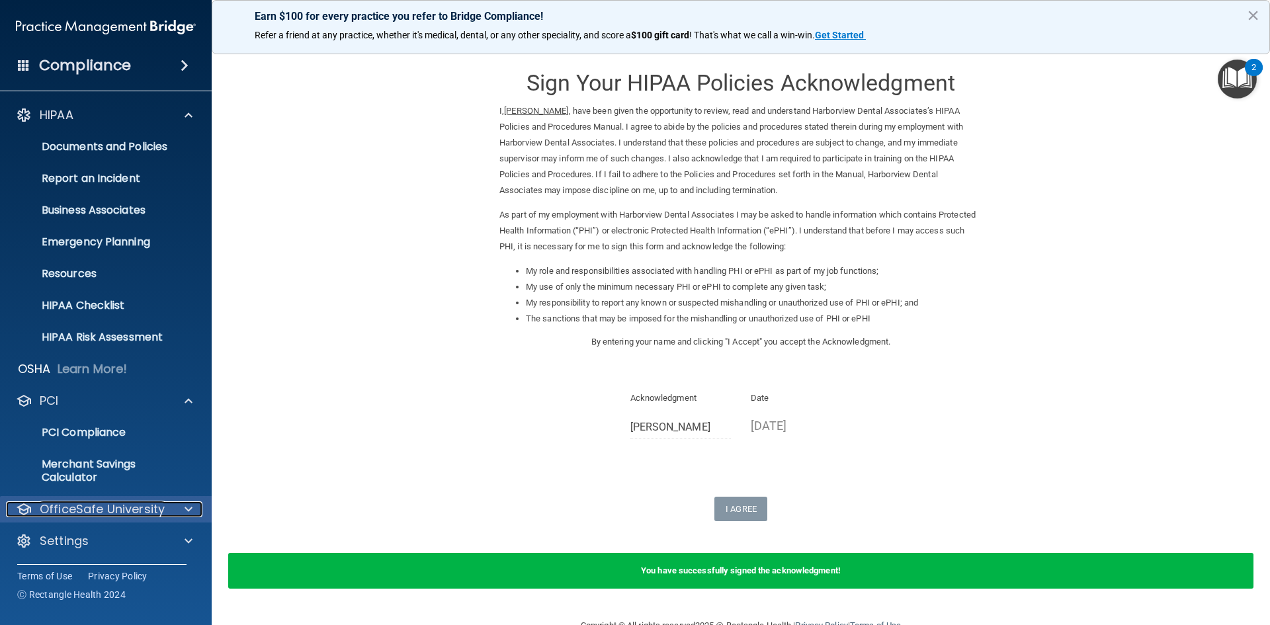
click at [77, 509] on p "OfficeSafe University" at bounding box center [102, 509] width 125 height 16
click at [69, 535] on p "HIPAA Training" at bounding box center [63, 540] width 109 height 13
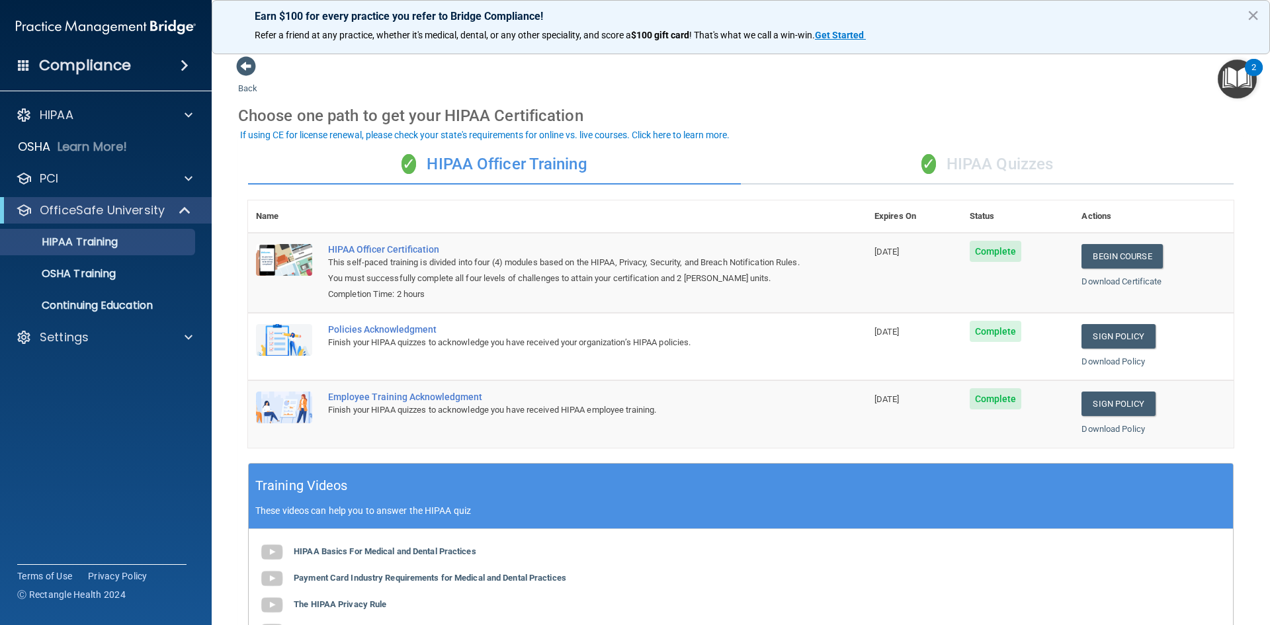
click at [1010, 166] on div "✓ HIPAA Quizzes" at bounding box center [987, 165] width 493 height 40
